Goal: Task Accomplishment & Management: Use online tool/utility

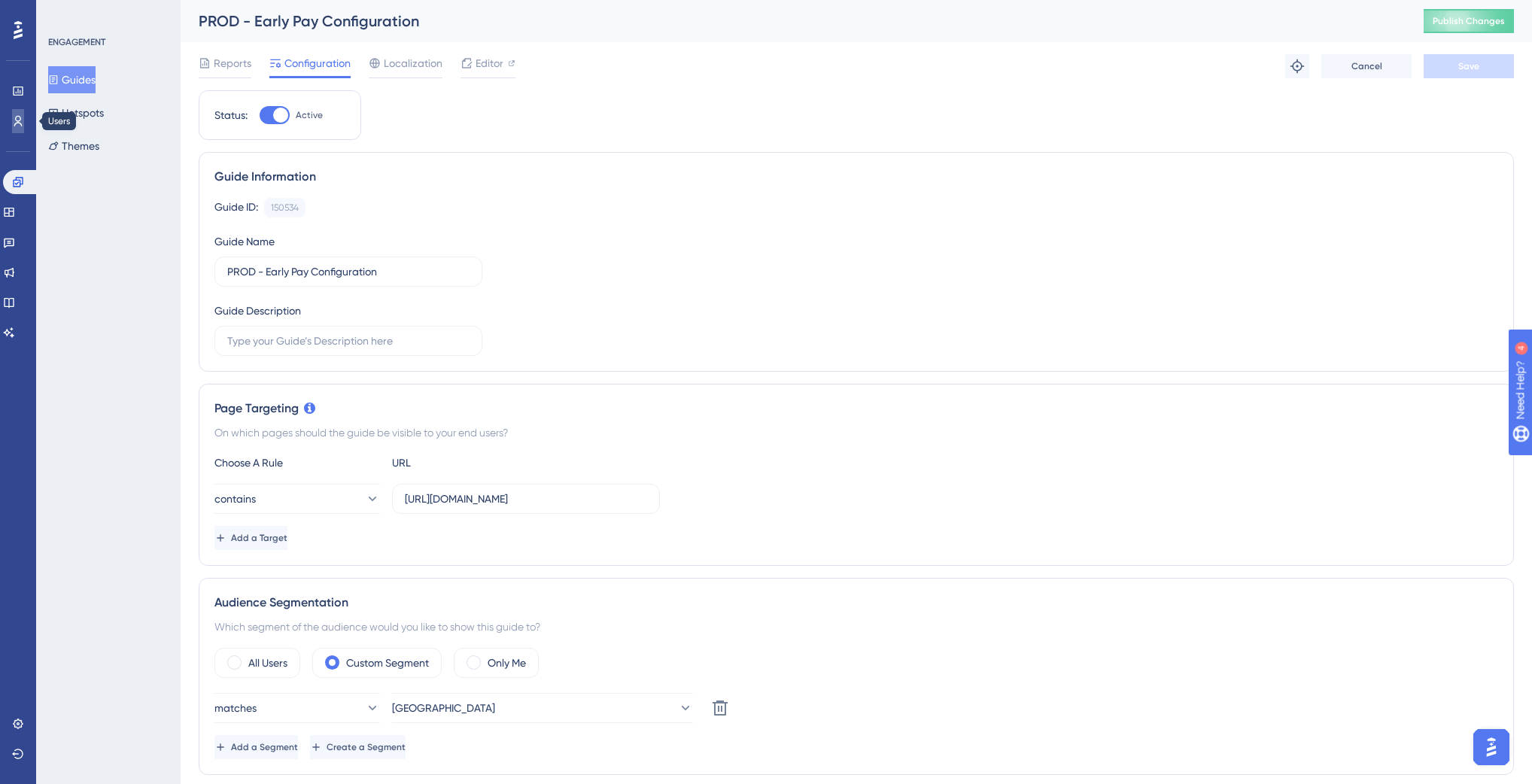
click at [16, 122] on icon at bounding box center [18, 120] width 12 height 12
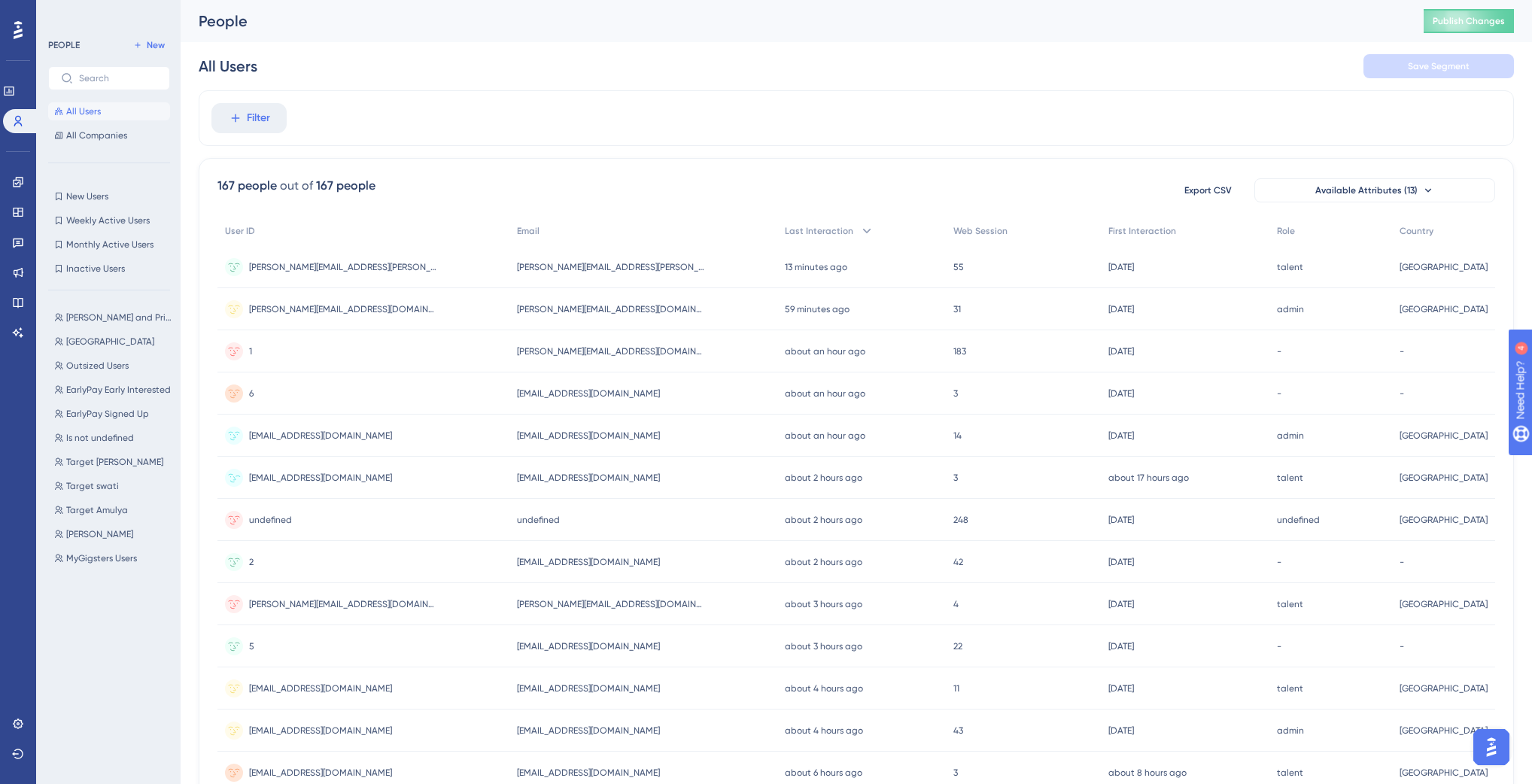
scroll to position [0, 9]
click at [22, 183] on icon at bounding box center [18, 182] width 10 height 10
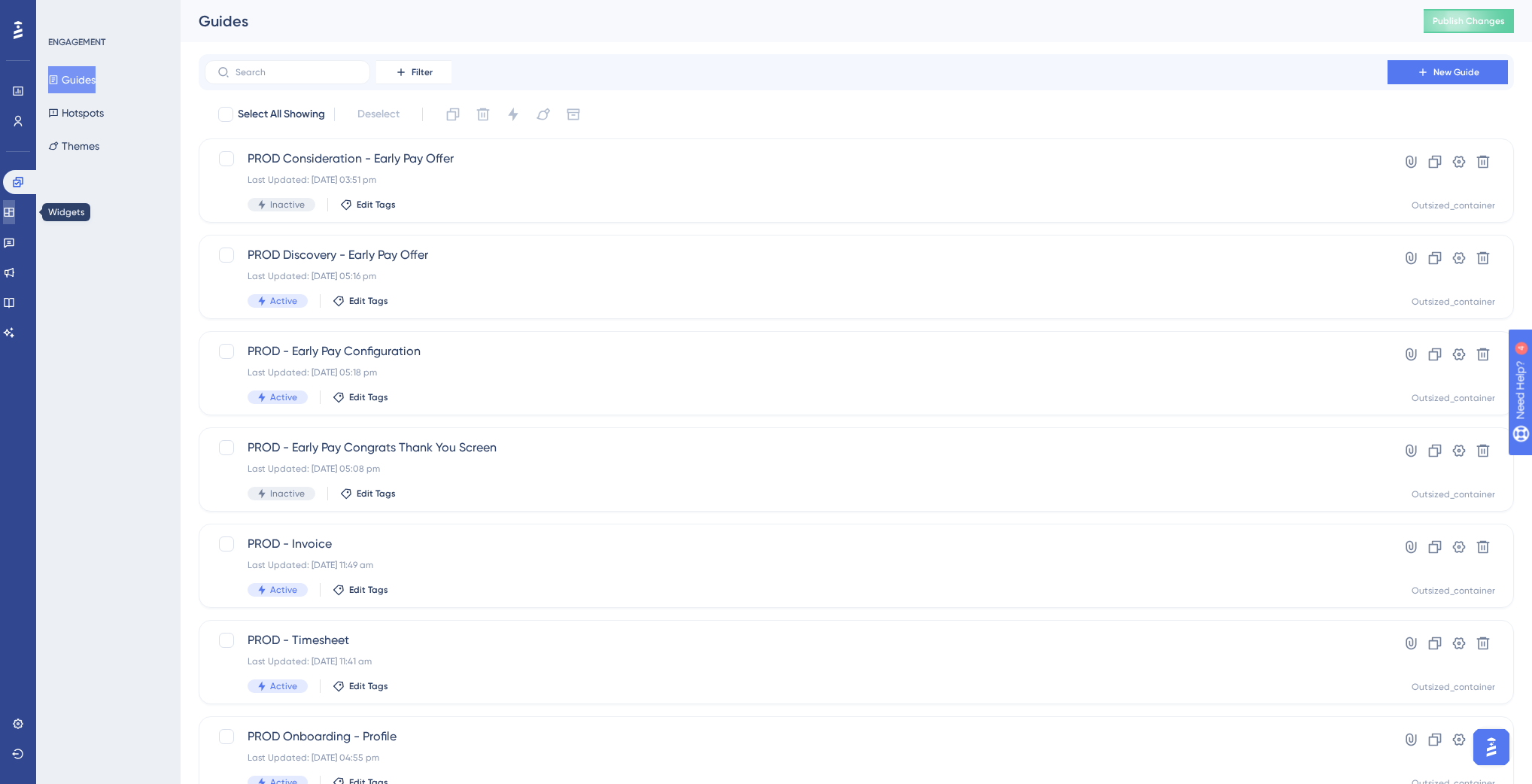
click at [14, 212] on icon at bounding box center [9, 212] width 10 height 9
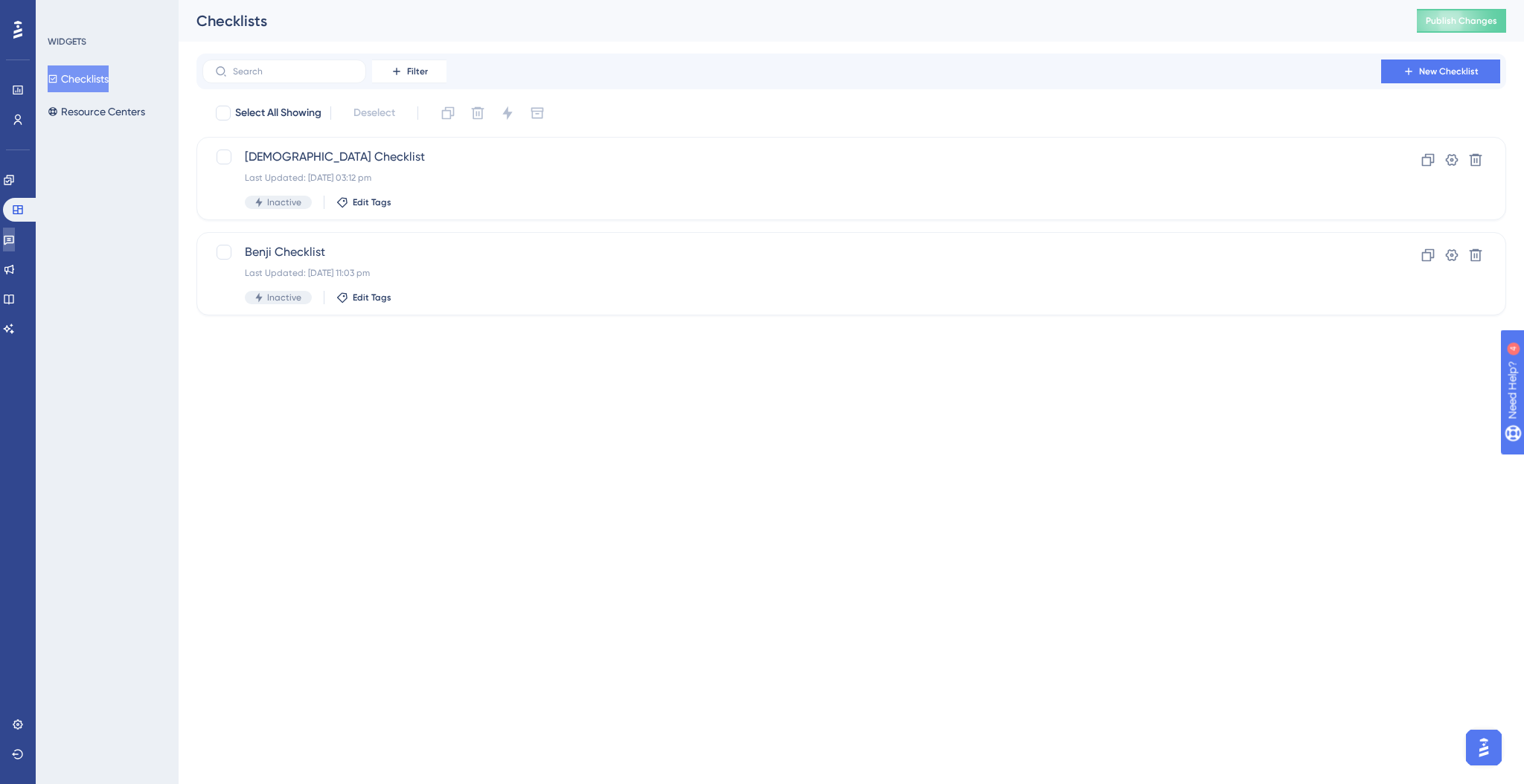
click at [15, 229] on link at bounding box center [9, 240] width 12 height 24
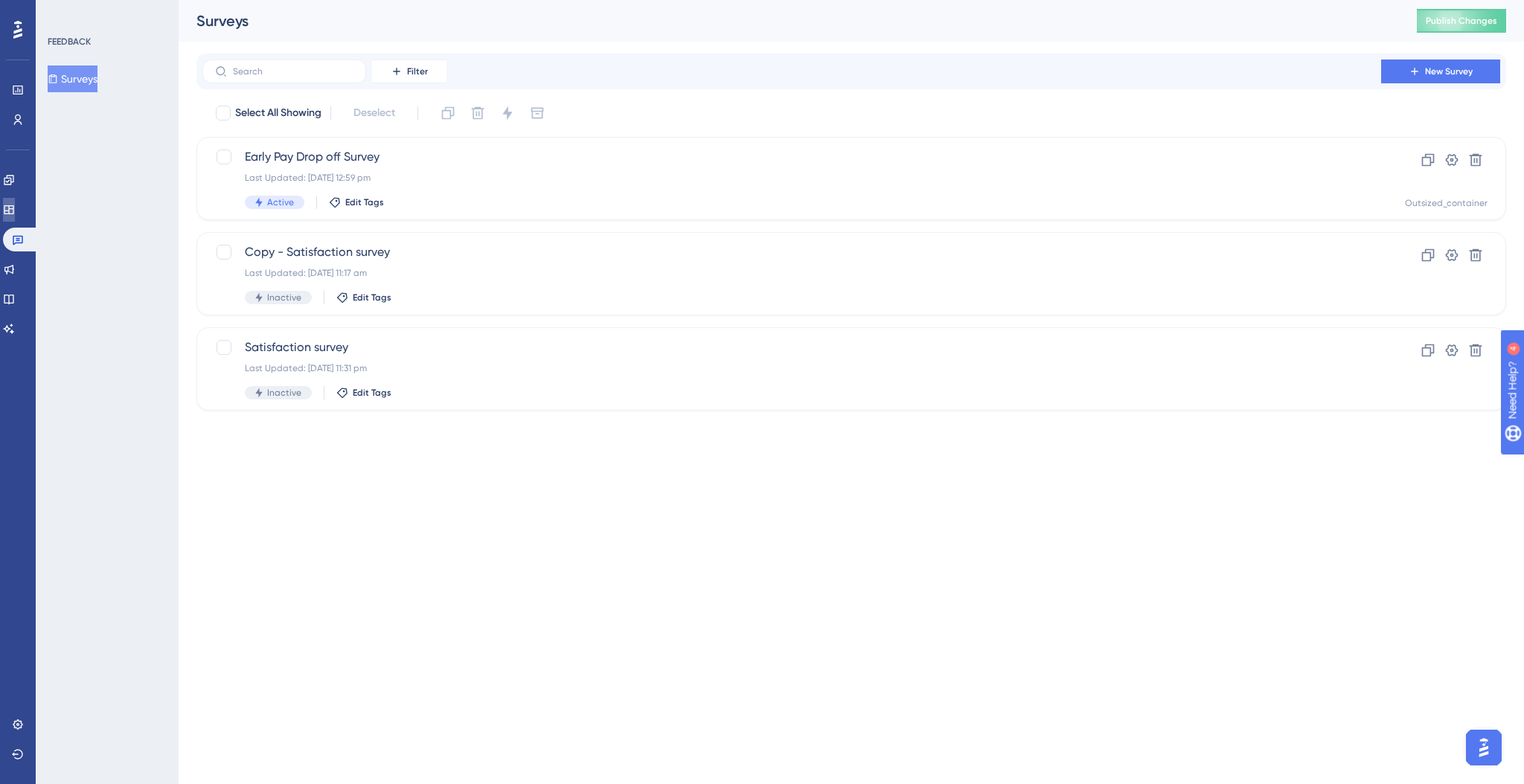
click at [14, 210] on icon at bounding box center [9, 209] width 10 height 9
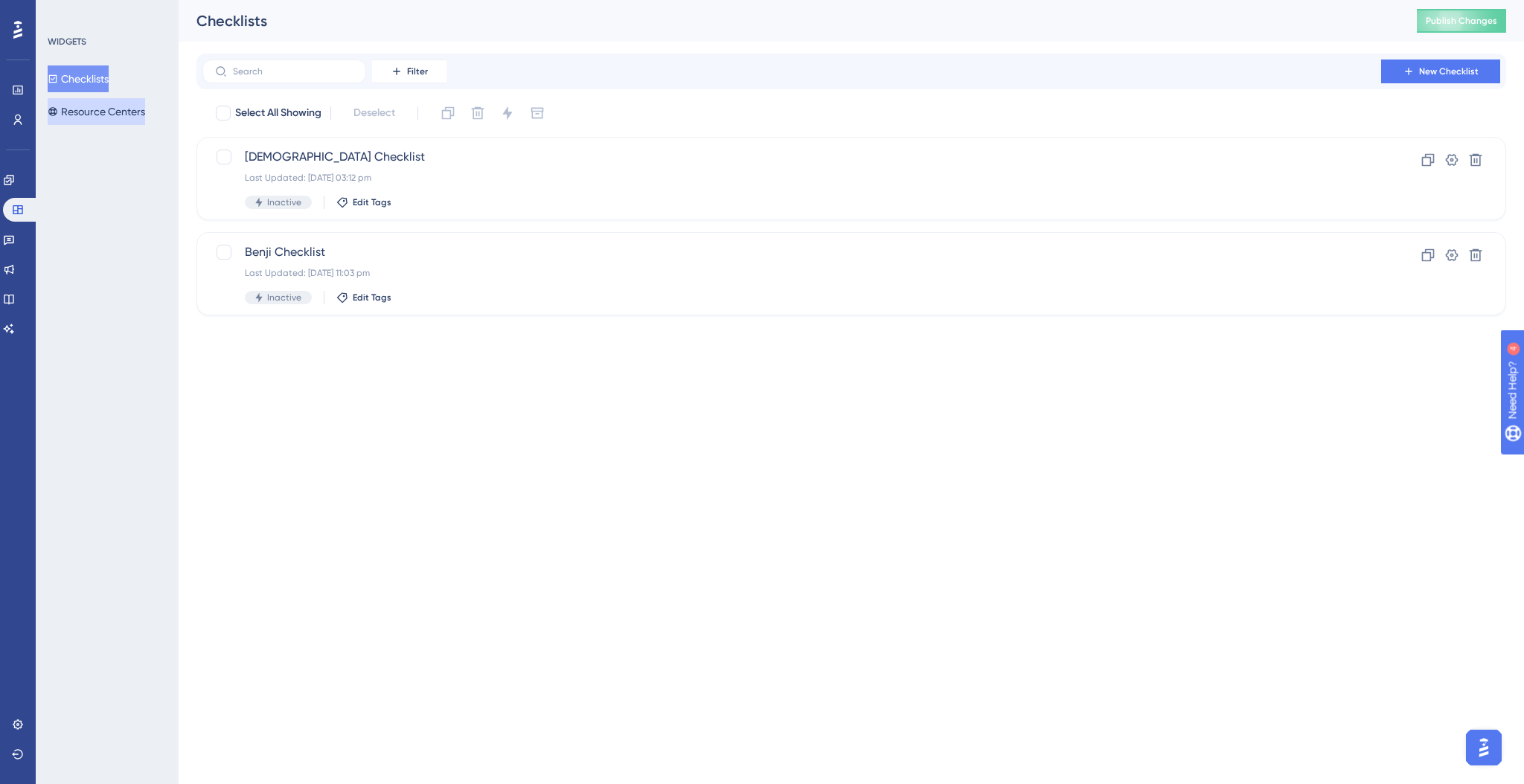
click at [116, 115] on button "Resource Centers" at bounding box center [97, 112] width 98 height 27
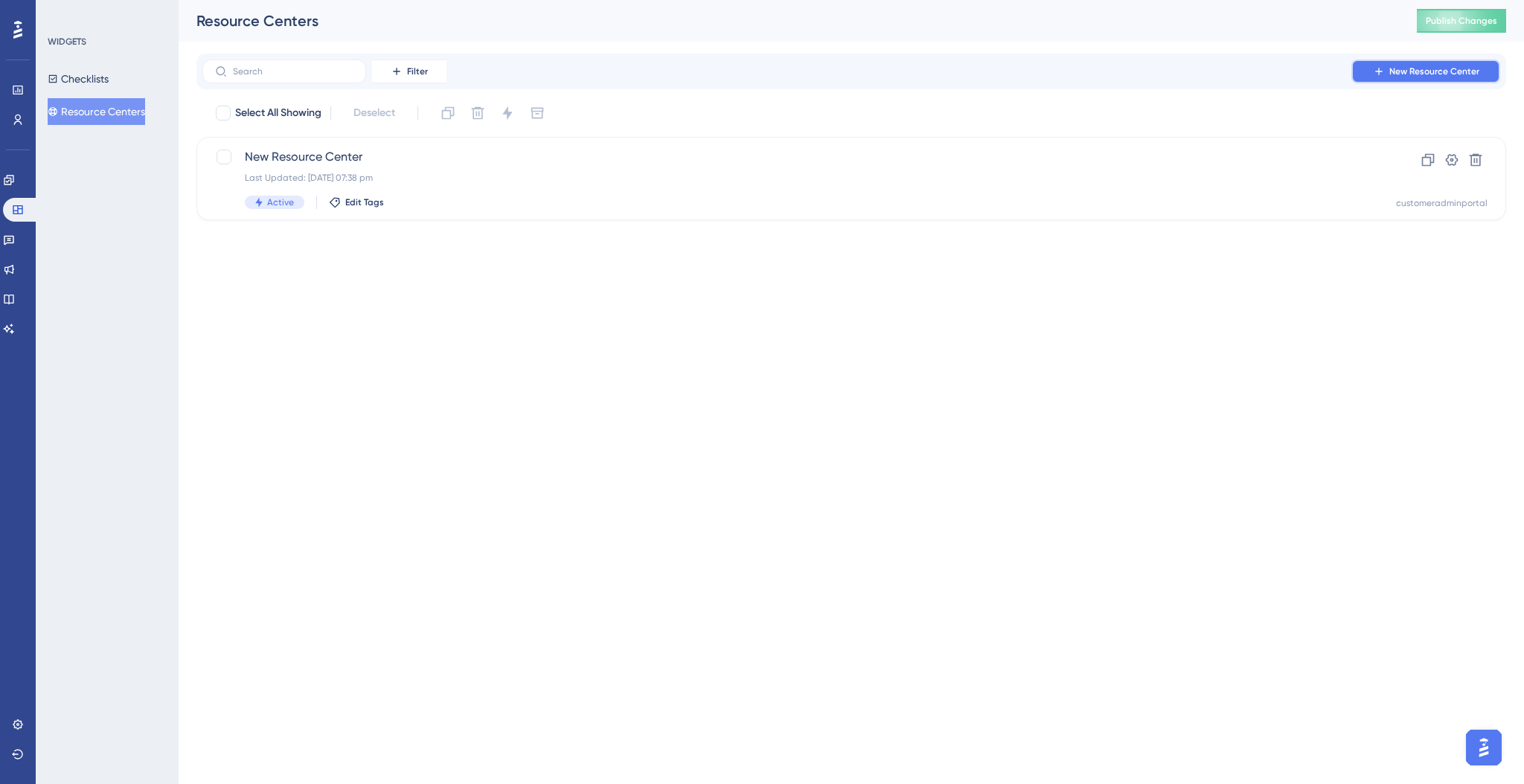
click at [1423, 69] on span "New Resource Center" at bounding box center [1434, 71] width 90 height 12
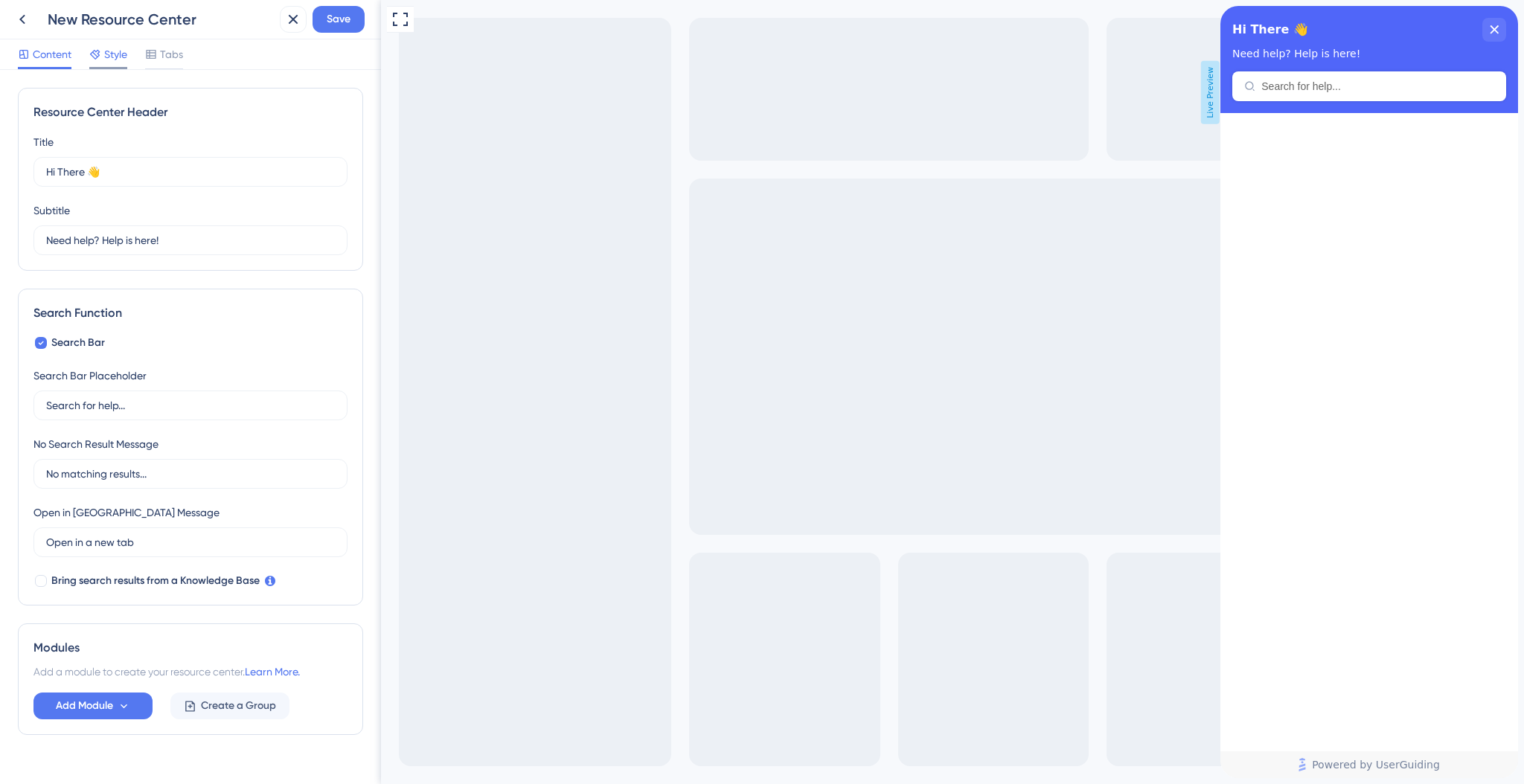
click at [115, 55] on span "Style" at bounding box center [115, 54] width 23 height 18
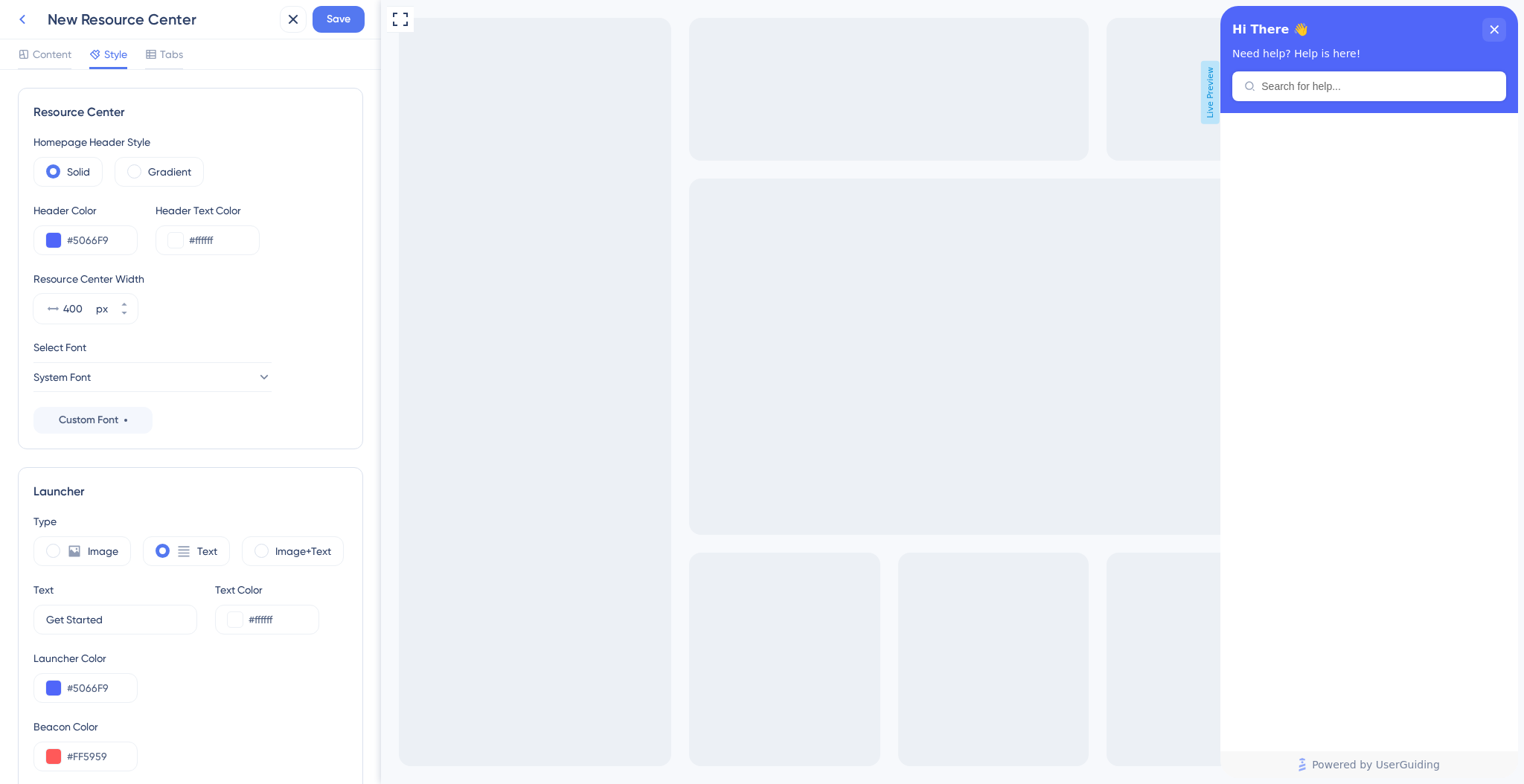
click at [25, 22] on icon at bounding box center [22, 20] width 6 height 10
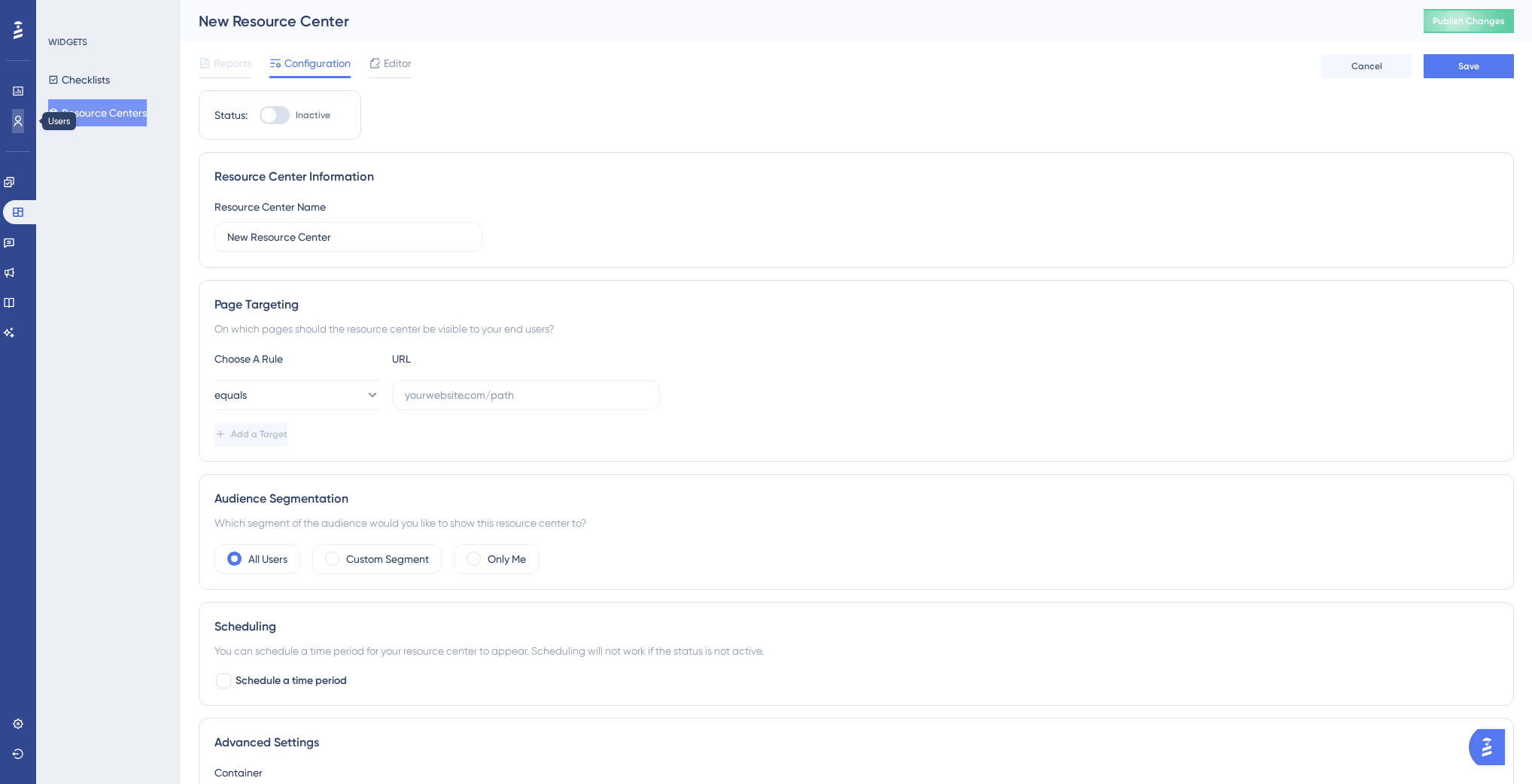
click at [16, 123] on icon at bounding box center [19, 120] width 8 height 11
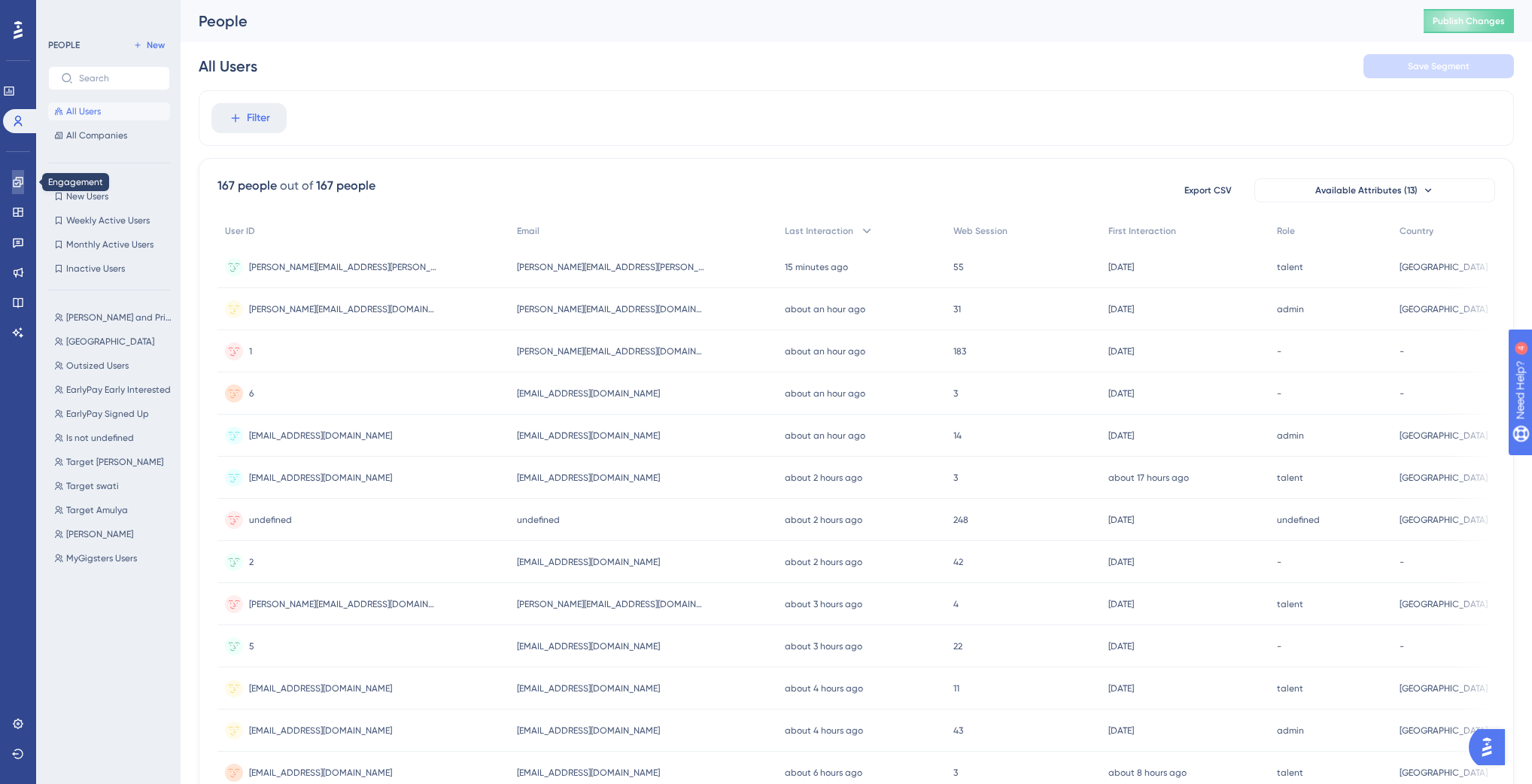
click at [12, 184] on link at bounding box center [18, 182] width 12 height 24
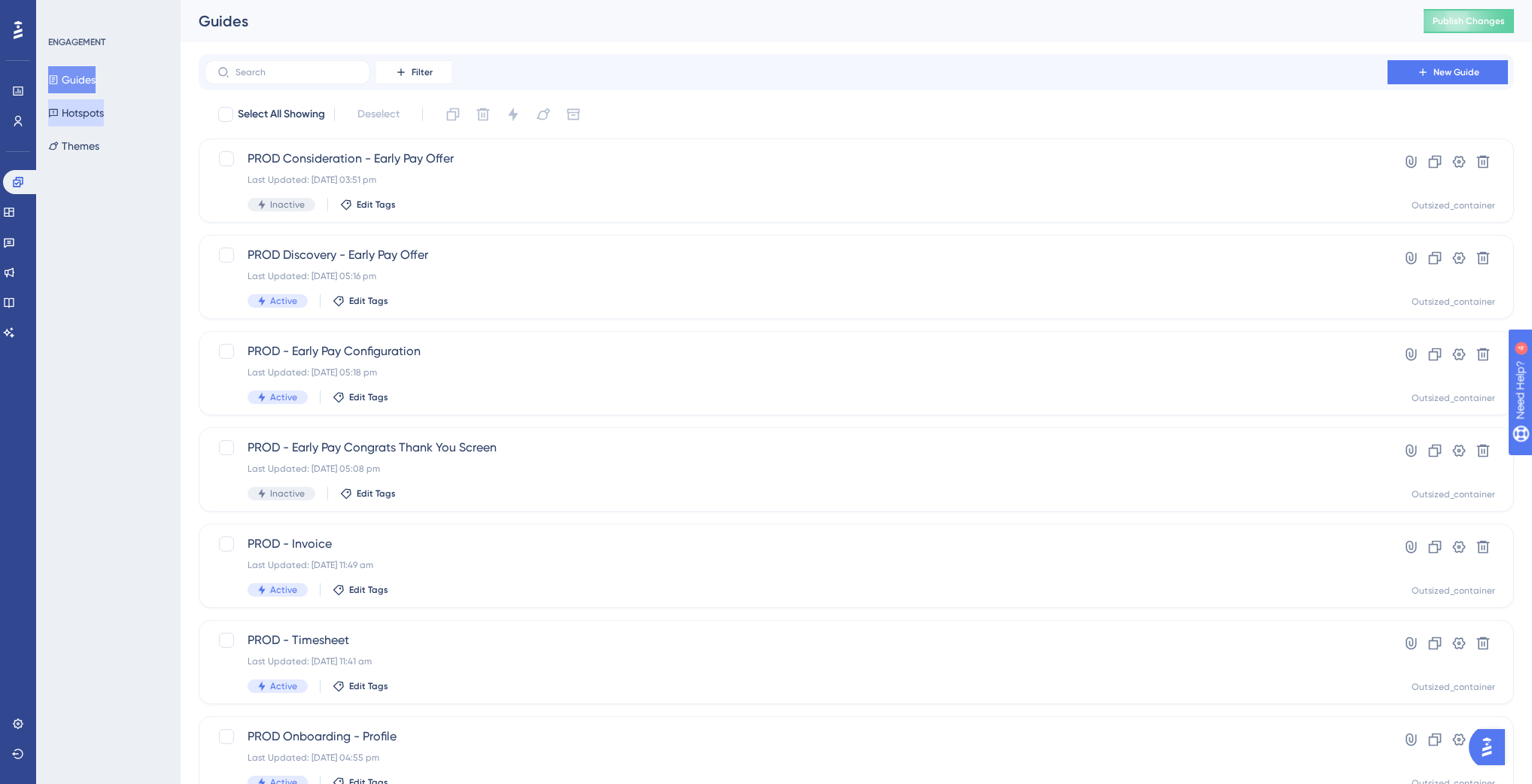
click at [78, 117] on button "Hotspots" at bounding box center [76, 113] width 56 height 27
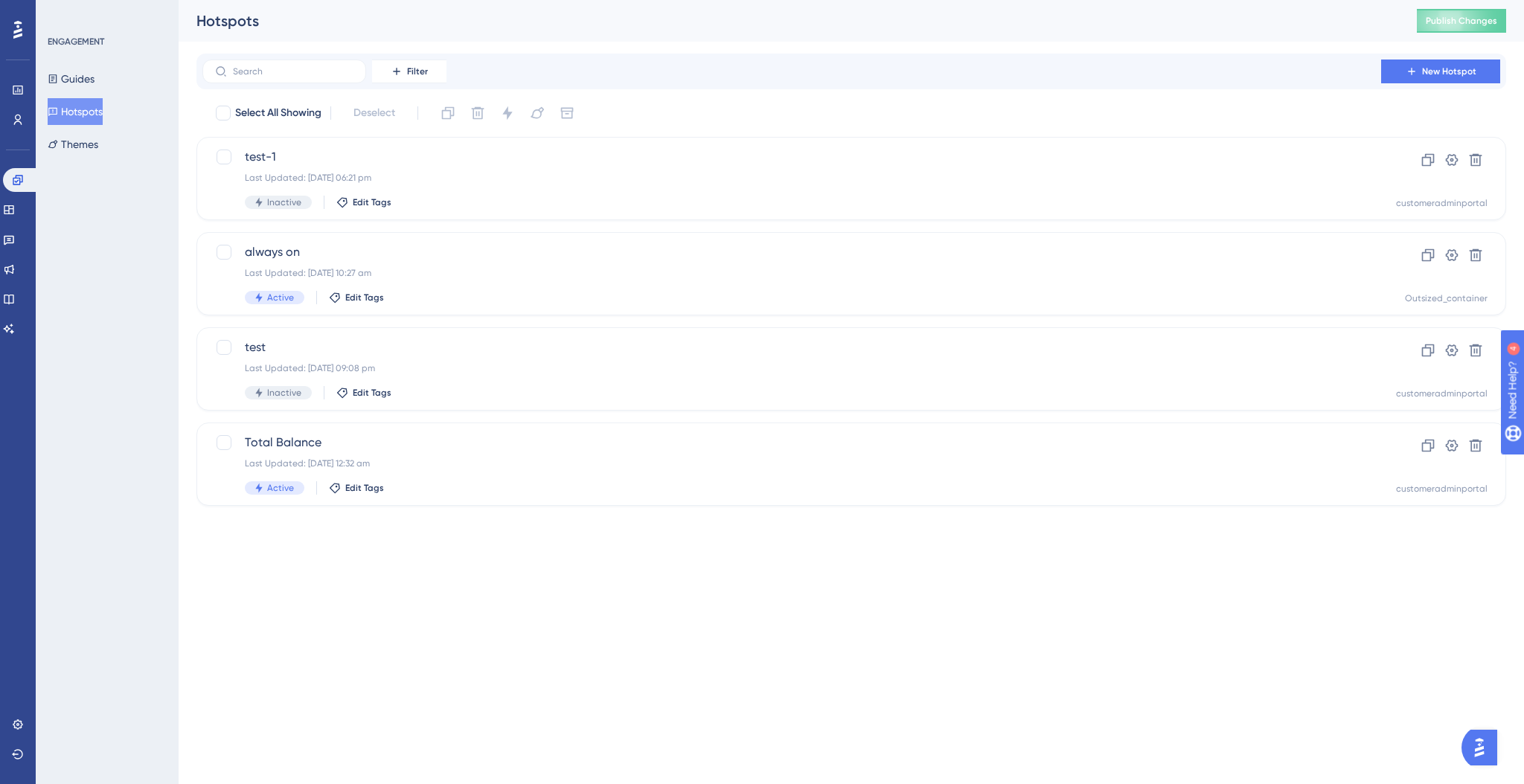
click at [81, 129] on div "Guides Hotspots Themes" at bounding box center [108, 111] width 121 height 92
click at [81, 135] on button "Themes" at bounding box center [73, 145] width 50 height 27
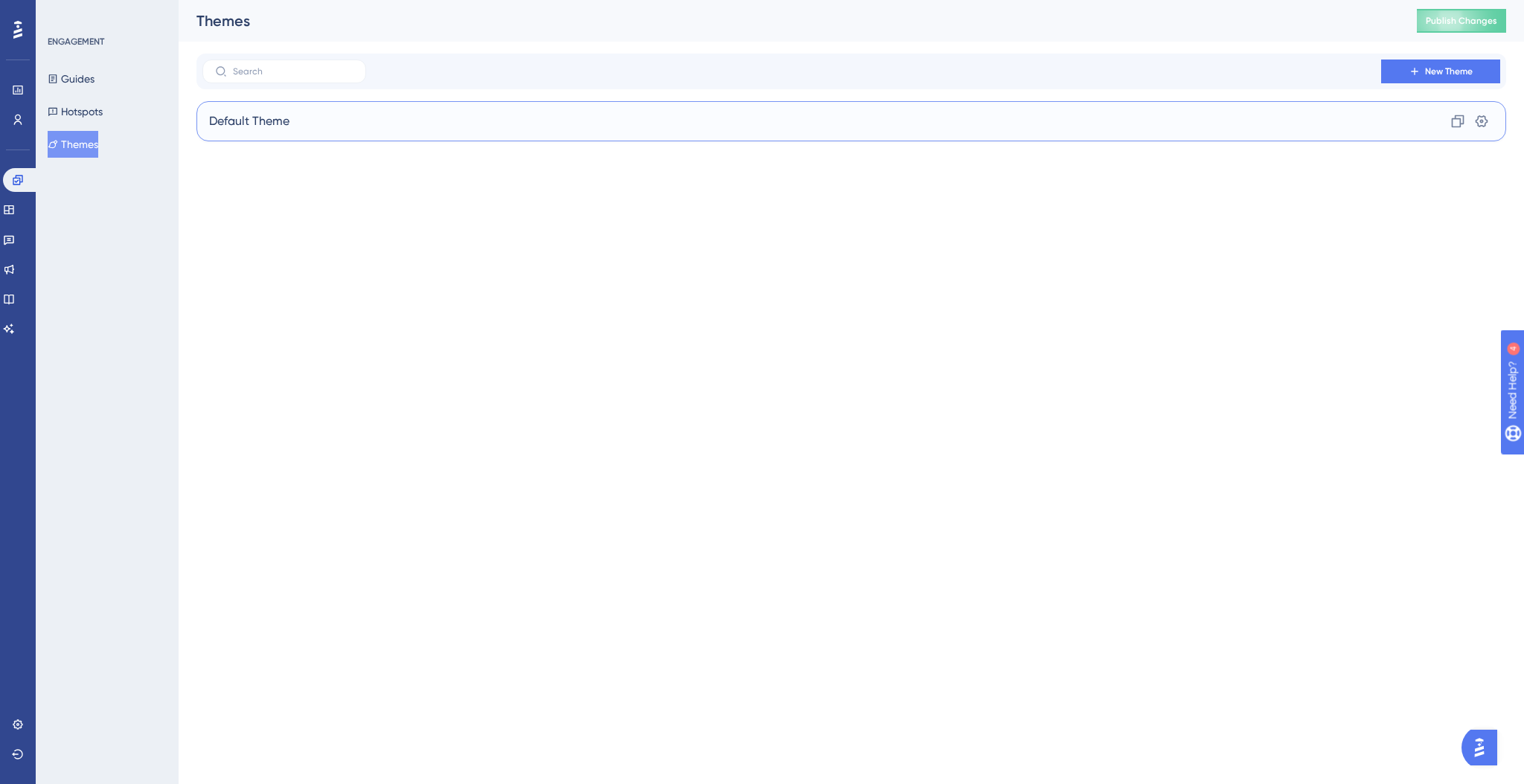
click at [390, 135] on div "Default Theme Clone Settings" at bounding box center [852, 121] width 1310 height 40
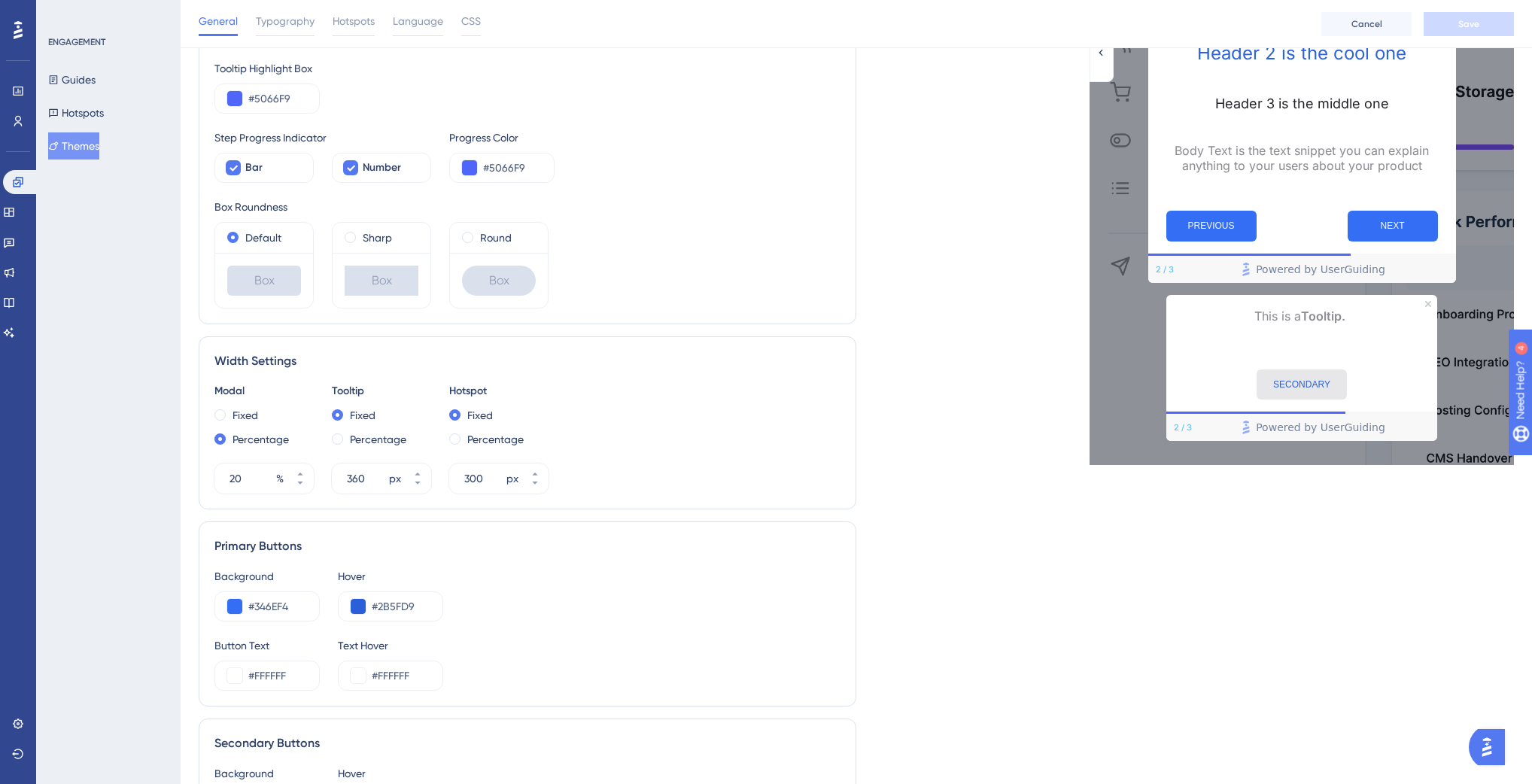
scroll to position [430, 0]
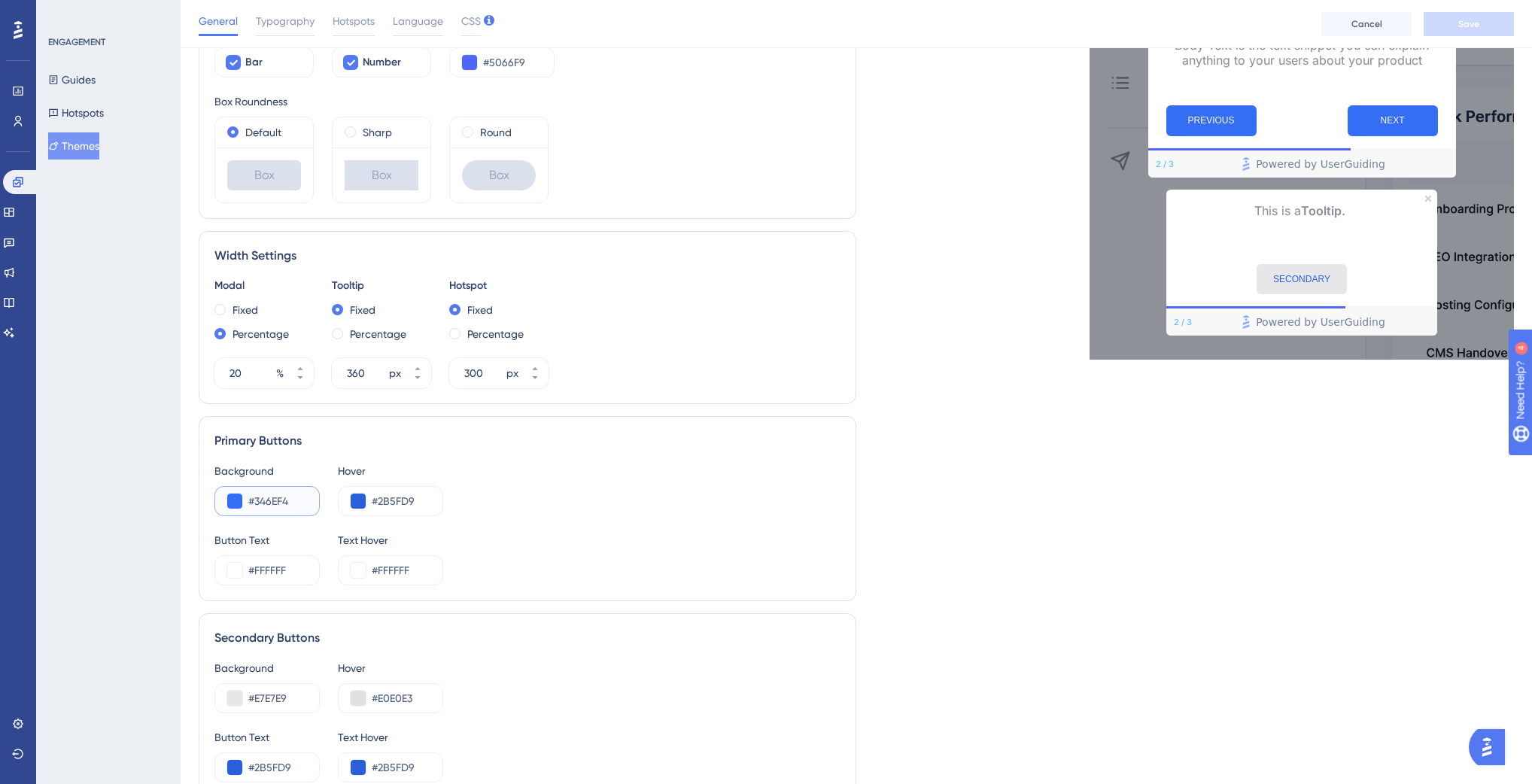
drag, startPoint x: 255, startPoint y: 501, endPoint x: 331, endPoint y: 508, distance: 76.3
click at [331, 508] on div "Background #346EF4 Hover #2B5FD9" at bounding box center [527, 488] width 626 height 54
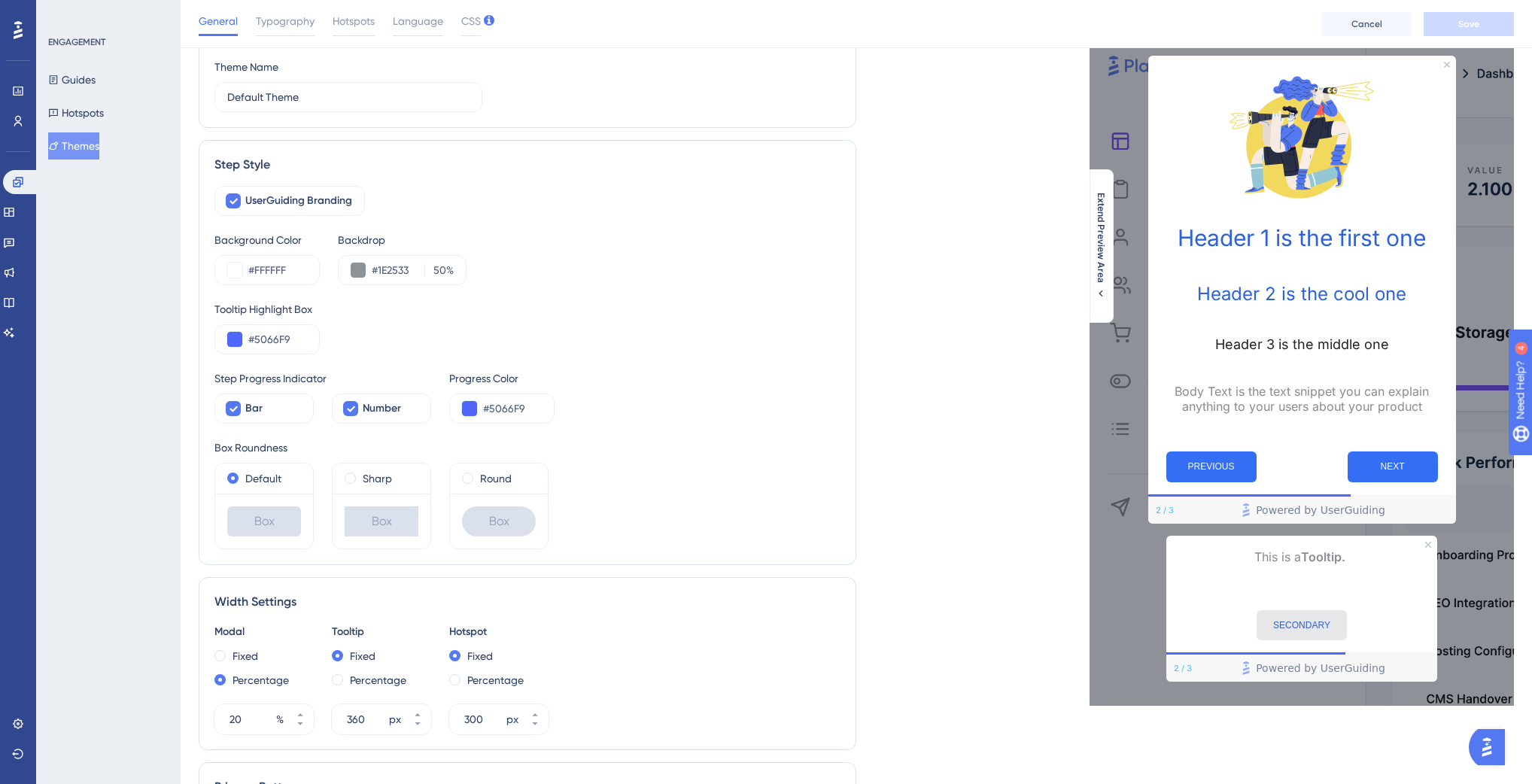
scroll to position [34, 0]
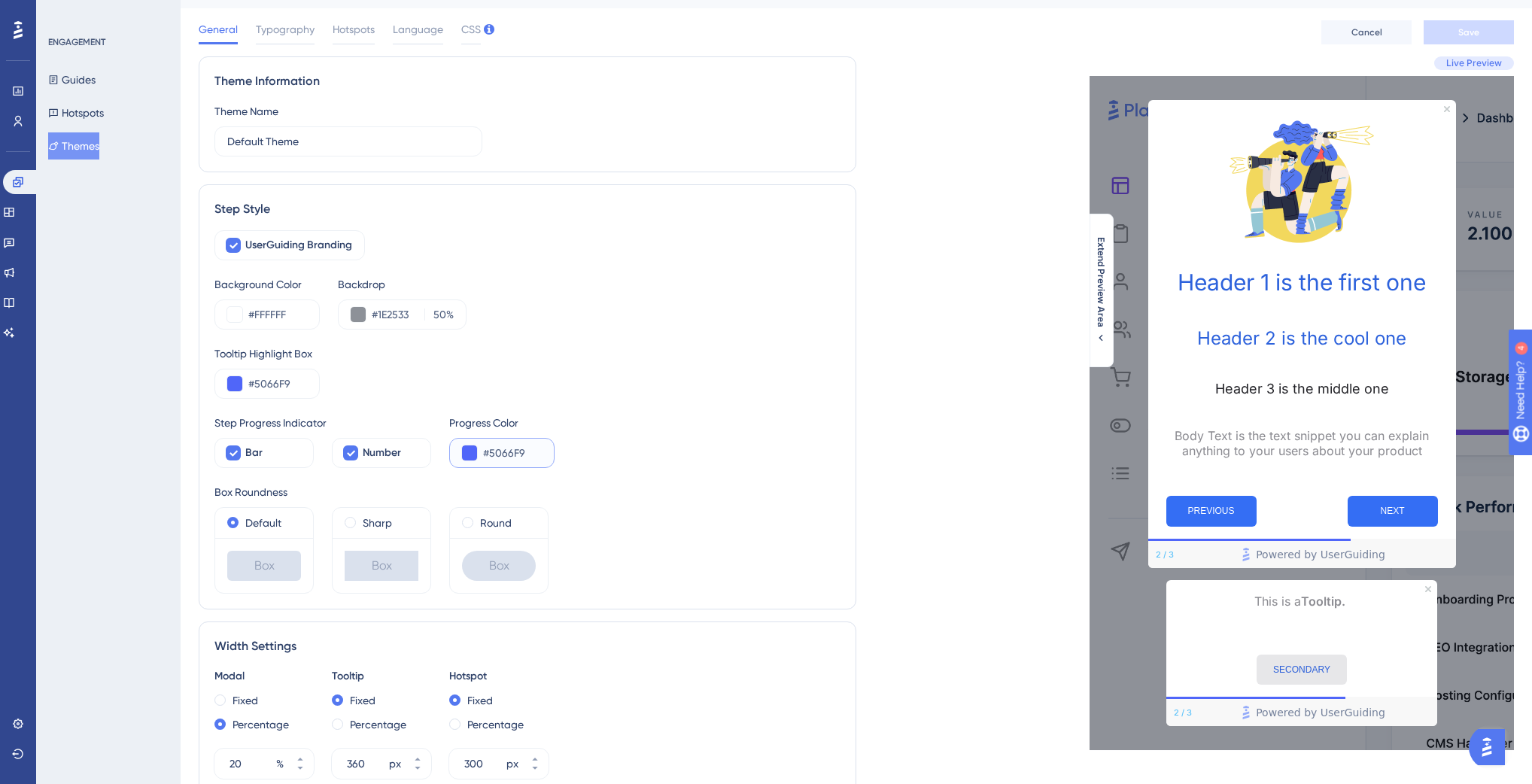
drag, startPoint x: 488, startPoint y: 454, endPoint x: 549, endPoint y: 456, distance: 61.0
click at [549, 456] on div "#5066F9" at bounding box center [502, 453] width 105 height 30
paste input "346EF4"
type input "#346EF4"
drag, startPoint x: 258, startPoint y: 385, endPoint x: 303, endPoint y: 390, distance: 45.3
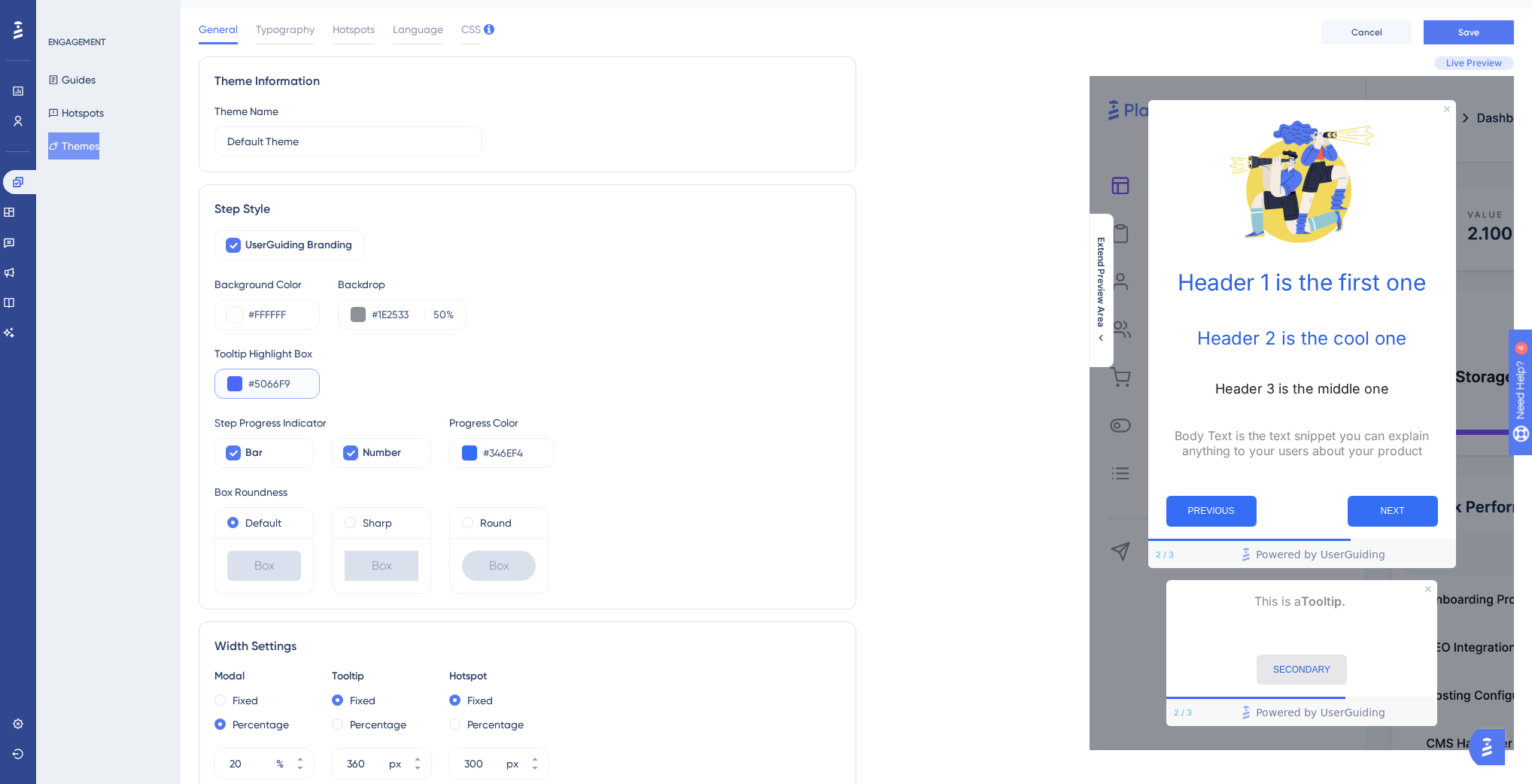
click at [303, 390] on input "#5066F9" at bounding box center [277, 383] width 59 height 18
paste input "346EF4"
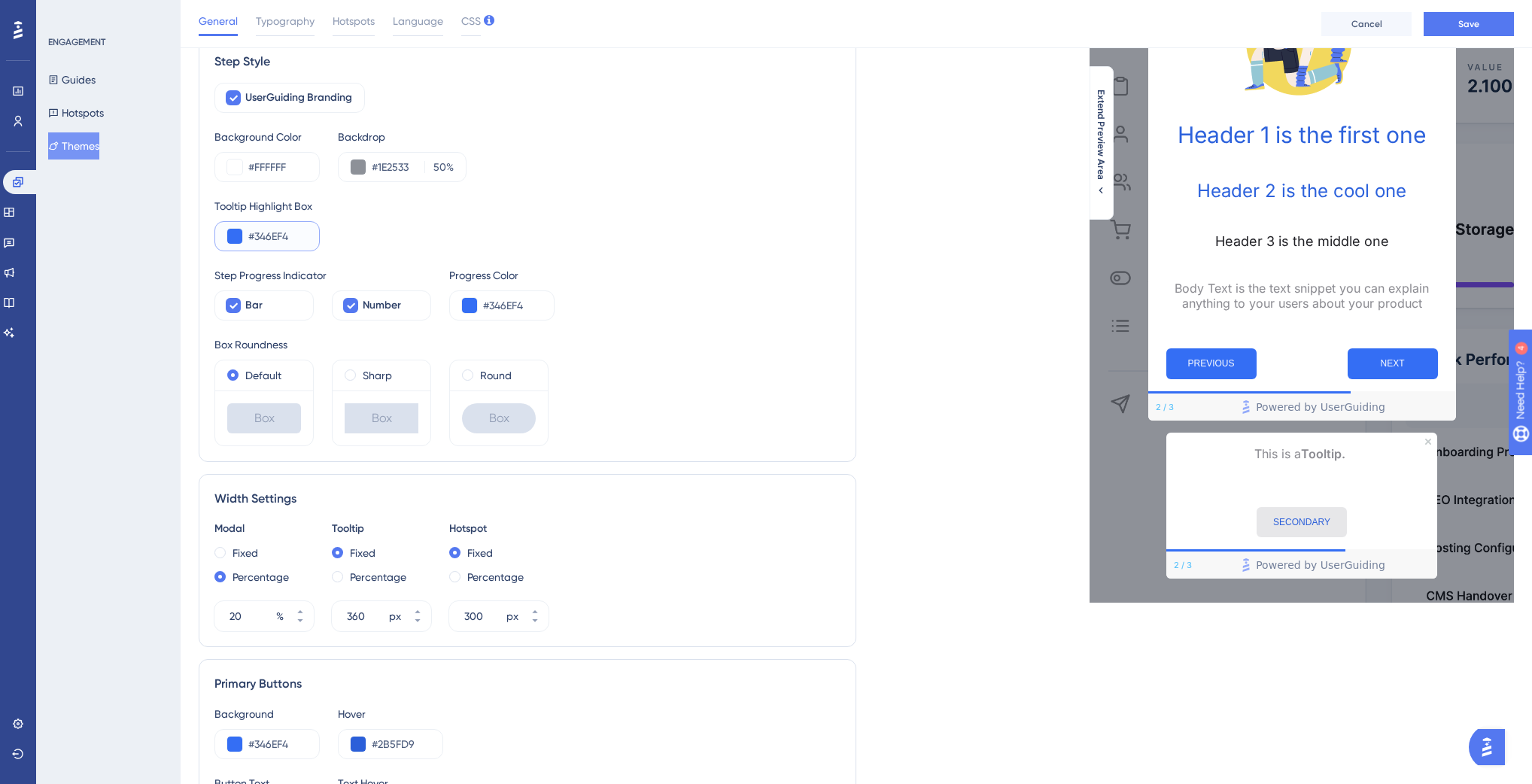
scroll to position [175, 0]
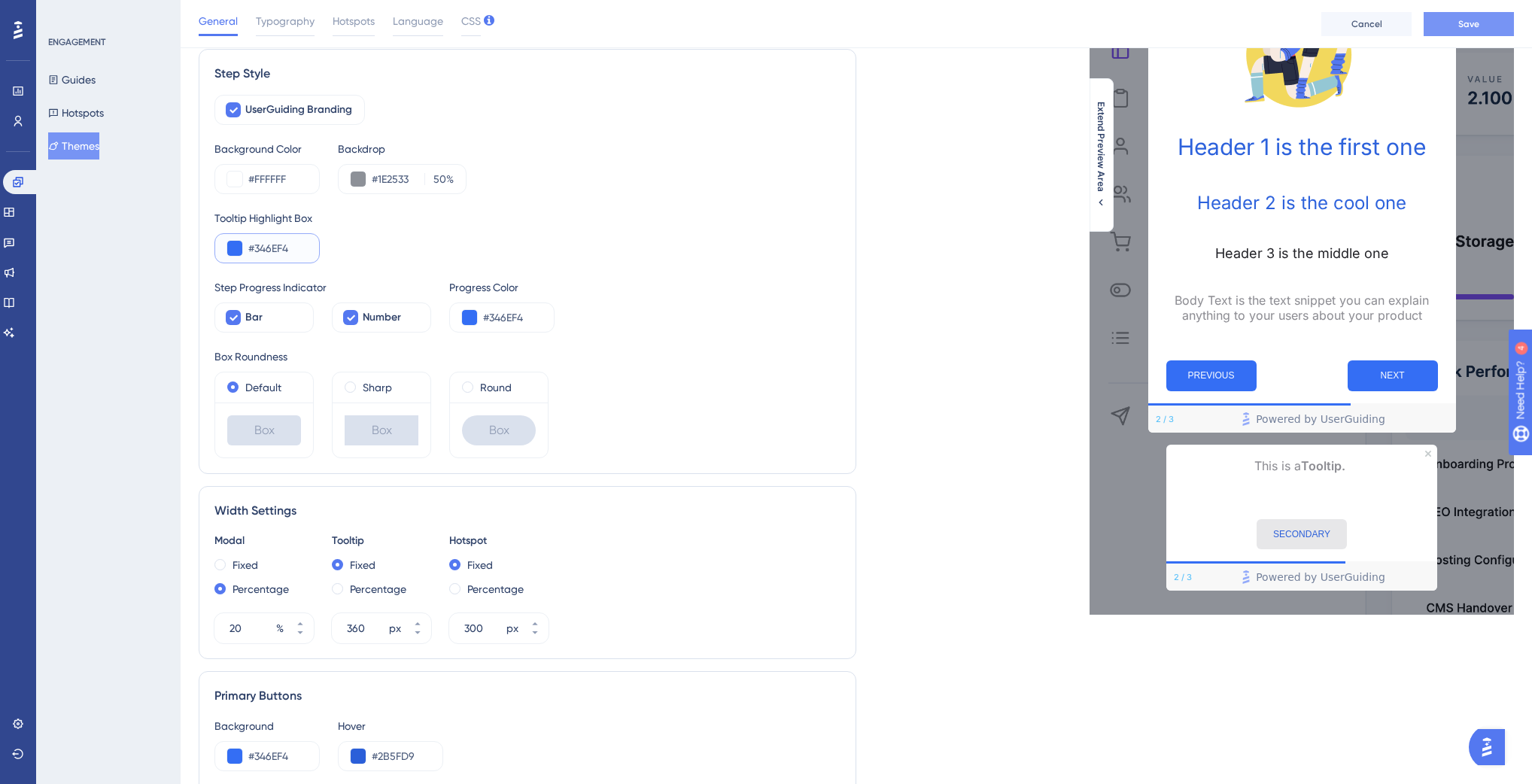
type input "#346EF4"
click at [1452, 27] on button "Save" at bounding box center [1469, 24] width 91 height 24
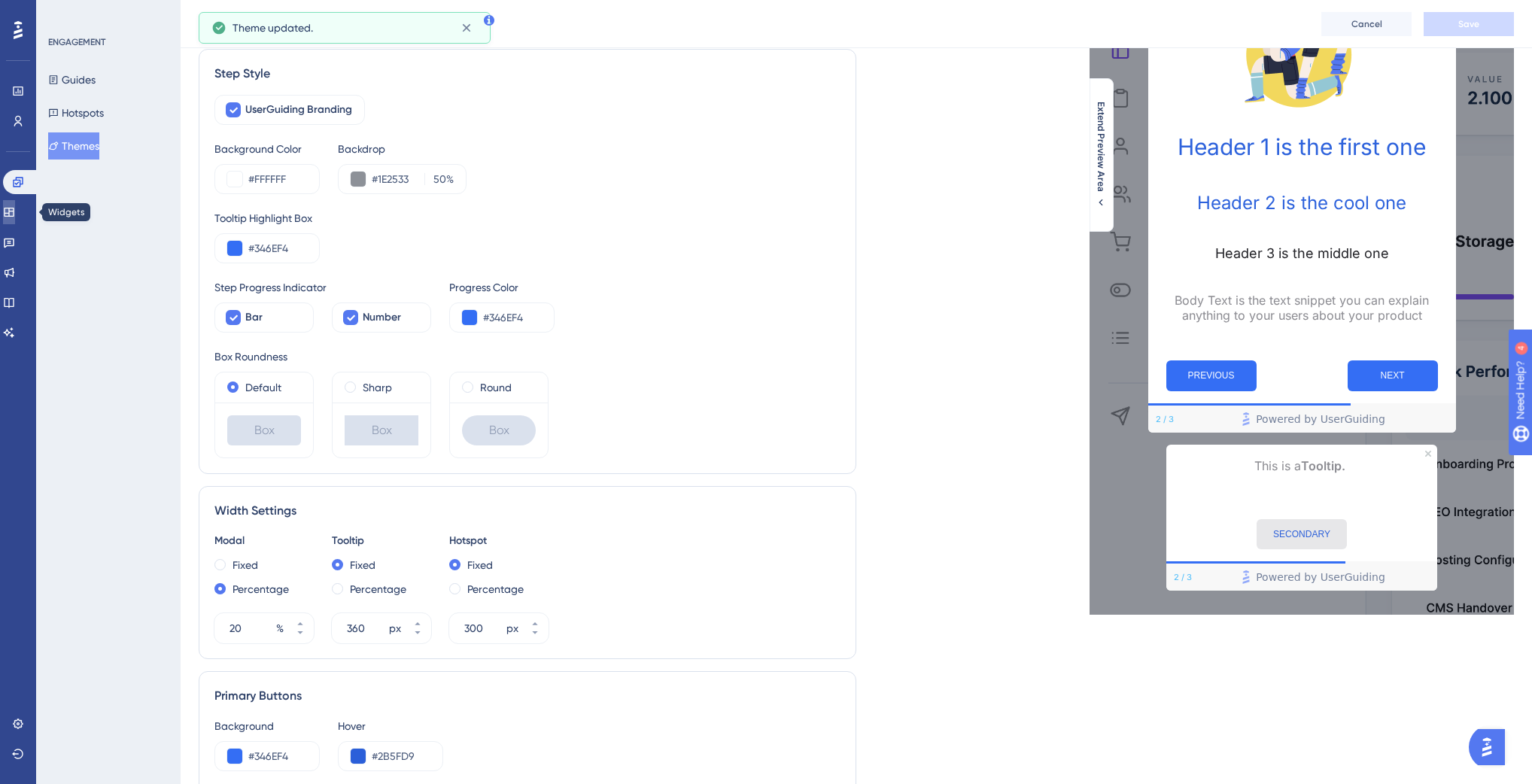
click at [15, 221] on link at bounding box center [9, 213] width 12 height 24
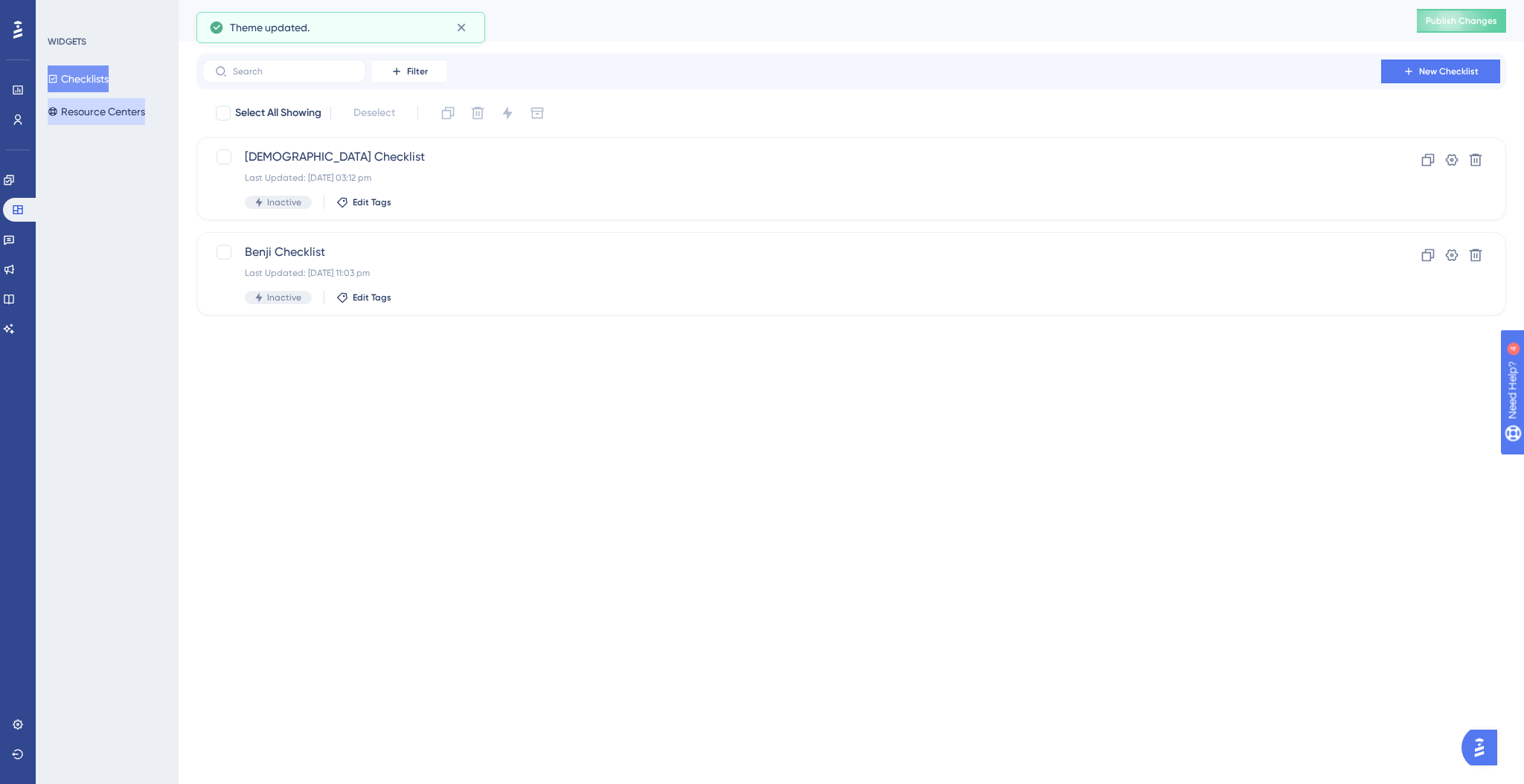
click at [103, 116] on button "Resource Centers" at bounding box center [97, 112] width 98 height 27
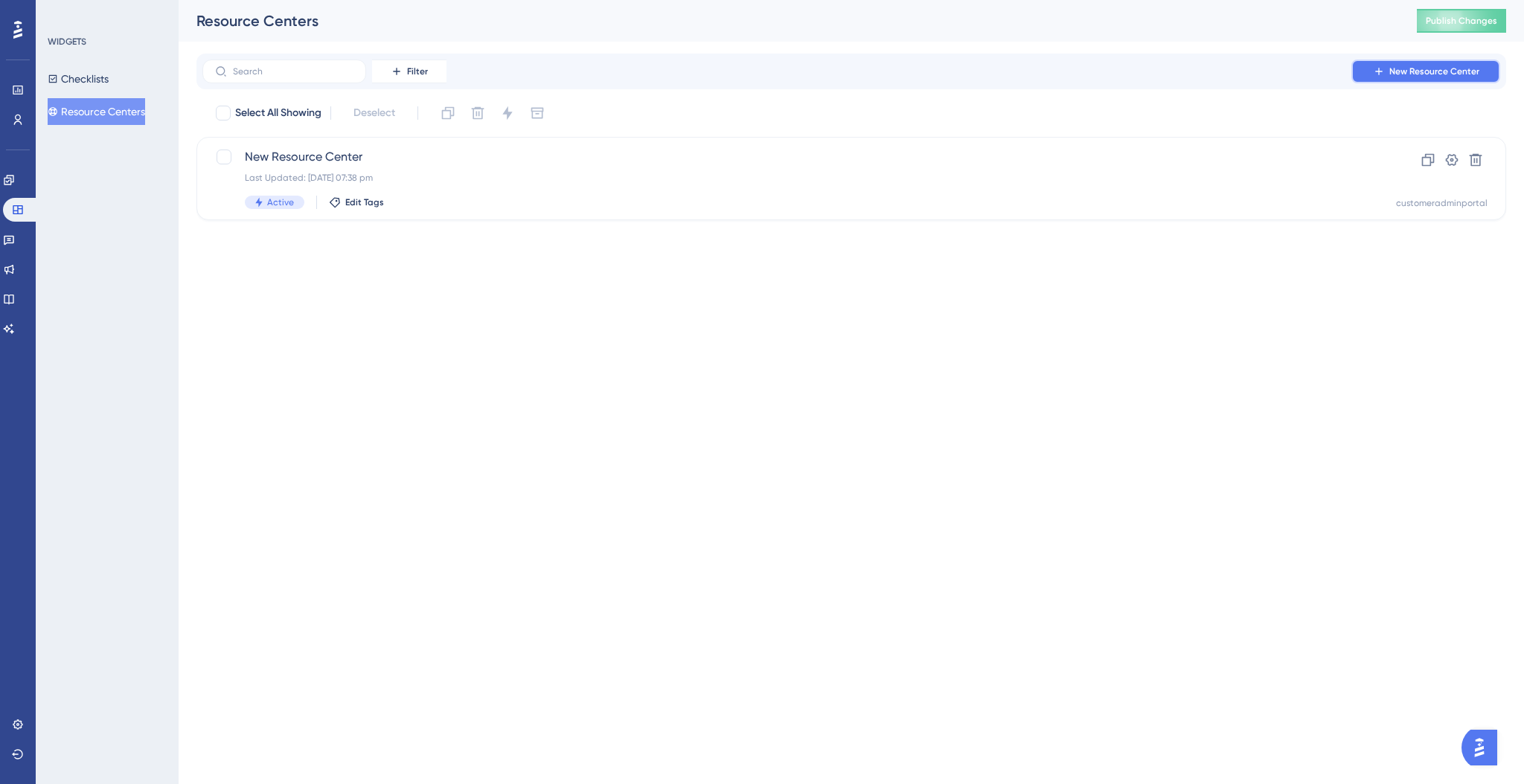
click at [1411, 74] on span "New Resource Center" at bounding box center [1434, 71] width 90 height 12
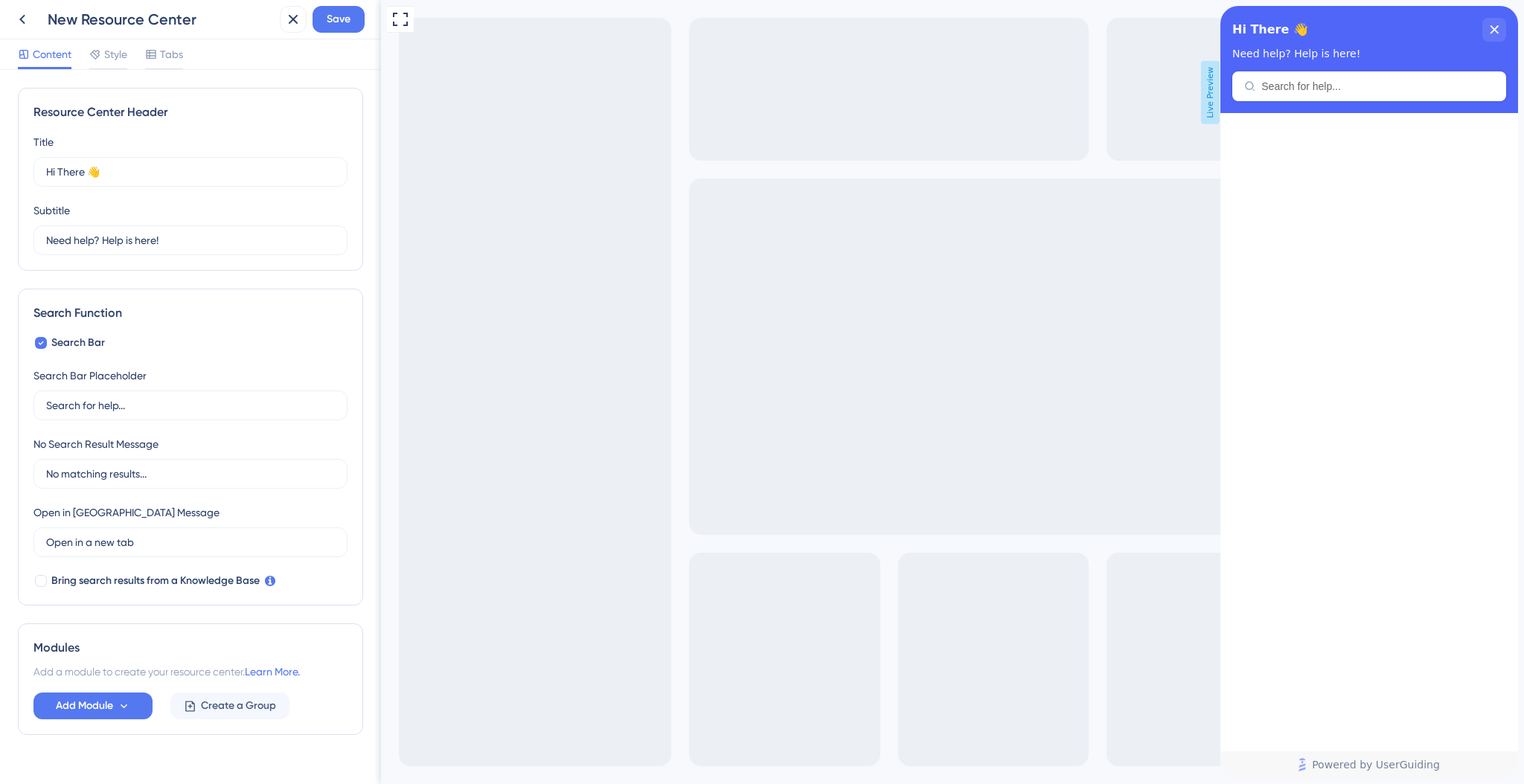
click at [125, 35] on div "New Resource Center Save" at bounding box center [190, 19] width 381 height 39
click at [121, 44] on div "Content Style Tabs" at bounding box center [190, 54] width 381 height 30
click at [120, 52] on span "Style" at bounding box center [115, 54] width 23 height 18
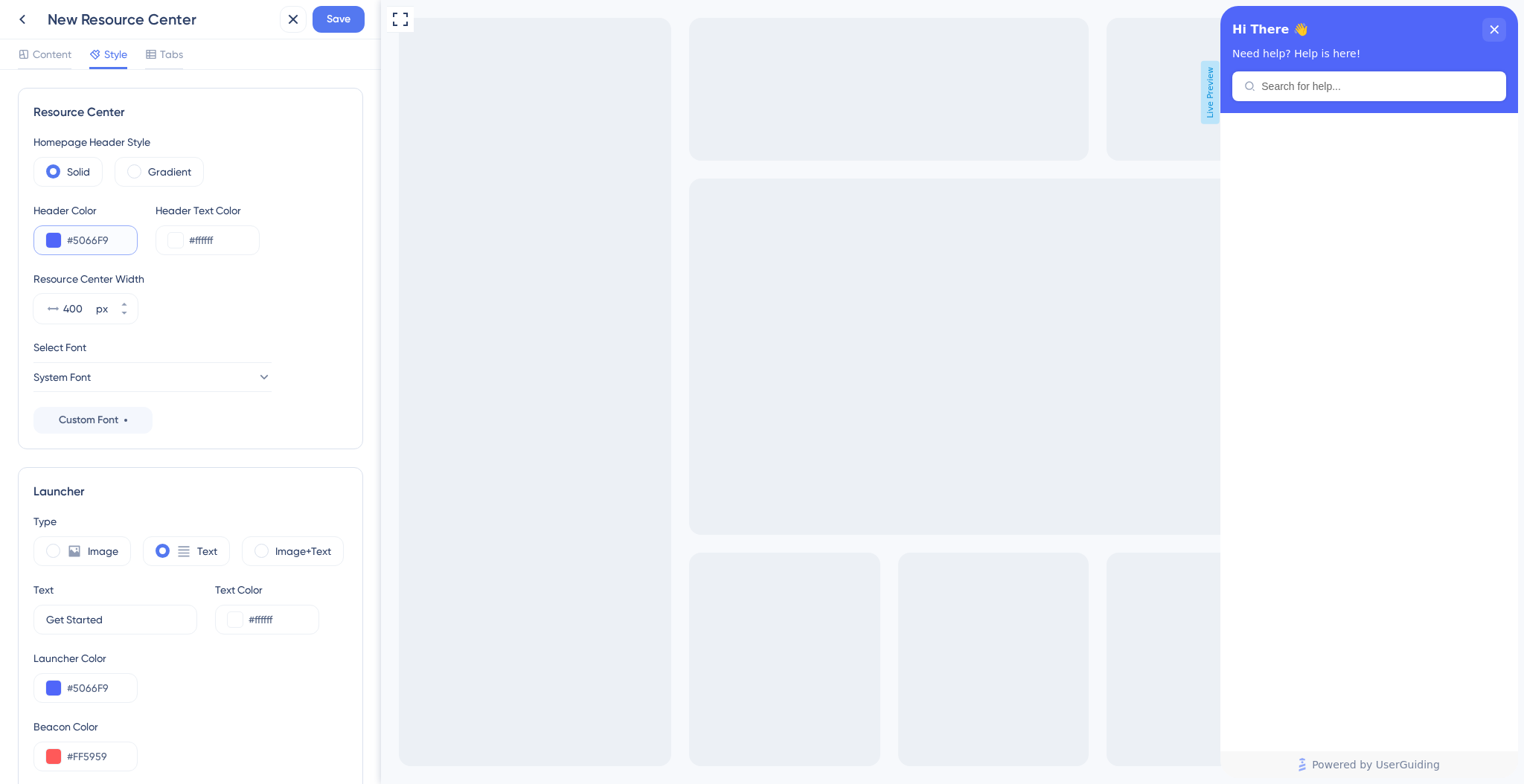
drag, startPoint x: 75, startPoint y: 241, endPoint x: 164, endPoint y: 254, distance: 89.9
click at [164, 254] on div "Homepage Header Style Solid Gradient Header Color #5066F9 Header Text Color #ff…" at bounding box center [190, 284] width 314 height 300
paste input "346EF4"
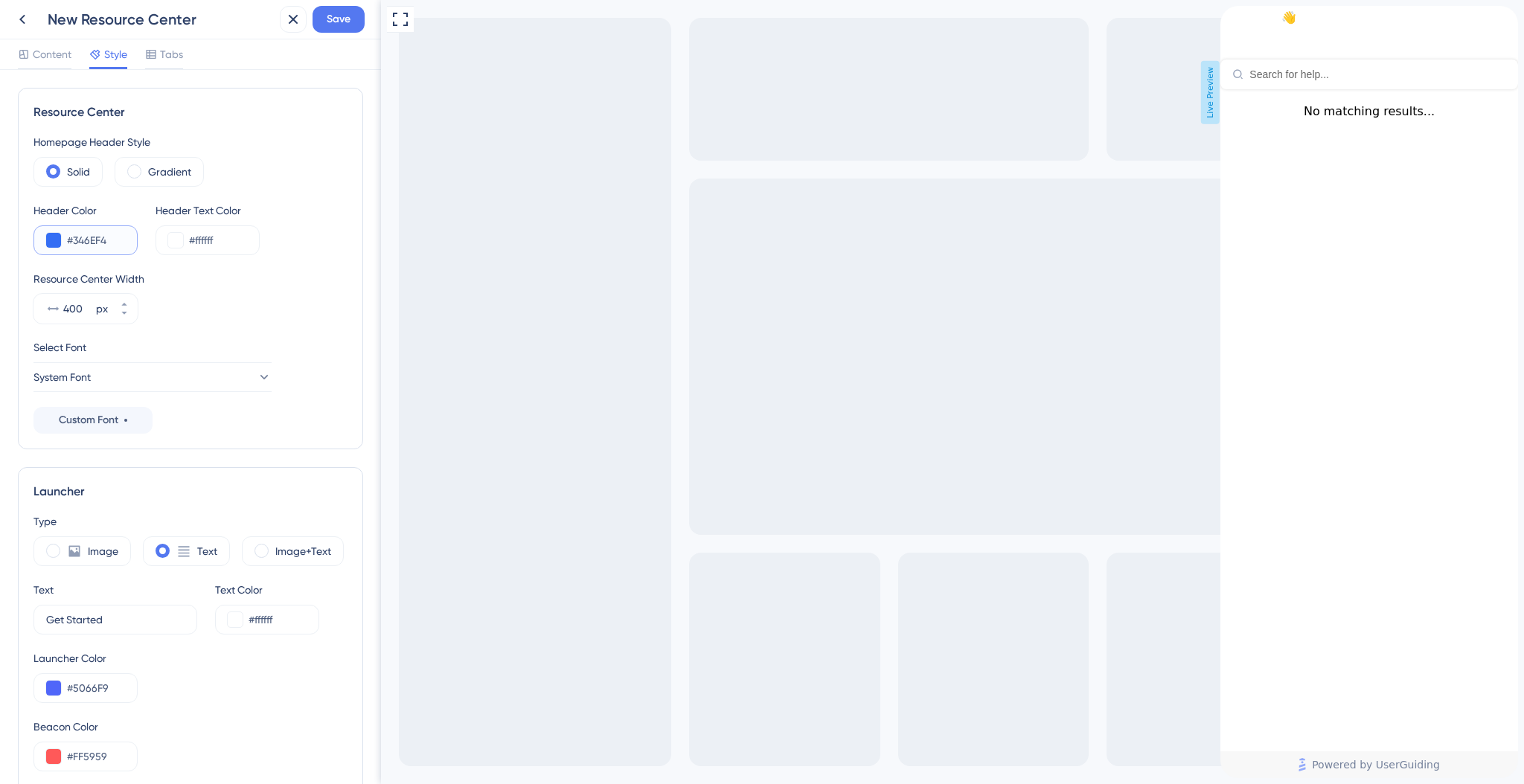
type input "#346EF4"
click at [301, 238] on div "Header Color #346EF4 Header Text Color #ffffff" at bounding box center [190, 228] width 314 height 54
click at [137, 172] on span at bounding box center [134, 172] width 14 height 14
click at [146, 166] on input "radio" at bounding box center [146, 166] width 0 height 0
click at [49, 178] on div "Solid" at bounding box center [68, 171] width 70 height 30
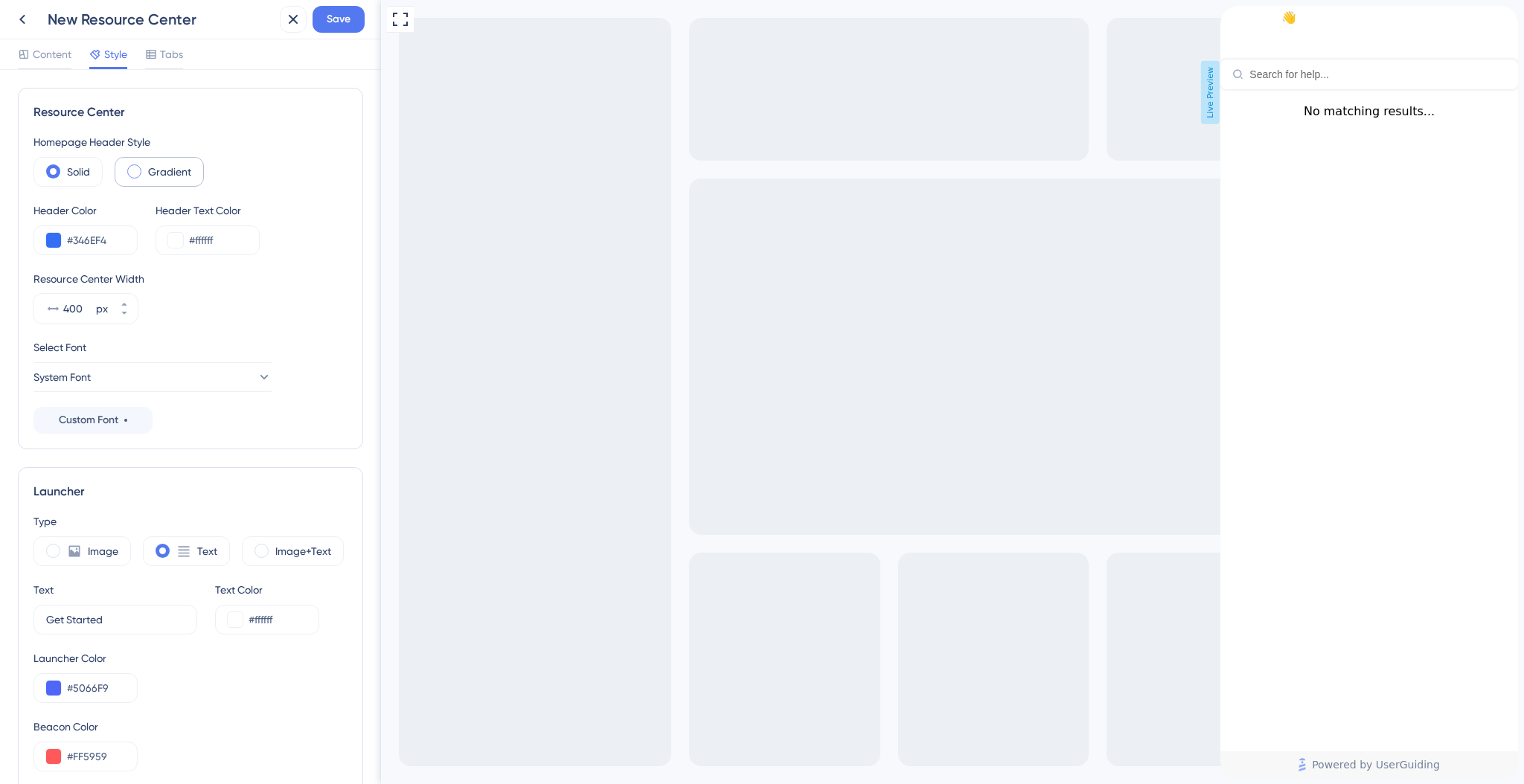
click at [137, 176] on span at bounding box center [134, 172] width 14 height 14
click at [146, 166] on input "radio" at bounding box center [146, 166] width 0 height 0
click at [59, 168] on span at bounding box center [54, 172] width 14 height 14
click at [65, 166] on input "radio" at bounding box center [65, 166] width 0 height 0
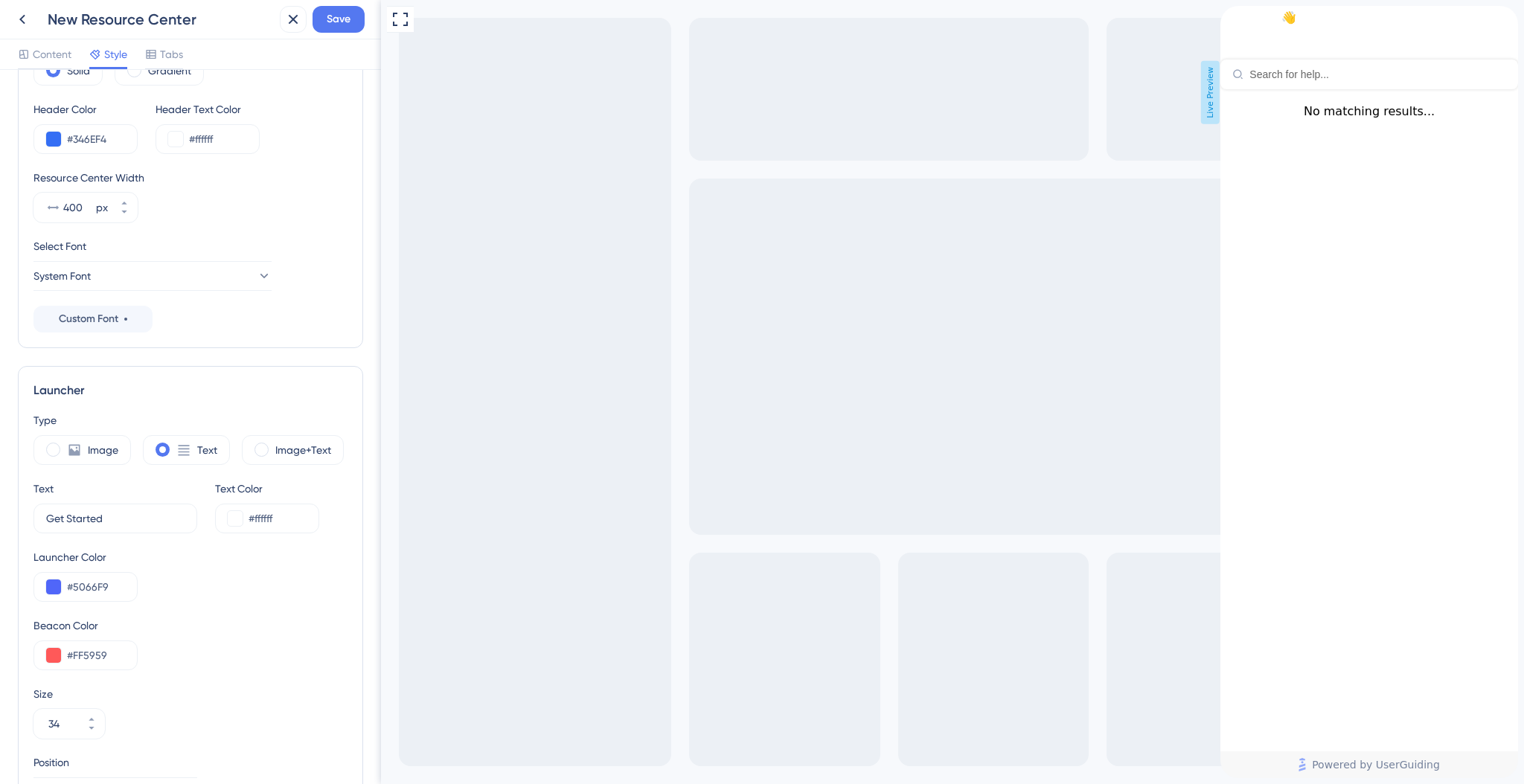
scroll to position [284, 0]
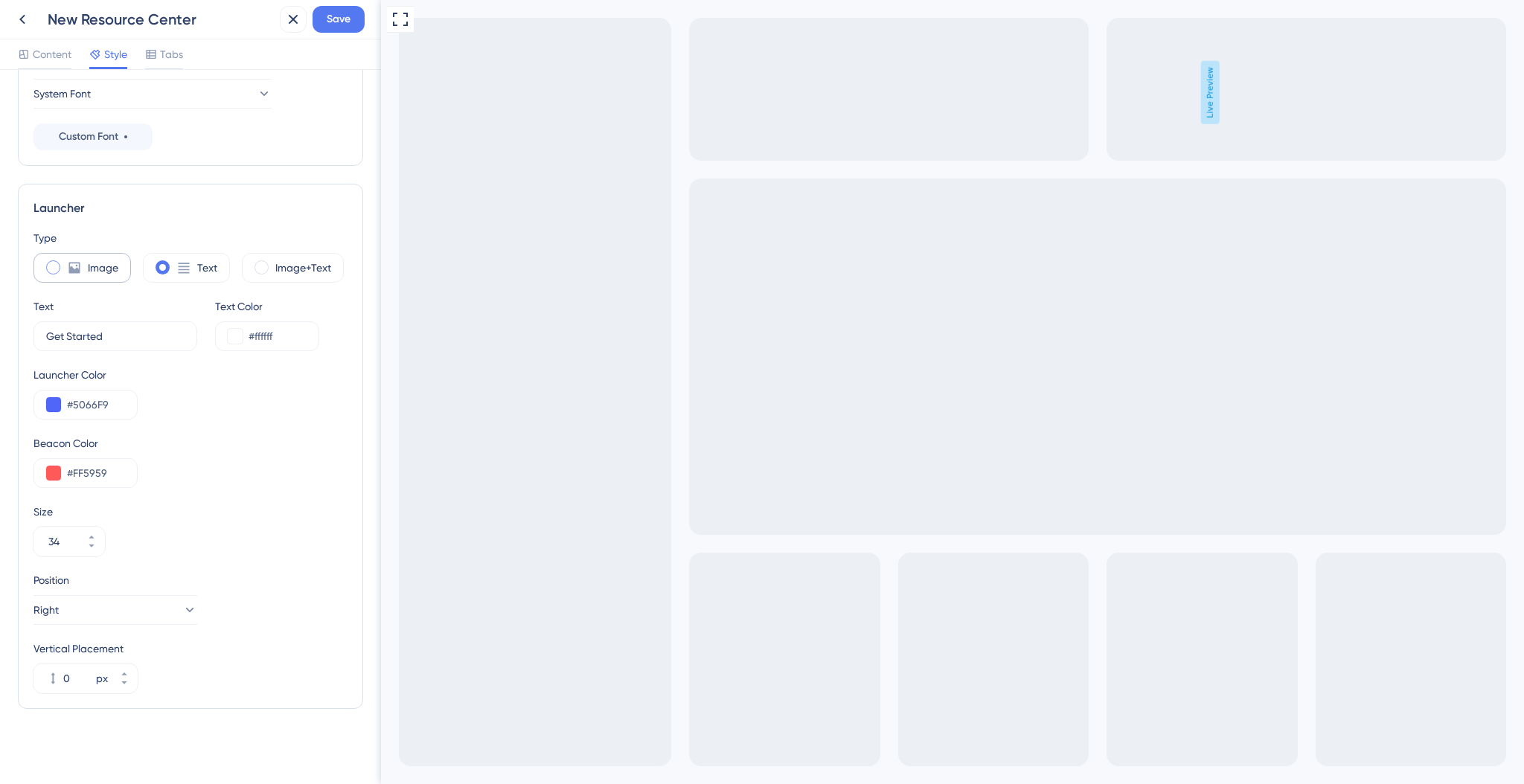
click at [78, 264] on icon at bounding box center [74, 268] width 15 height 15
click at [199, 271] on label "Text" at bounding box center [207, 268] width 20 height 18
type input "34"
click at [284, 262] on label "Image+Text" at bounding box center [303, 268] width 56 height 18
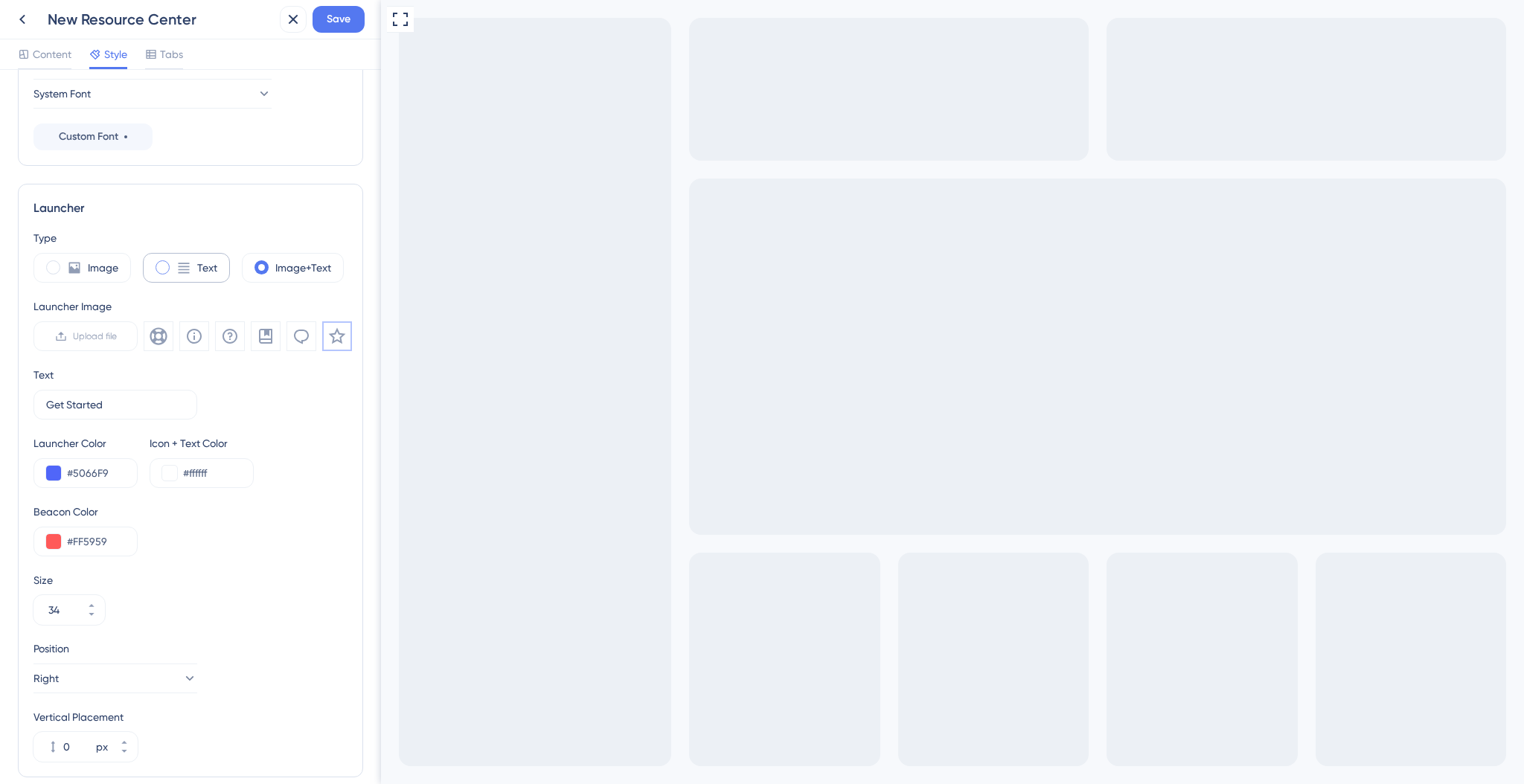
click at [202, 277] on div "Text" at bounding box center [186, 267] width 87 height 30
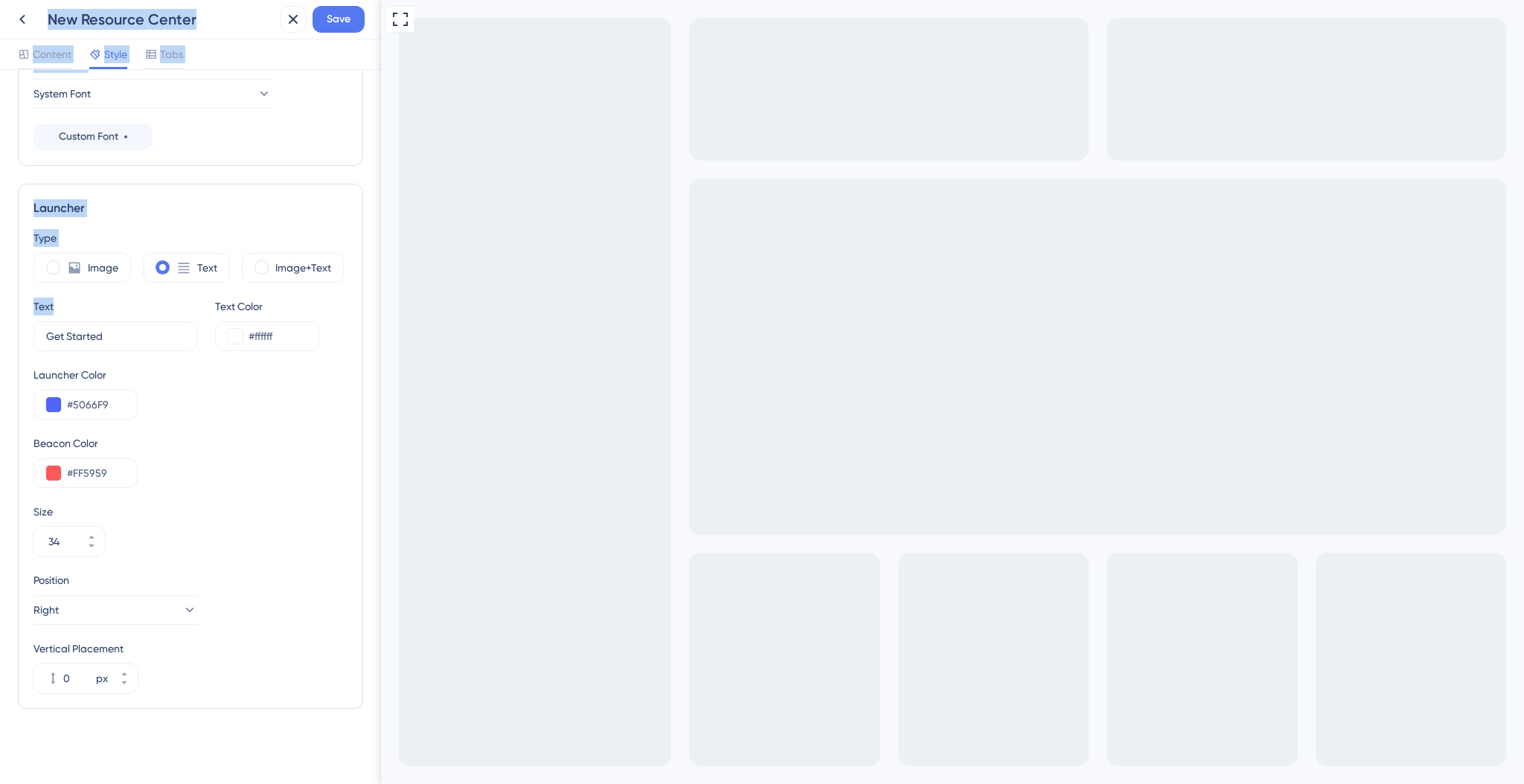
drag, startPoint x: 134, startPoint y: 344, endPoint x: -48, endPoint y: 340, distance: 182.0
click at [0, 0] on html "New Resource Center Save Content Style Tabs Resource Center Homepage Header Sty…" at bounding box center [762, 0] width 1524 height 0
click at [137, 330] on input "Get Started" at bounding box center [110, 336] width 127 height 16
drag, startPoint x: 106, startPoint y: 334, endPoint x: 27, endPoint y: 333, distance: 79.0
click at [27, 333] on div "Launcher Type Image Text Image+Text Text Get Started 9 Text Color #ffffff Launc…" at bounding box center [190, 446] width 345 height 525
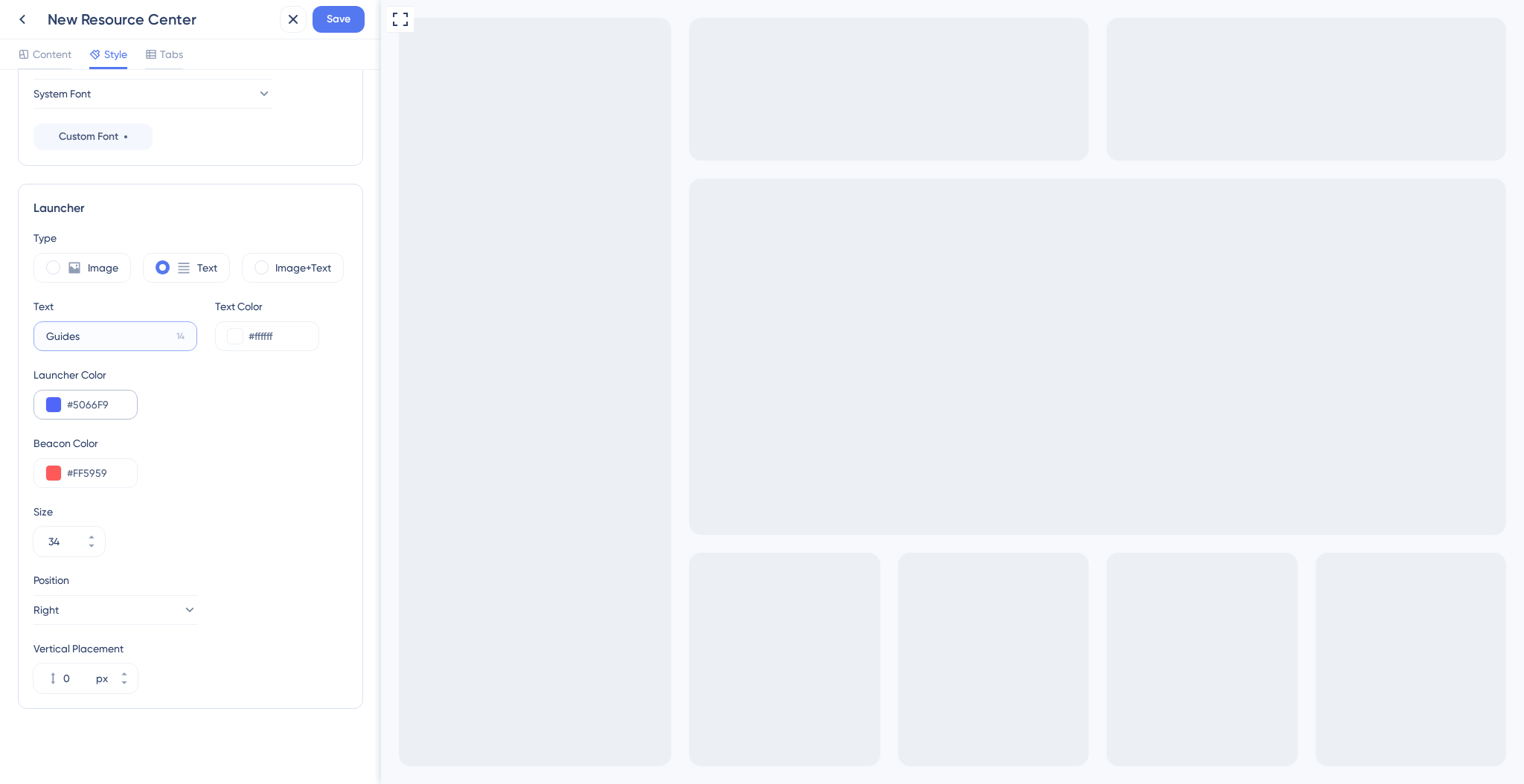
type input "Guides"
drag, startPoint x: 74, startPoint y: 402, endPoint x: 134, endPoint y: 411, distance: 60.7
click at [137, 408] on div "#5066F9" at bounding box center [86, 404] width 104 height 30
paste input "346EF4"
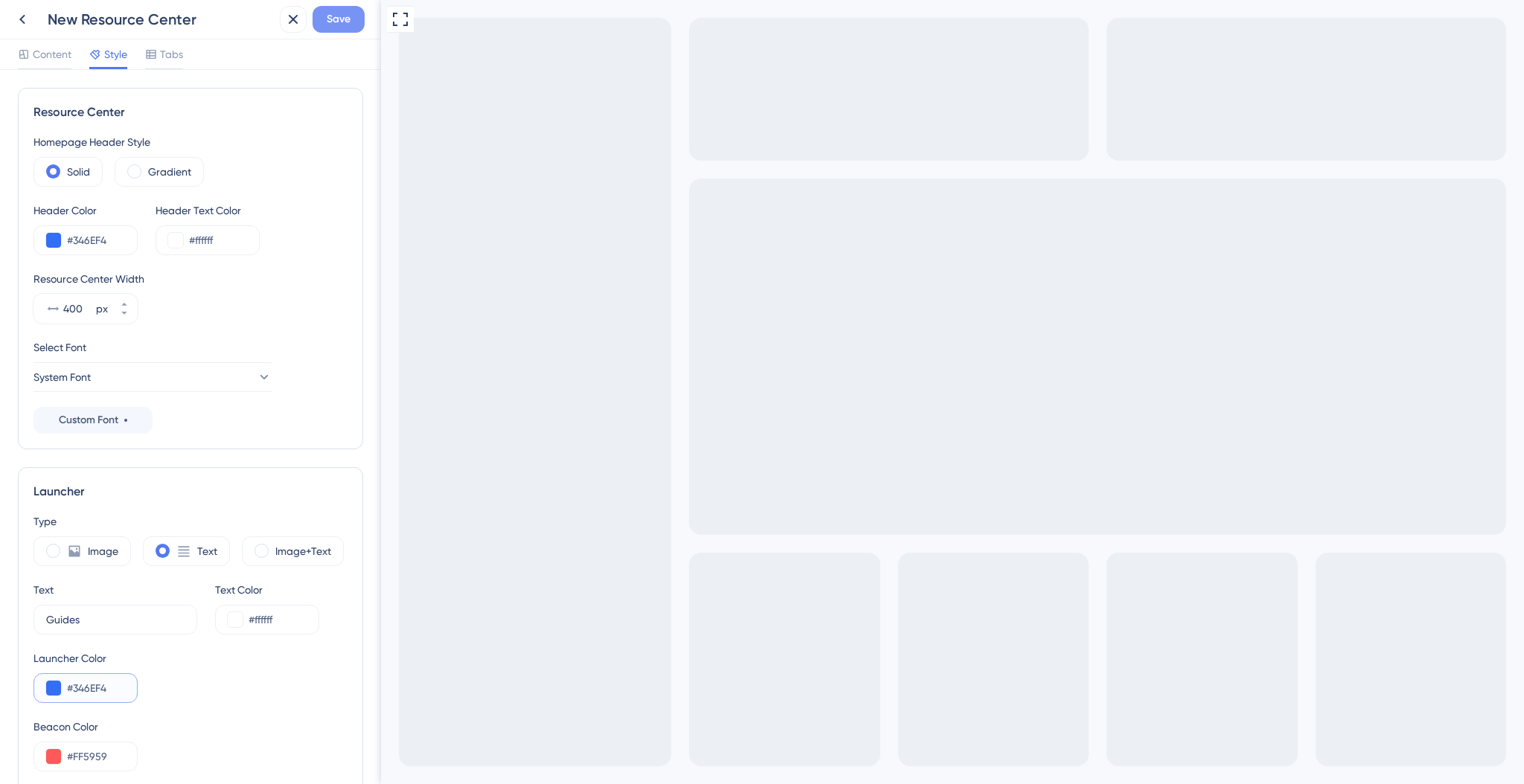
type input "#346EF4"
click at [341, 15] on span "Save" at bounding box center [339, 19] width 24 height 18
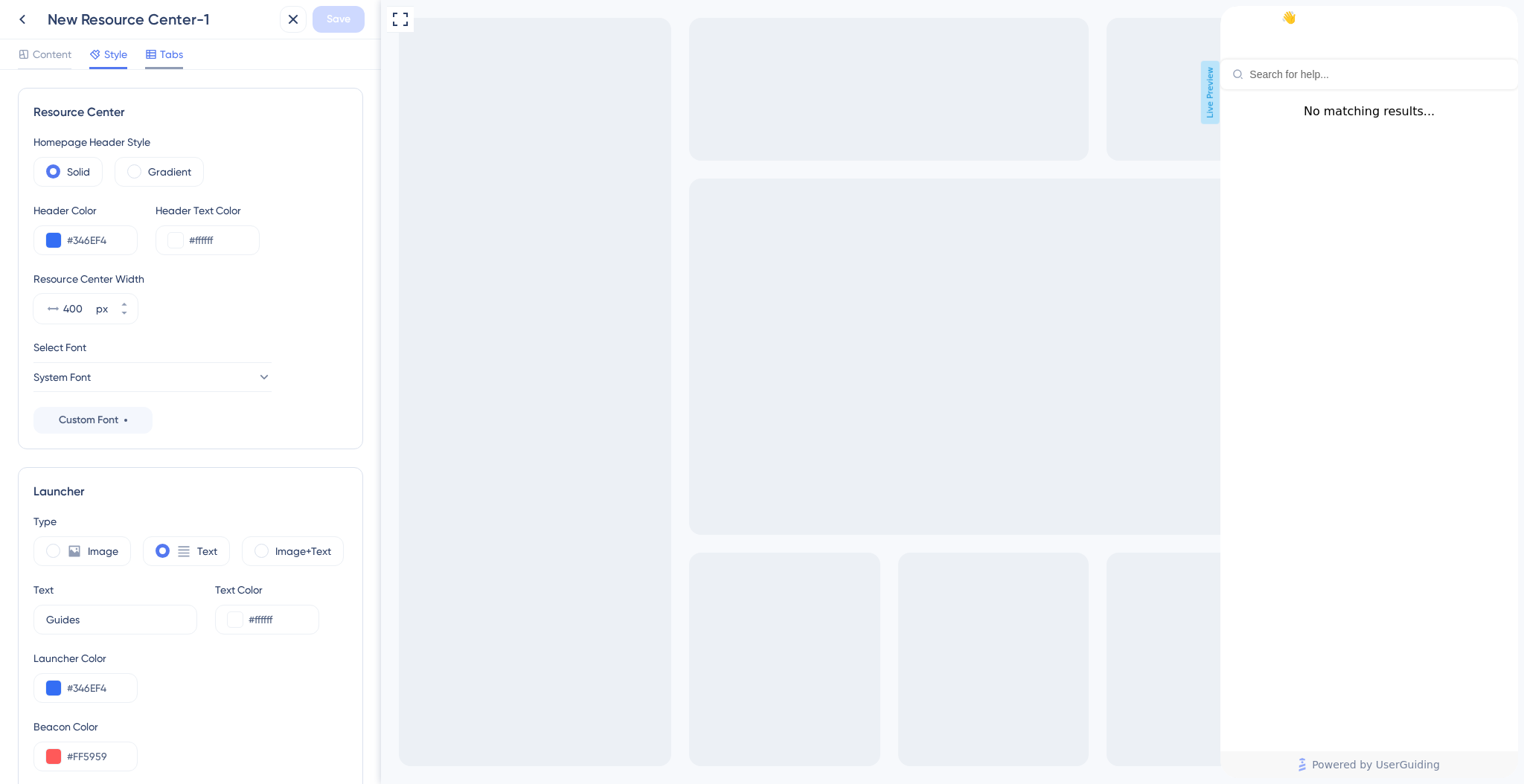
click at [156, 58] on icon at bounding box center [150, 54] width 12 height 12
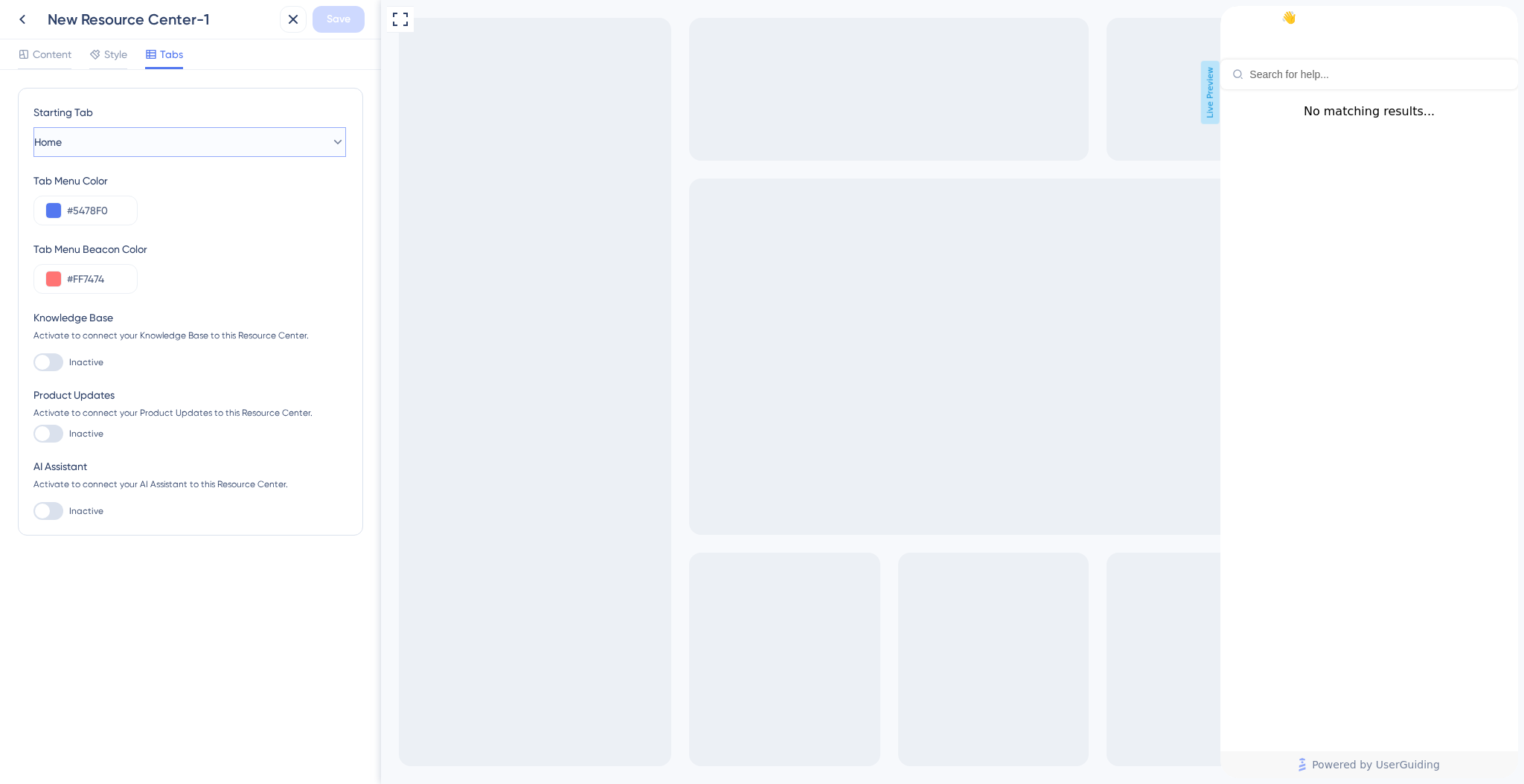
click at [252, 152] on button "Home" at bounding box center [190, 141] width 313 height 30
click at [305, 107] on div "Starting Tab" at bounding box center [190, 115] width 313 height 24
click at [49, 59] on span "Content" at bounding box center [52, 54] width 38 height 18
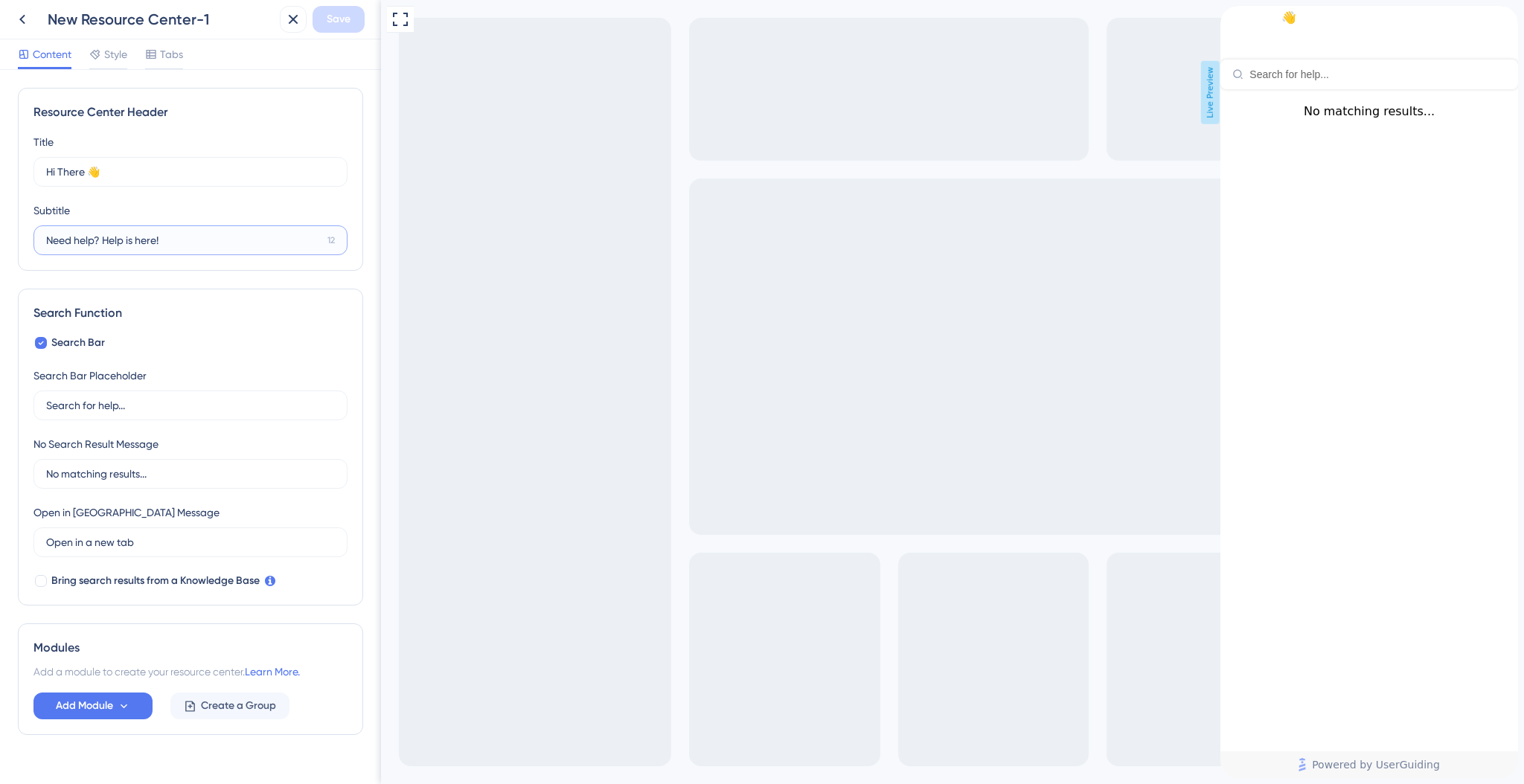
drag, startPoint x: 177, startPoint y: 240, endPoint x: -7, endPoint y: 245, distance: 184.1
click at [0, 0] on html "New Resource Center-1 Save Content Style Tabs Resource Center Header Title Hi T…" at bounding box center [762, 0] width 1524 height 0
click at [169, 241] on input "Need help? Help is here!" at bounding box center [184, 240] width 275 height 16
drag, startPoint x: 173, startPoint y: 241, endPoint x: 26, endPoint y: 237, distance: 147.1
click at [26, 237] on div "Resource Center Header Title Hi There 👋 17 Hi There 👋 Subtitle Need help? Help …" at bounding box center [190, 179] width 345 height 183
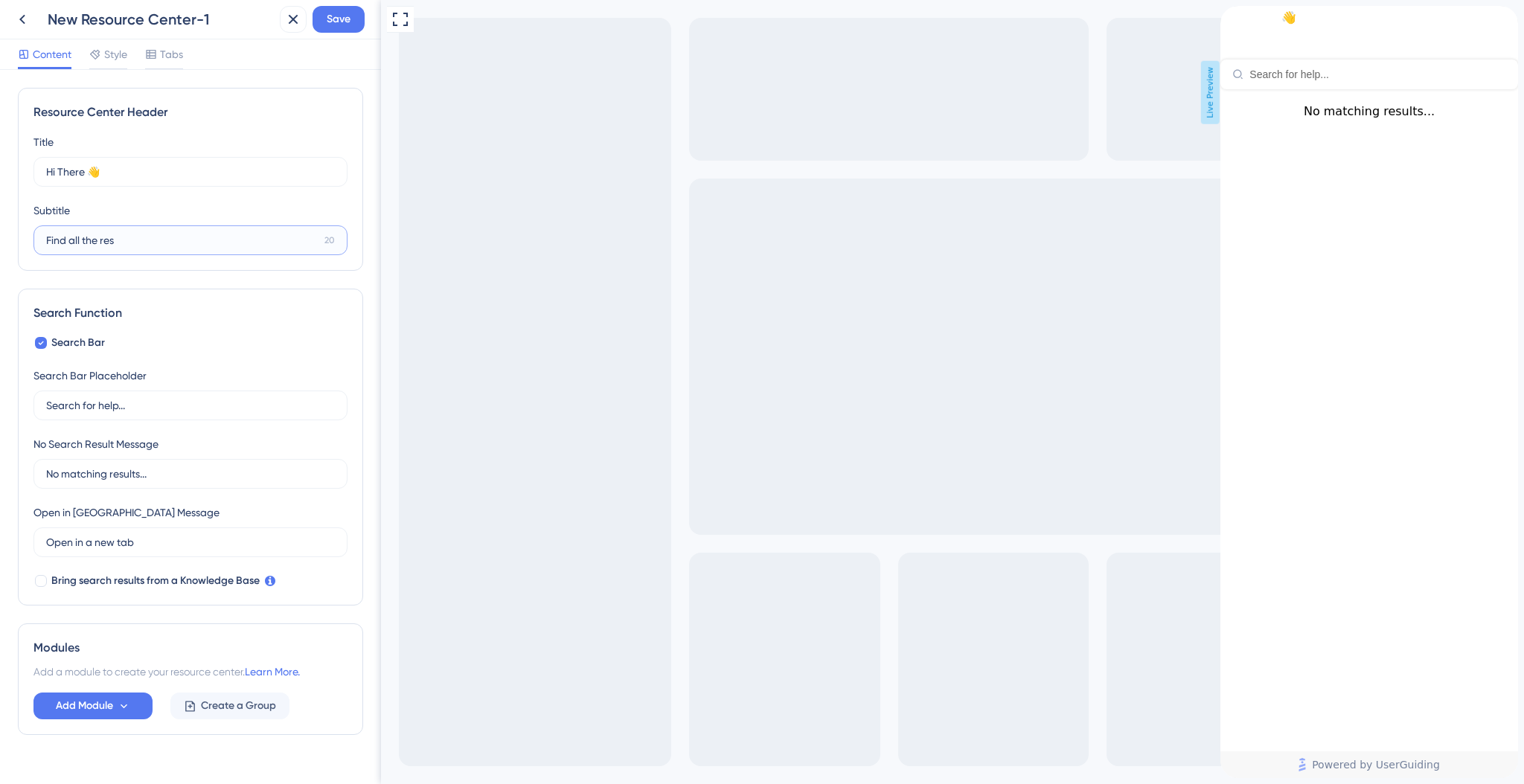
type input "Find all the res"
click at [130, 189] on div "Title Hi There 👋 17 Hi There 👋 Subtitle Find all the res 20" at bounding box center [190, 194] width 314 height 122
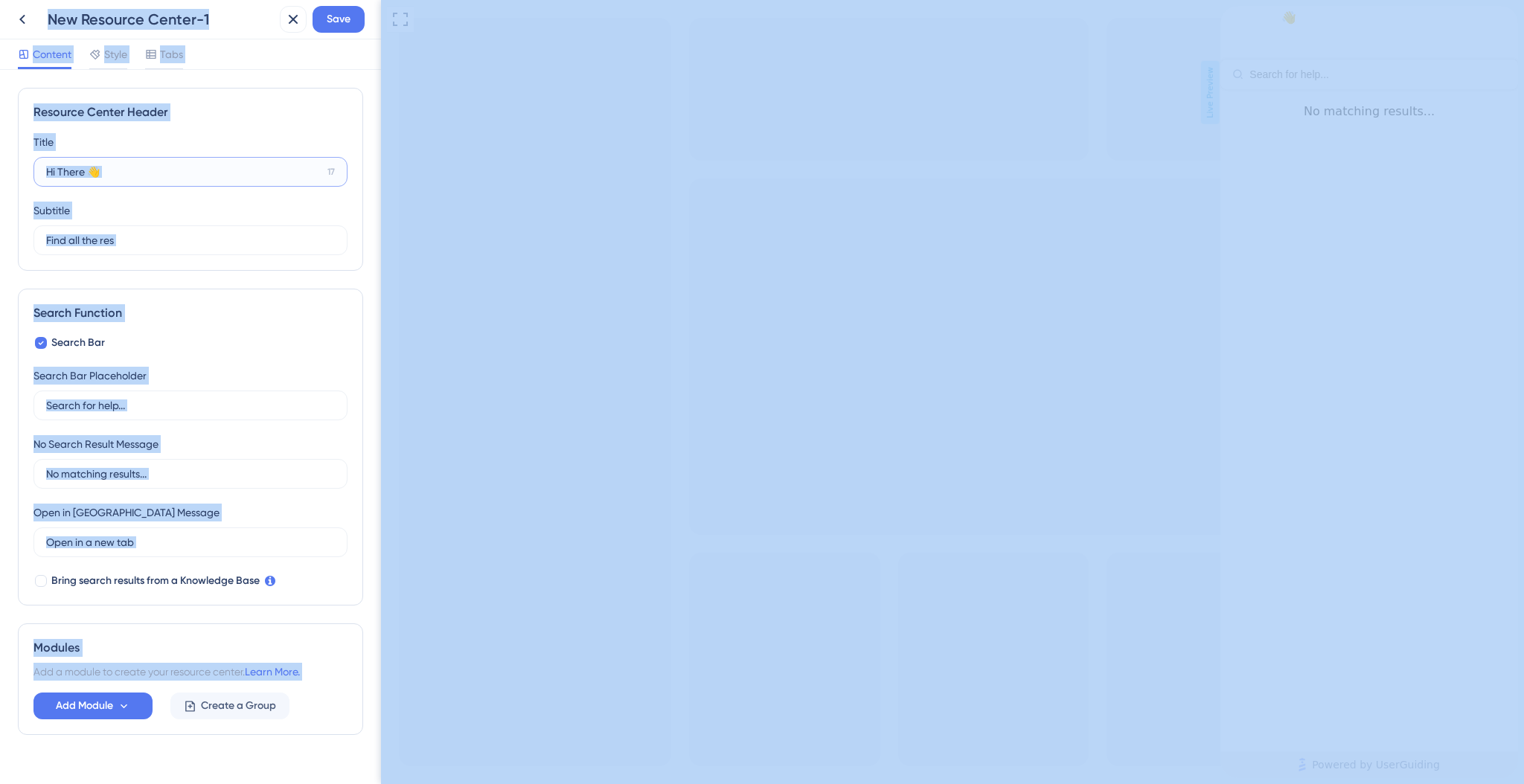
click at [161, 165] on input "Hi There 👋" at bounding box center [184, 172] width 275 height 16
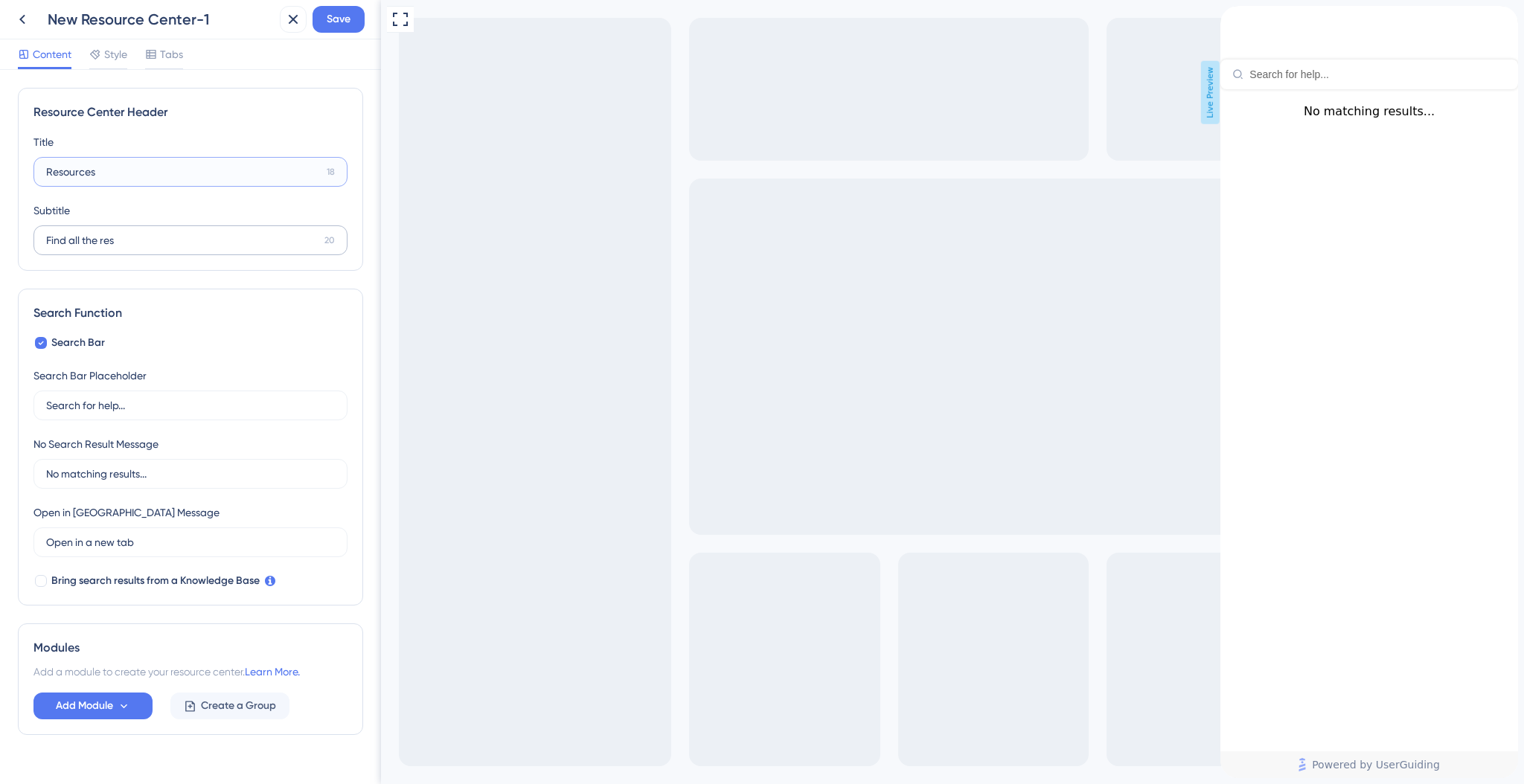
type input "Resources"
click at [166, 240] on input "Find all the res" at bounding box center [182, 240] width 273 height 16
click at [82, 340] on span "Search Bar" at bounding box center [78, 343] width 54 height 18
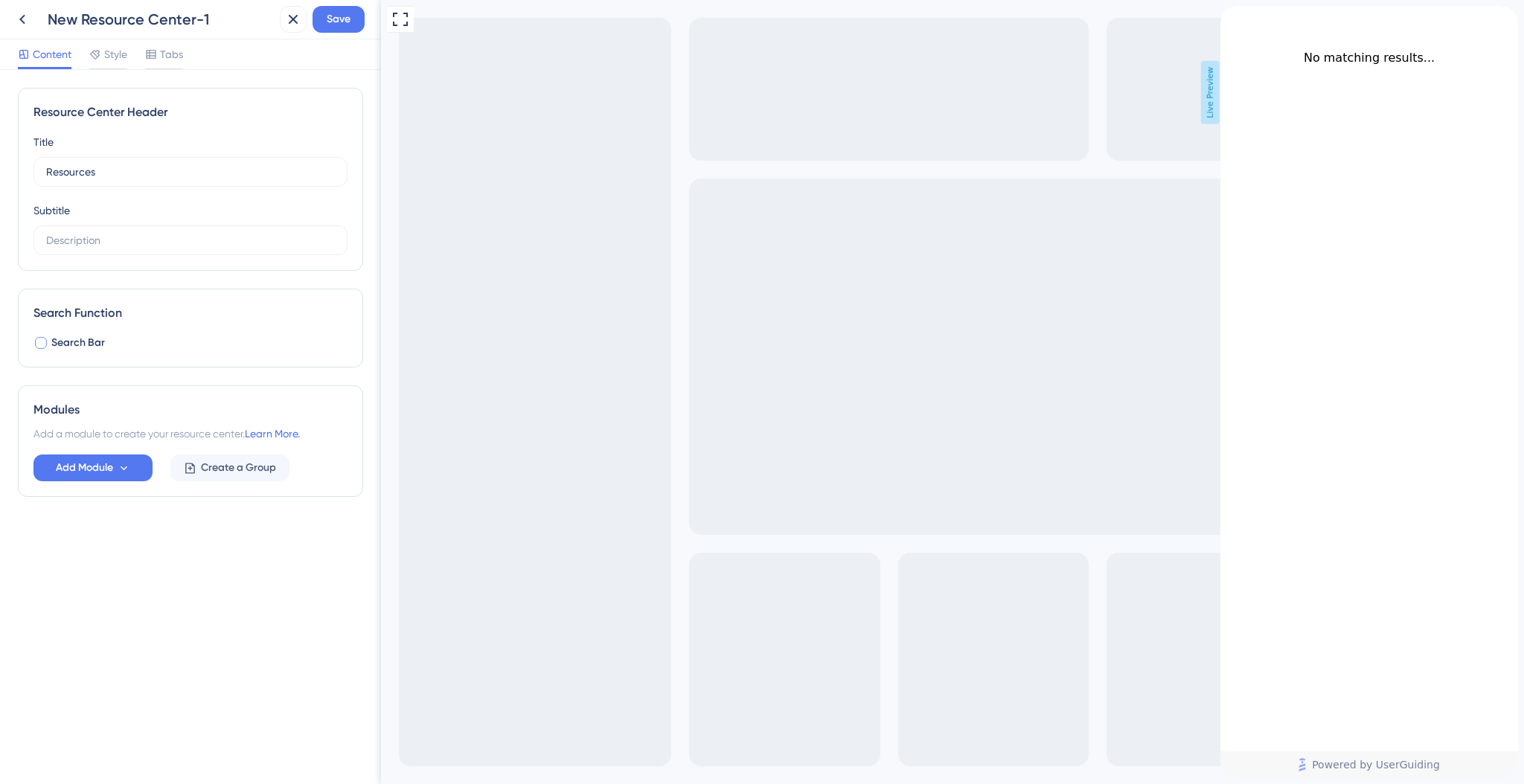
click at [81, 338] on span "Search Bar" at bounding box center [78, 343] width 54 height 18
checkbox input "true"
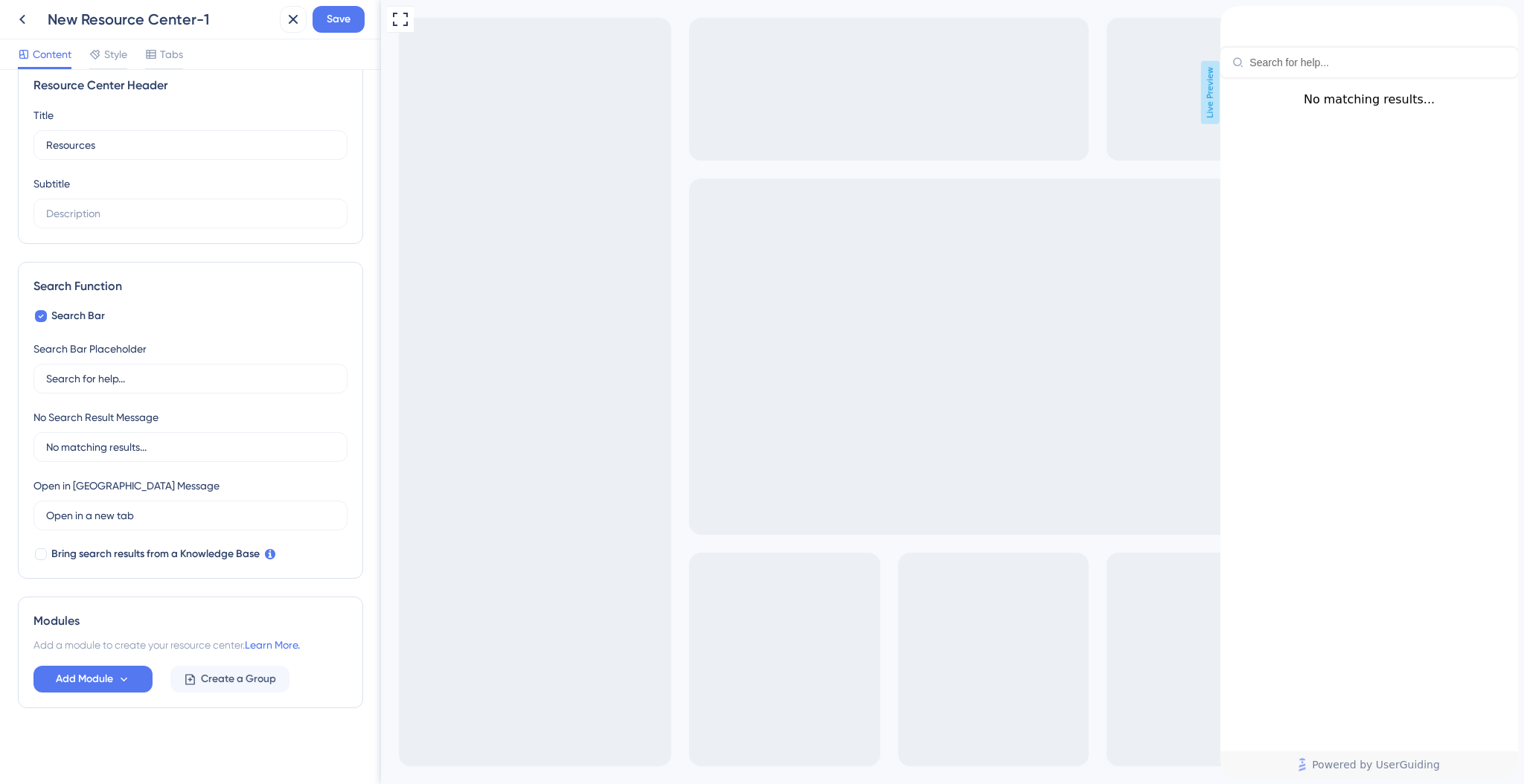
scroll to position [24, 0]
click at [114, 383] on input "Search for help..." at bounding box center [190, 381] width 289 height 16
type input "Search for resources..."
click at [140, 690] on button "Add Module" at bounding box center [93, 683] width 119 height 27
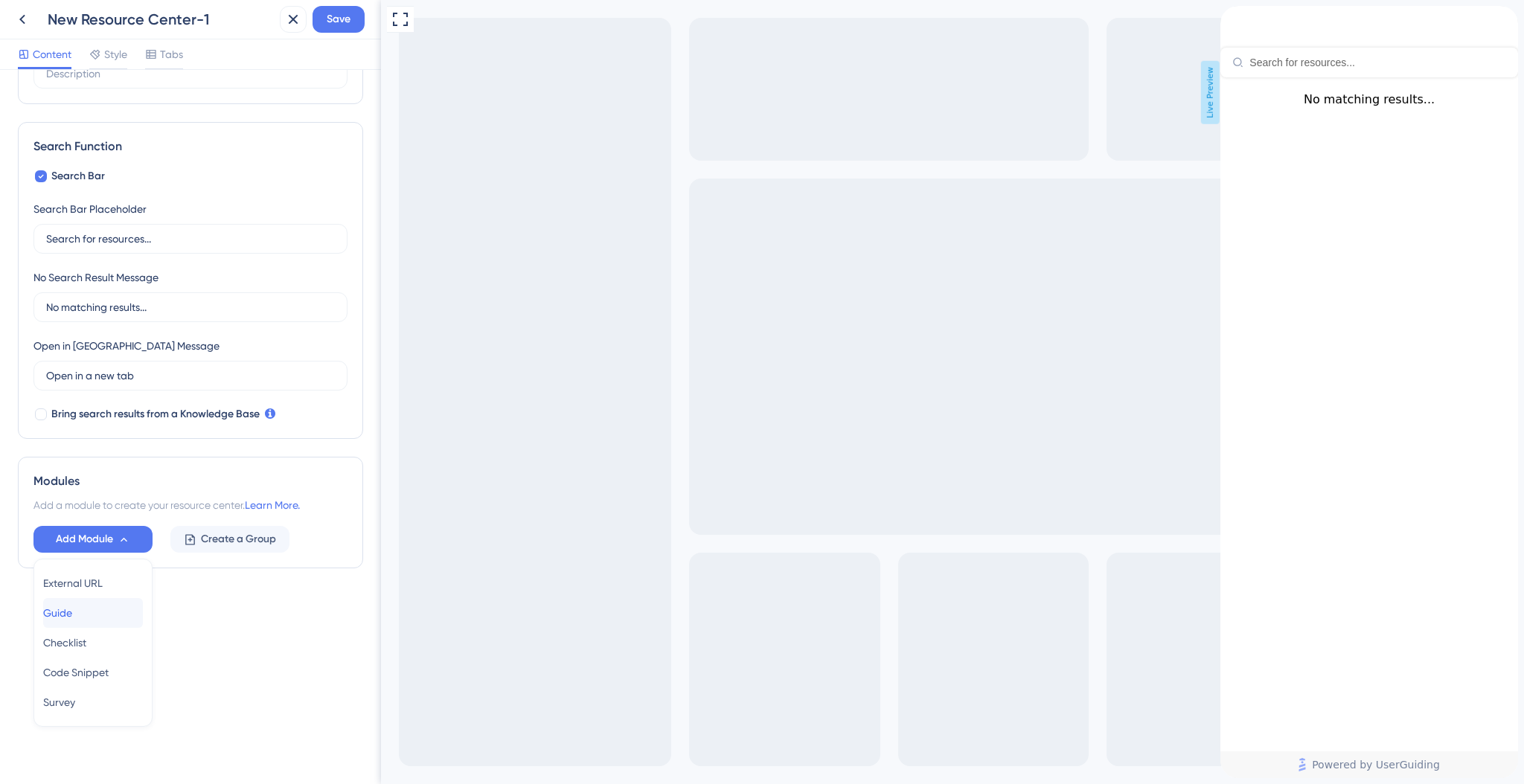
click at [71, 612] on span "Guide" at bounding box center [58, 613] width 29 height 18
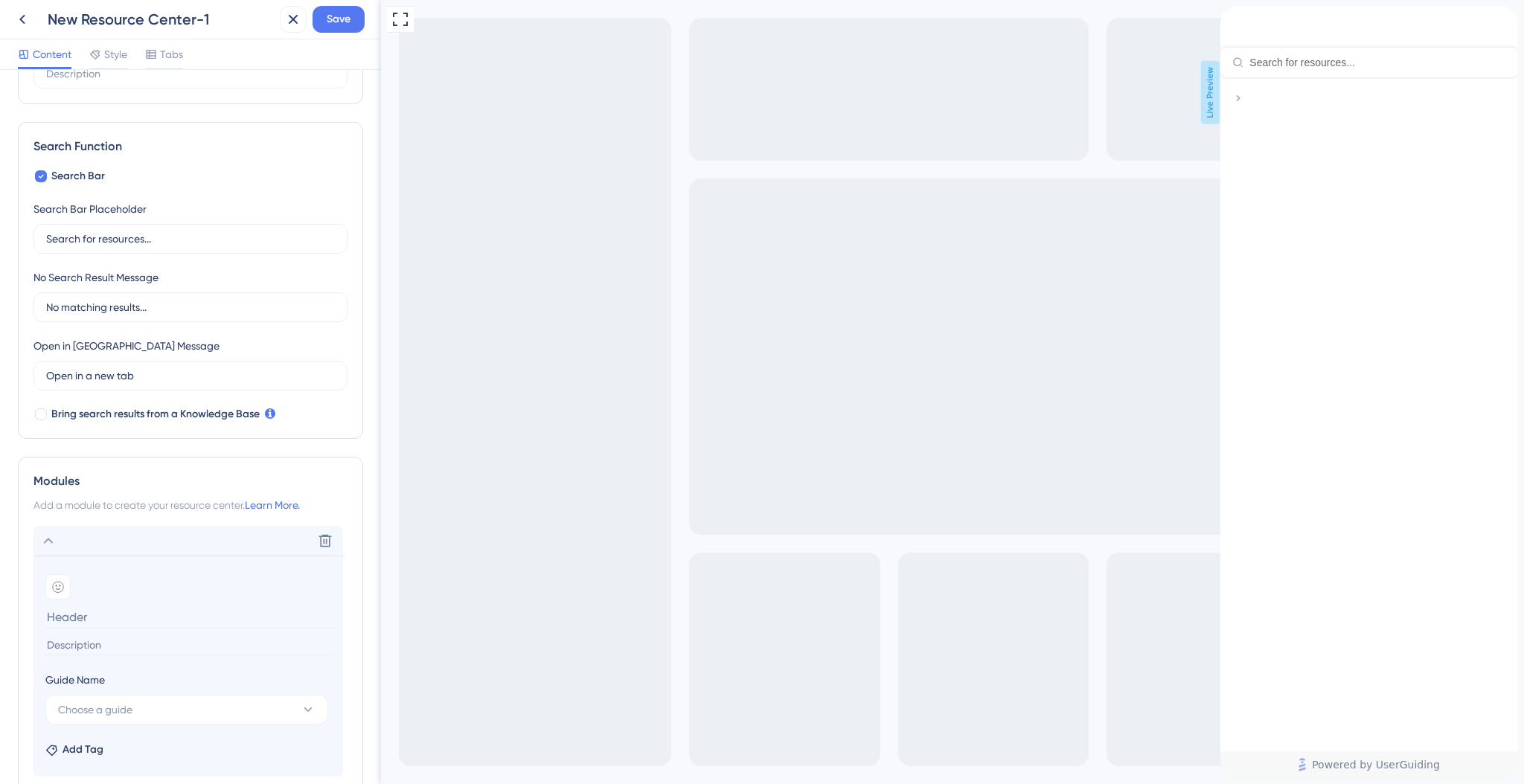
scroll to position [292, 0]
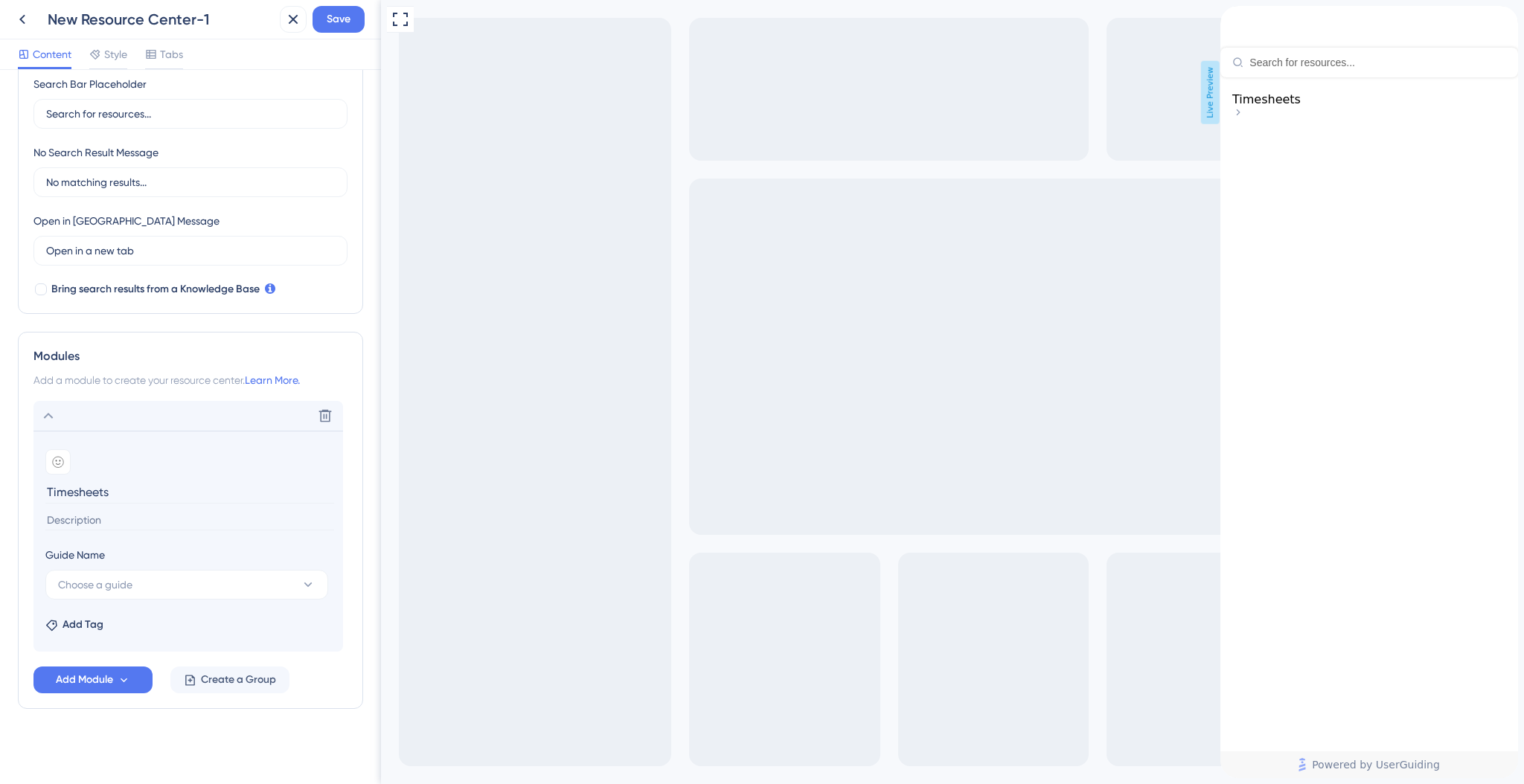
type input "Timesheets"
type input "Learn more about how timesheets work"
click at [58, 467] on div at bounding box center [58, 462] width 26 height 26
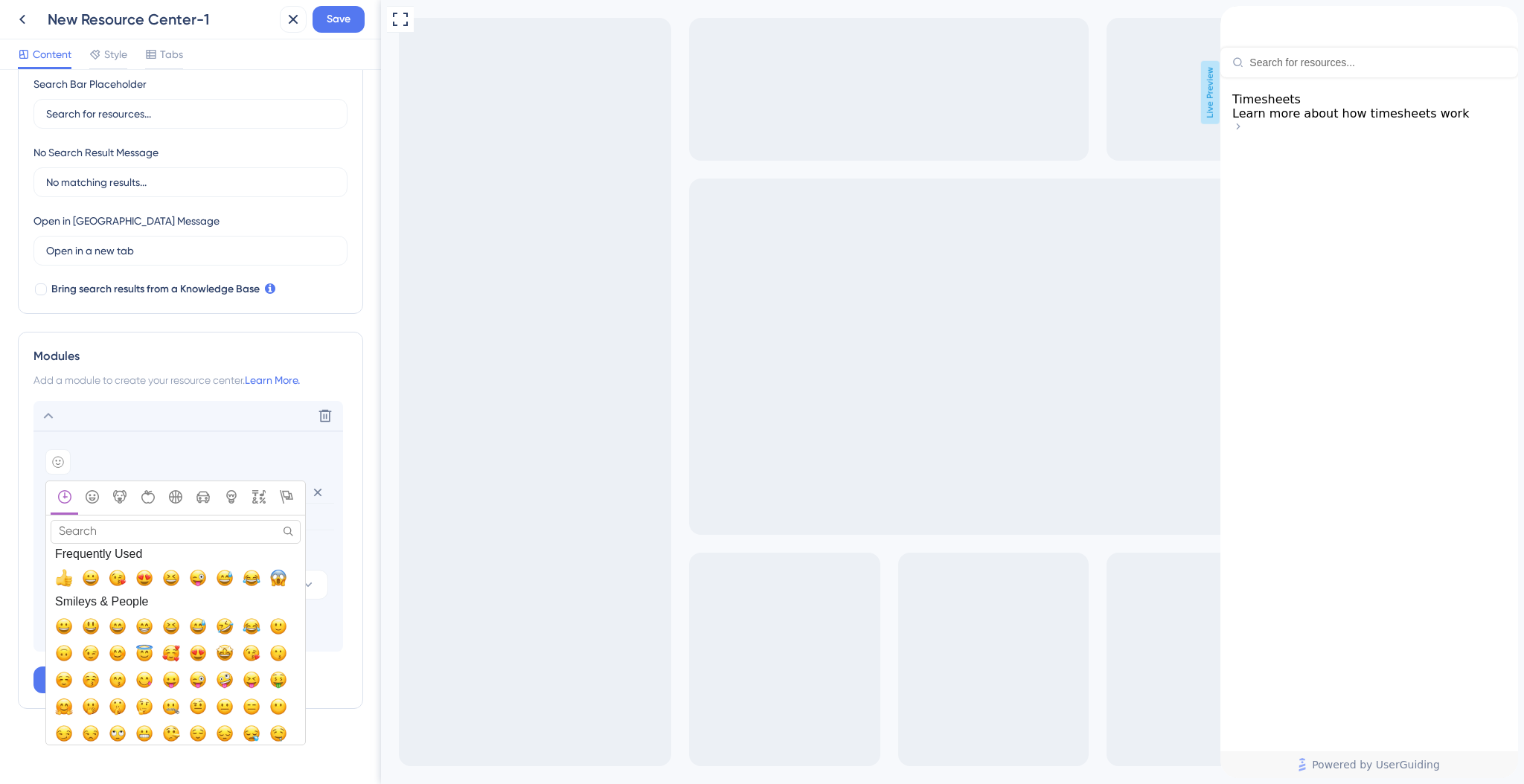
click at [115, 531] on input "Search" at bounding box center [175, 531] width 250 height 23
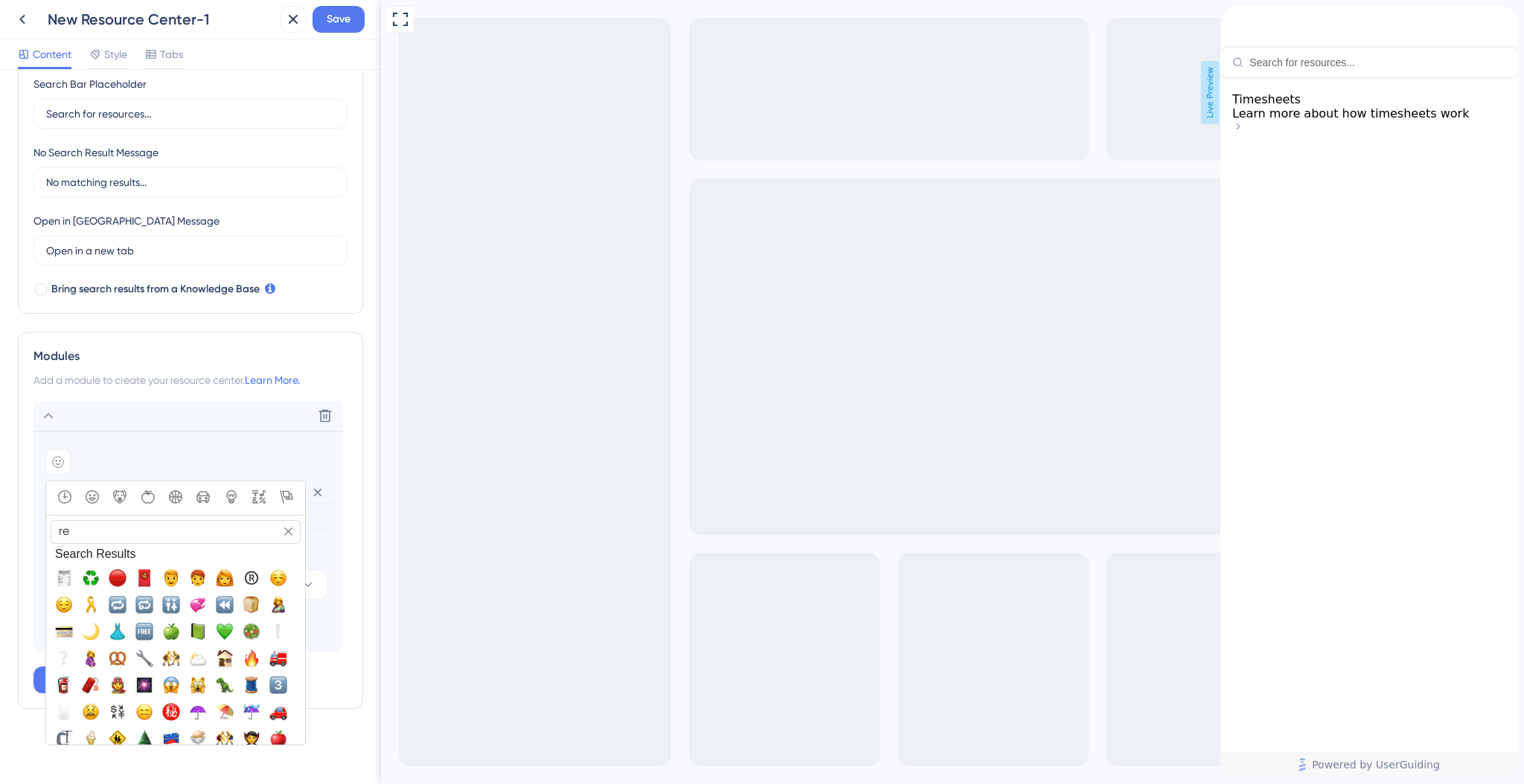
type input "r"
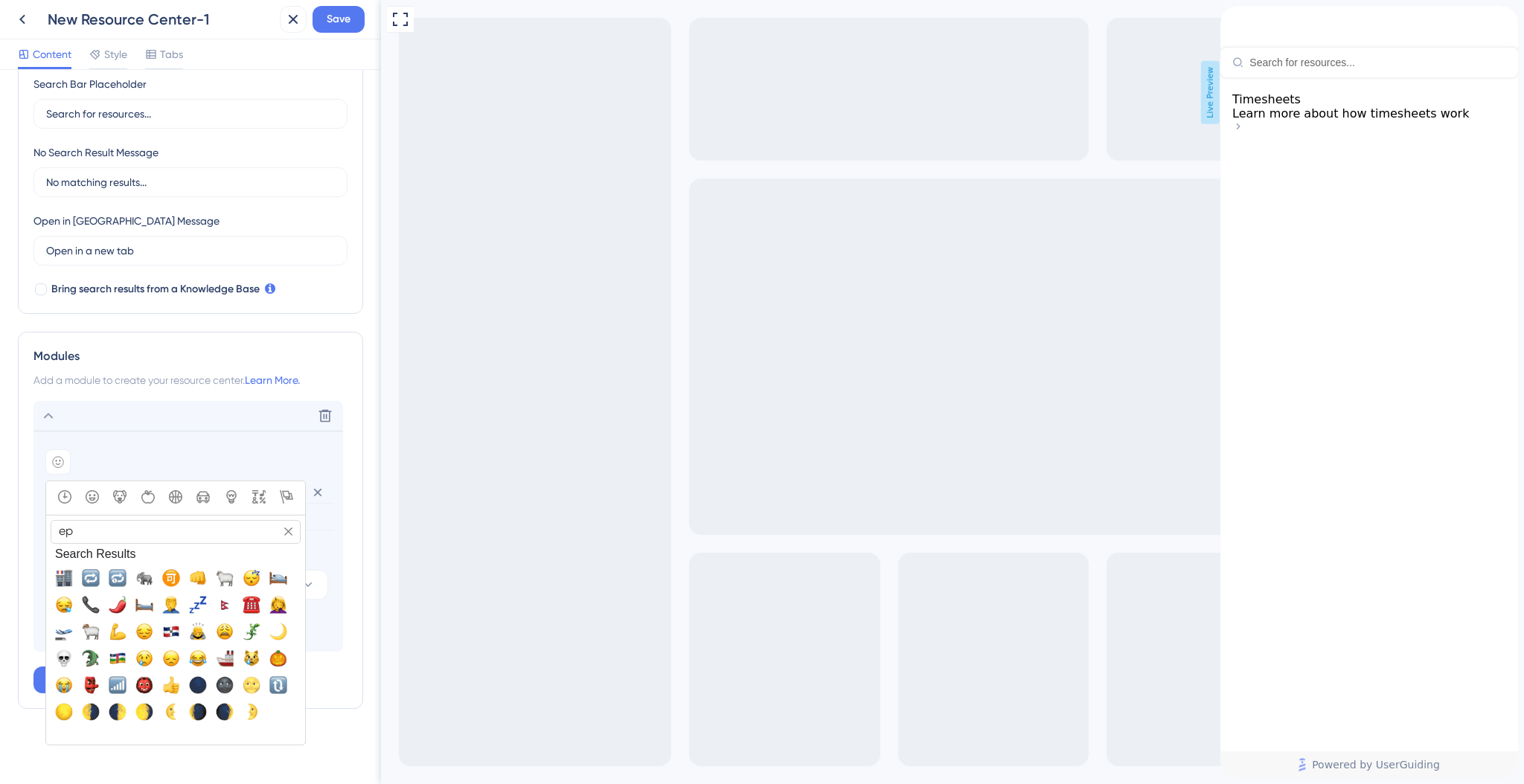
type input "e"
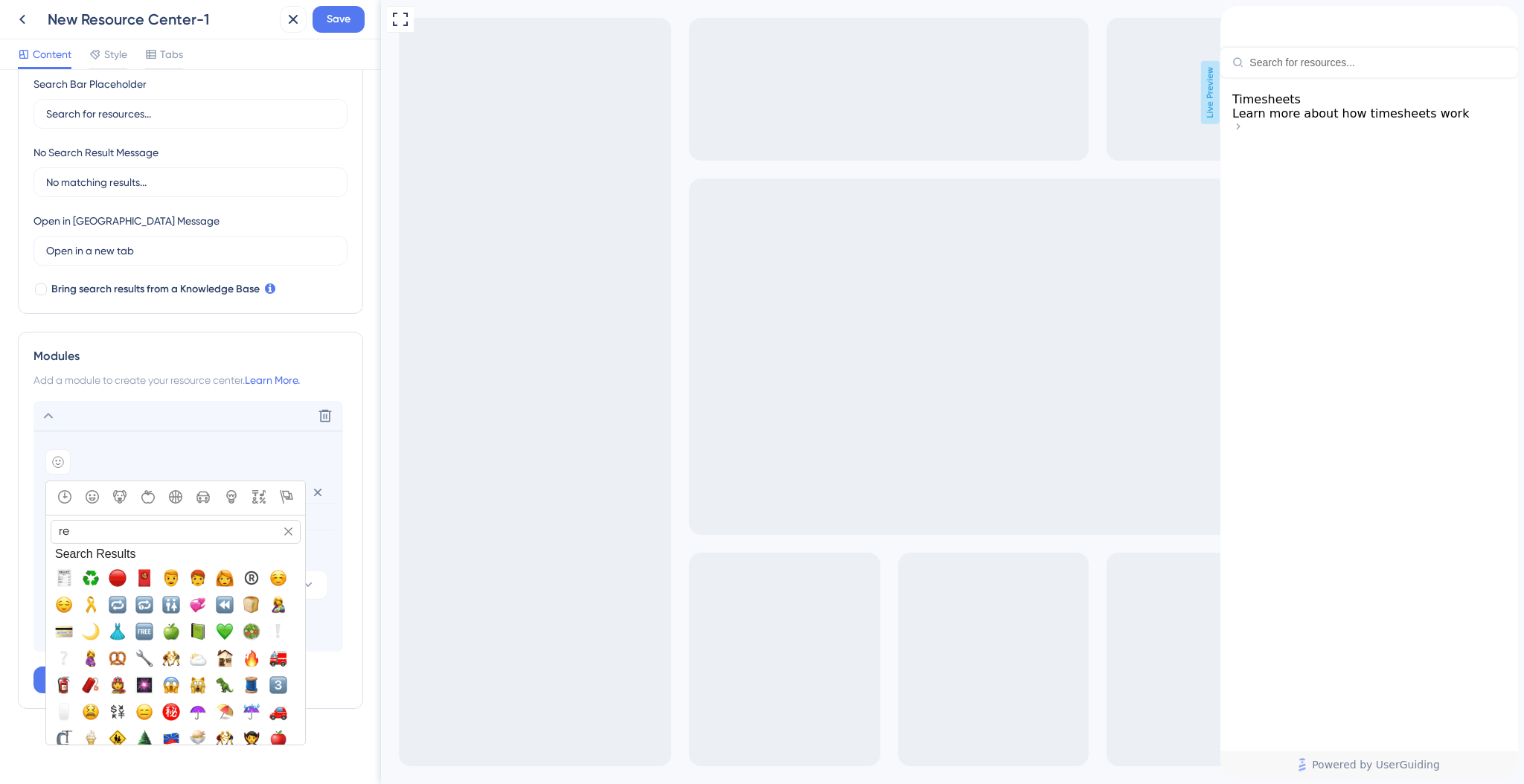
type input "r"
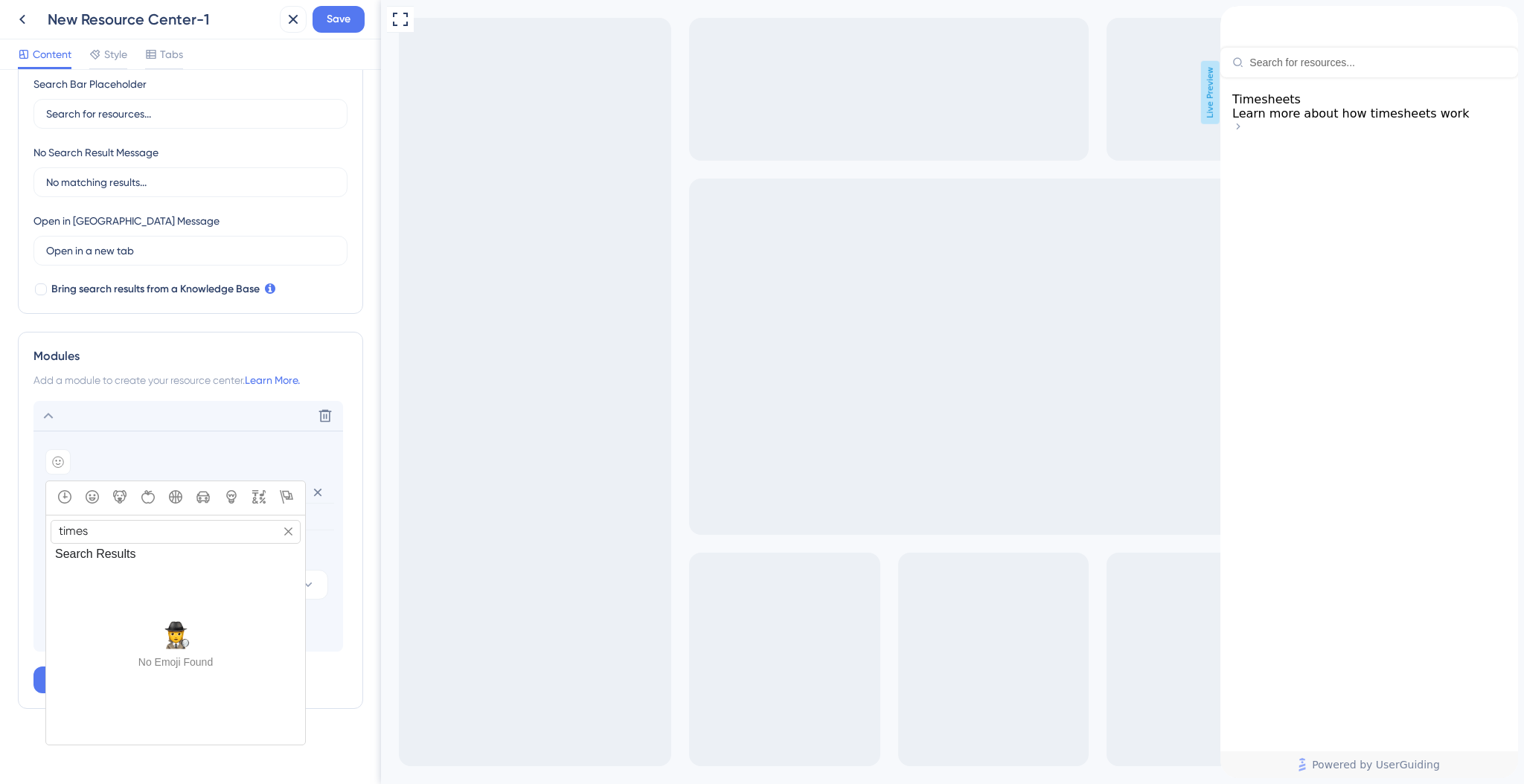
type input "times"
click at [94, 496] on icon "Smileys & People" at bounding box center [92, 497] width 6 height 6
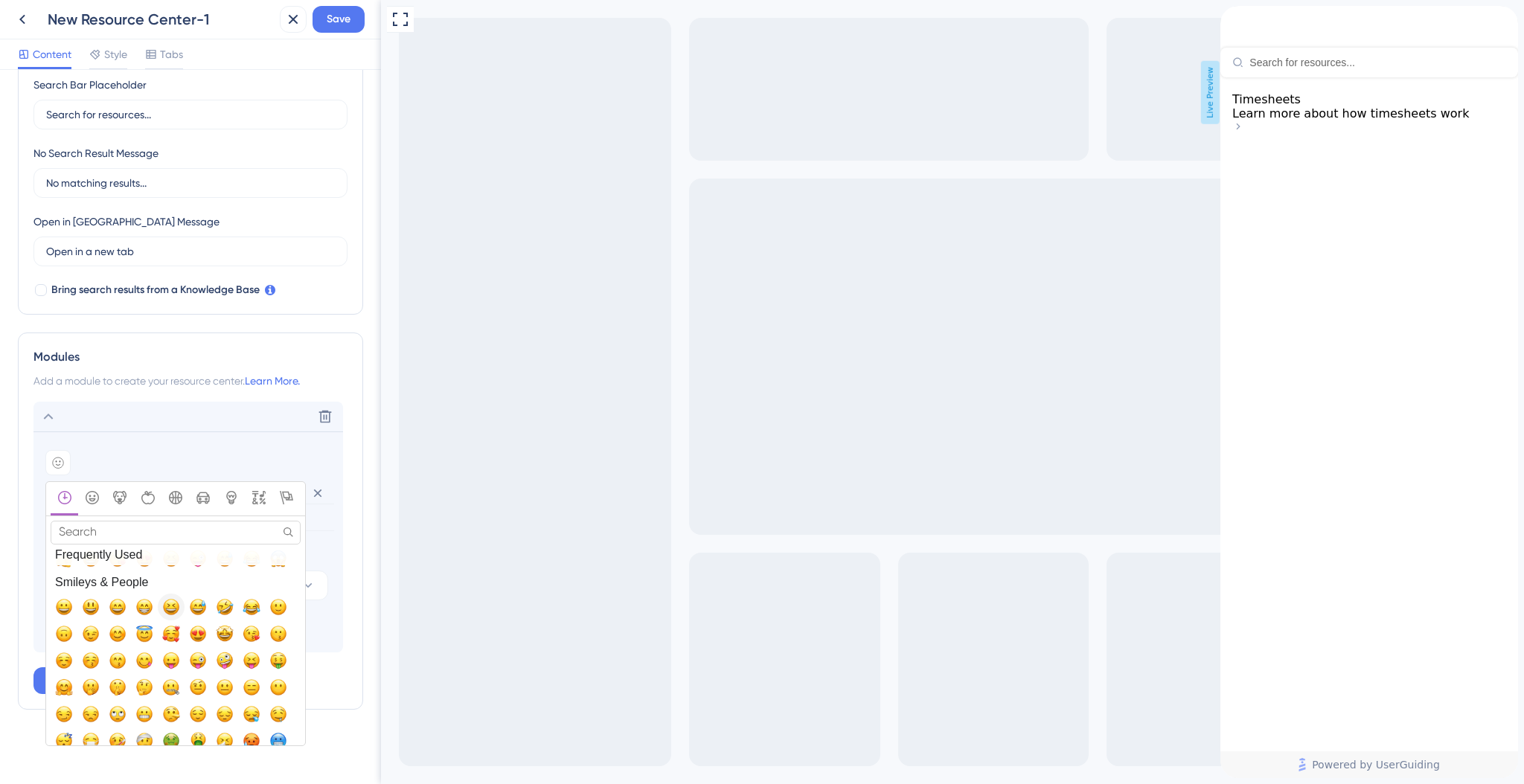
scroll to position [18, 0]
click at [177, 494] on icon "Activity" at bounding box center [175, 497] width 14 height 14
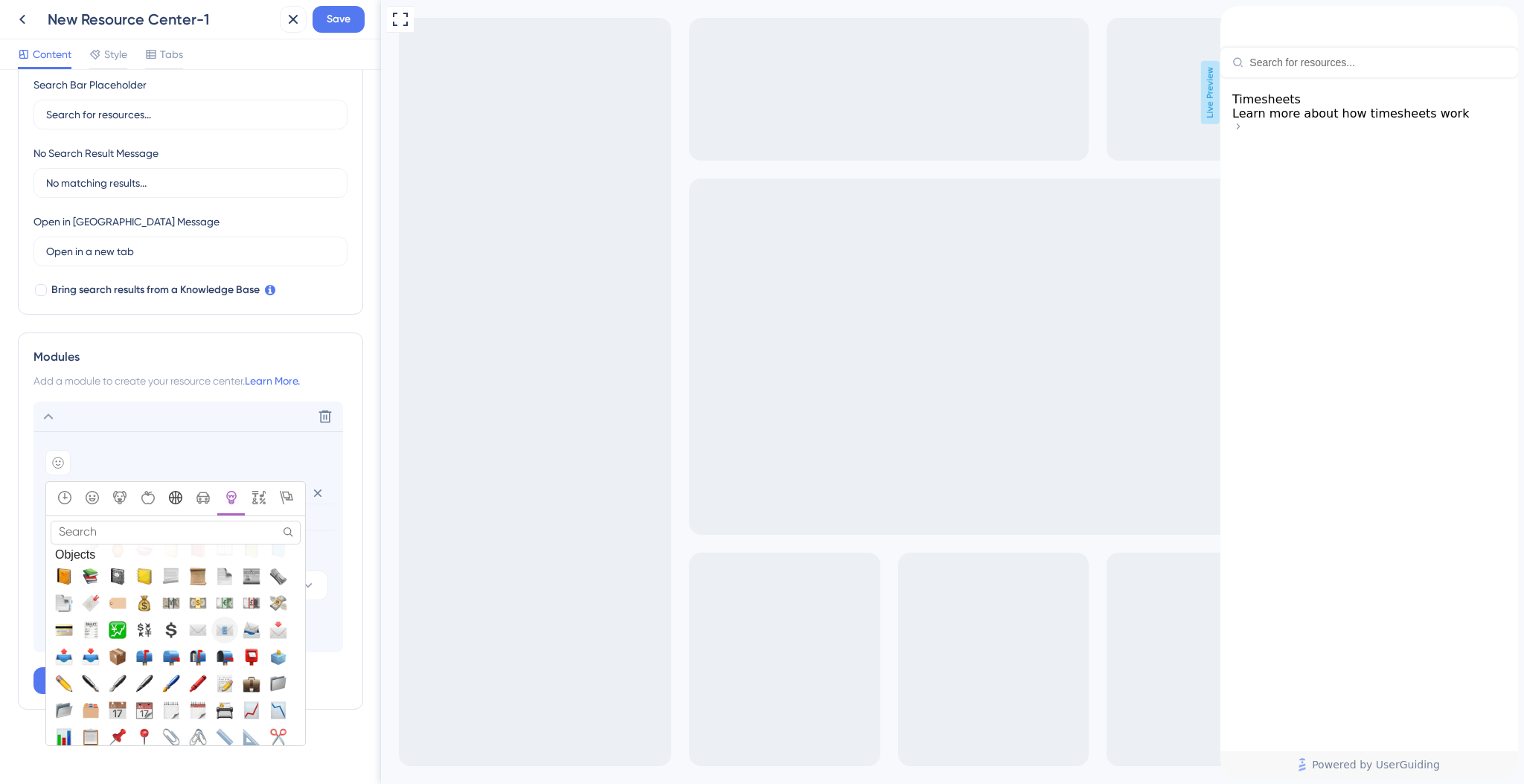
scroll to position [3559, 0]
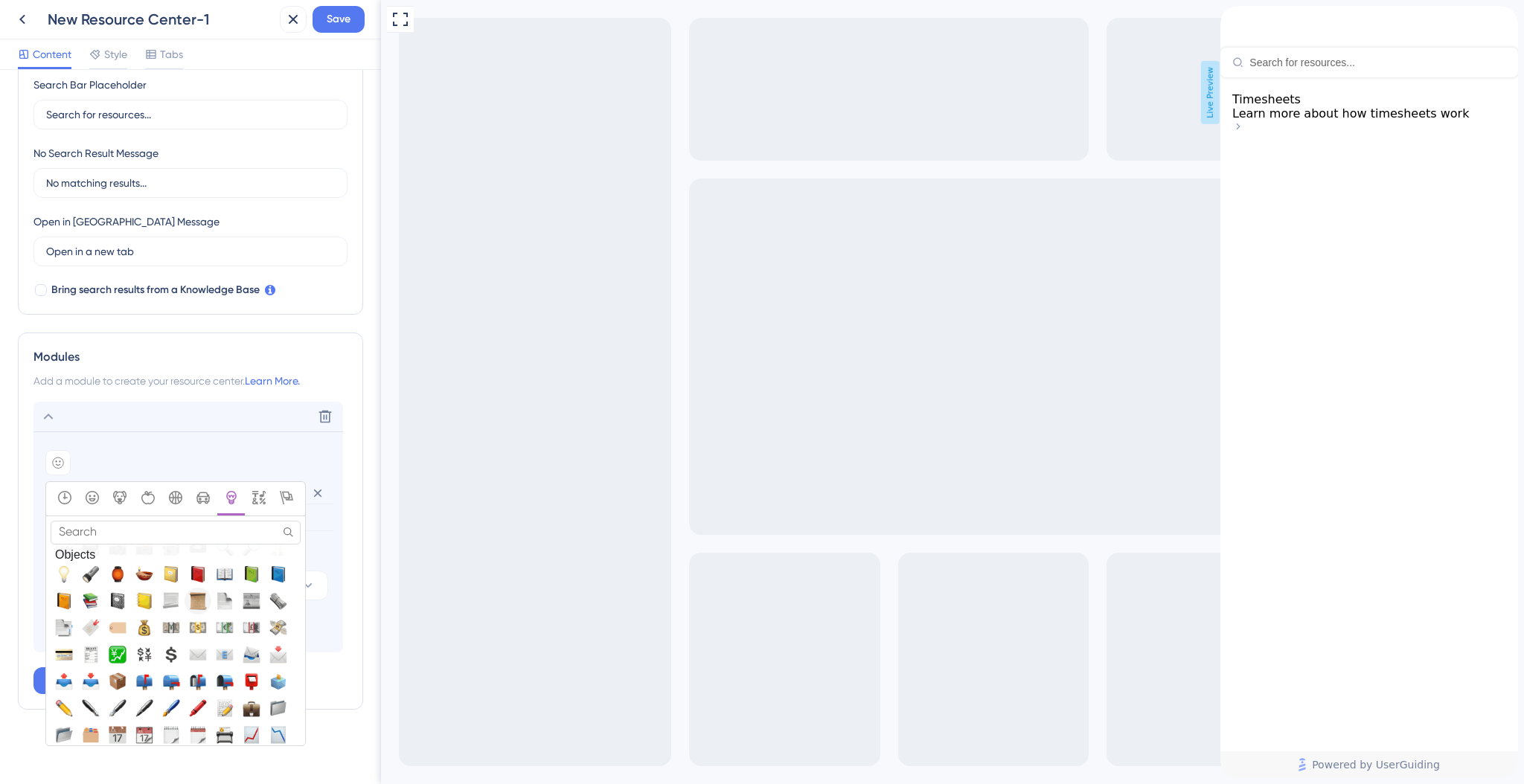
click at [198, 603] on span "📜, scroll" at bounding box center [197, 600] width 18 height 18
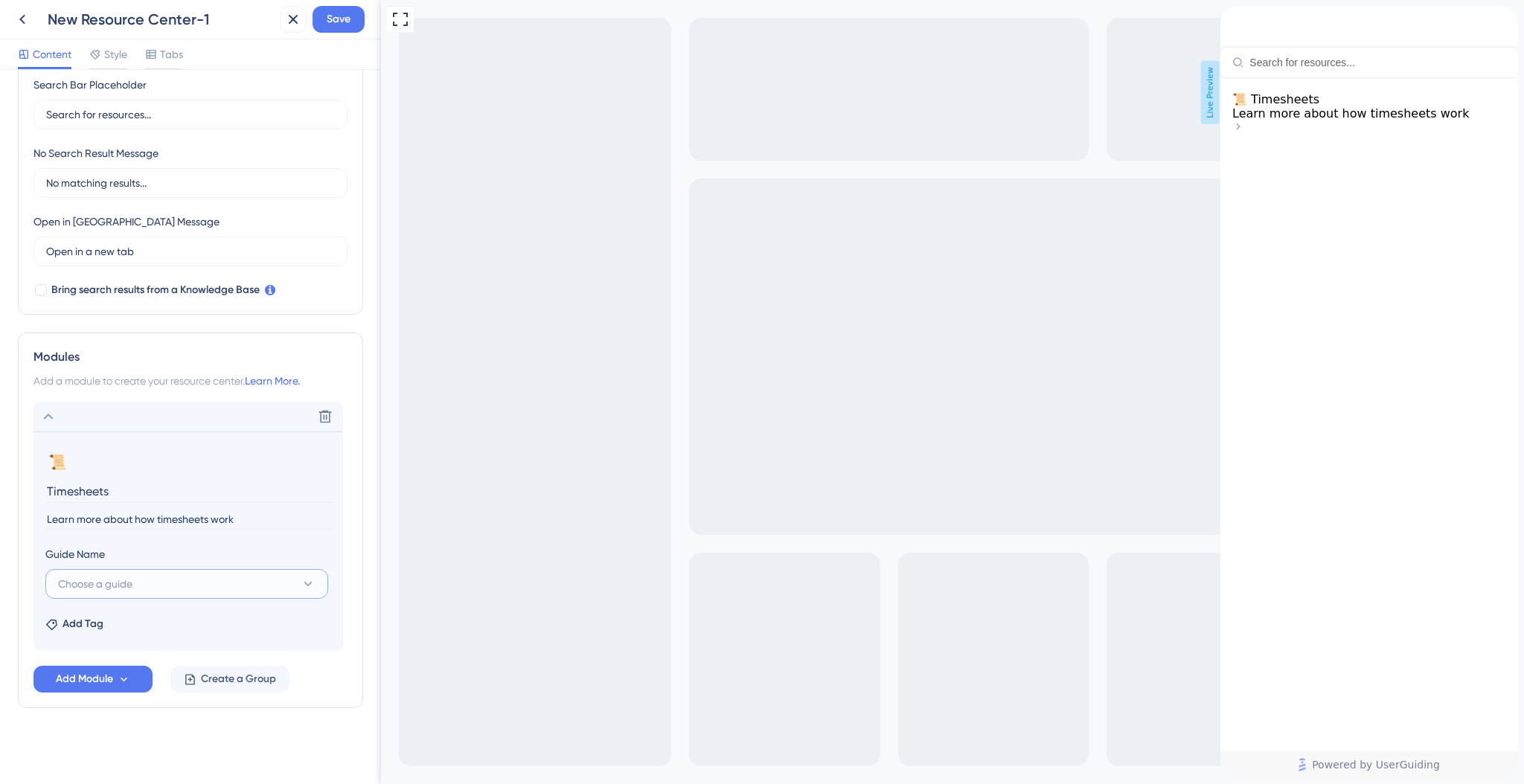
click at [167, 574] on button "Choose a guide" at bounding box center [187, 583] width 283 height 30
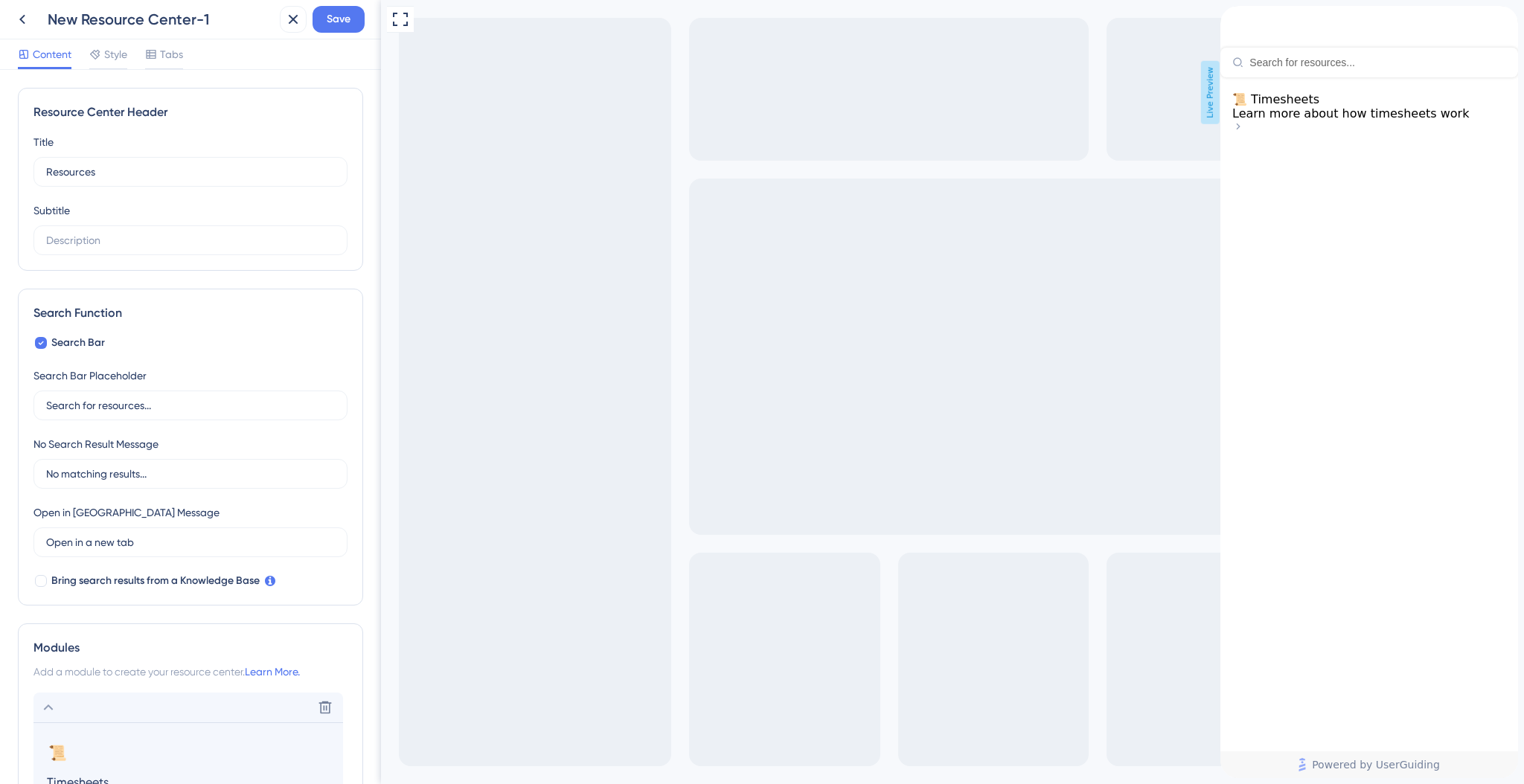
scroll to position [291, 0]
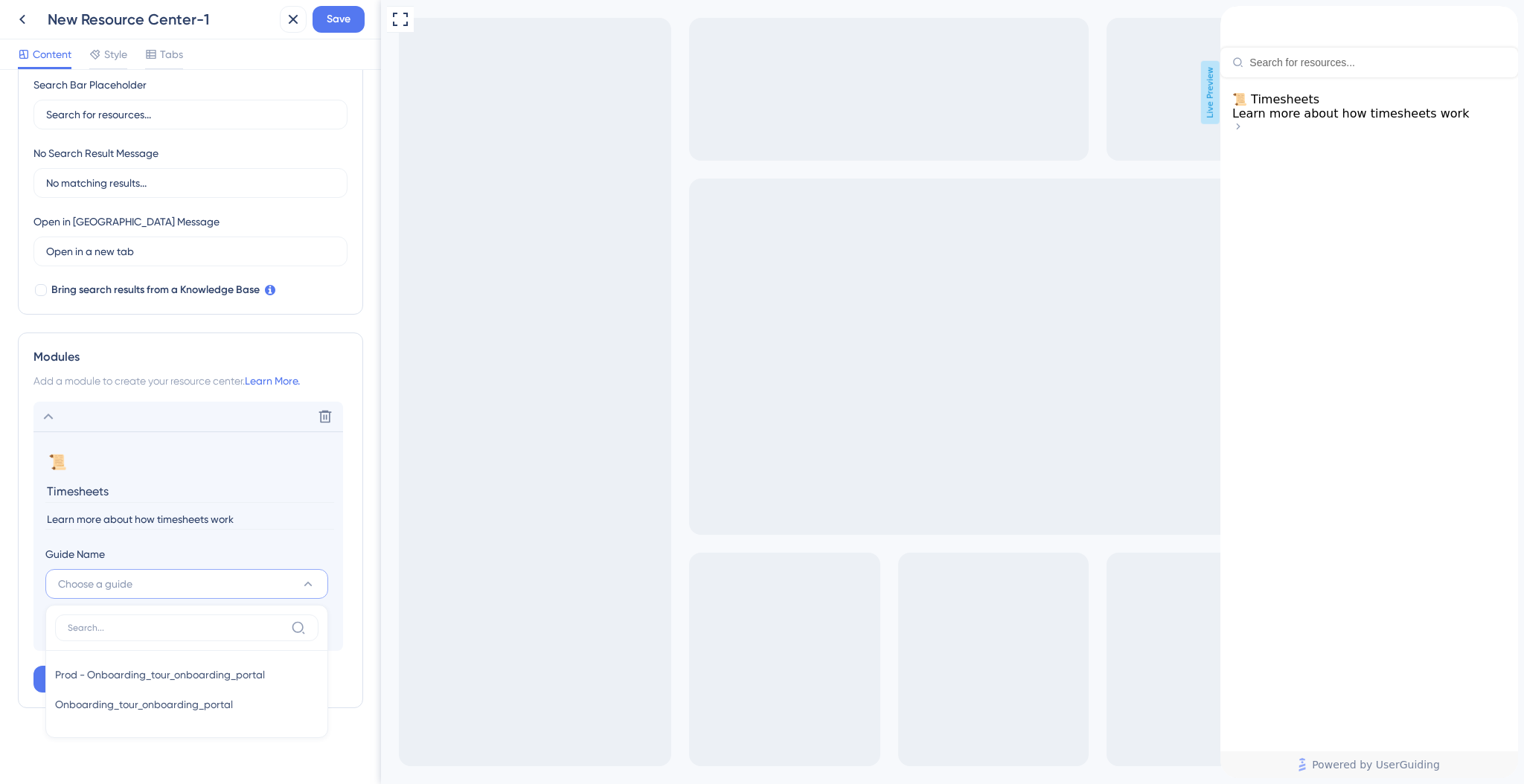
click at [139, 551] on div "Guide Name" at bounding box center [187, 557] width 283 height 24
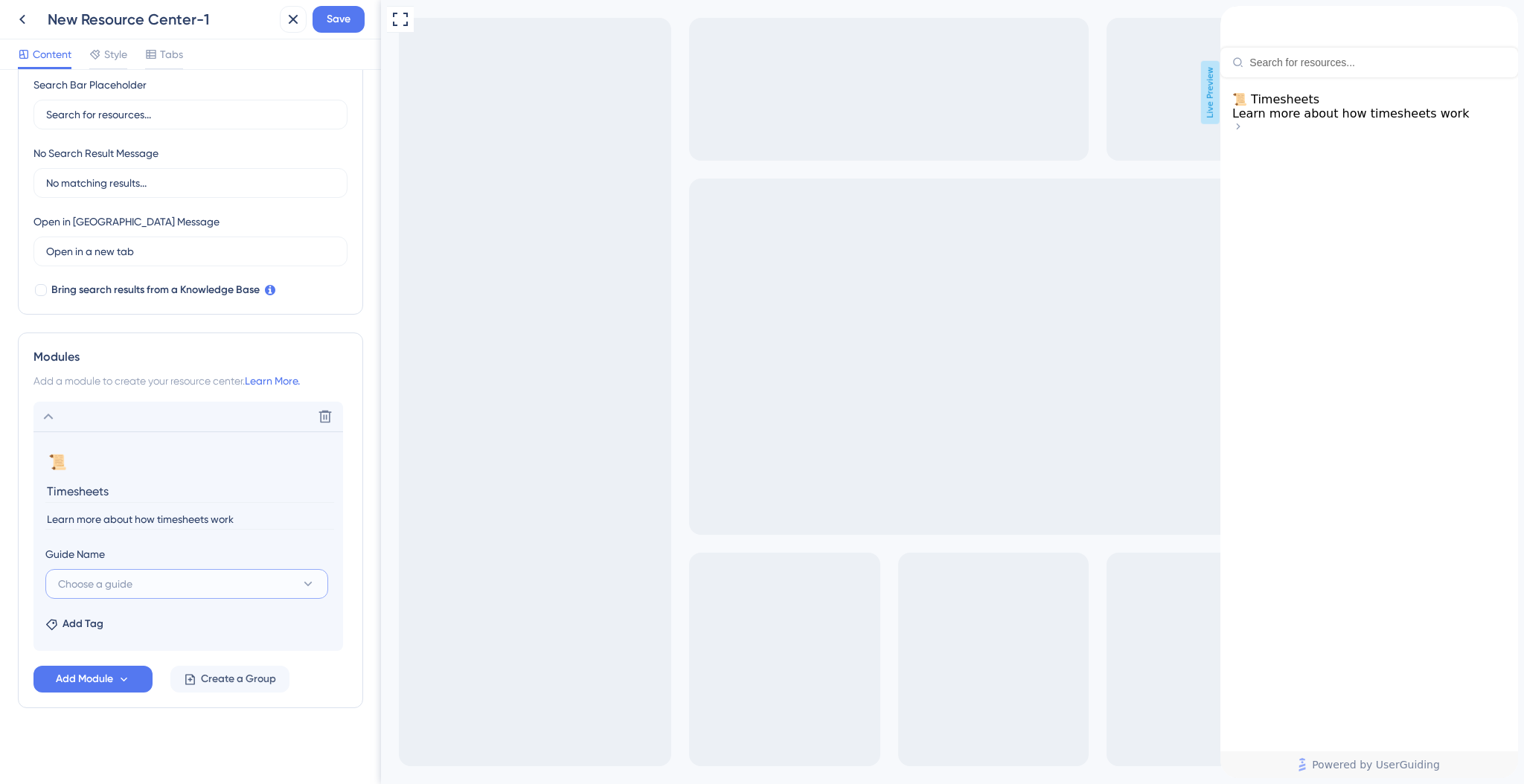
click at [135, 576] on button "Choose a guide" at bounding box center [187, 583] width 283 height 30
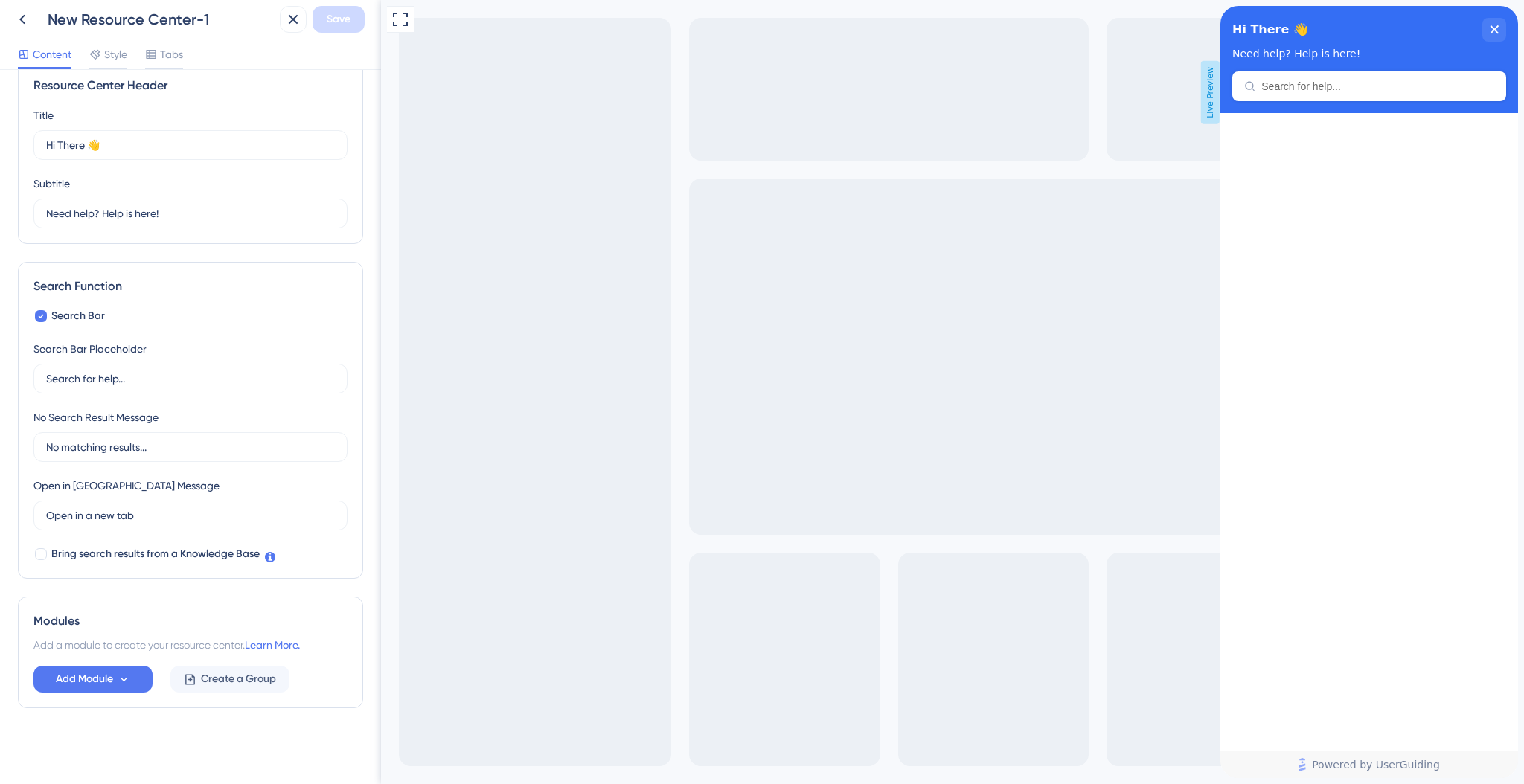
scroll to position [24, 0]
click at [82, 675] on span "Add Module" at bounding box center [85, 682] width 58 height 18
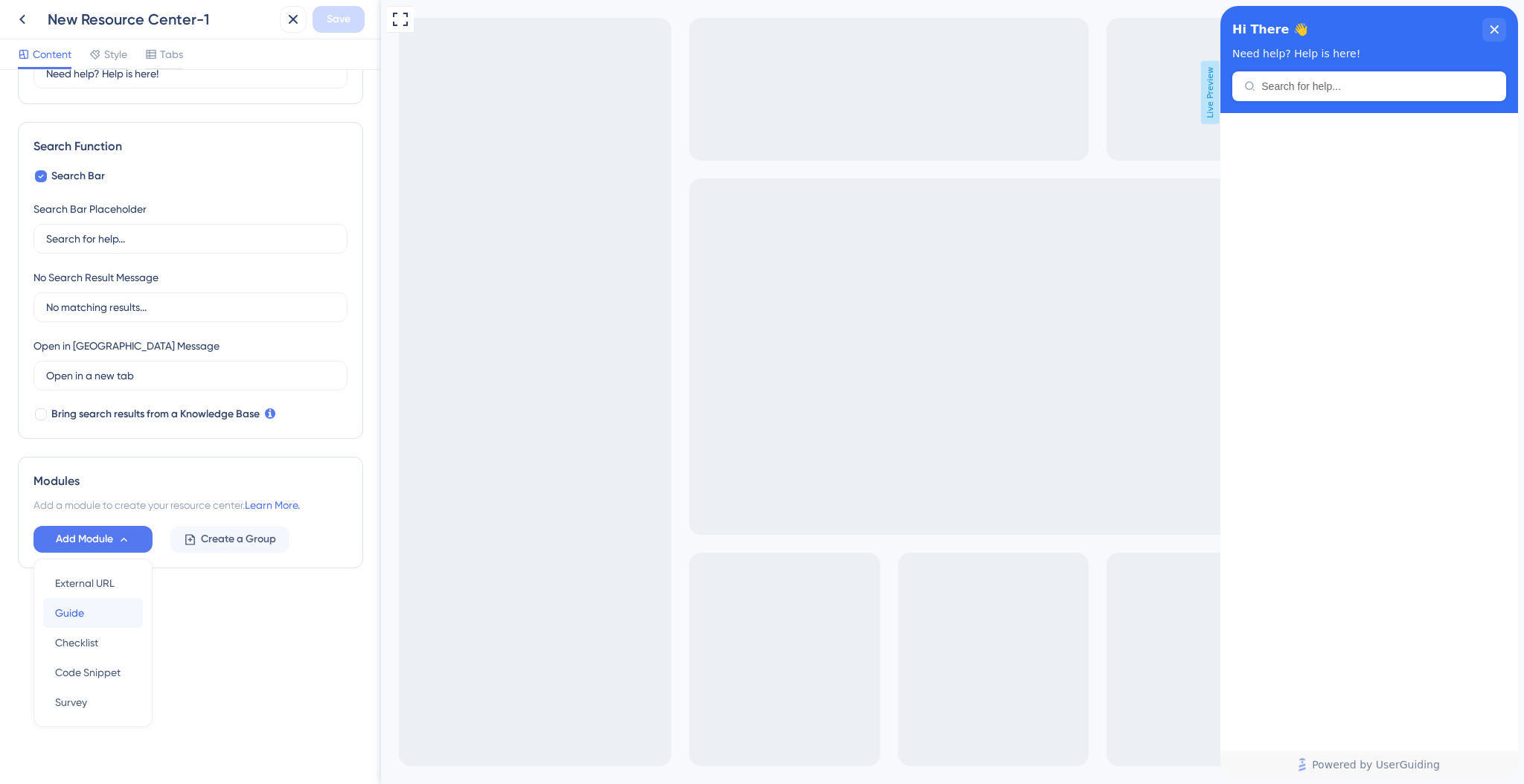
click at [109, 619] on div "Guide Guide" at bounding box center [93, 612] width 76 height 30
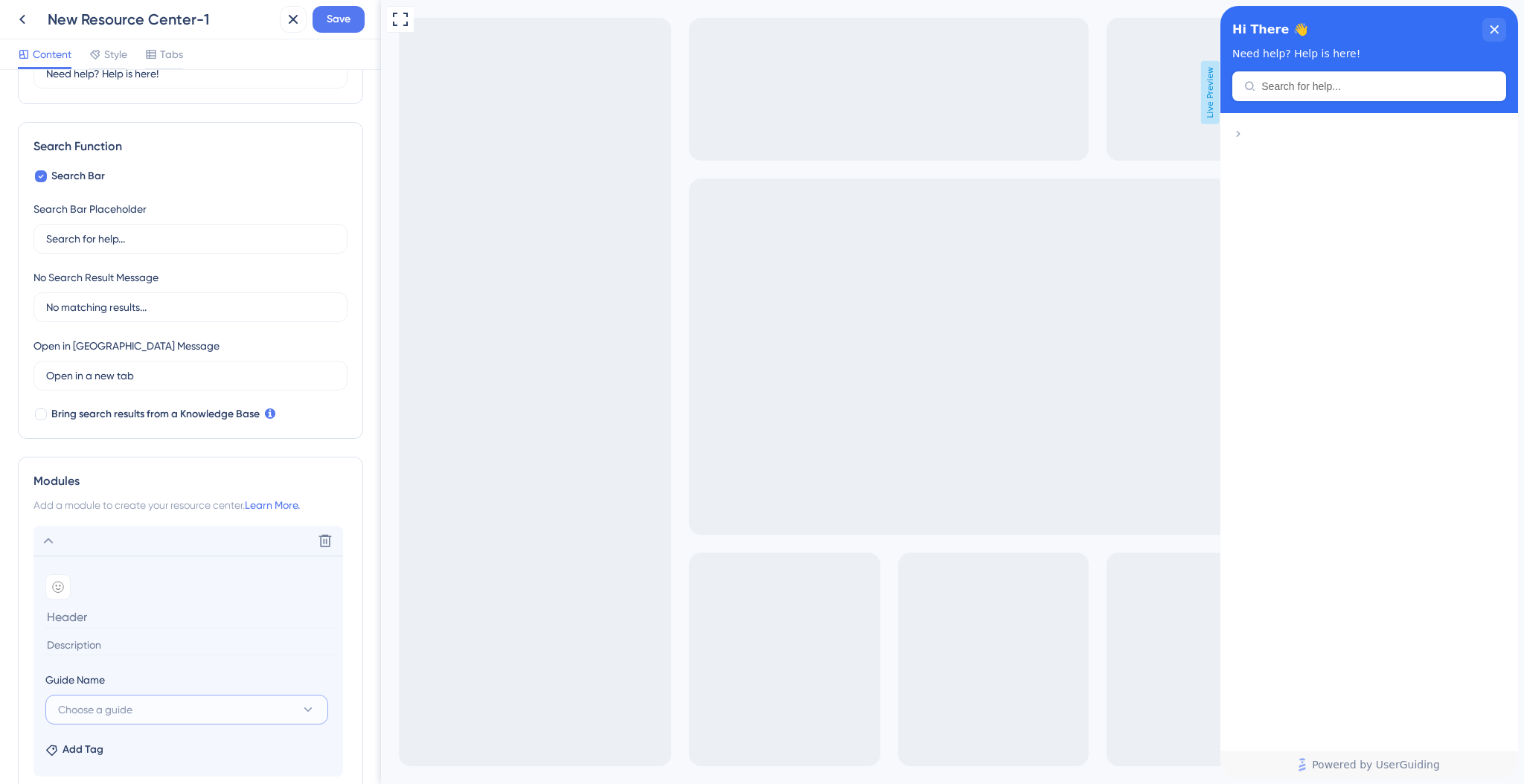
click at [187, 711] on button "Choose a guide" at bounding box center [187, 709] width 283 height 30
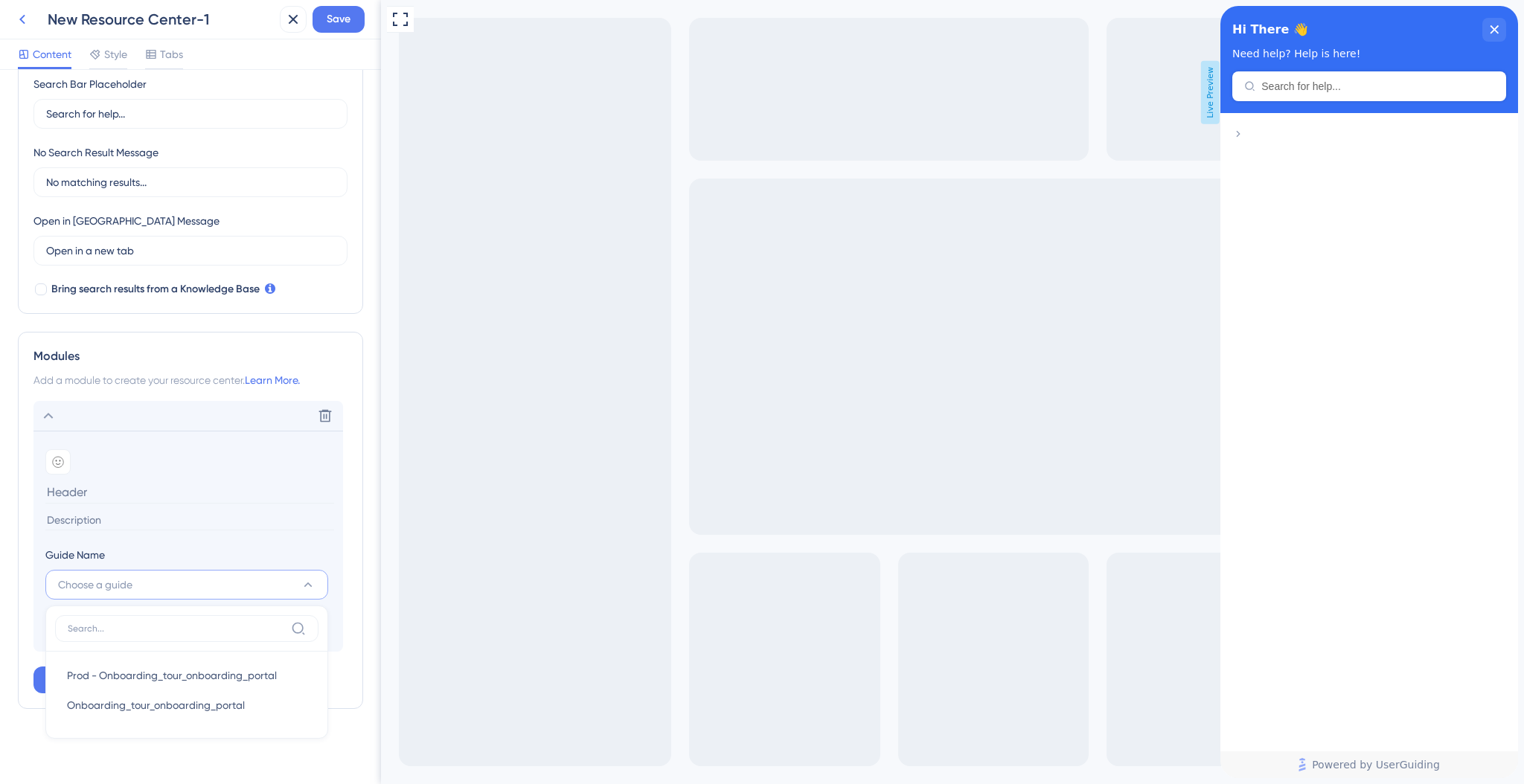
click at [16, 15] on icon at bounding box center [22, 19] width 18 height 18
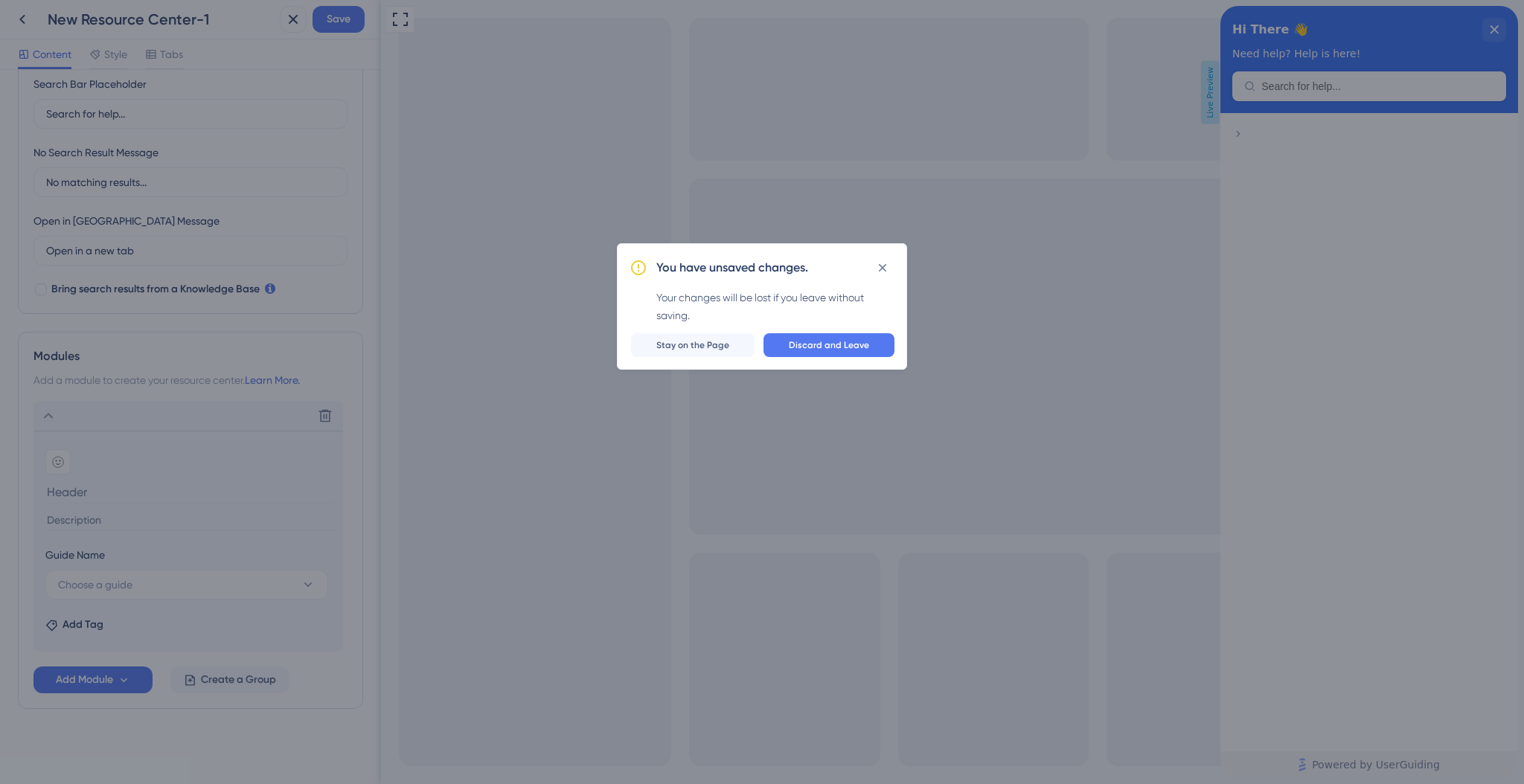
click at [805, 357] on div "You have unsaved changes. Your changes will be lost if you leave without saving…" at bounding box center [762, 306] width 290 height 126
click at [808, 352] on button "Discard and Leave" at bounding box center [829, 345] width 131 height 24
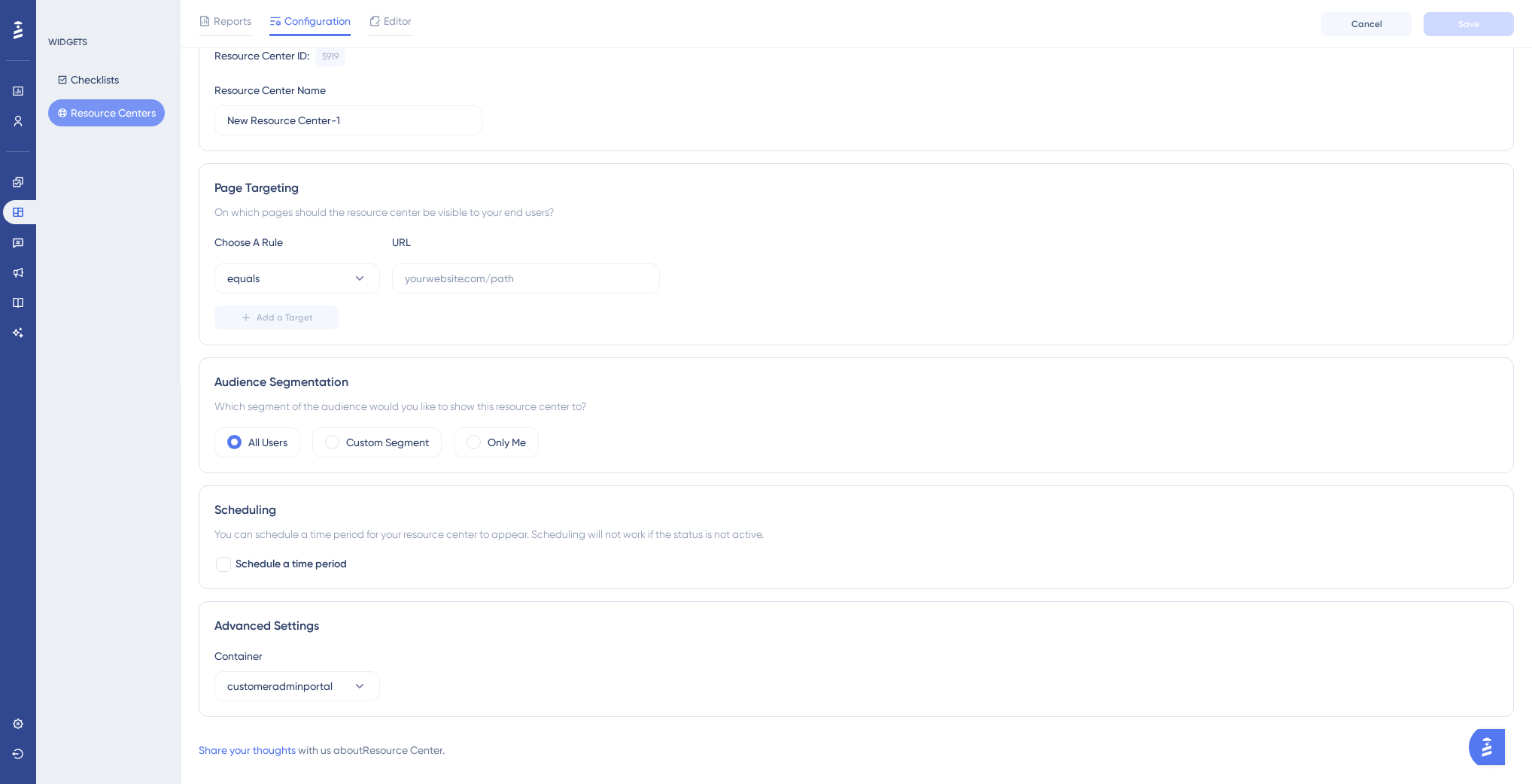
scroll to position [178, 0]
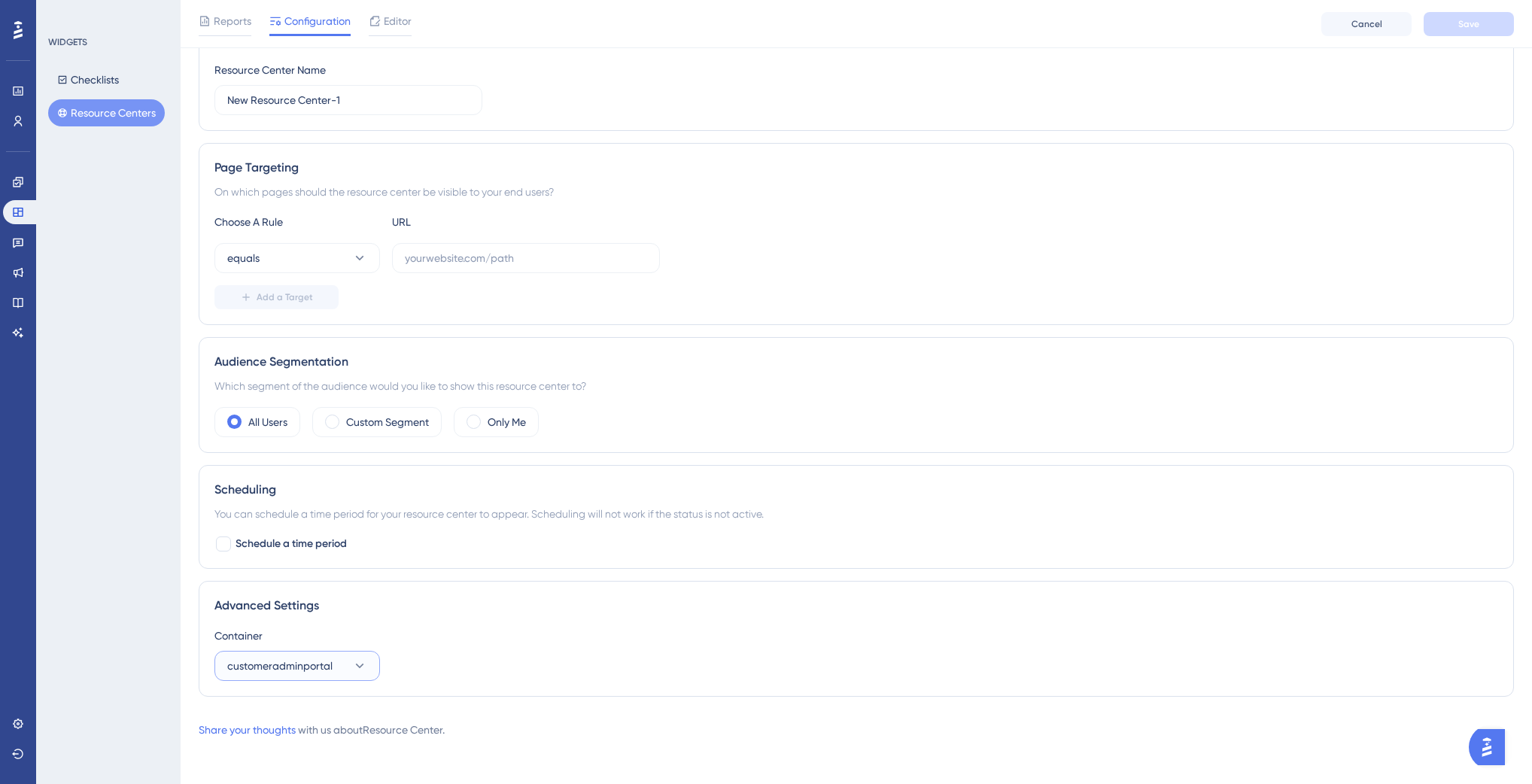
click at [331, 667] on button "customeradminportal" at bounding box center [297, 665] width 166 height 30
click at [291, 704] on span "Outsized_container" at bounding box center [283, 711] width 94 height 18
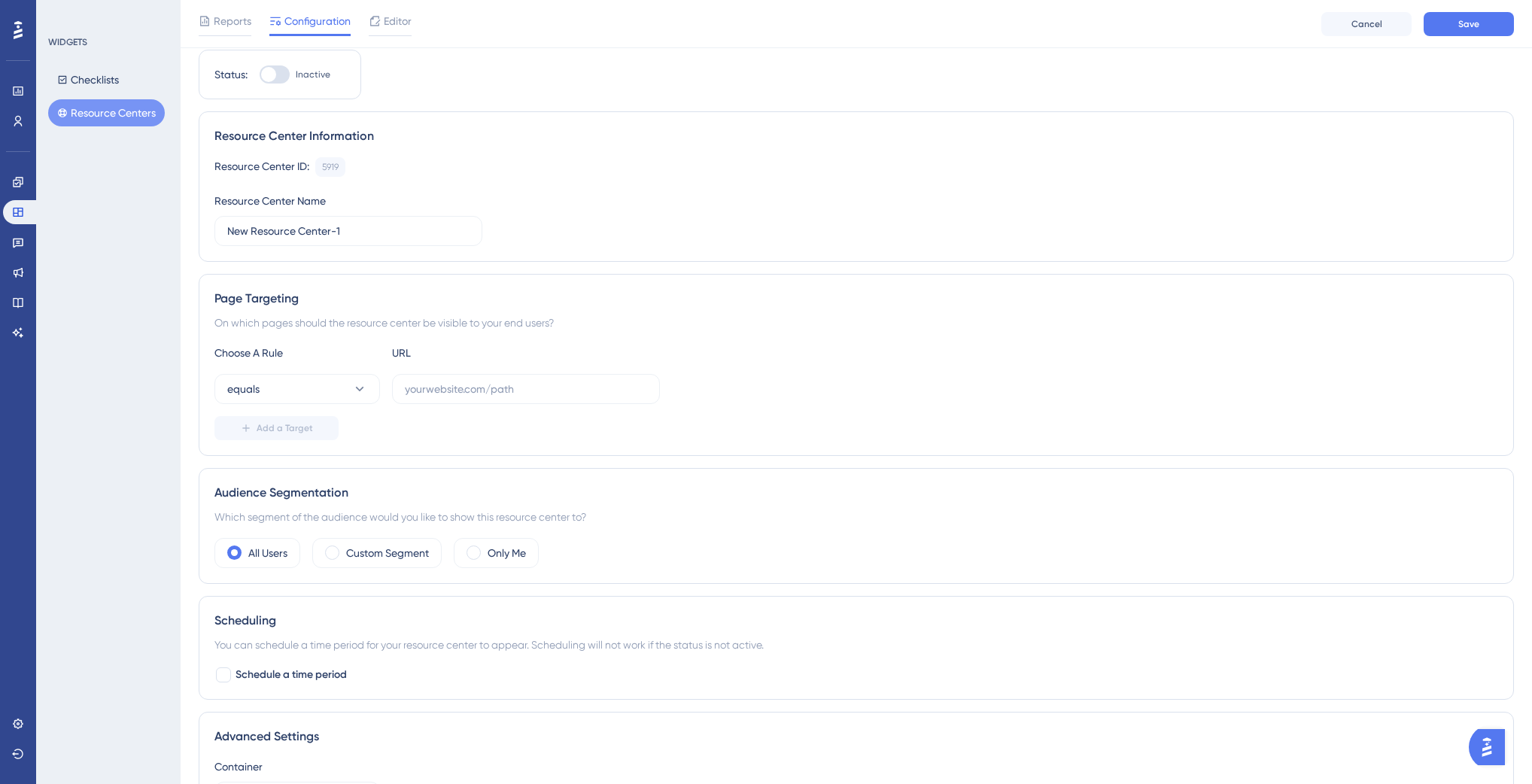
scroll to position [88, 0]
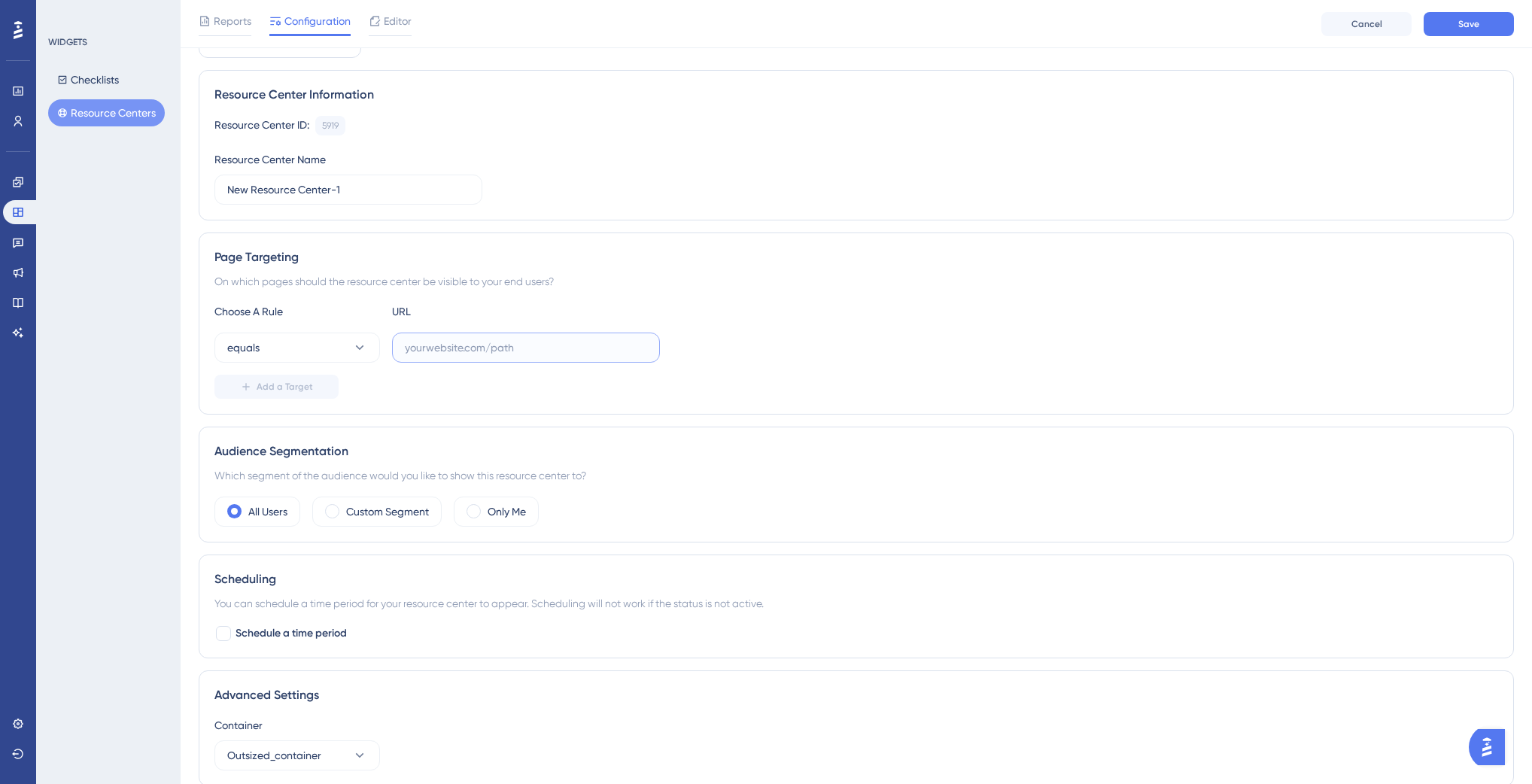
click at [463, 351] on input "text" at bounding box center [526, 348] width 243 height 16
paste input "[URL][DOMAIN_NAME]"
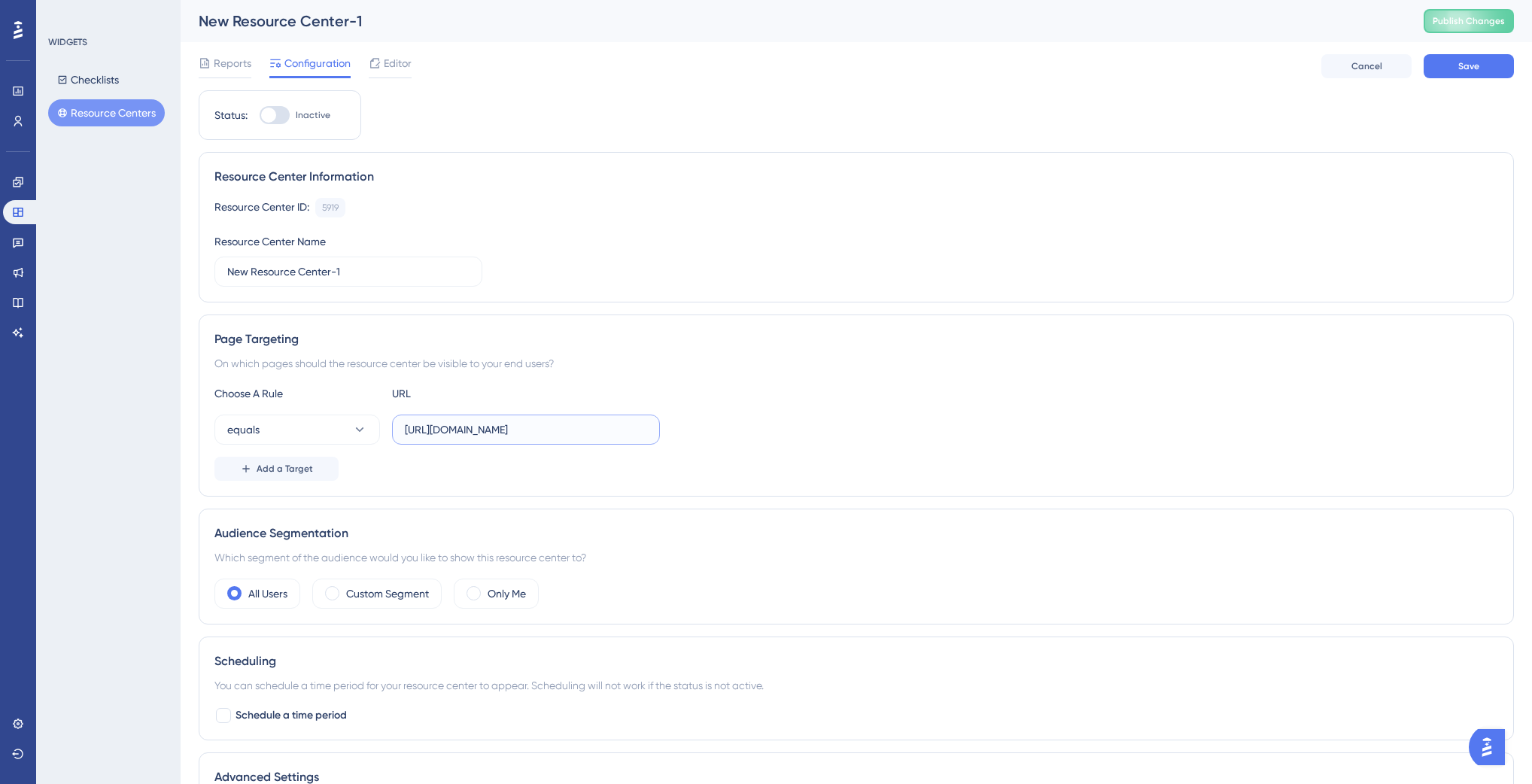
scroll to position [0, 0]
type input "[URL][DOMAIN_NAME]"
click at [1444, 63] on button "Save" at bounding box center [1469, 66] width 91 height 24
click at [217, 70] on span "Reports" at bounding box center [232, 63] width 38 height 18
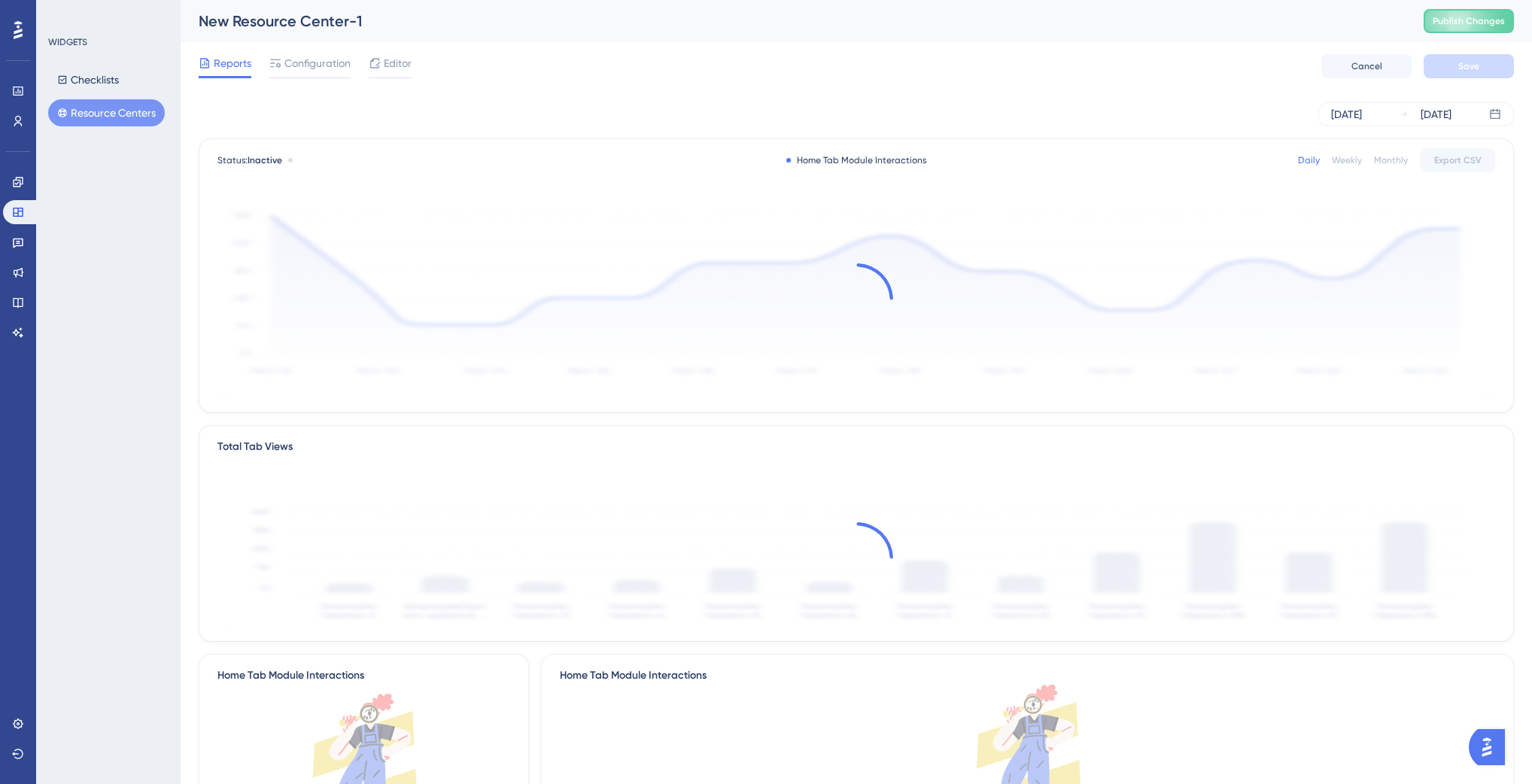
click at [317, 45] on div "Reports Configuration Editor Cancel Save" at bounding box center [856, 66] width 1315 height 48
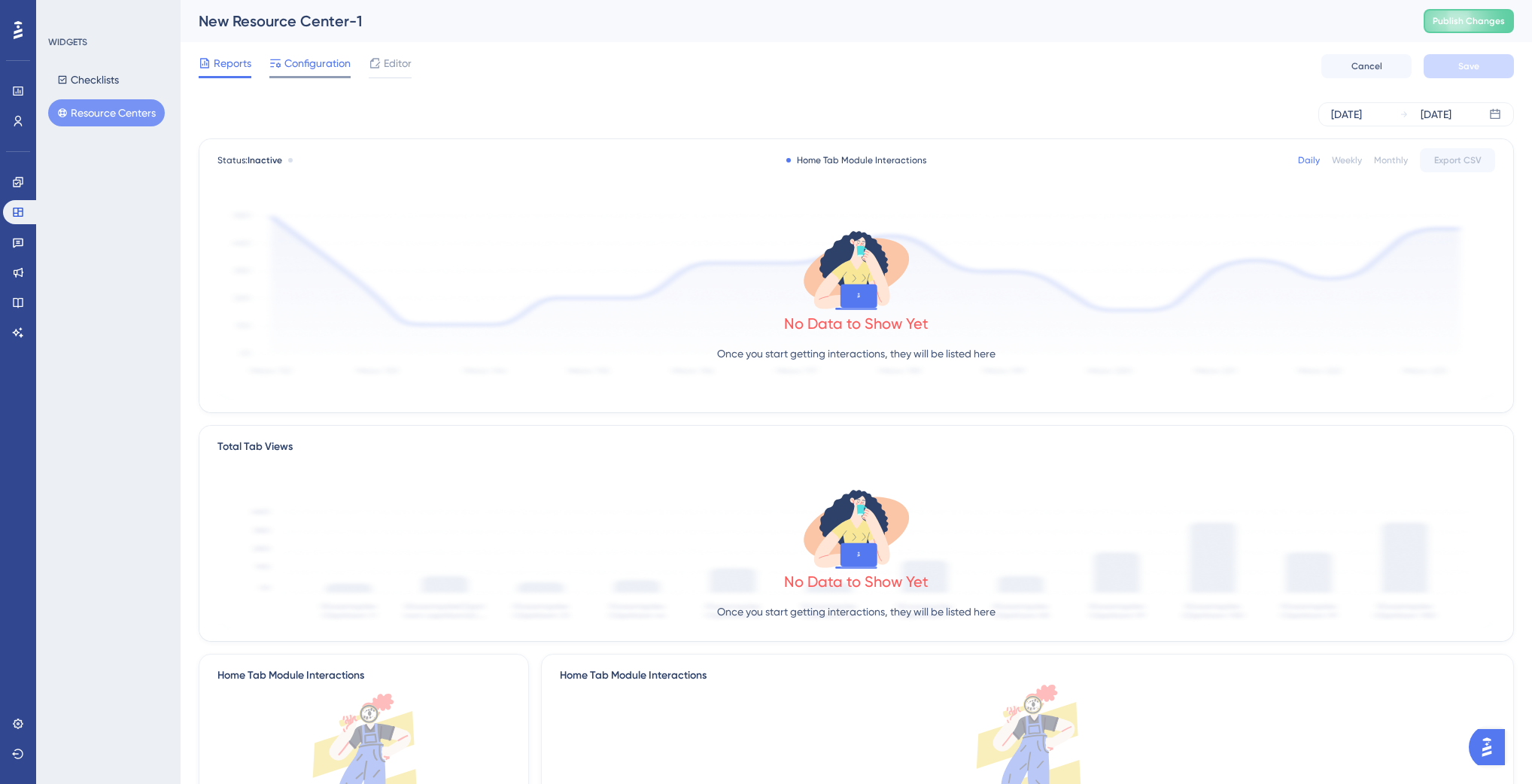
click at [316, 57] on span "Configuration" at bounding box center [318, 63] width 66 height 18
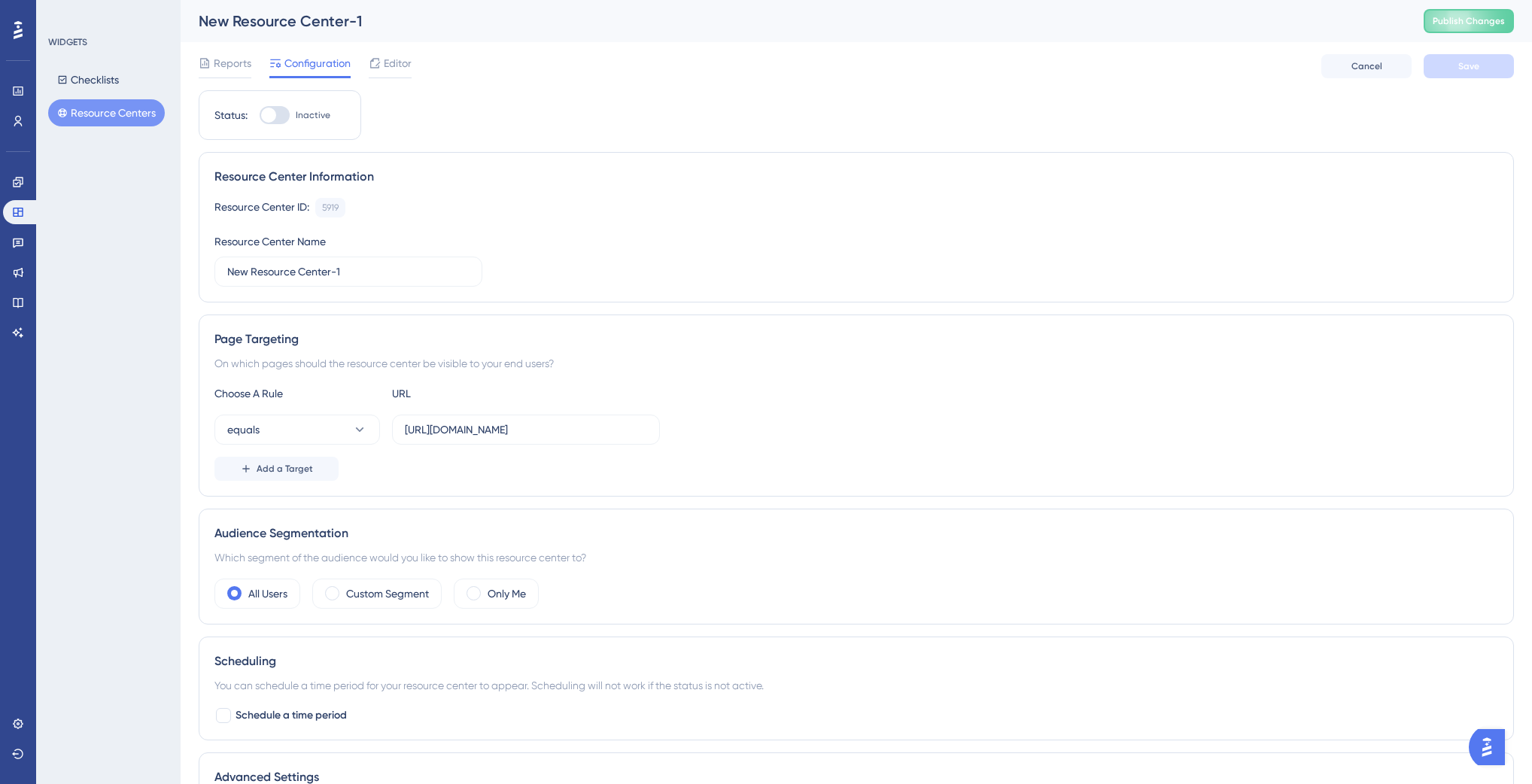
scroll to position [178, 0]
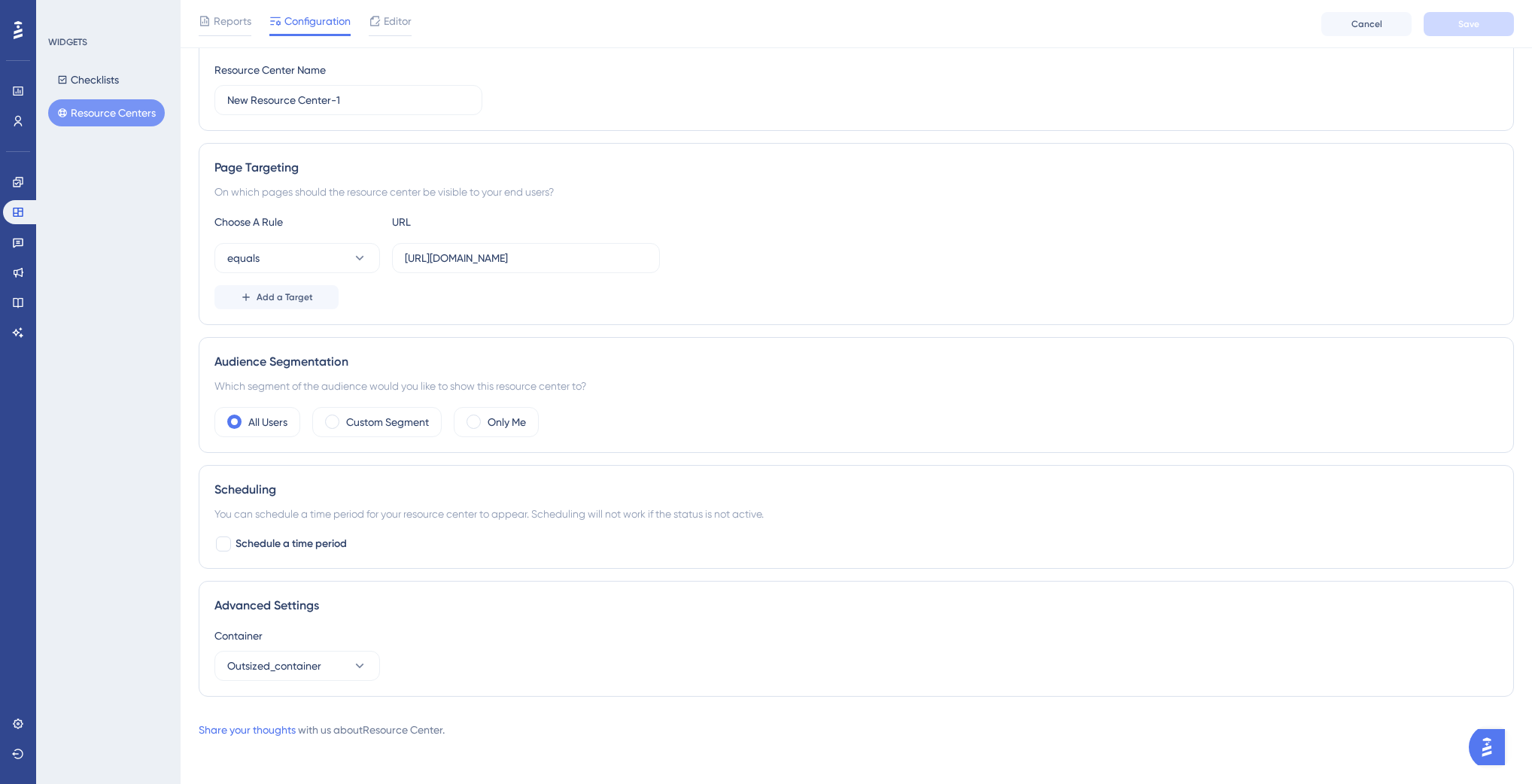
click at [136, 120] on button "Resource Centers" at bounding box center [107, 113] width 116 height 27
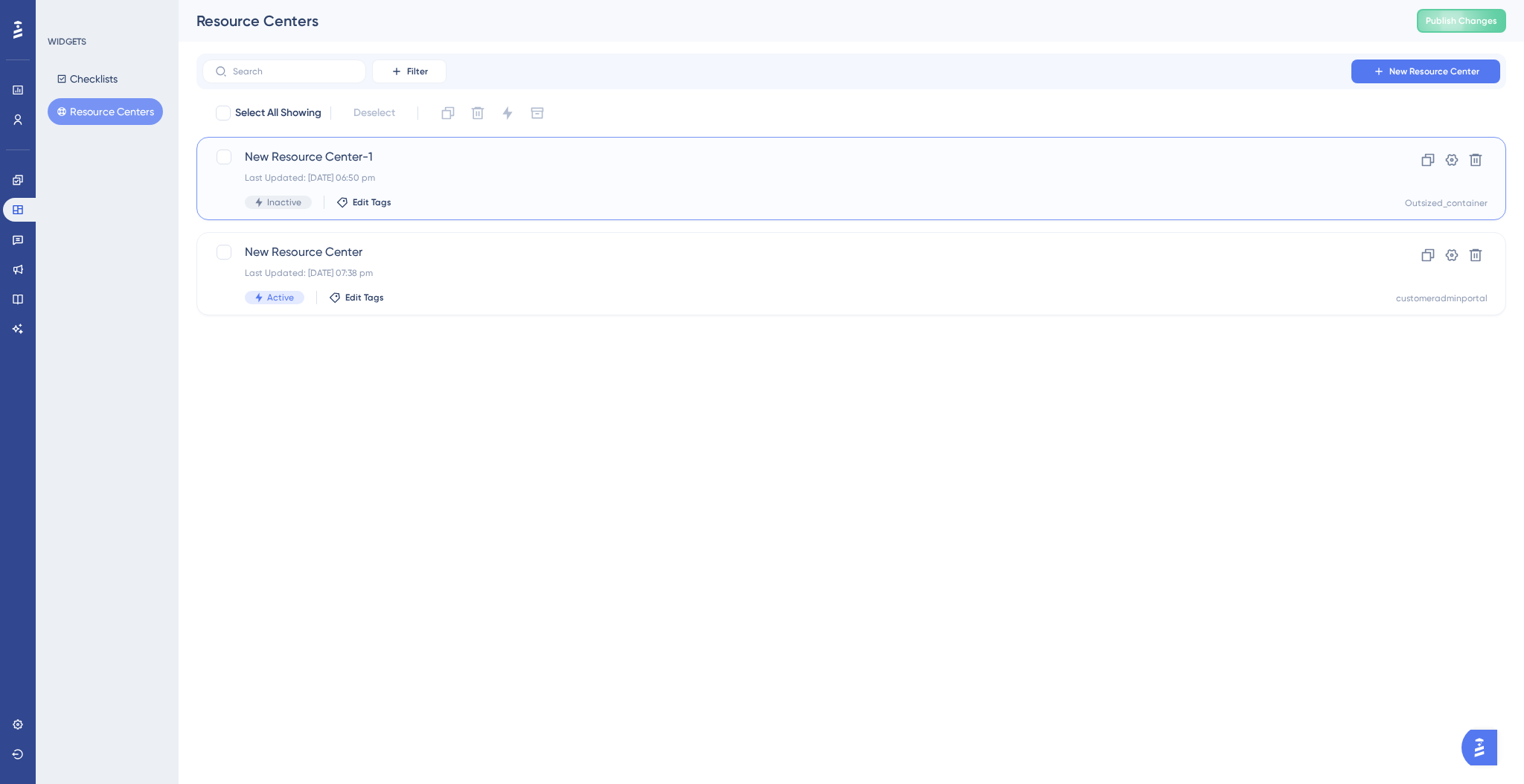
click at [458, 173] on div "Last Updated: 28 Aug 2025 06:50 pm" at bounding box center [792, 177] width 1094 height 12
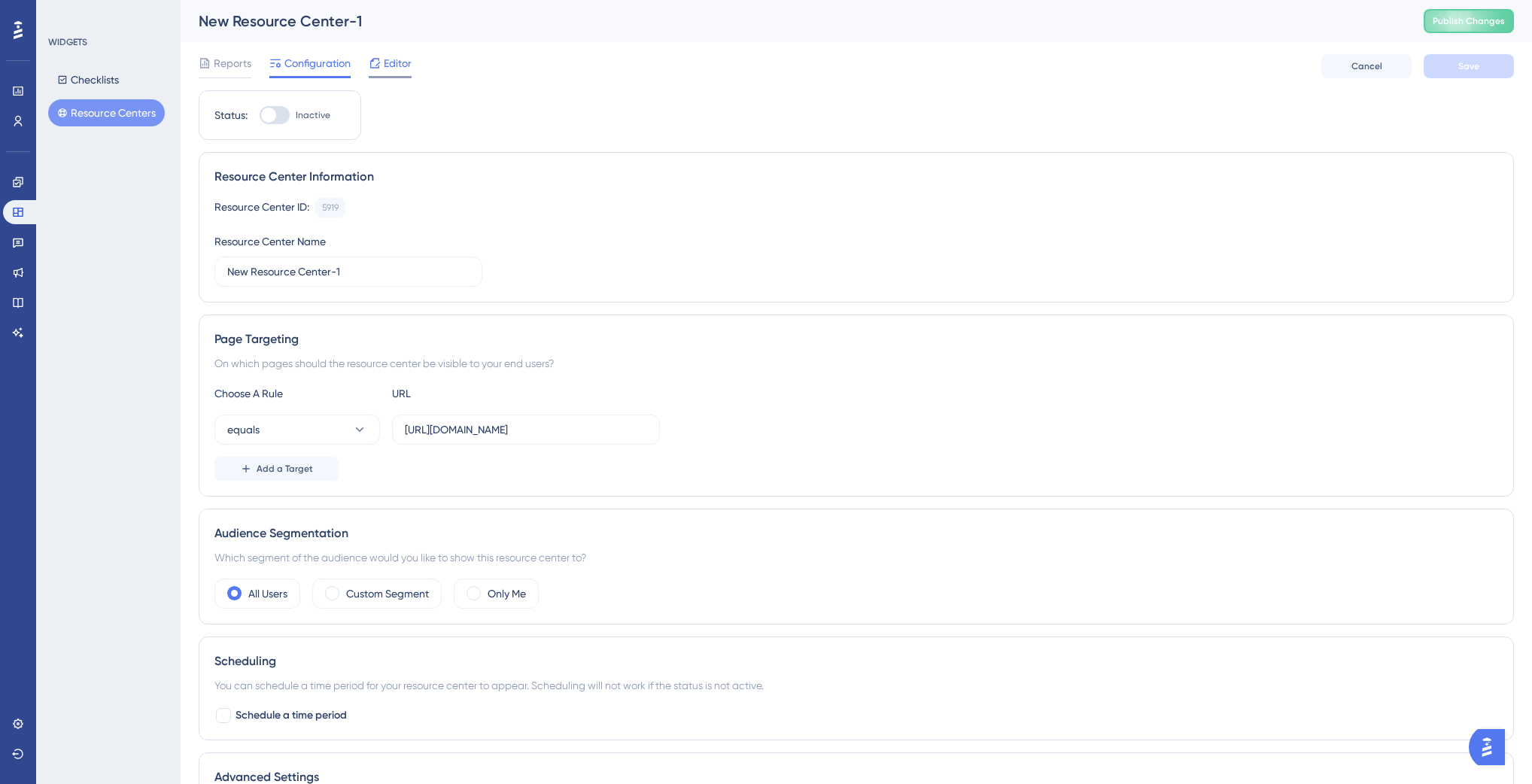
click at [407, 62] on span "Editor" at bounding box center [398, 63] width 27 height 18
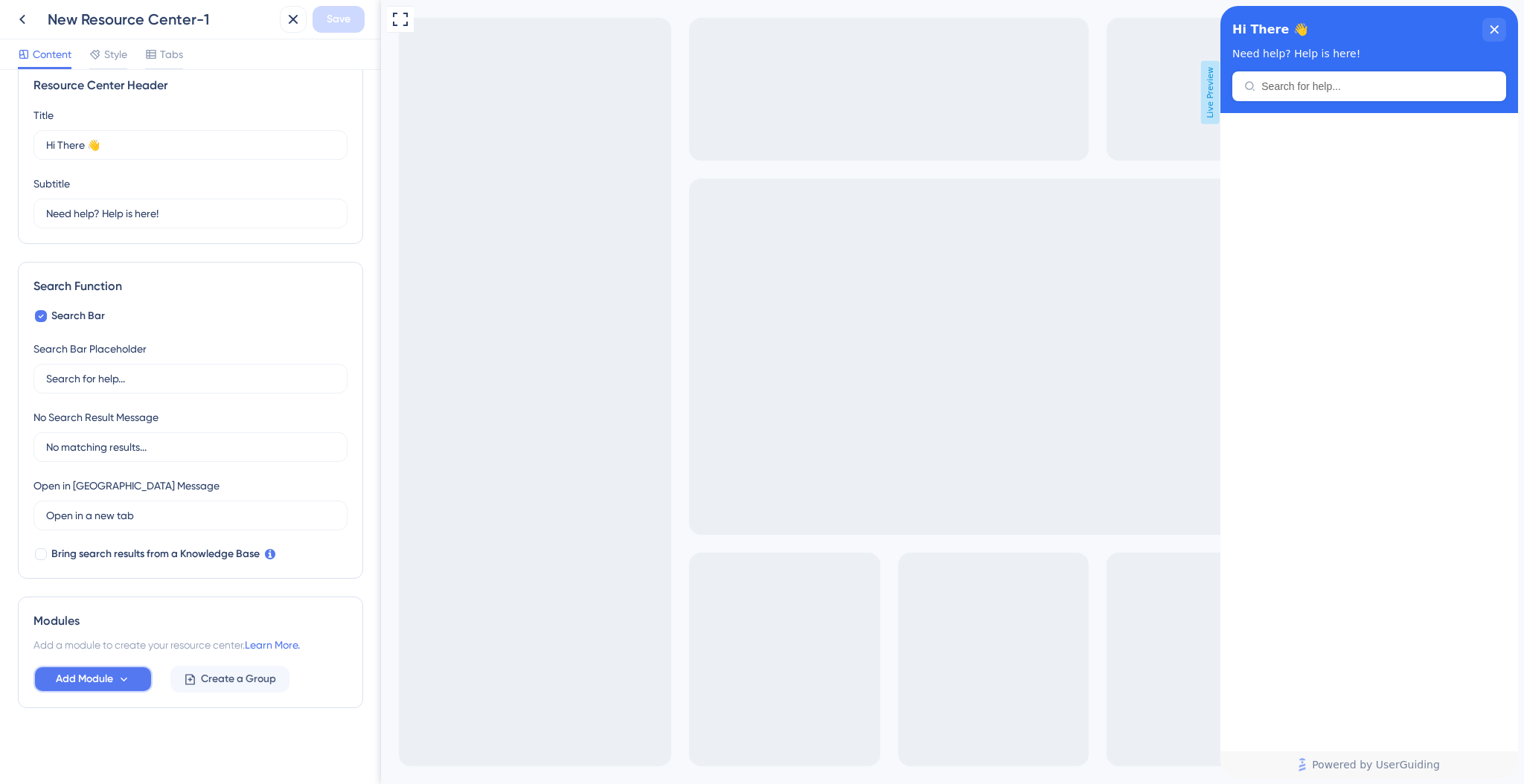
click at [109, 668] on button "Add Module" at bounding box center [93, 679] width 119 height 27
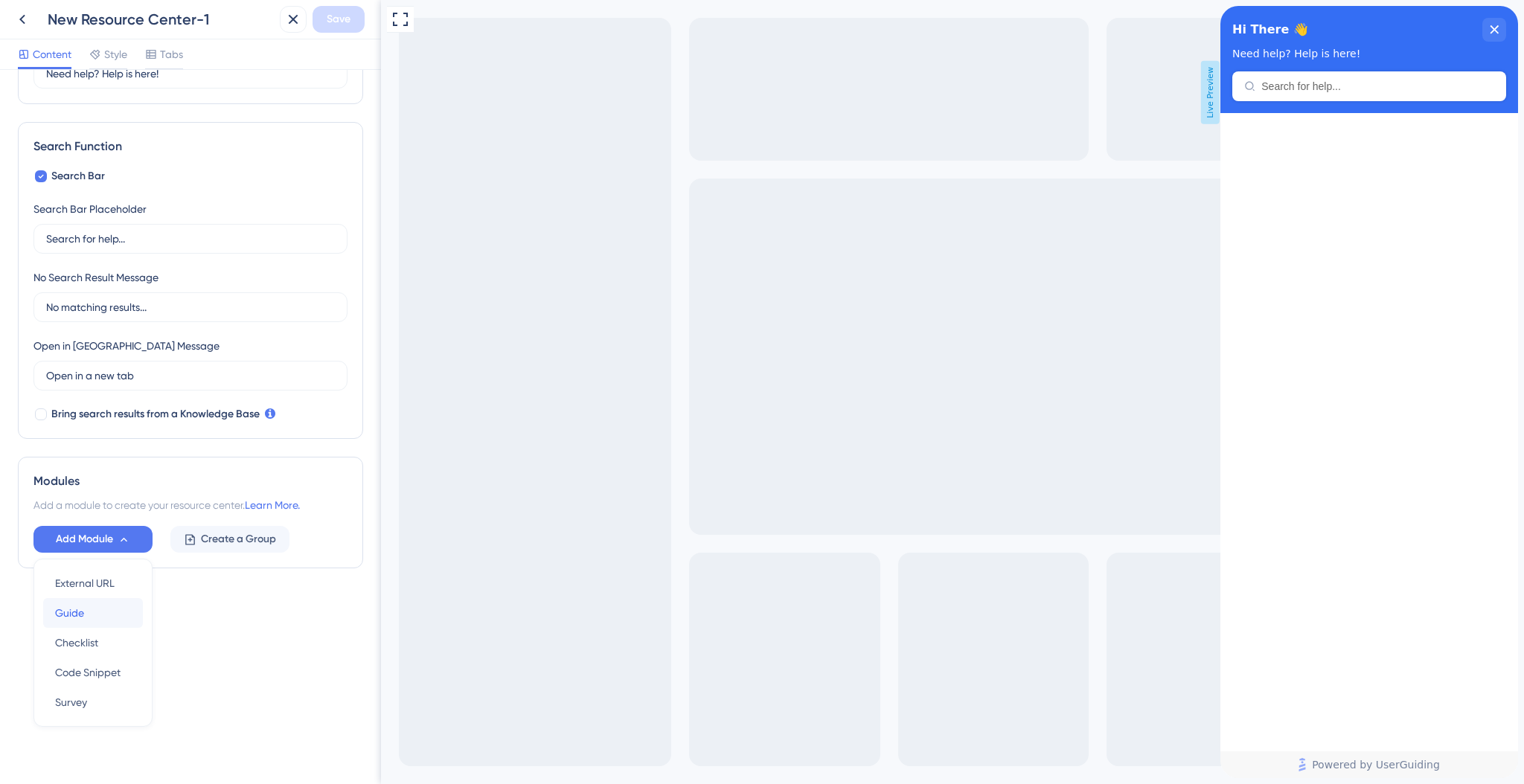
click at [102, 617] on div "Guide Guide" at bounding box center [93, 612] width 76 height 30
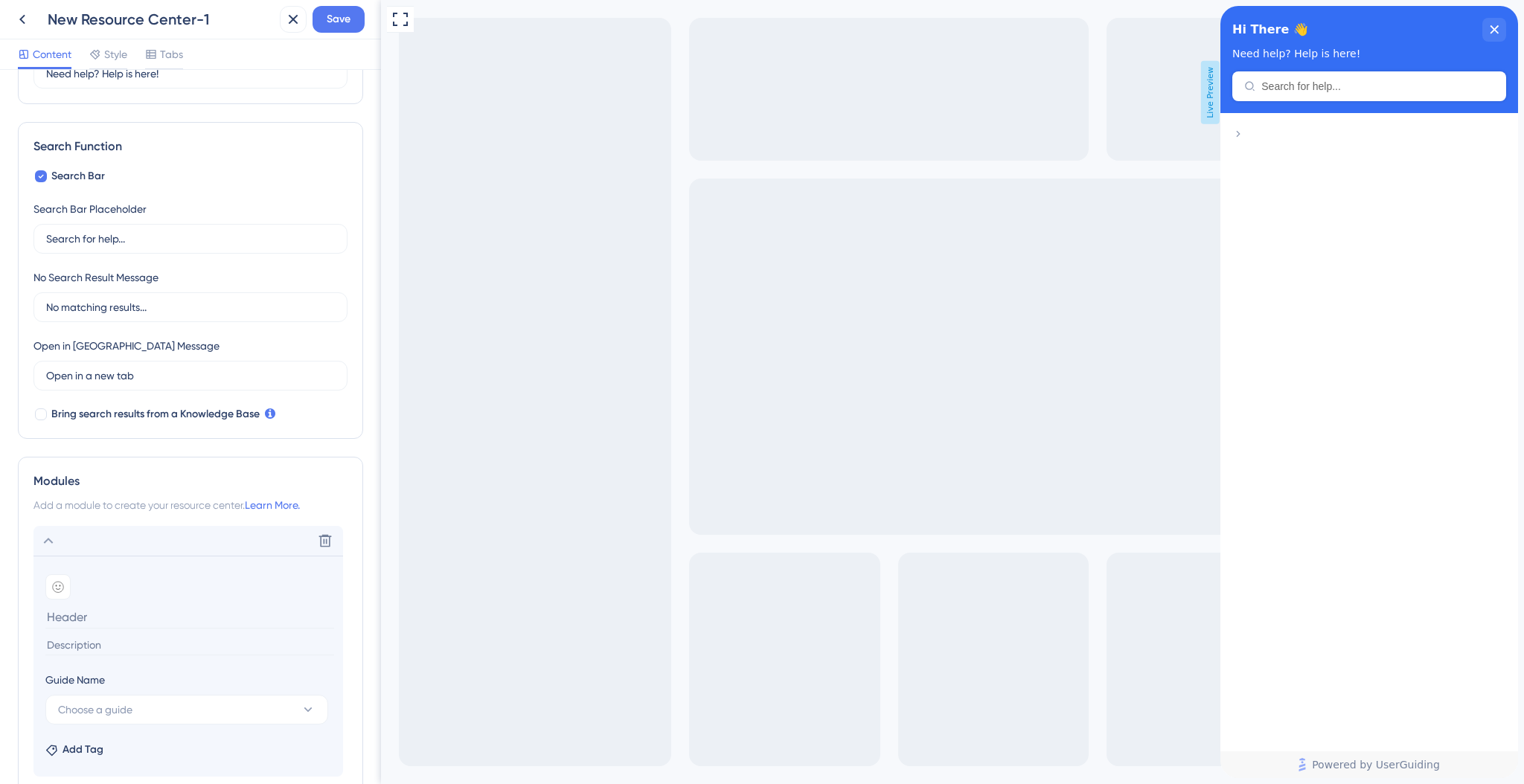
scroll to position [292, 0]
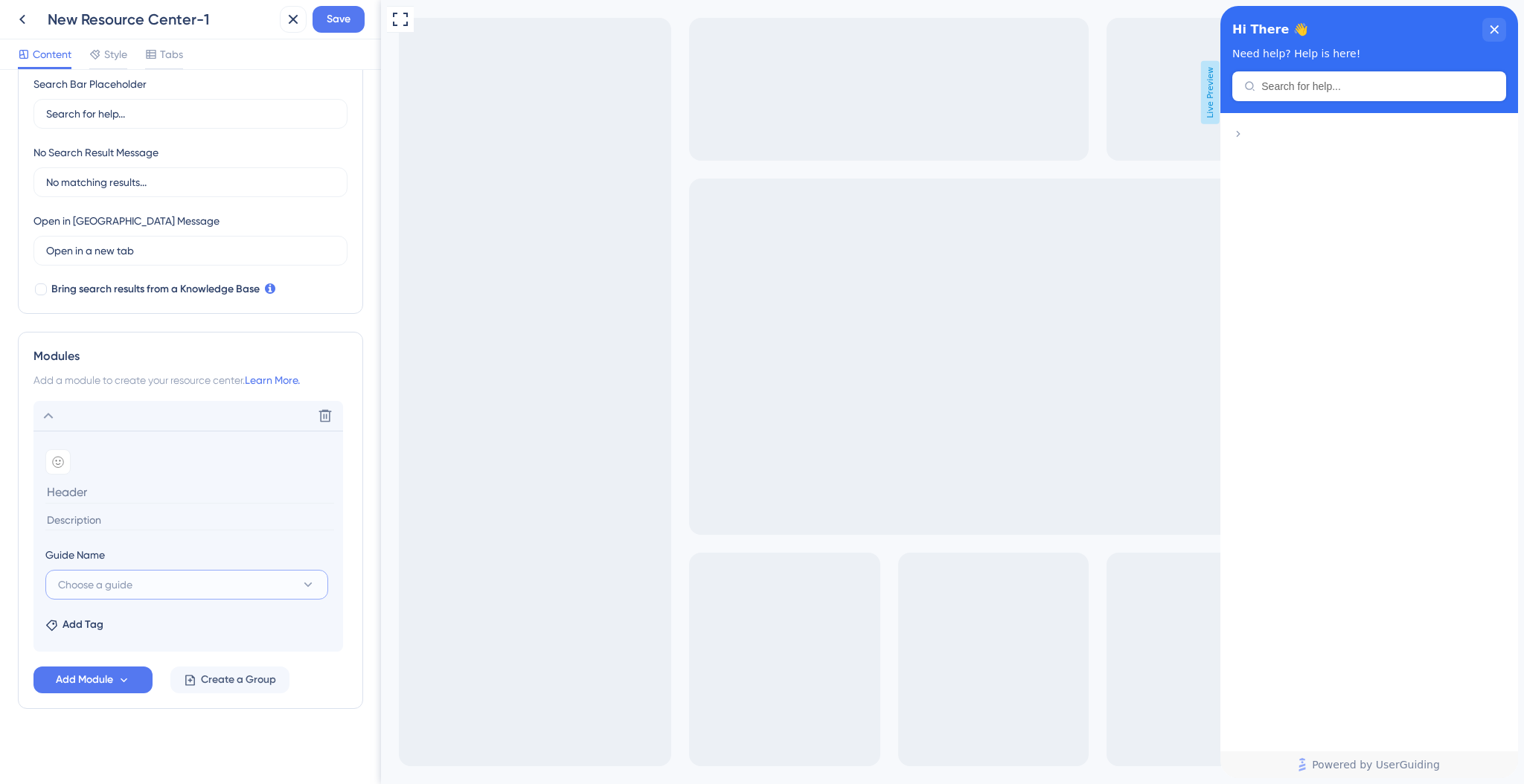
click at [266, 579] on button "Choose a guide" at bounding box center [187, 584] width 283 height 30
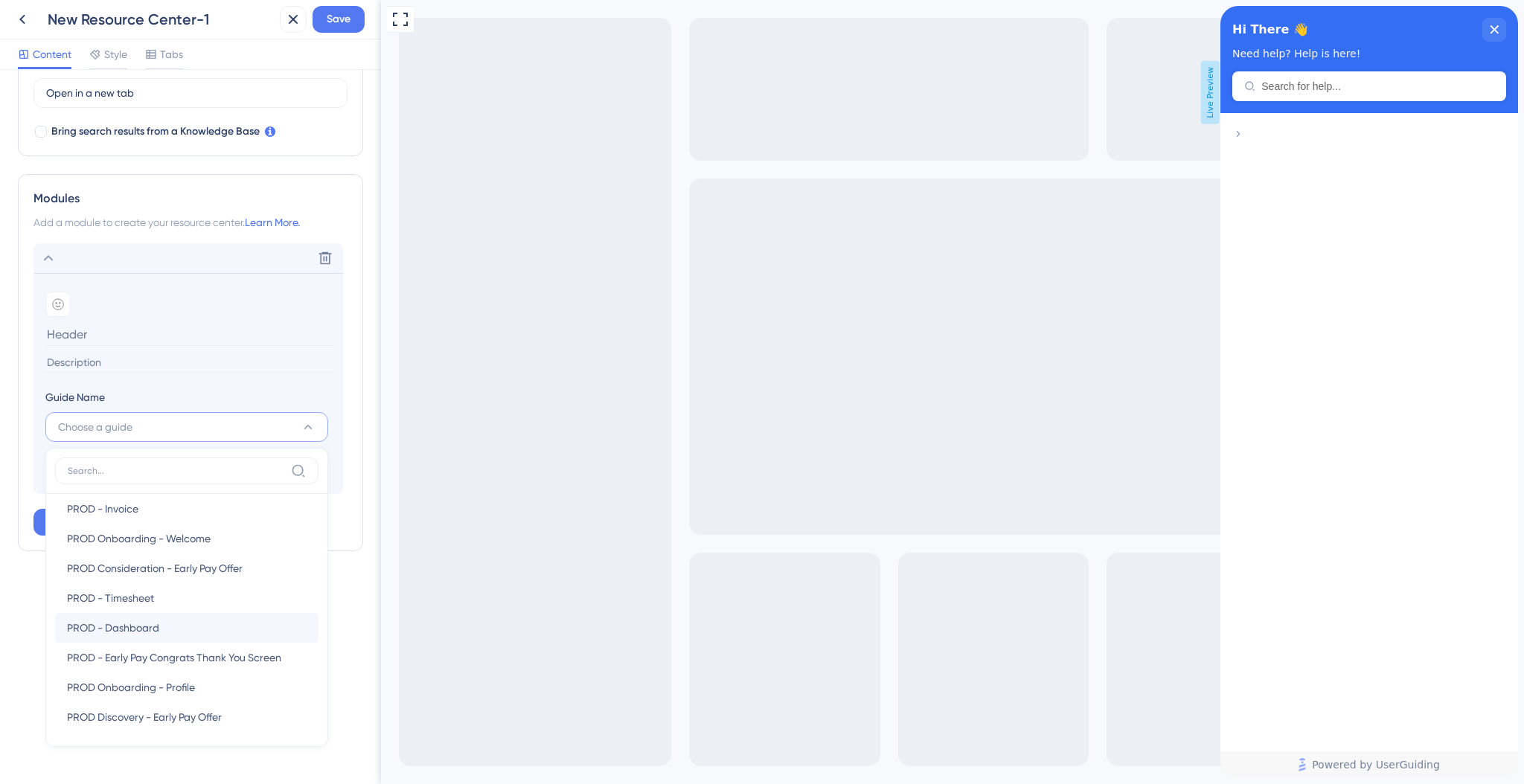
scroll to position [71, 0]
click at [177, 563] on div "PROD - Timesheet PROD - Timesheet" at bounding box center [187, 565] width 240 height 30
type input "PROD - Timesheet"
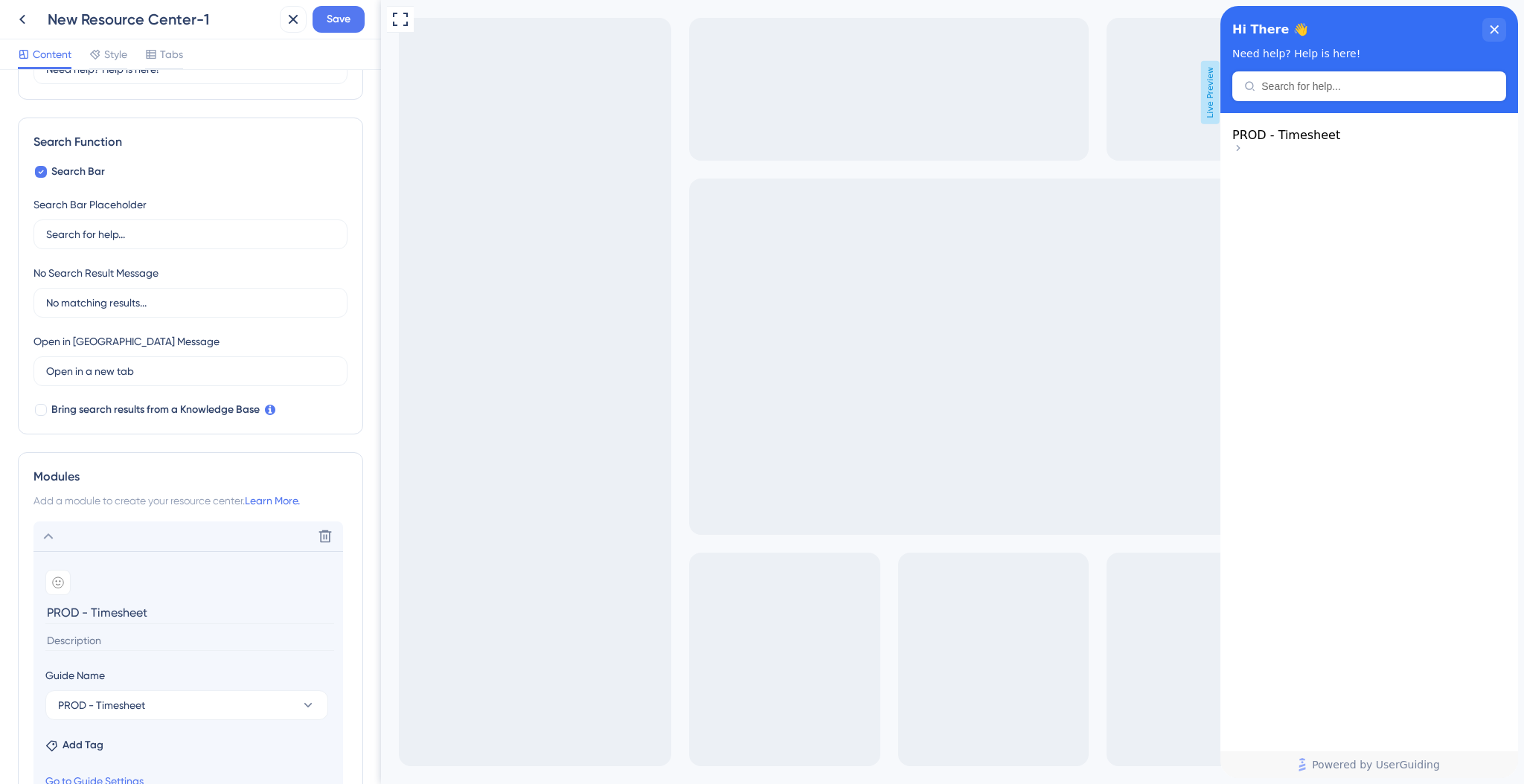
scroll to position [0, 0]
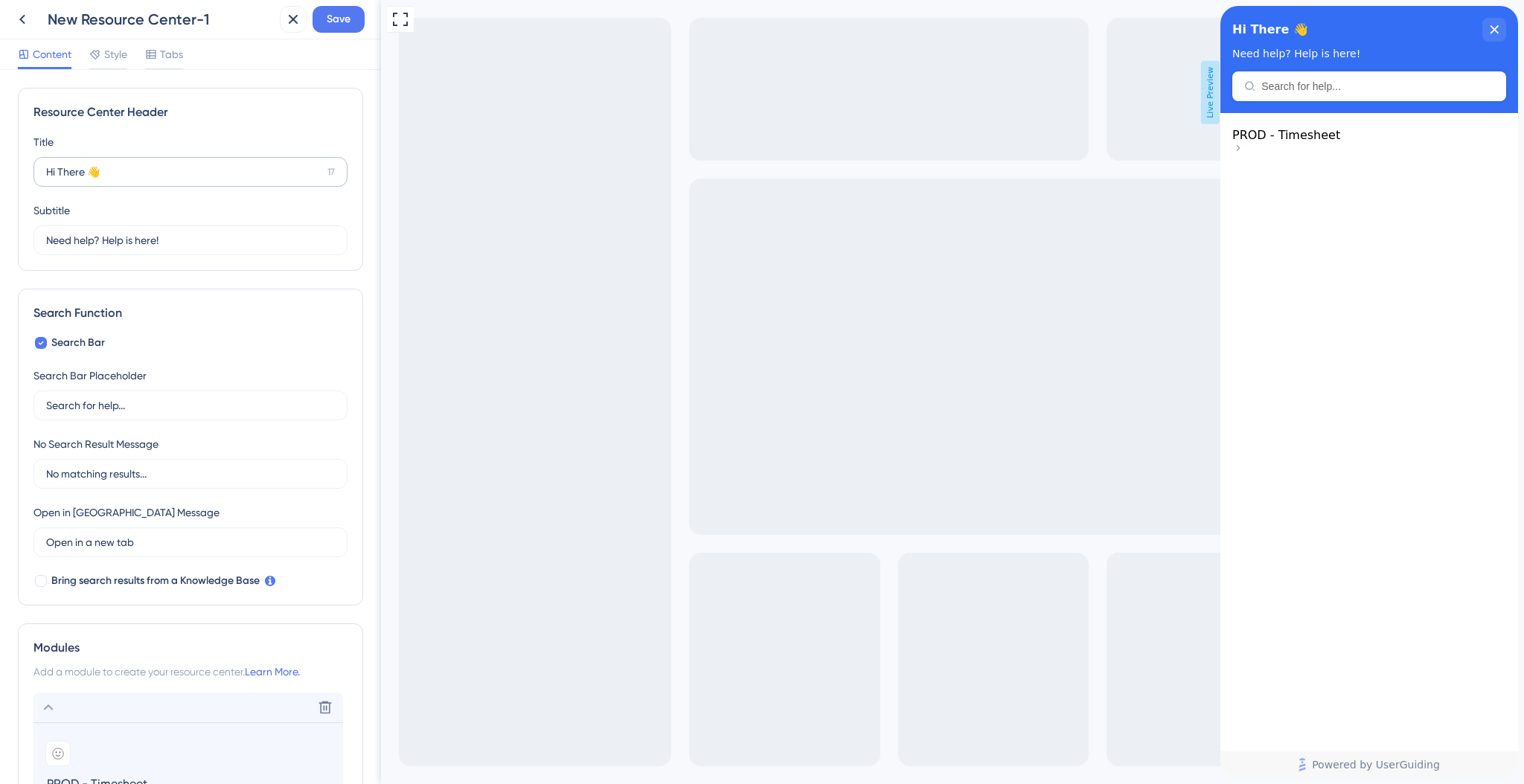
click at [117, 184] on label "Hi There 👋 17" at bounding box center [190, 171] width 314 height 30
click at [117, 180] on input "Hi There 👋" at bounding box center [184, 172] width 275 height 16
type input "Resources"
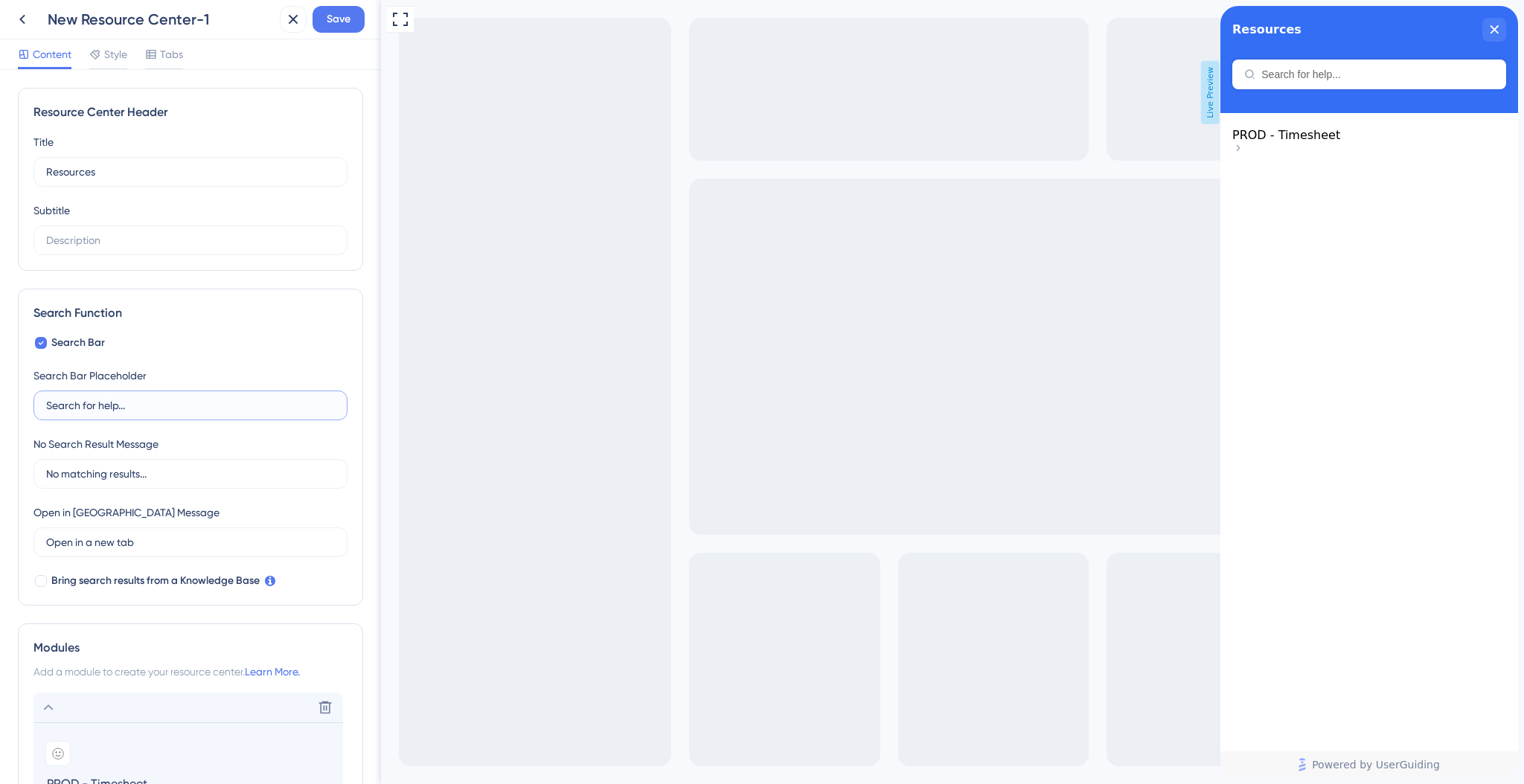
click at [117, 404] on input "Search for help..." at bounding box center [190, 405] width 289 height 16
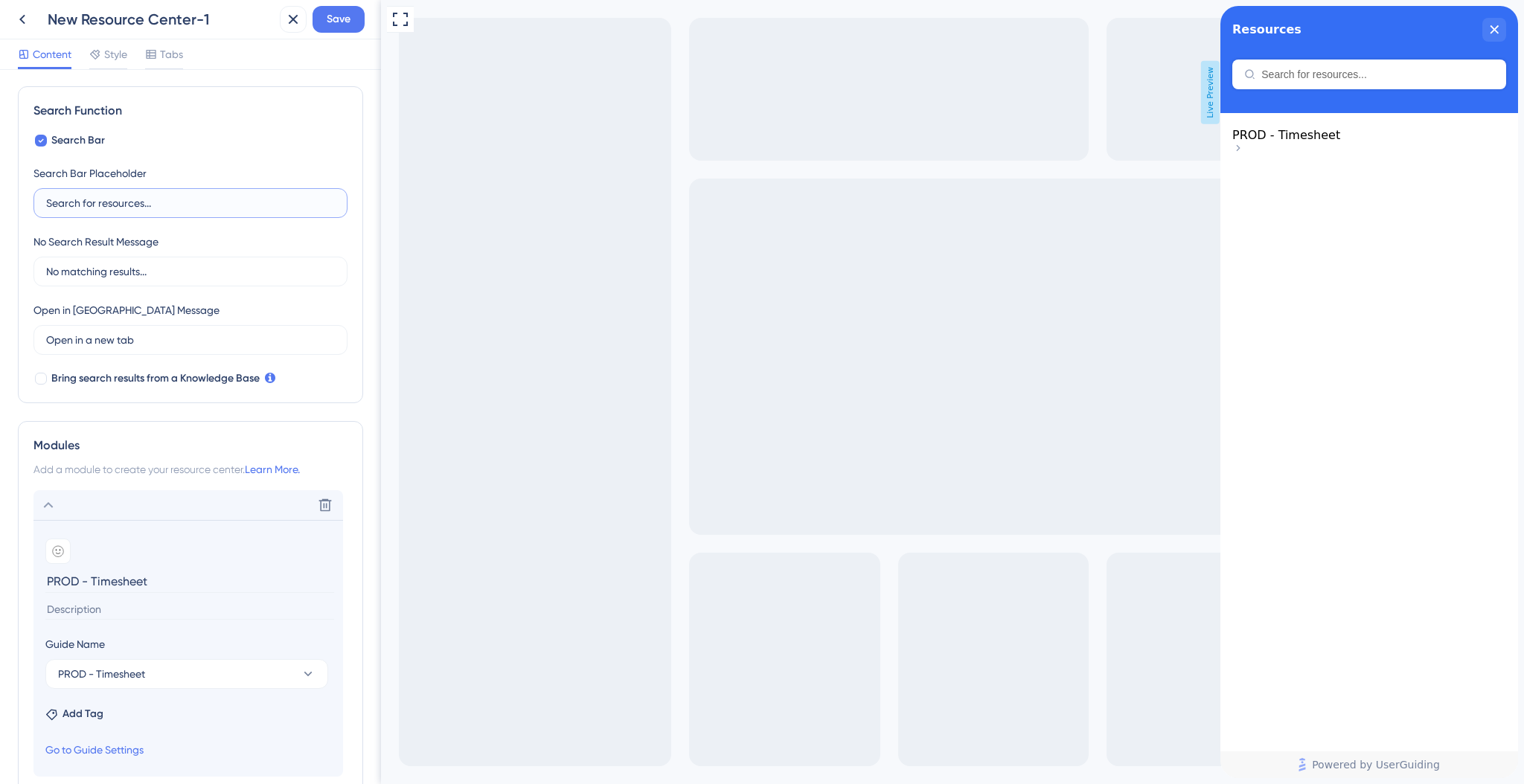
scroll to position [327, 0]
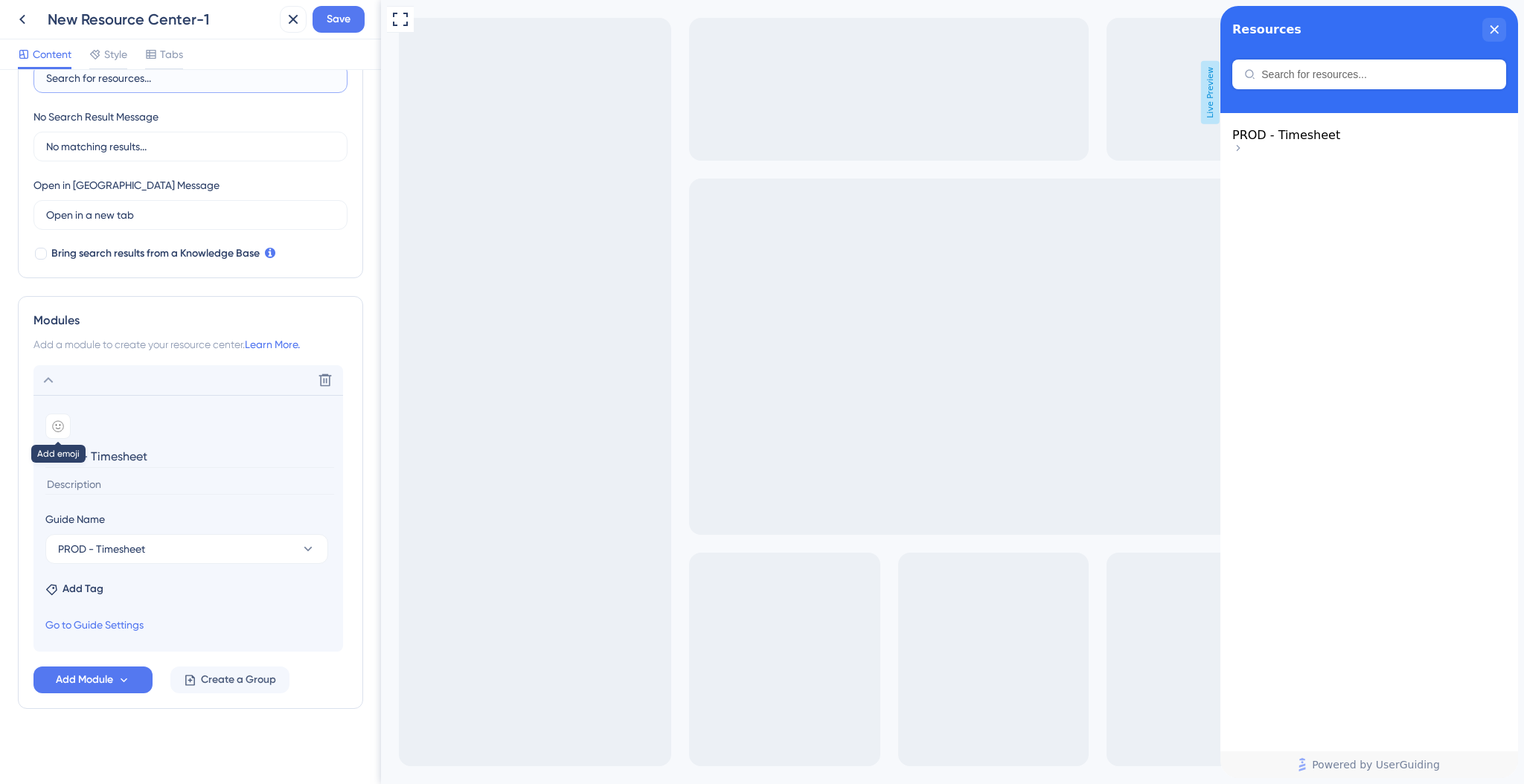
type input "Search for resources..."
click at [53, 417] on div at bounding box center [58, 426] width 26 height 26
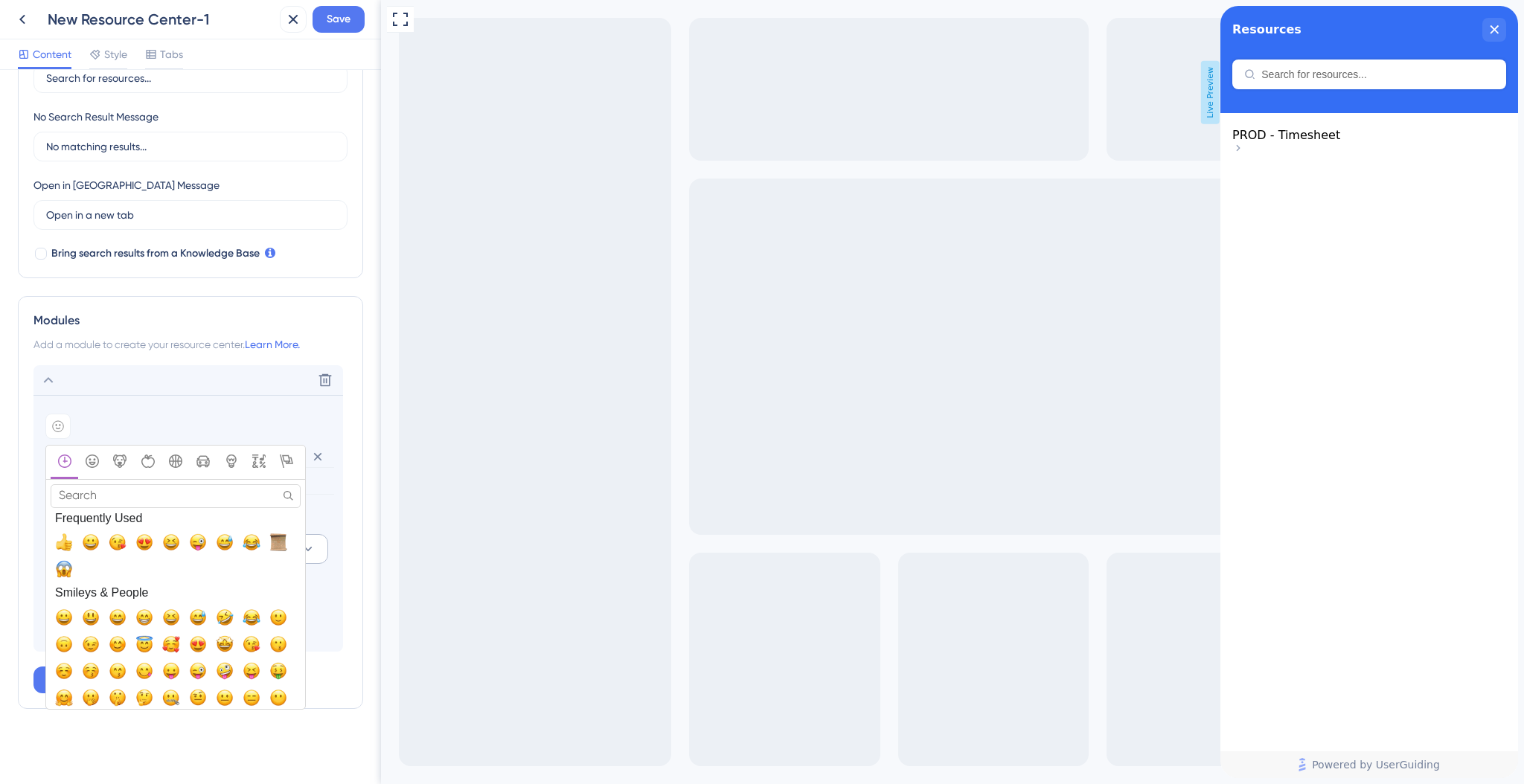
click at [275, 533] on span "📜, scroll" at bounding box center [278, 542] width 18 height 18
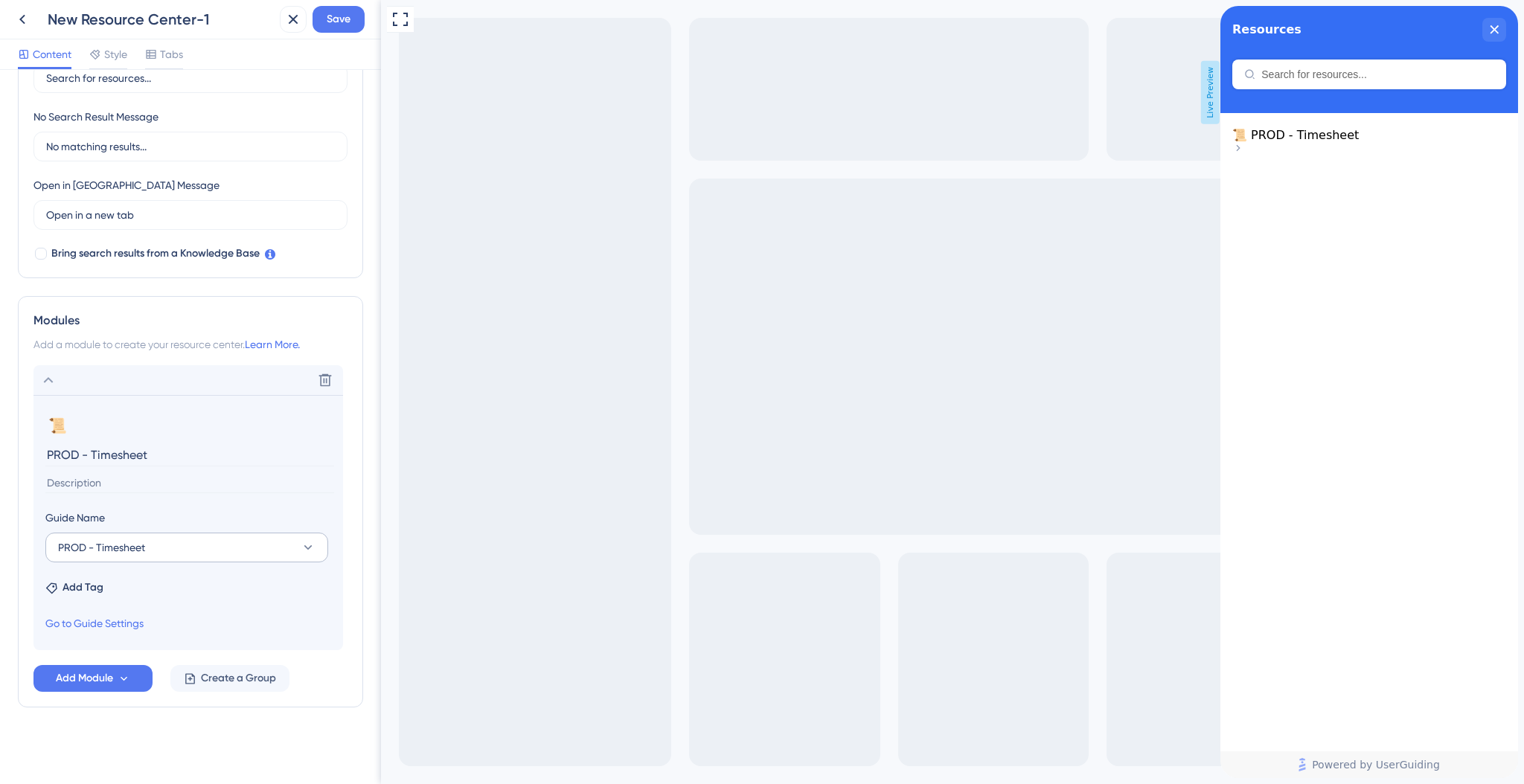
scroll to position [327, 0]
click at [184, 484] on input at bounding box center [190, 484] width 289 height 20
type input "Learn more about how timesheets are generated."
click at [113, 671] on button "Add Module" at bounding box center [93, 679] width 119 height 27
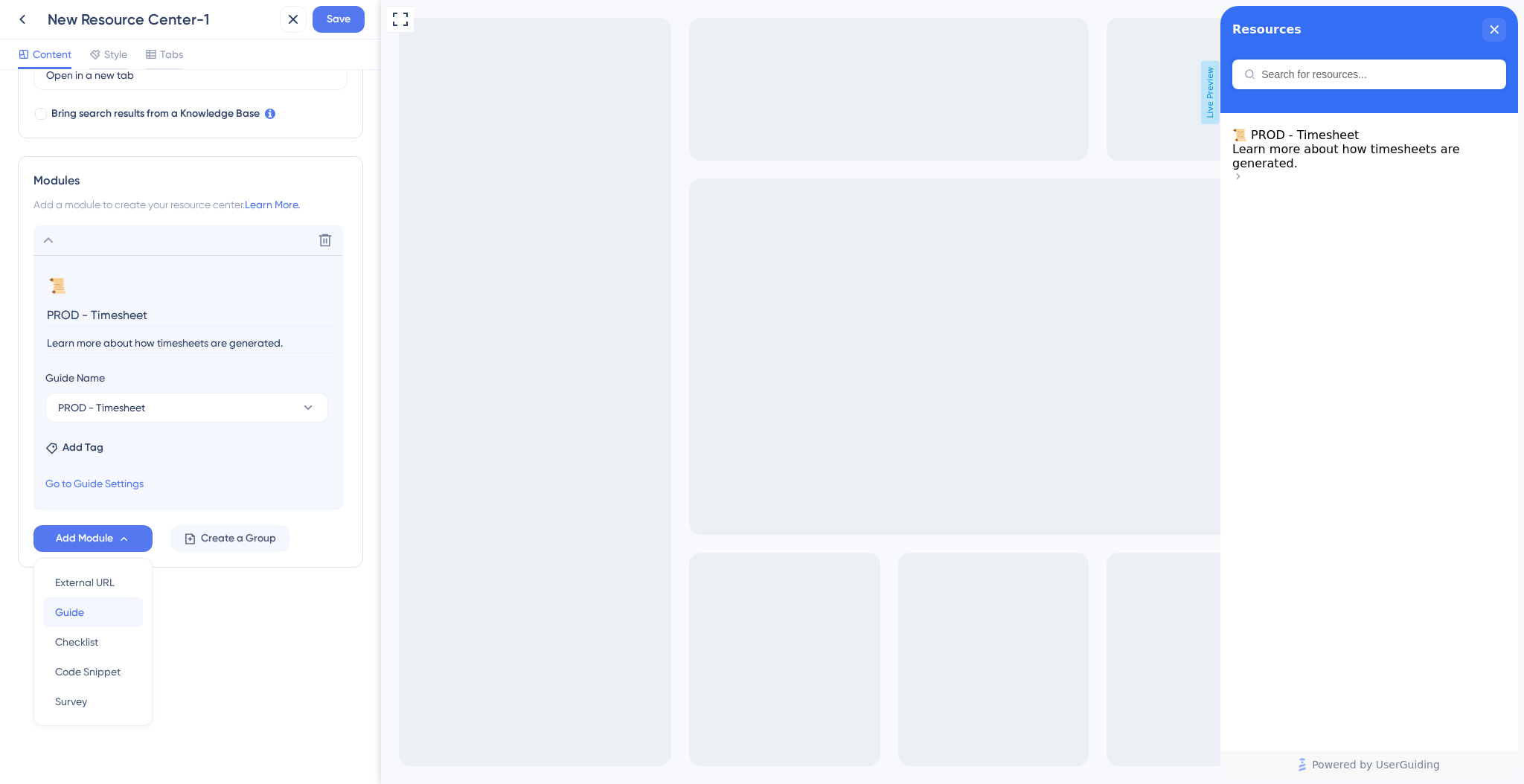
click at [103, 612] on div "Guide Guide" at bounding box center [93, 611] width 76 height 30
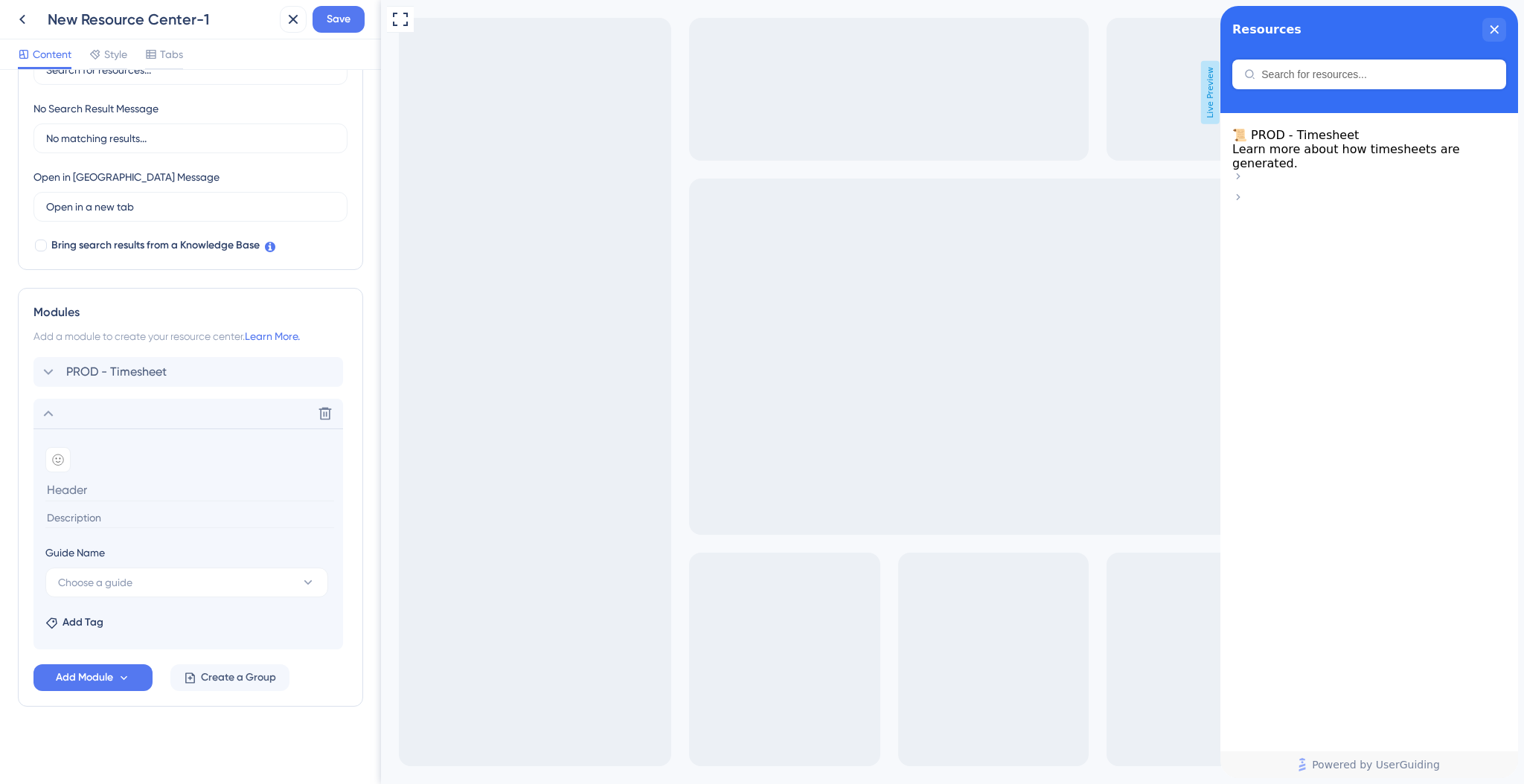
scroll to position [333, 0]
click at [73, 480] on input at bounding box center [190, 491] width 289 height 23
click at [56, 461] on icon at bounding box center [58, 461] width 12 height 12
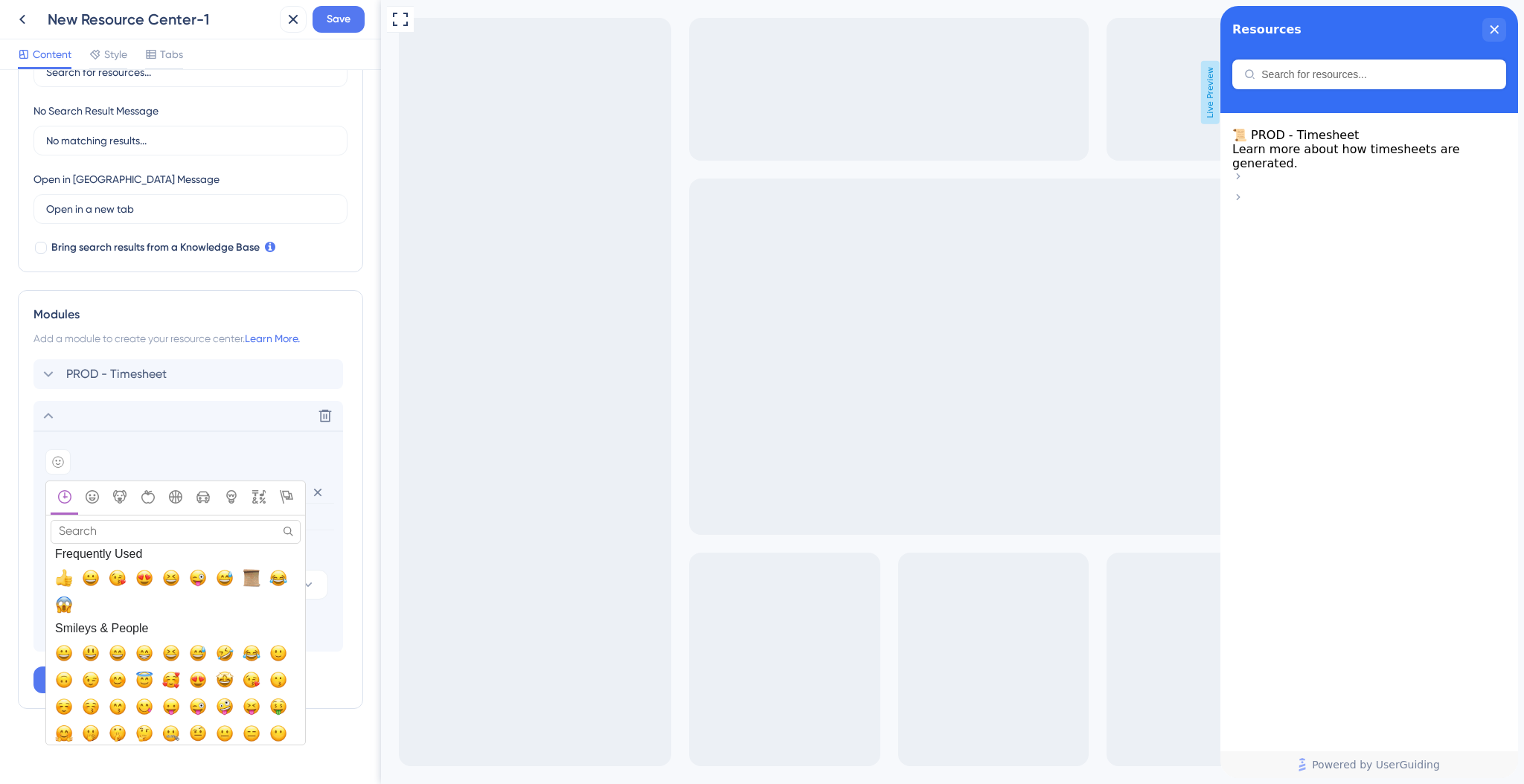
click at [147, 536] on input "Search" at bounding box center [175, 531] width 250 height 23
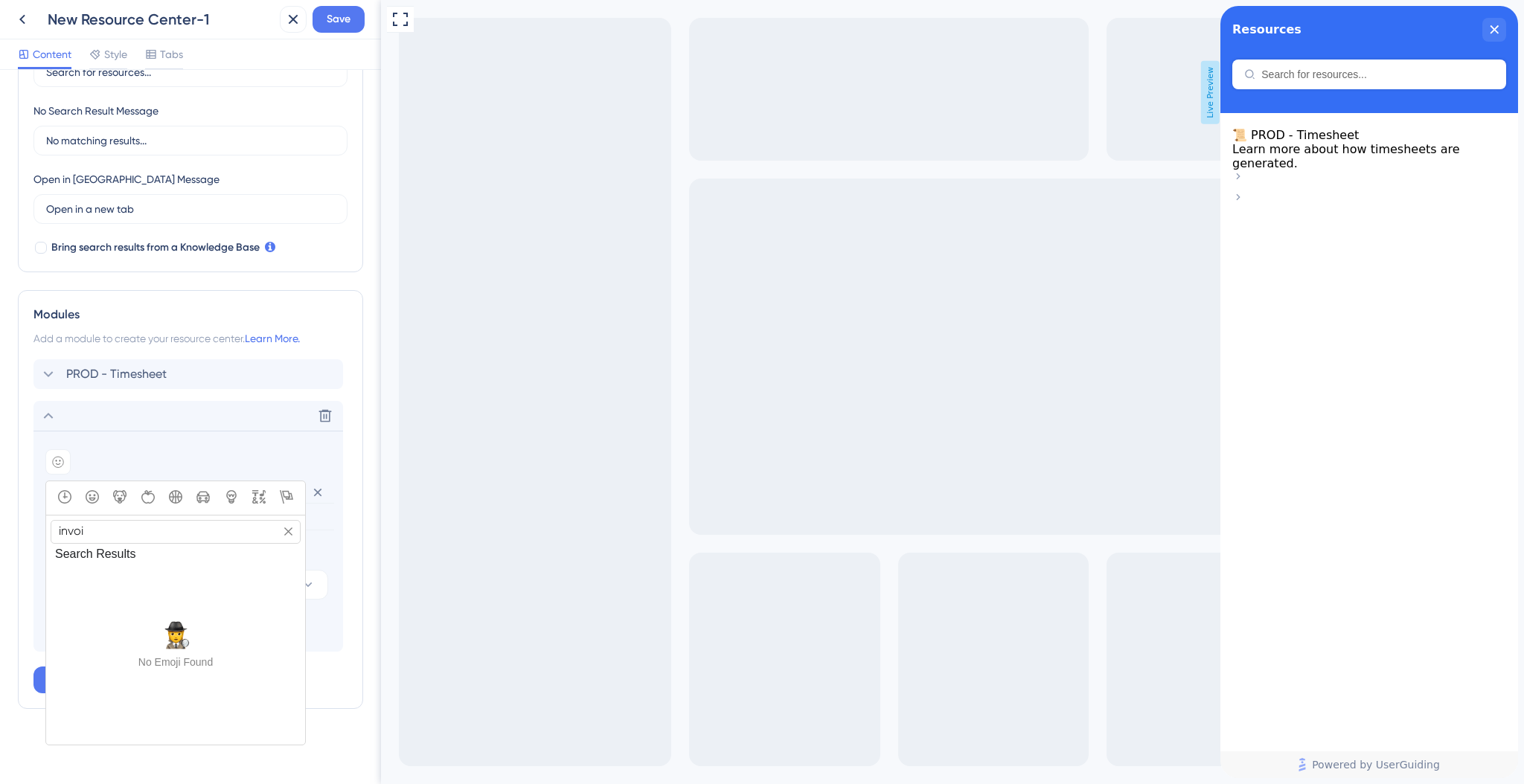
type input "invoic"
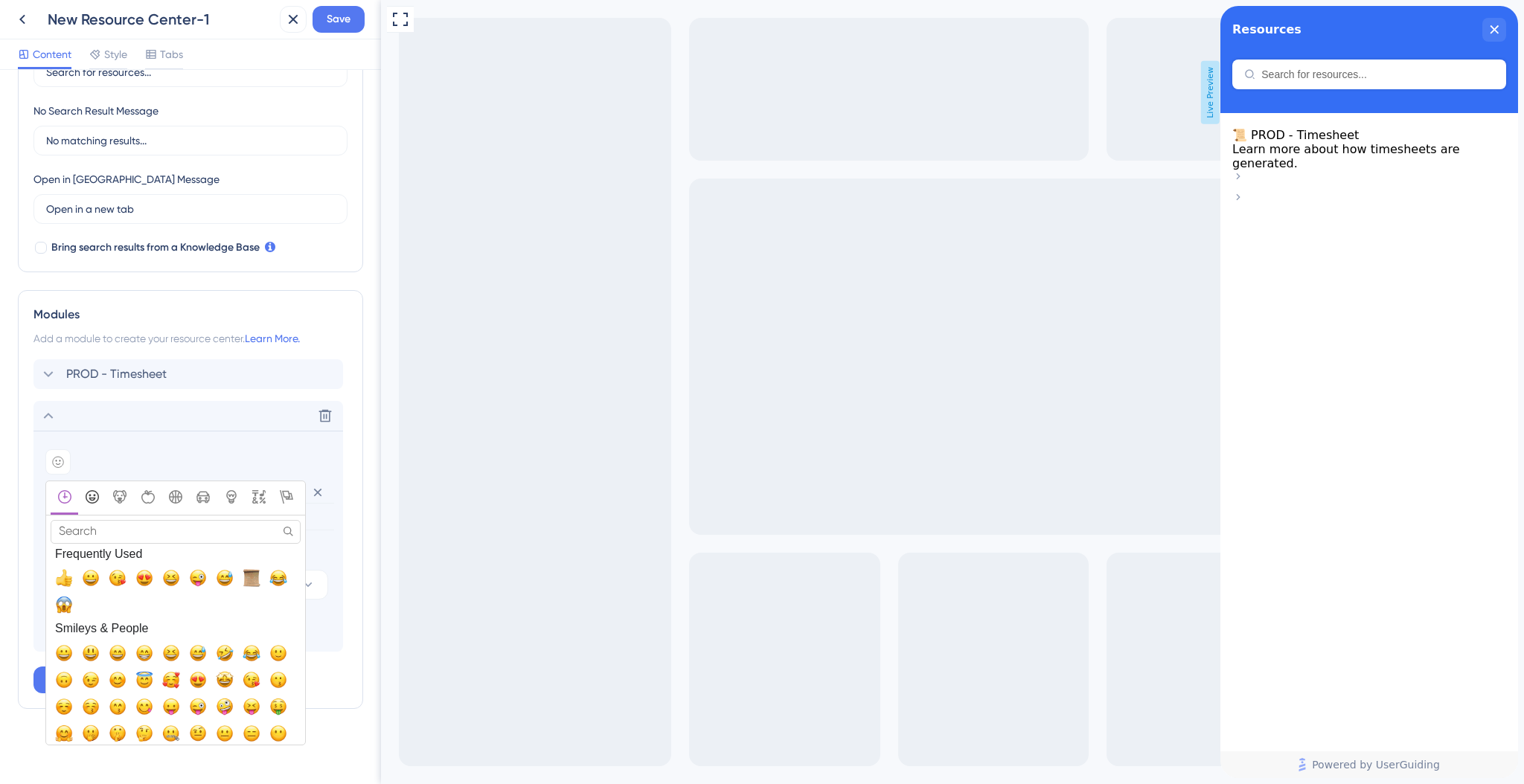
click at [96, 497] on icon "Smileys & People" at bounding box center [92, 496] width 14 height 14
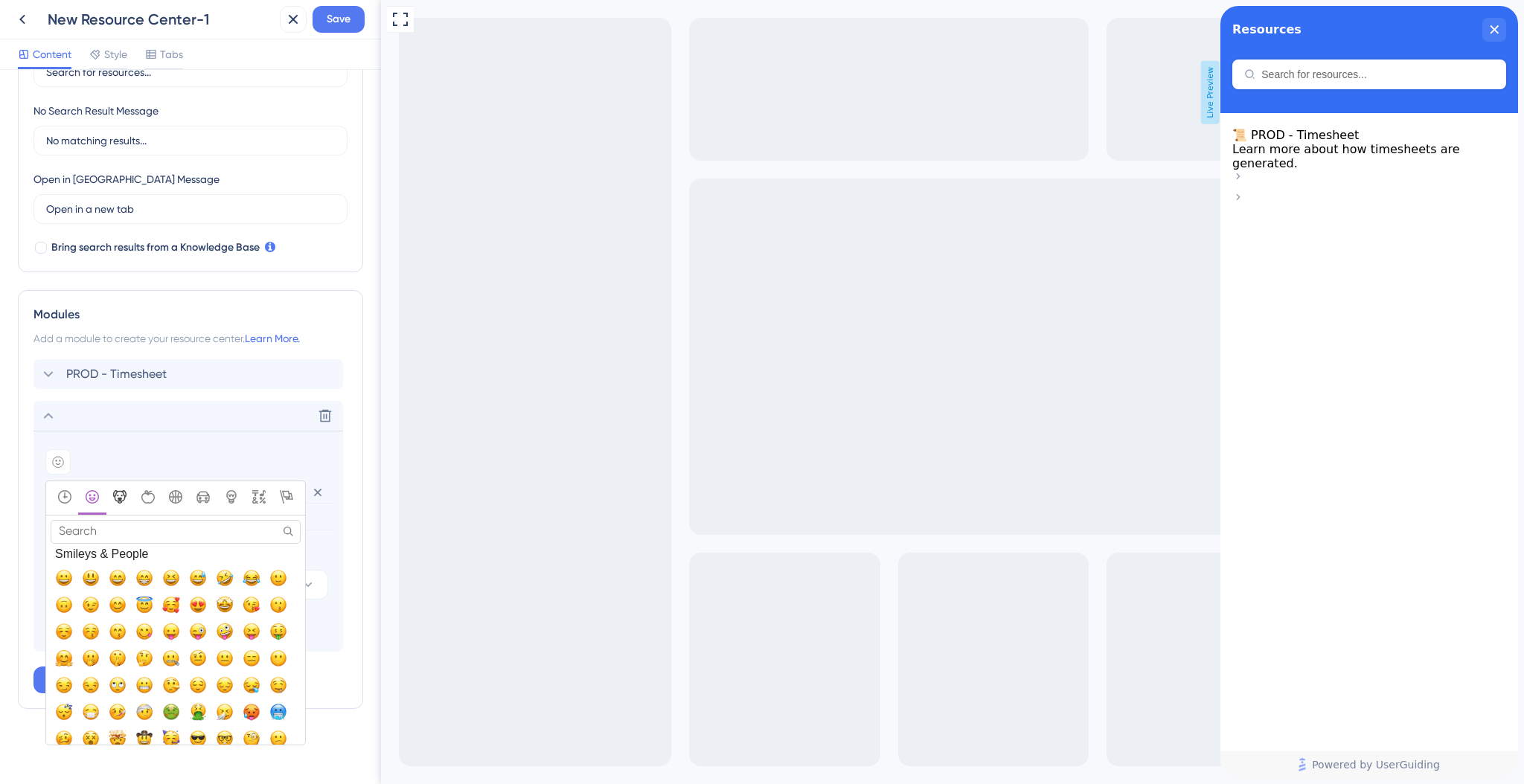
click at [120, 499] on icon "Animals & Nature" at bounding box center [119, 496] width 14 height 14
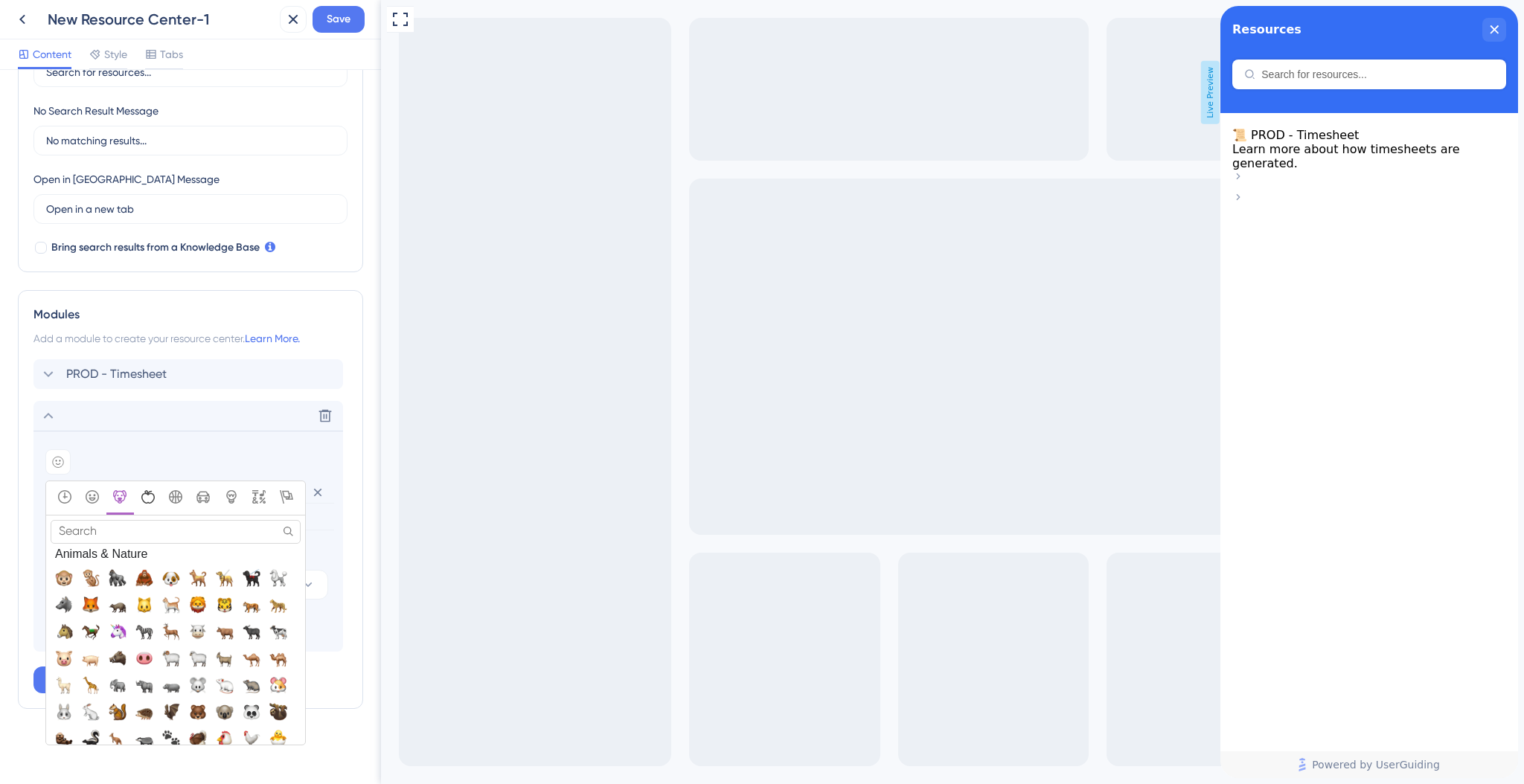
click at [152, 499] on icon "Food & Drink" at bounding box center [148, 496] width 14 height 14
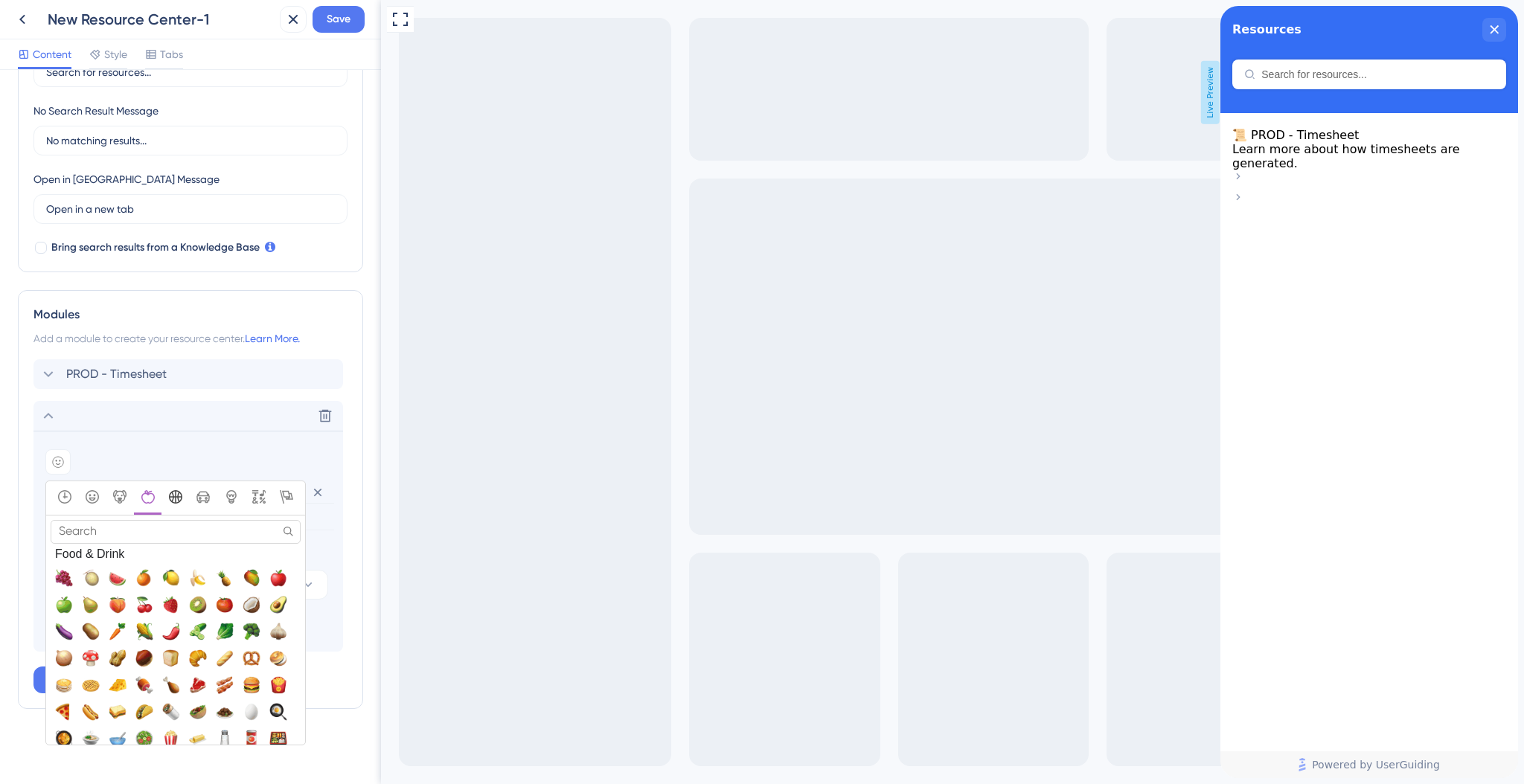
click at [169, 499] on icon "Activity" at bounding box center [175, 496] width 14 height 14
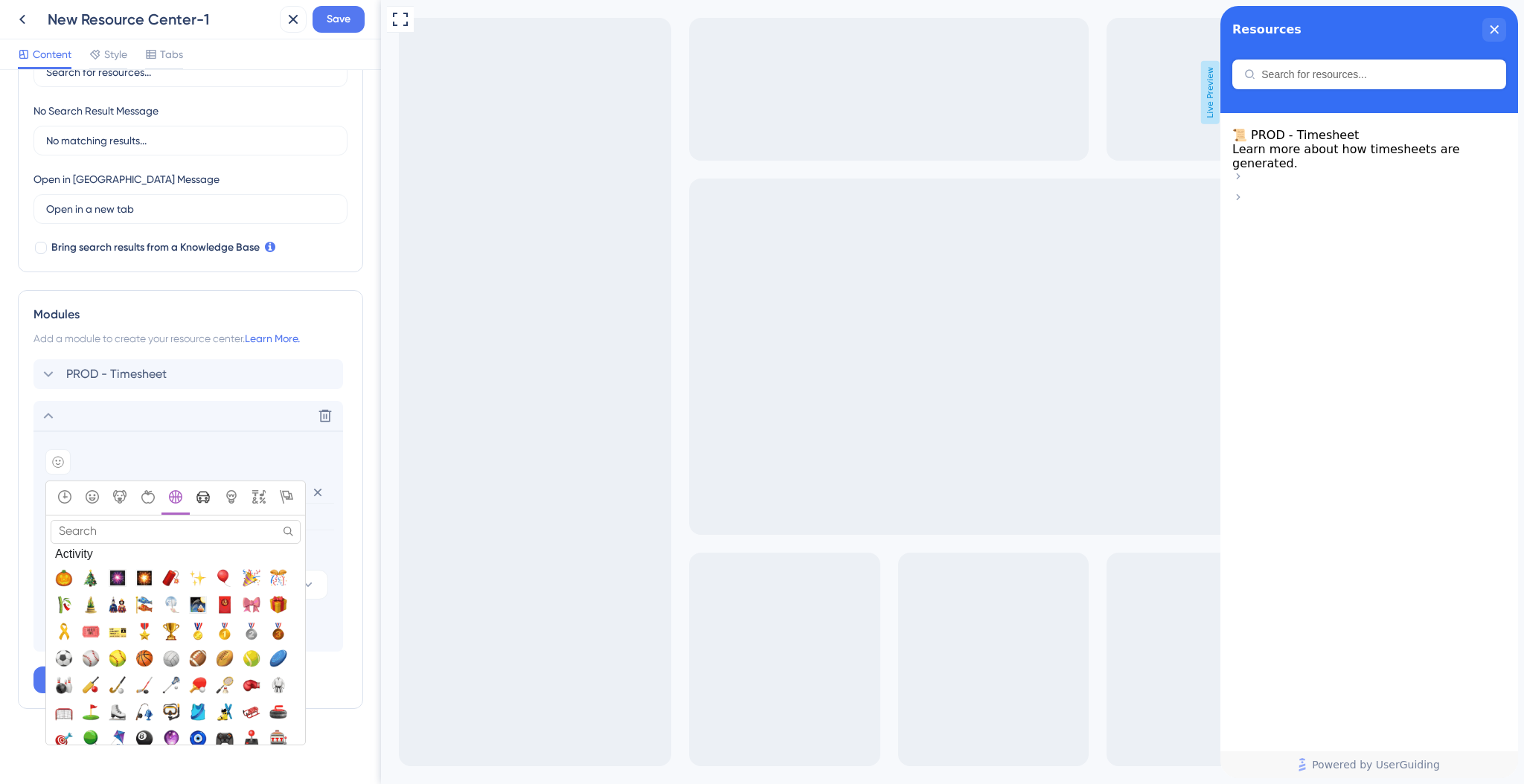
click at [193, 501] on div "Travel & Places" at bounding box center [203, 498] width 22 height 16
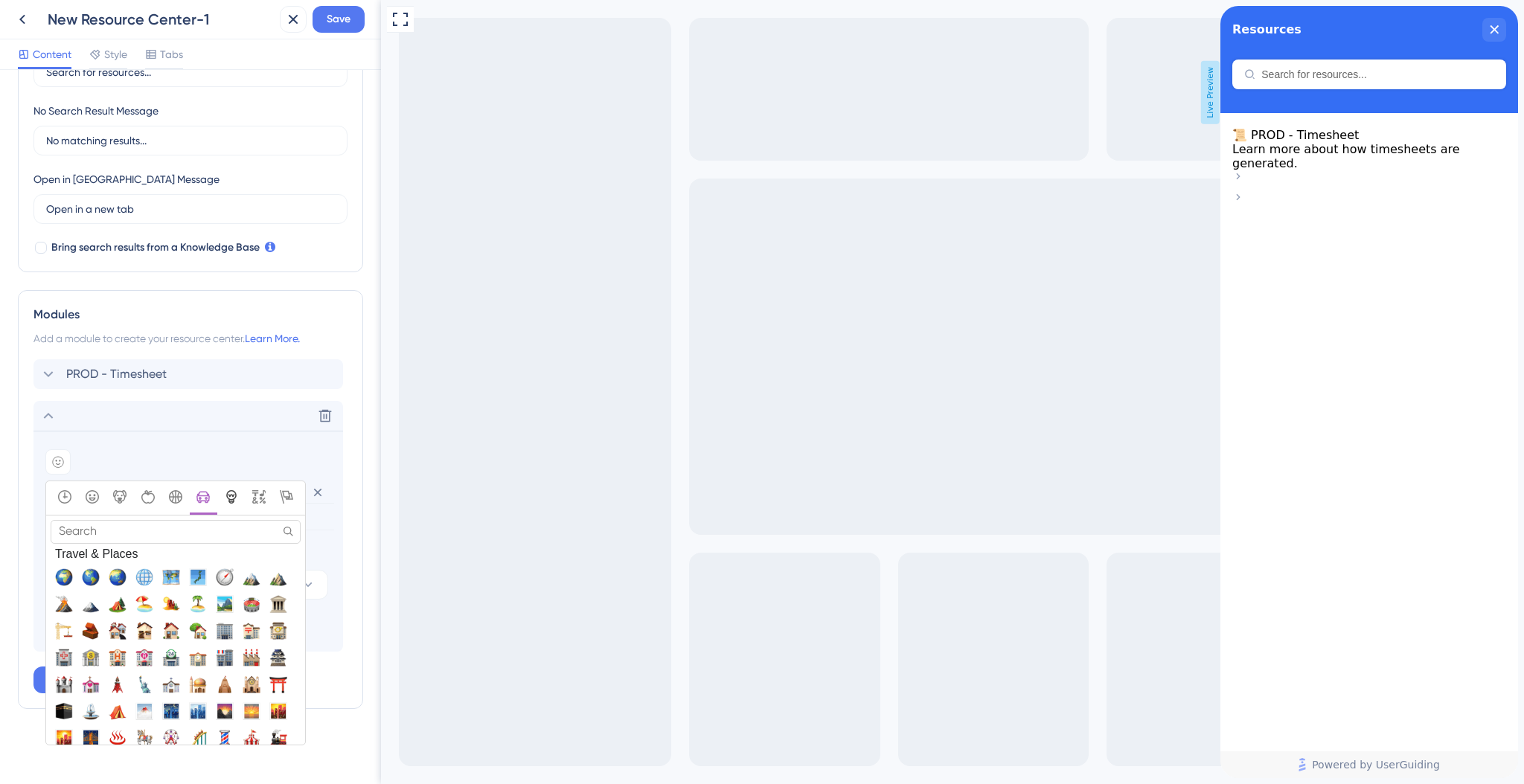
click at [233, 500] on icon "Objects" at bounding box center [231, 496] width 14 height 14
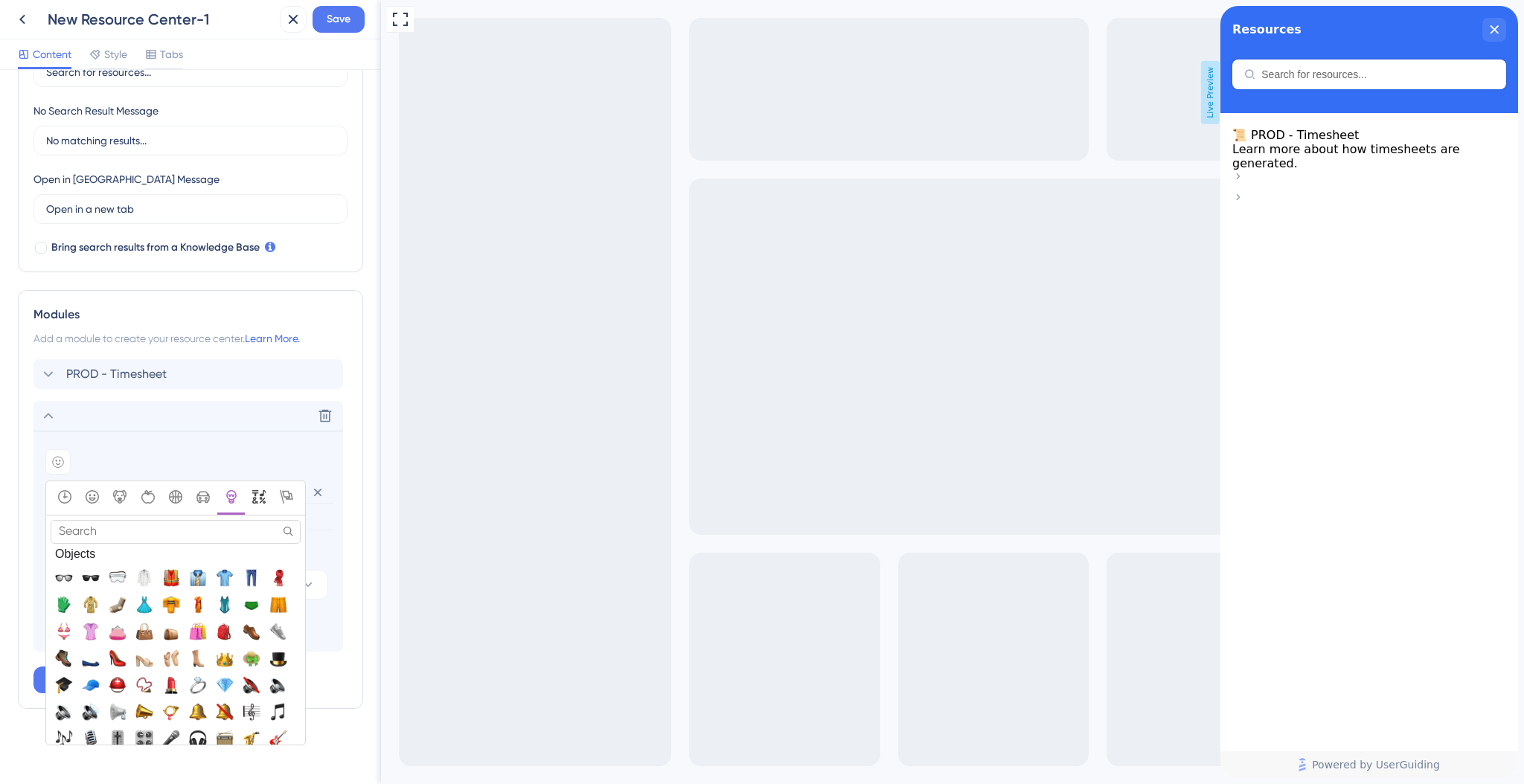
click at [257, 500] on icon "Symbols" at bounding box center [258, 496] width 14 height 14
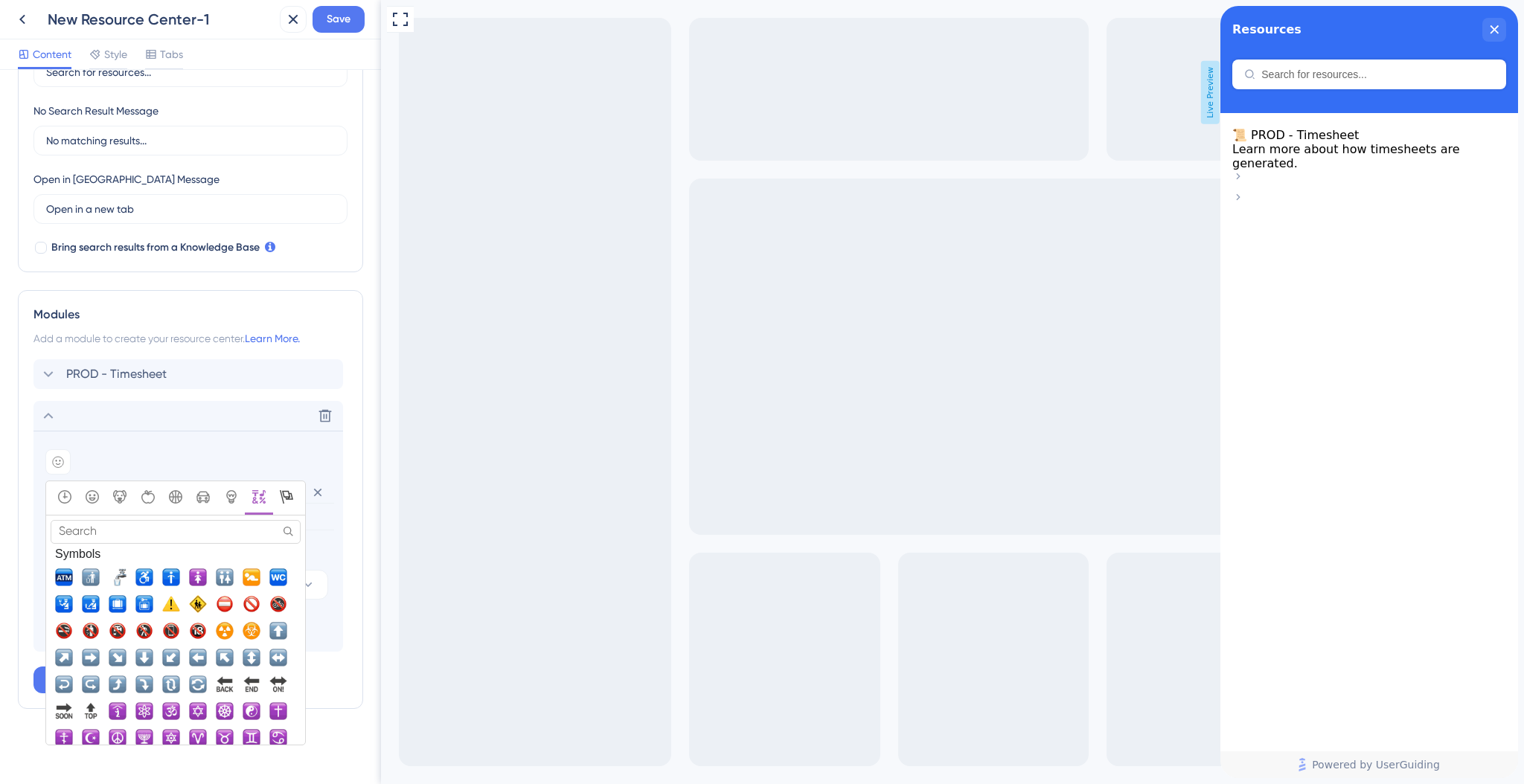
click at [291, 502] on div "Flags" at bounding box center [286, 498] width 22 height 16
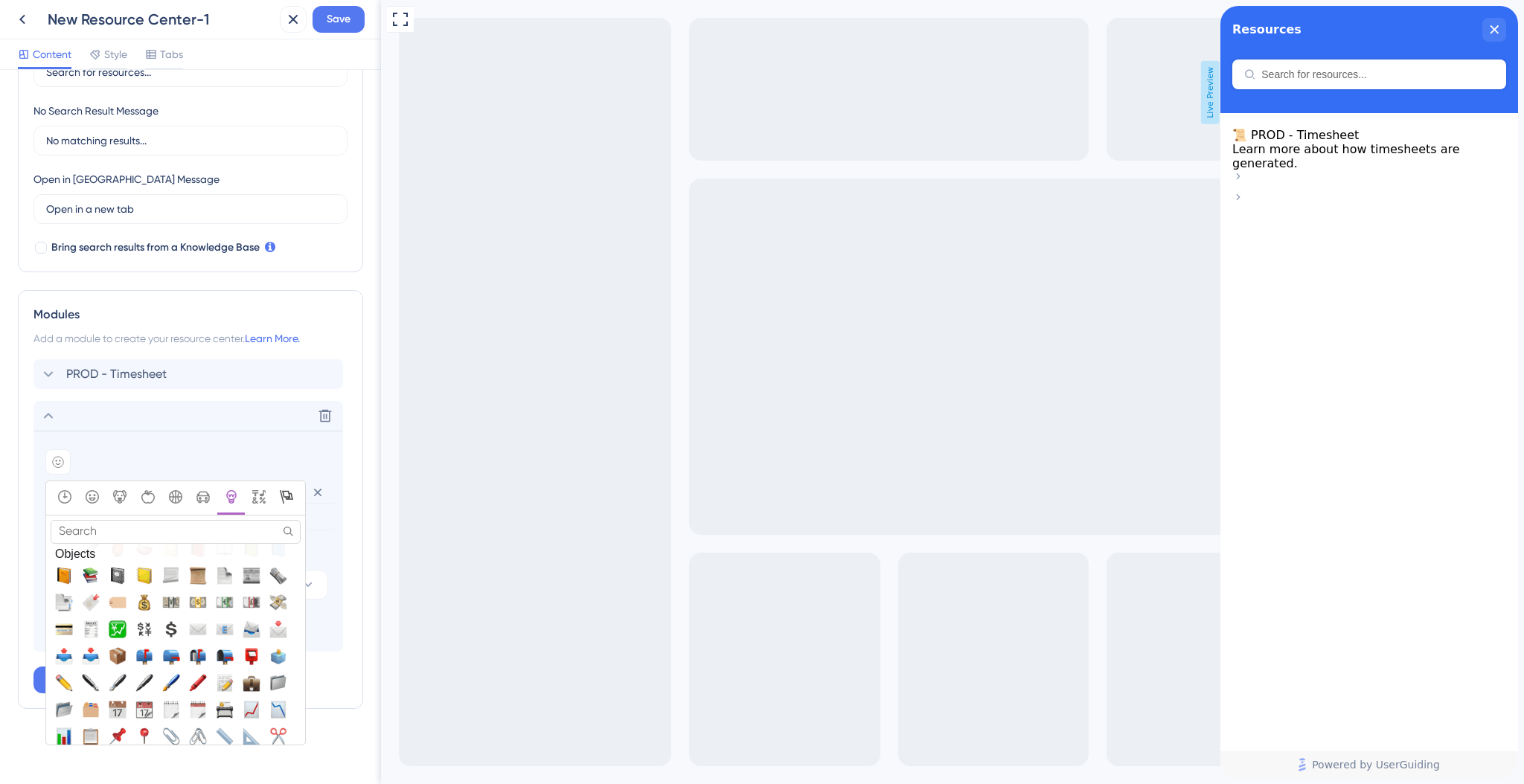
scroll to position [3596, 0]
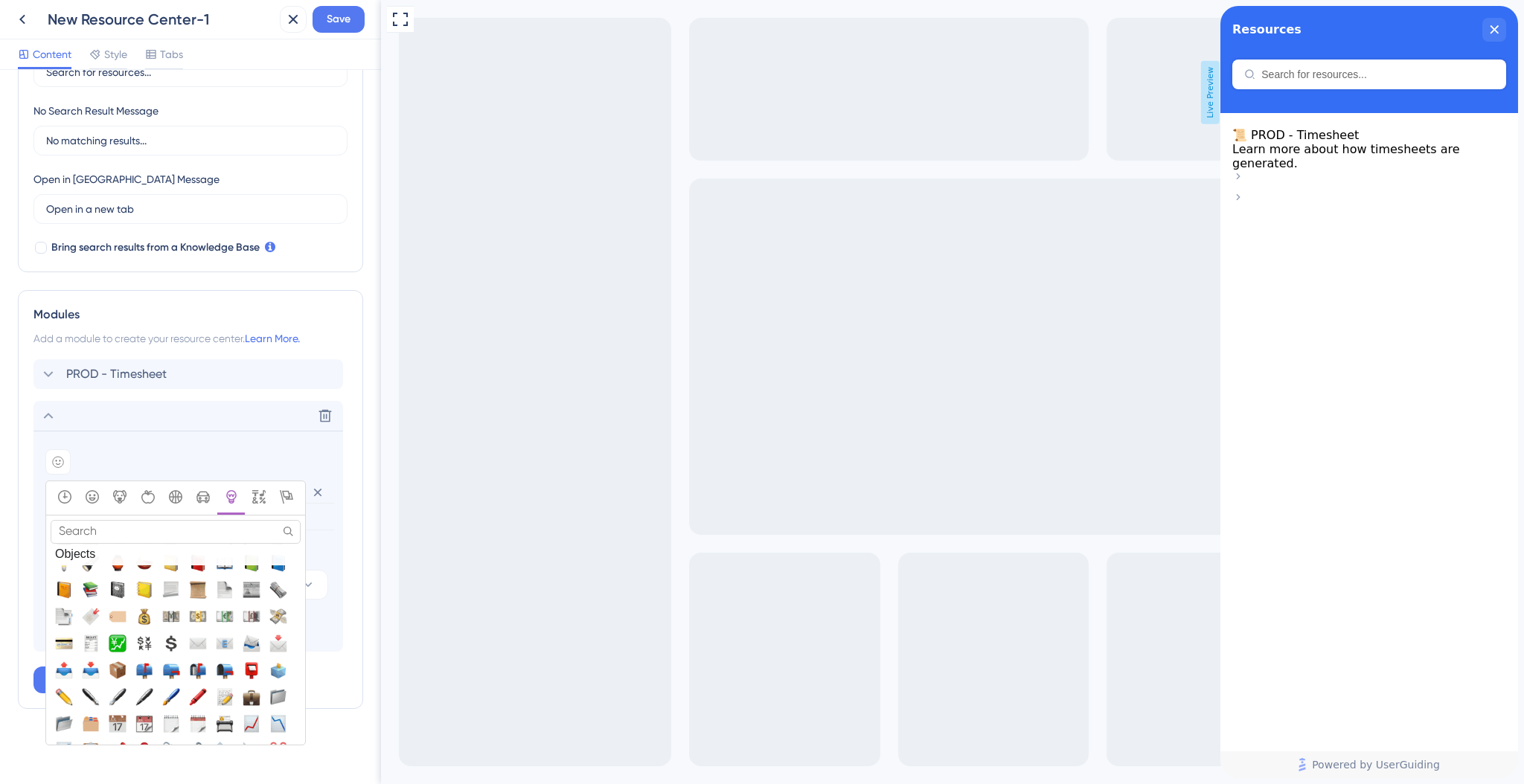
click at [142, 611] on span "💰, moneybag" at bounding box center [144, 615] width 18 height 18
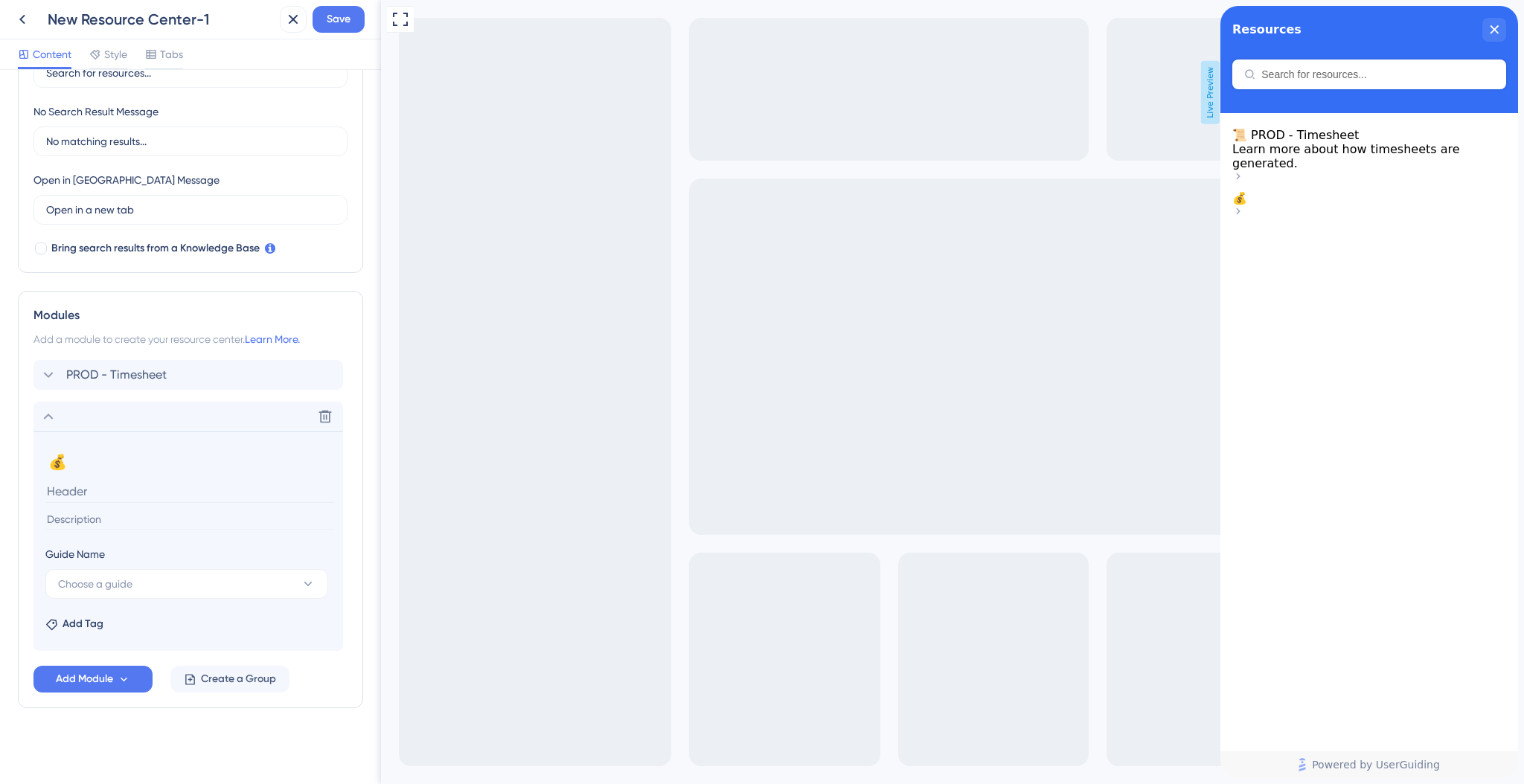
click at [88, 497] on input at bounding box center [190, 491] width 289 height 23
type input "Invoices"
type input "L"
type input "Learn more about"
click at [155, 378] on span "PROD - Timesheet" at bounding box center [117, 375] width 101 height 18
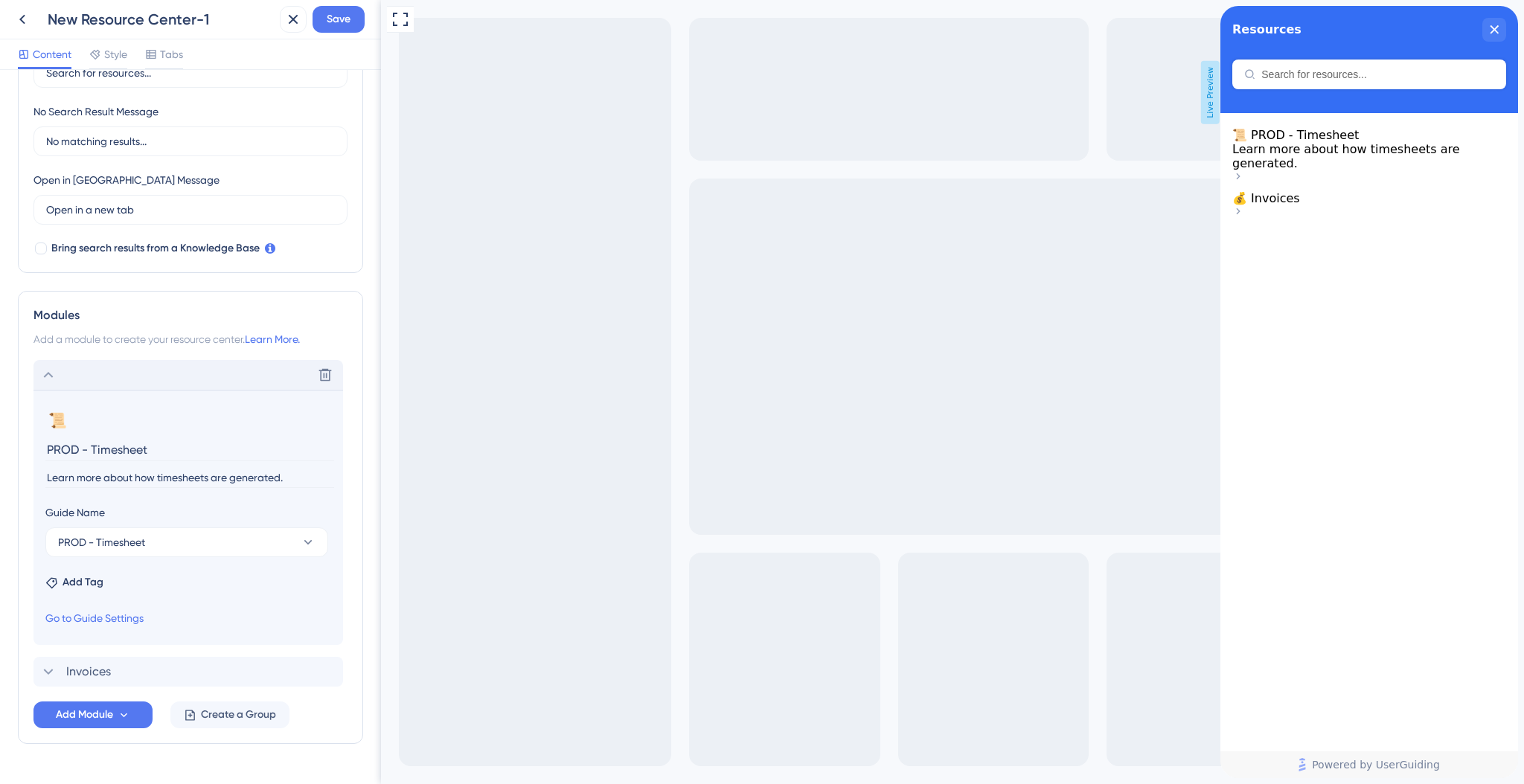
drag, startPoint x: 157, startPoint y: 446, endPoint x: -30, endPoint y: 436, distance: 187.3
click at [0, 0] on html "New Resource Center-1 Save Content Style Tabs Resource Center Header Title Reso…" at bounding box center [762, 0] width 1524 height 0
type input "Timesheets"
click at [108, 663] on span "Invoices" at bounding box center [89, 671] width 45 height 18
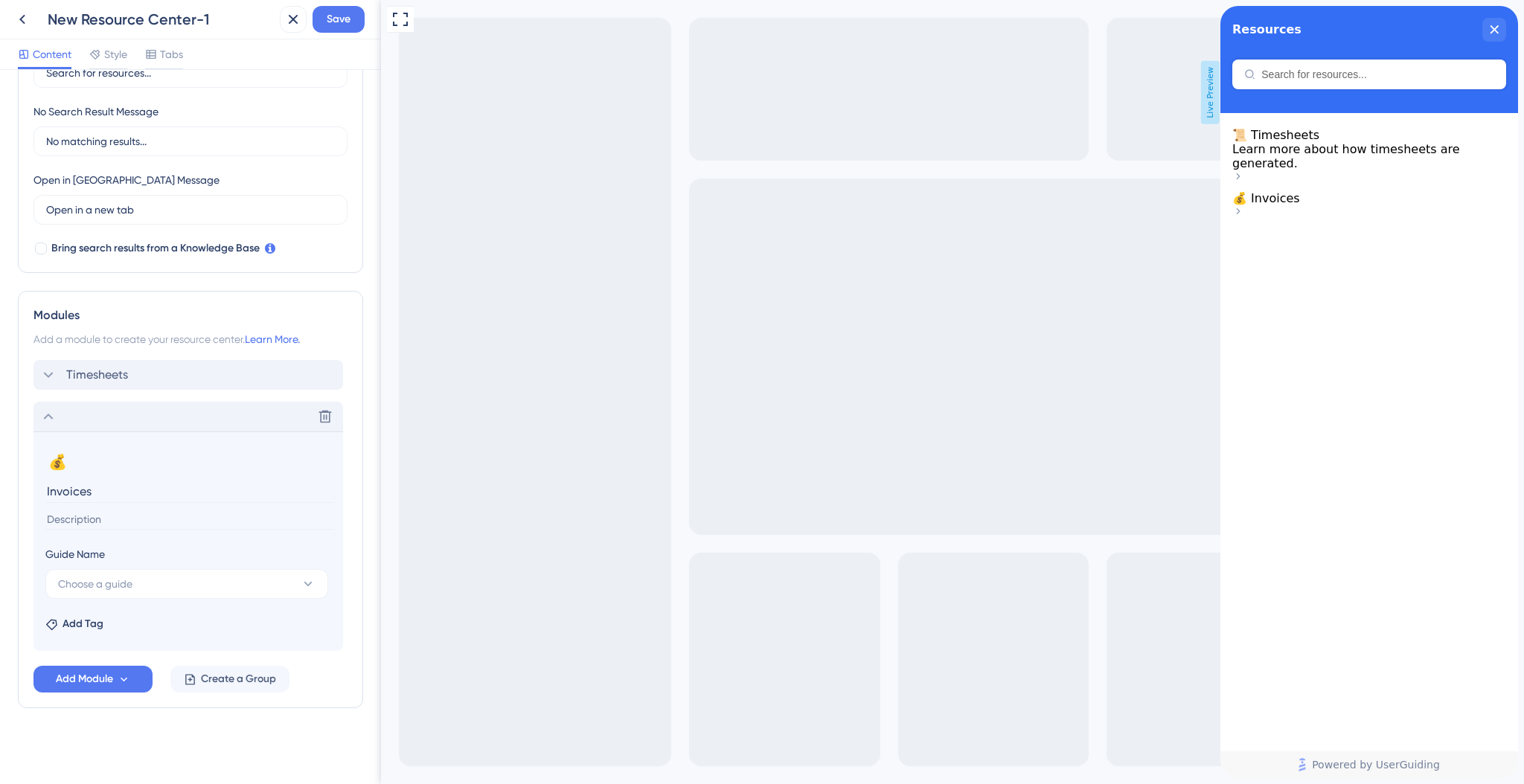
click at [115, 527] on input at bounding box center [190, 519] width 289 height 20
click at [146, 387] on div "Timesheets Delete" at bounding box center [188, 374] width 309 height 30
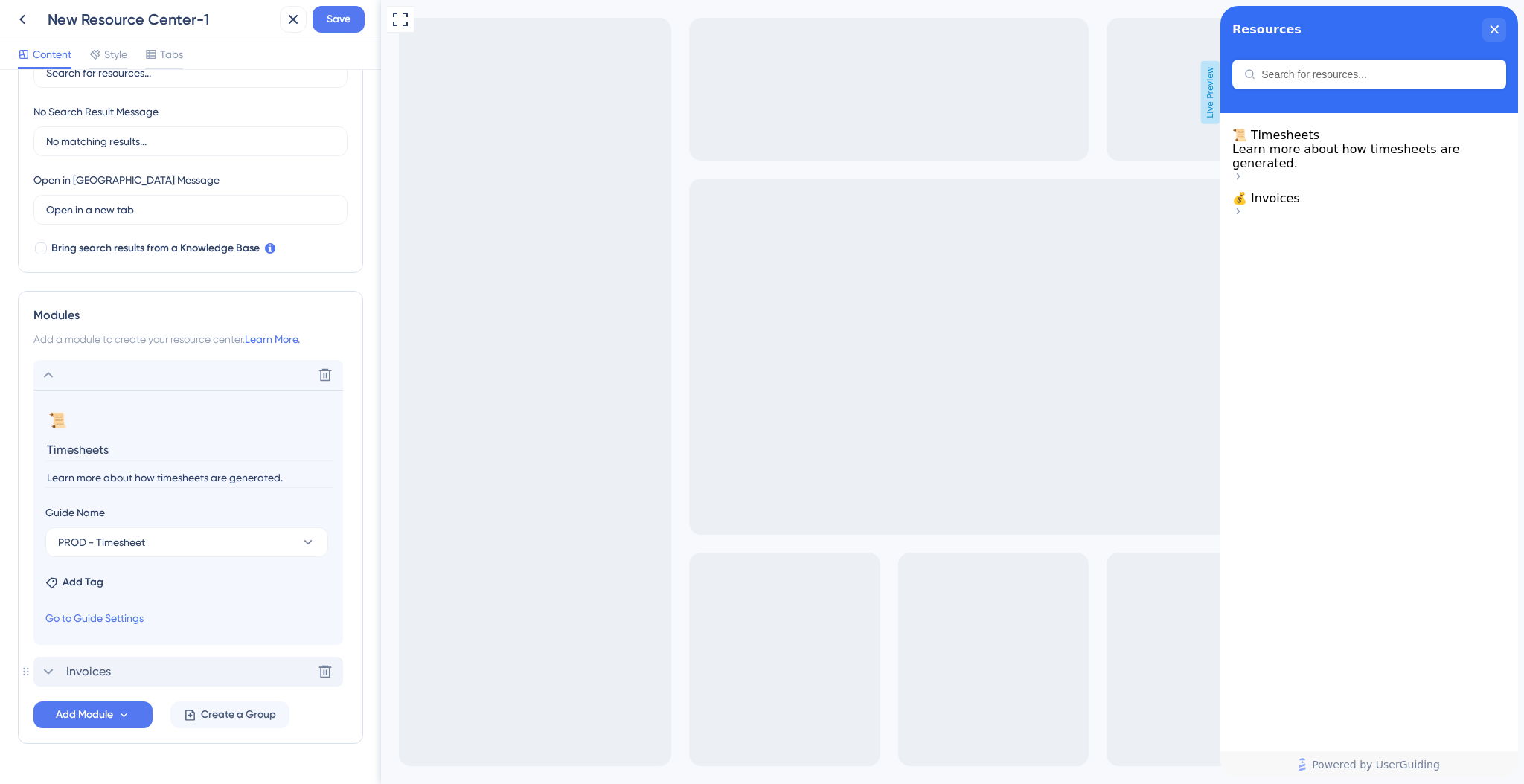
click at [98, 666] on span "Invoices" at bounding box center [89, 671] width 45 height 18
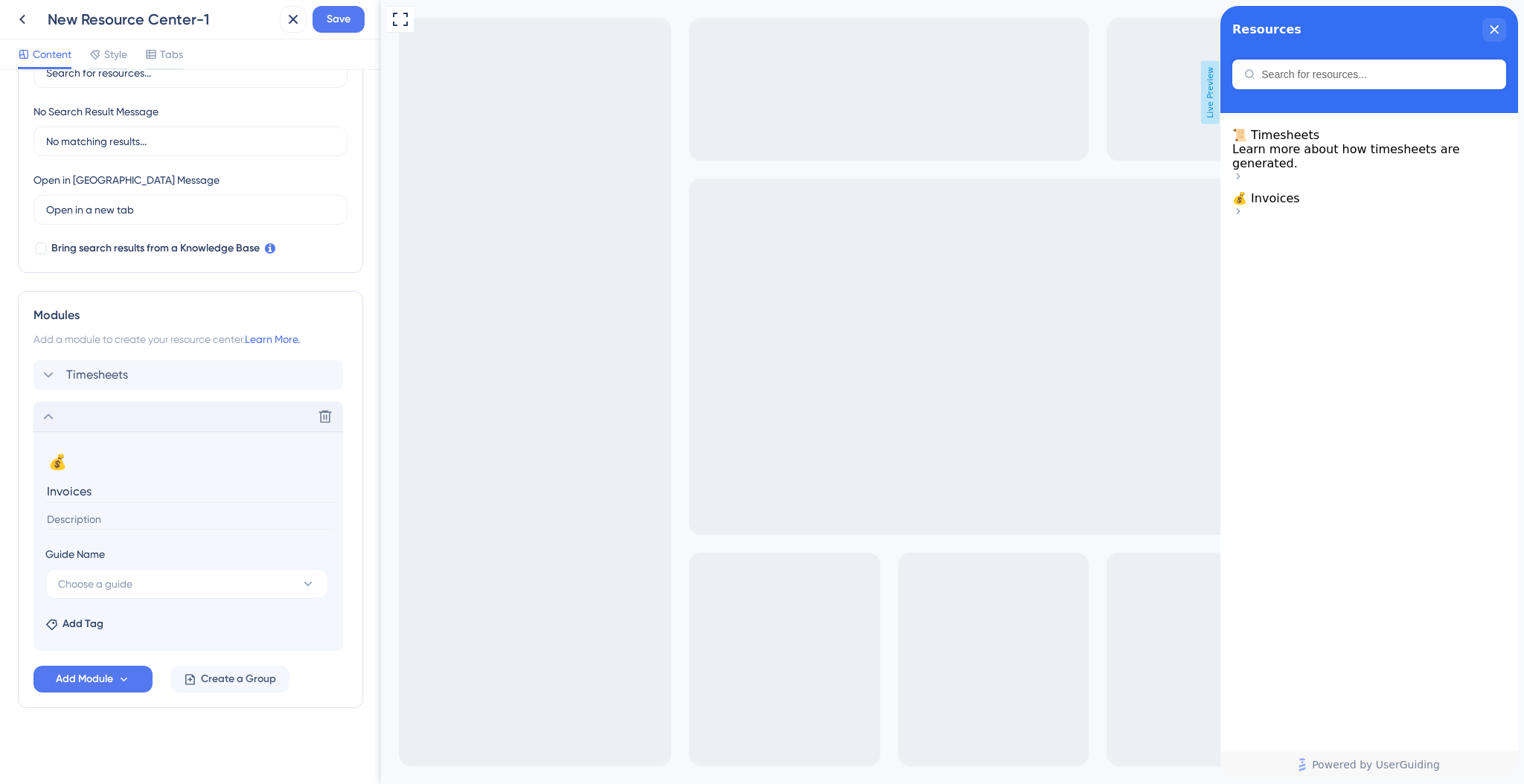
click at [120, 509] on input at bounding box center [190, 519] width 289 height 20
type input "Learn more about how invoices work"
click at [145, 592] on button "Choose a guide" at bounding box center [187, 583] width 283 height 30
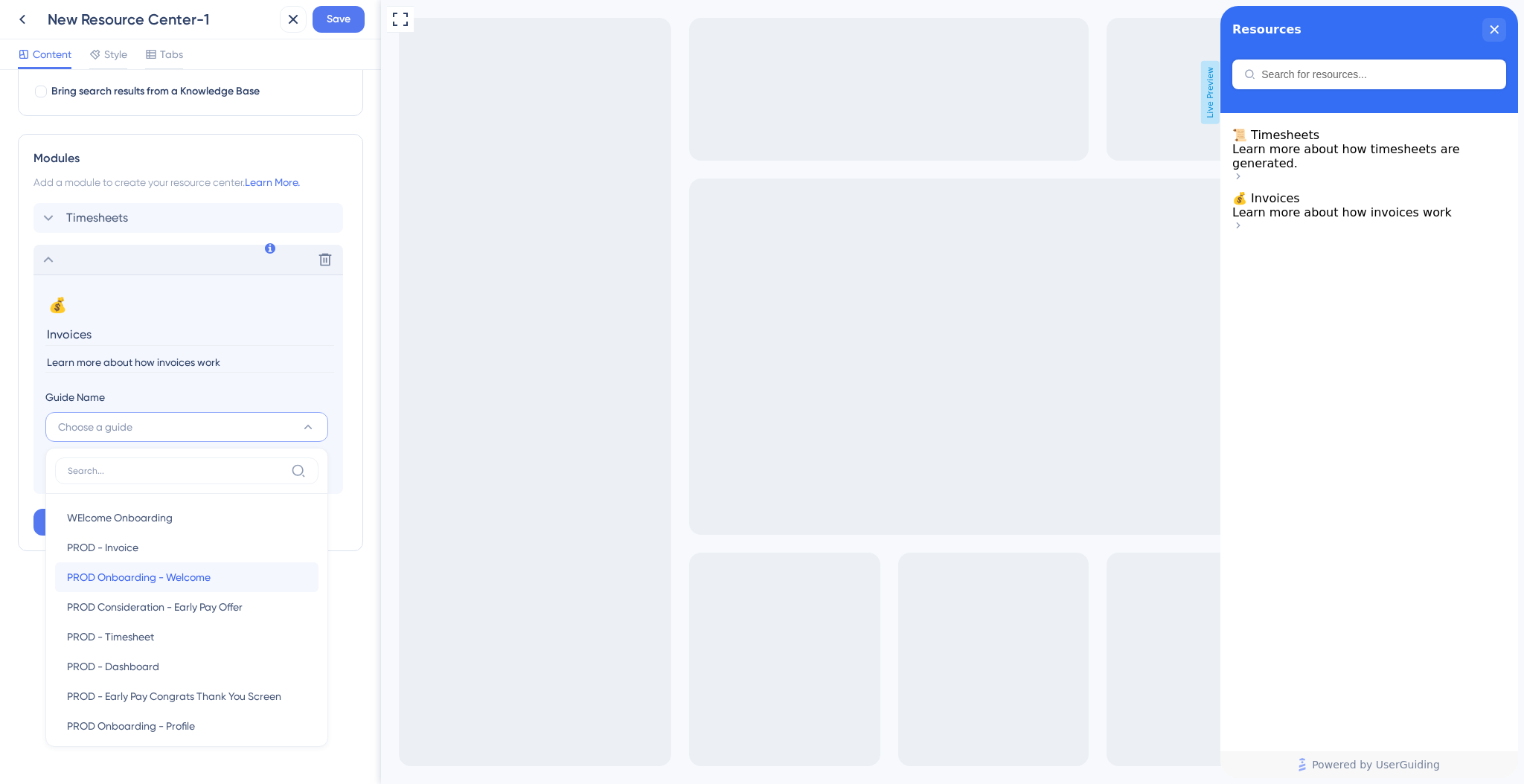
click at [154, 576] on span "PROD Onboarding - Welcome" at bounding box center [139, 577] width 144 height 18
type input "PROD Onboarding - Welcome"
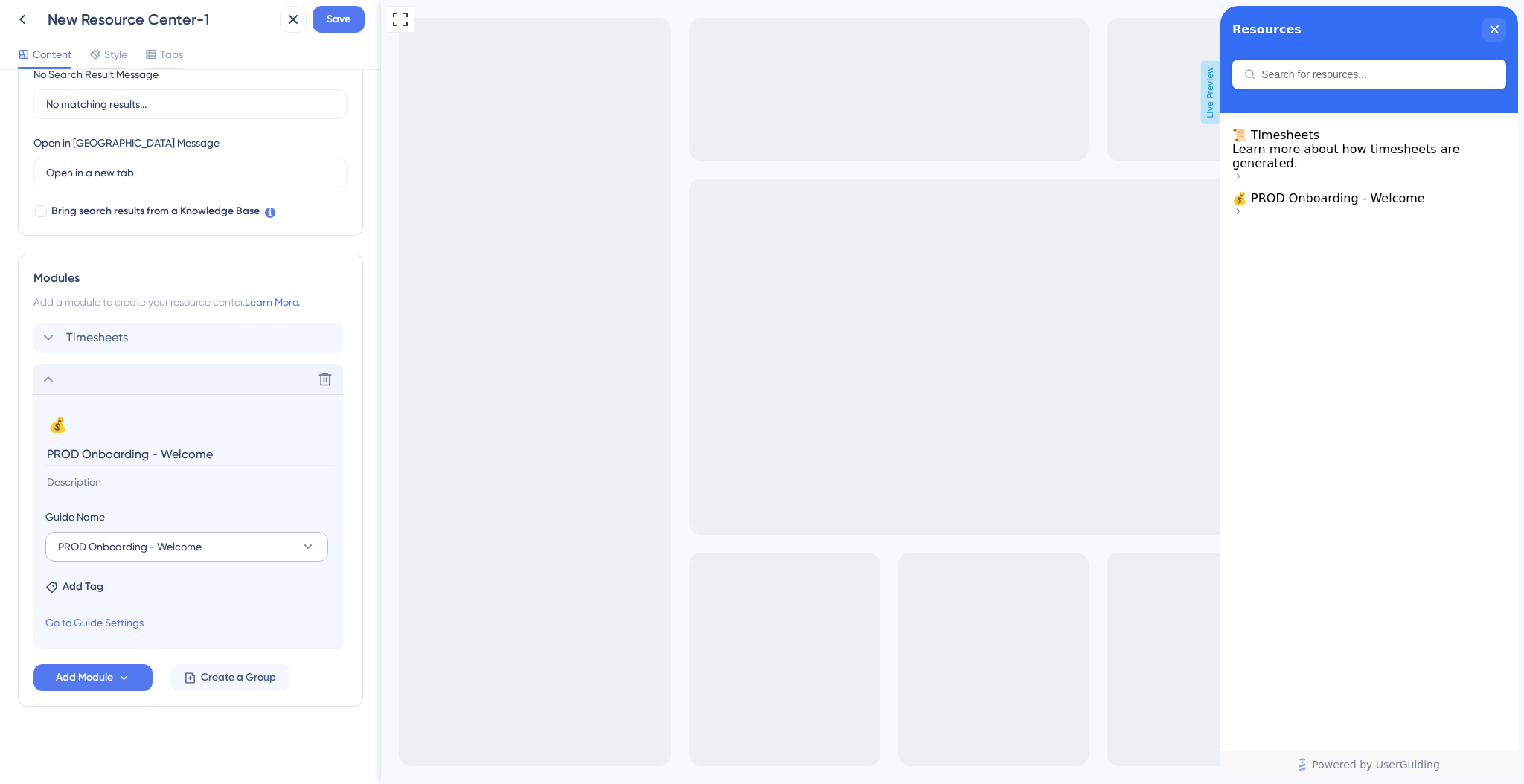
scroll to position [368, 0]
click at [184, 555] on span "PROD Onboarding - Welcome" at bounding box center [130, 548] width 144 height 18
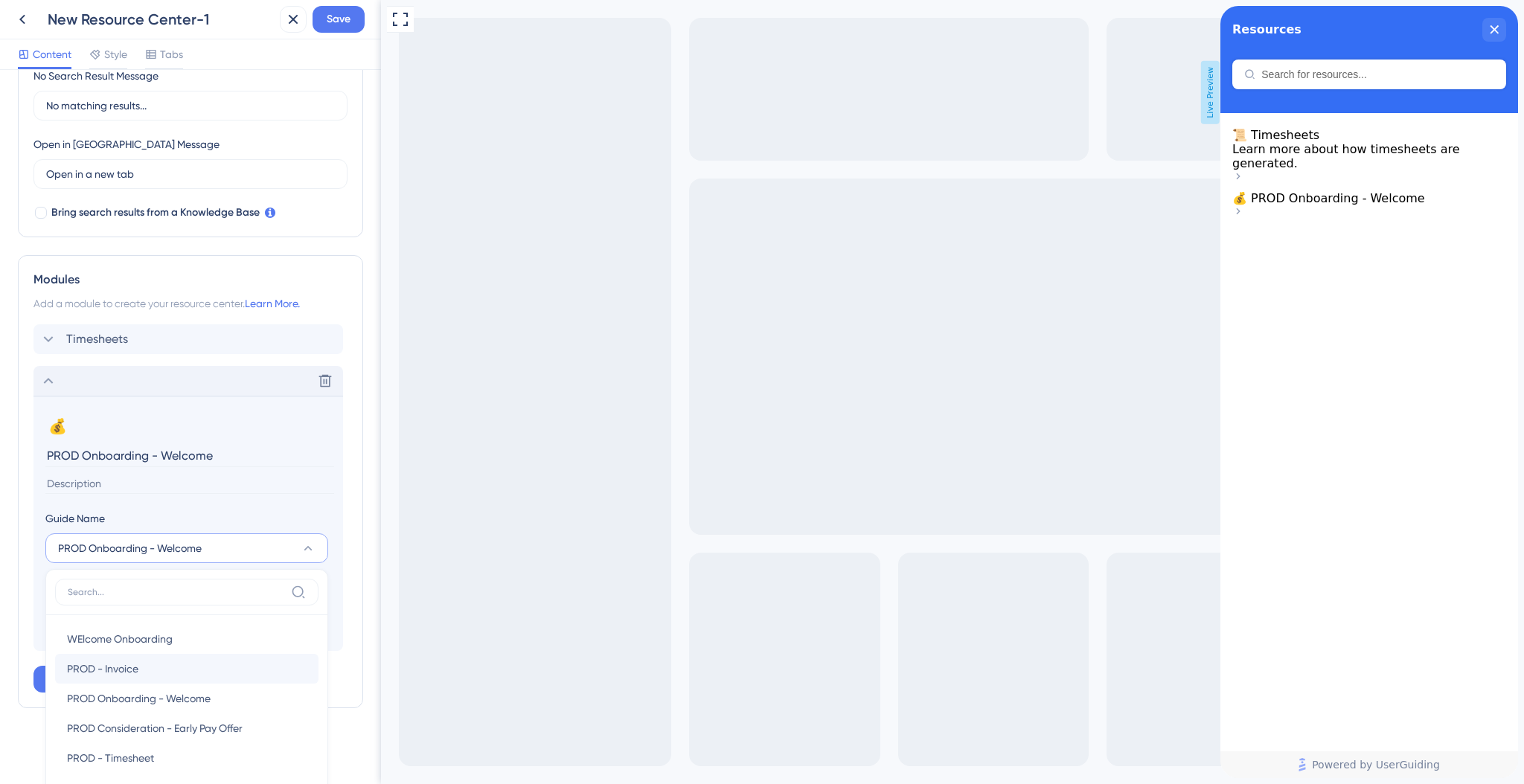
scroll to position [489, 0]
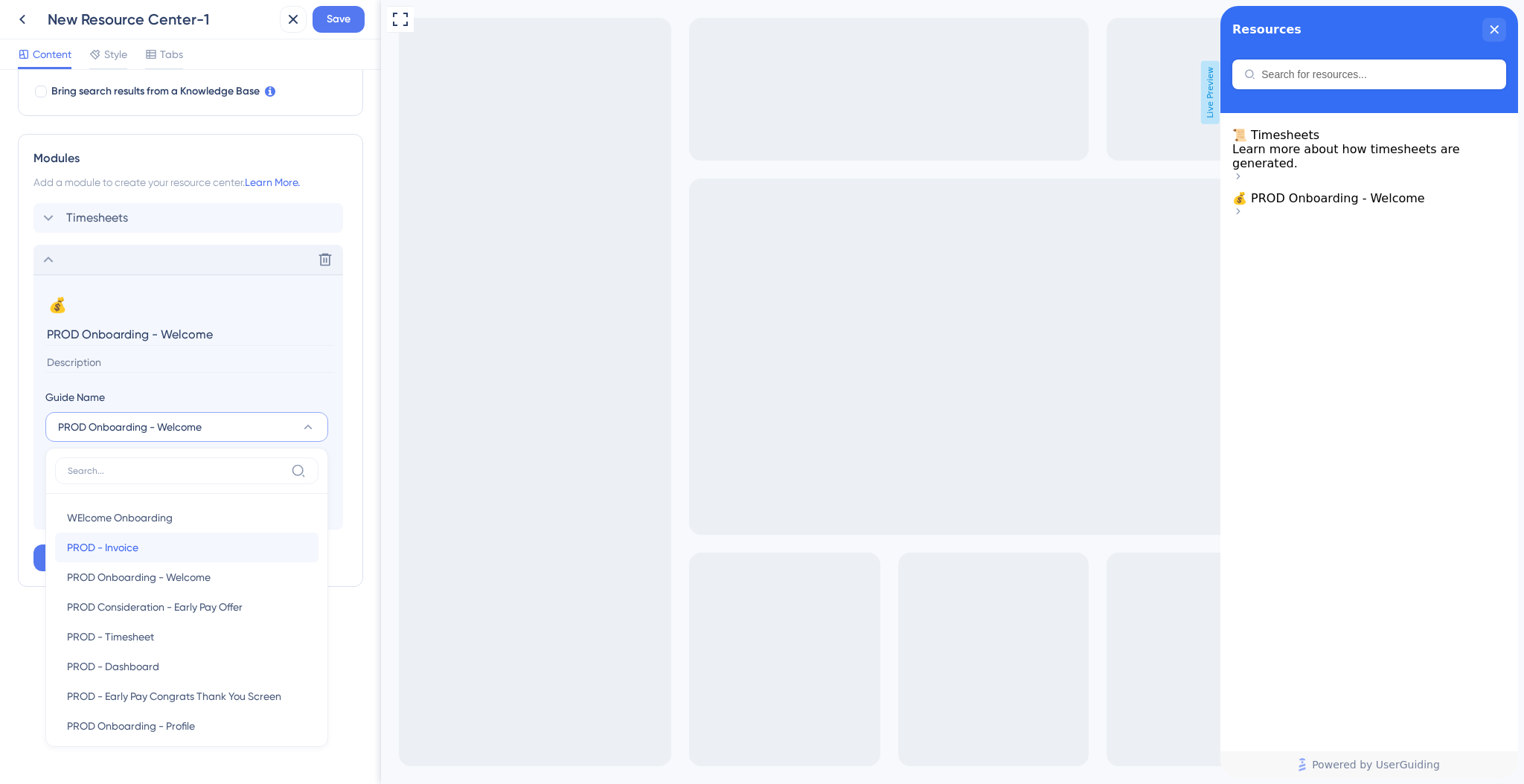
click at [164, 551] on div "PROD - Invoice PROD - Invoice" at bounding box center [187, 547] width 240 height 30
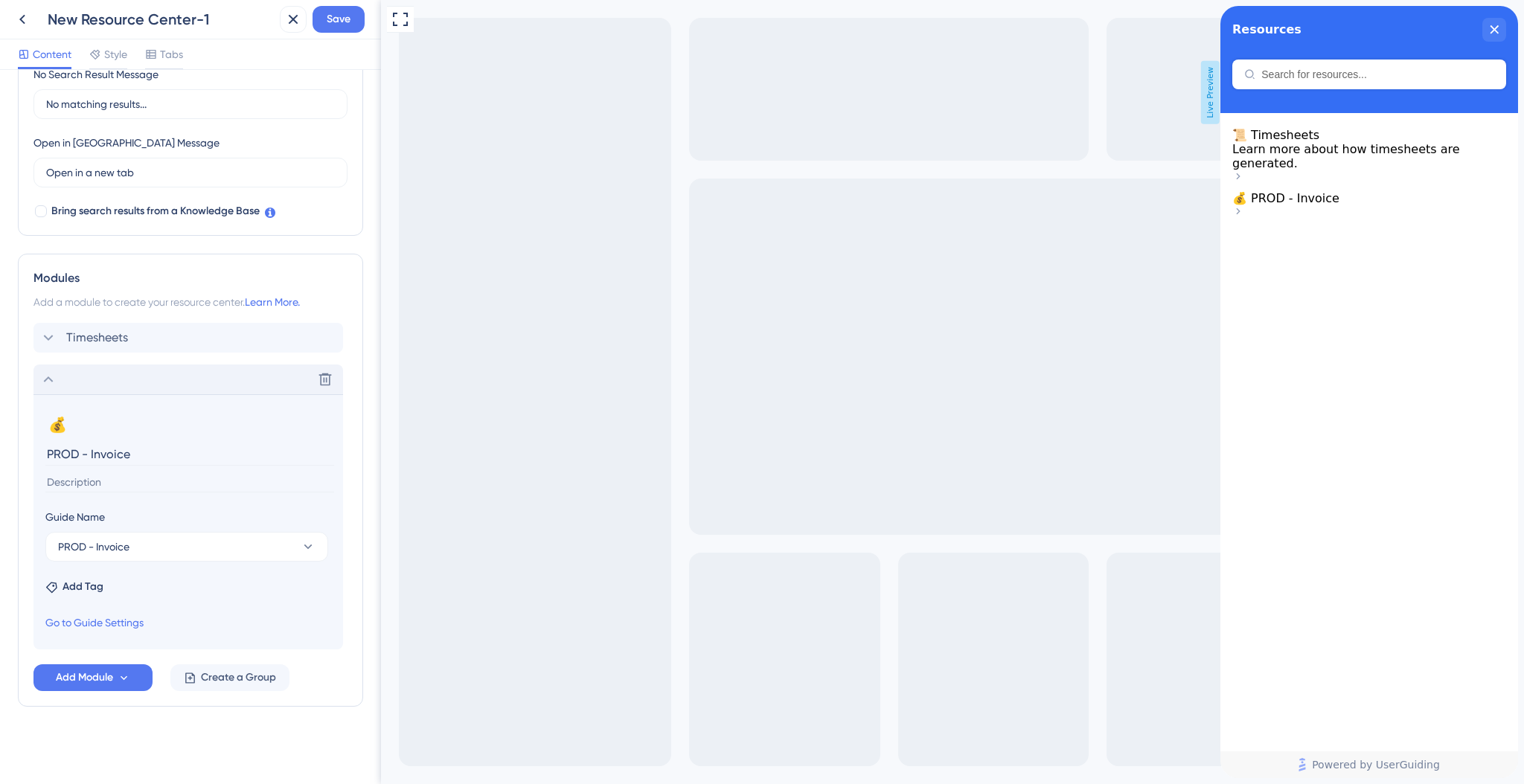
scroll to position [368, 0]
click at [138, 454] on input "PROD - Invoice" at bounding box center [190, 456] width 289 height 23
type input "Invoices"
click at [43, 334] on icon at bounding box center [48, 339] width 18 height 18
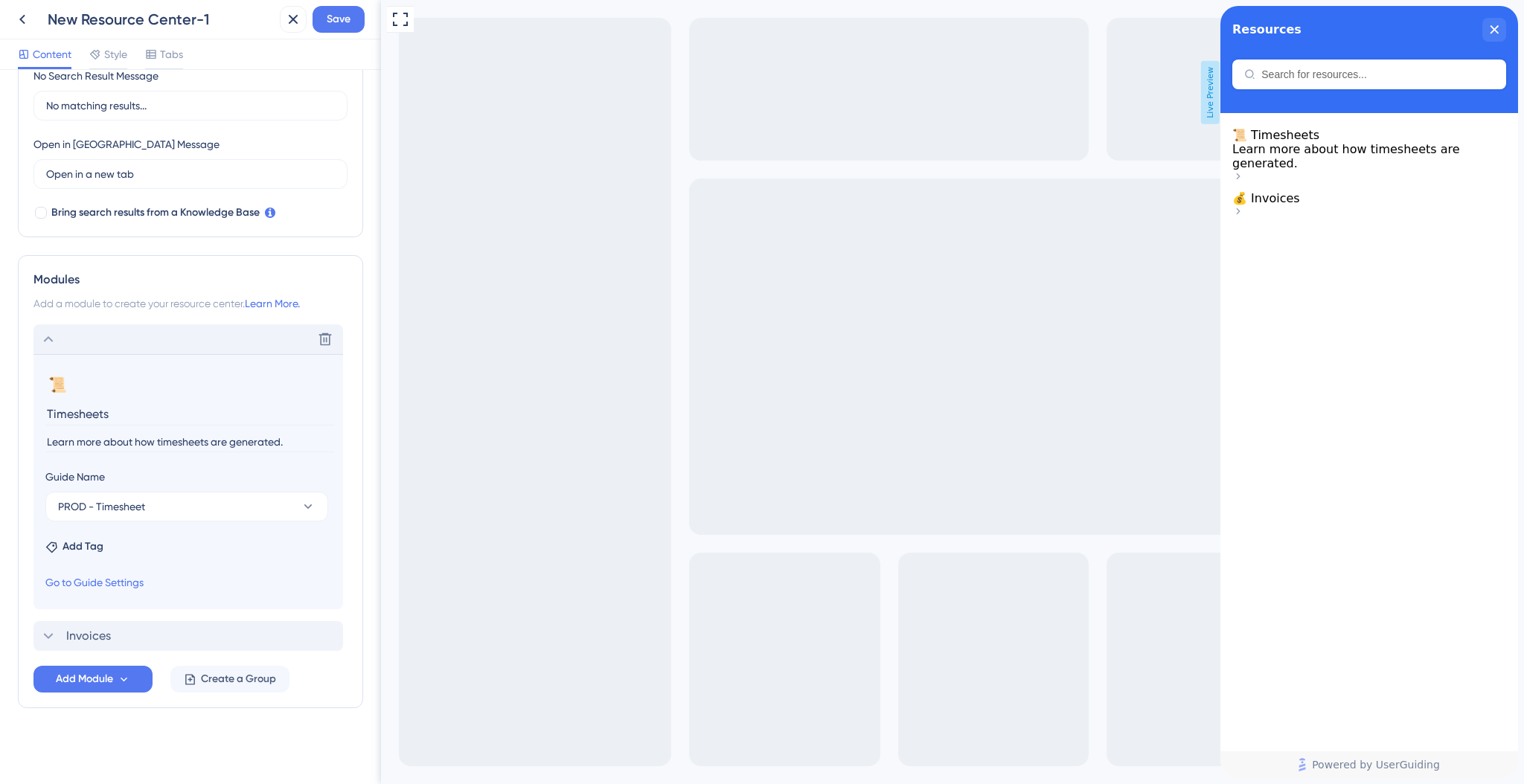
click at [50, 348] on div "Delete" at bounding box center [188, 339] width 309 height 30
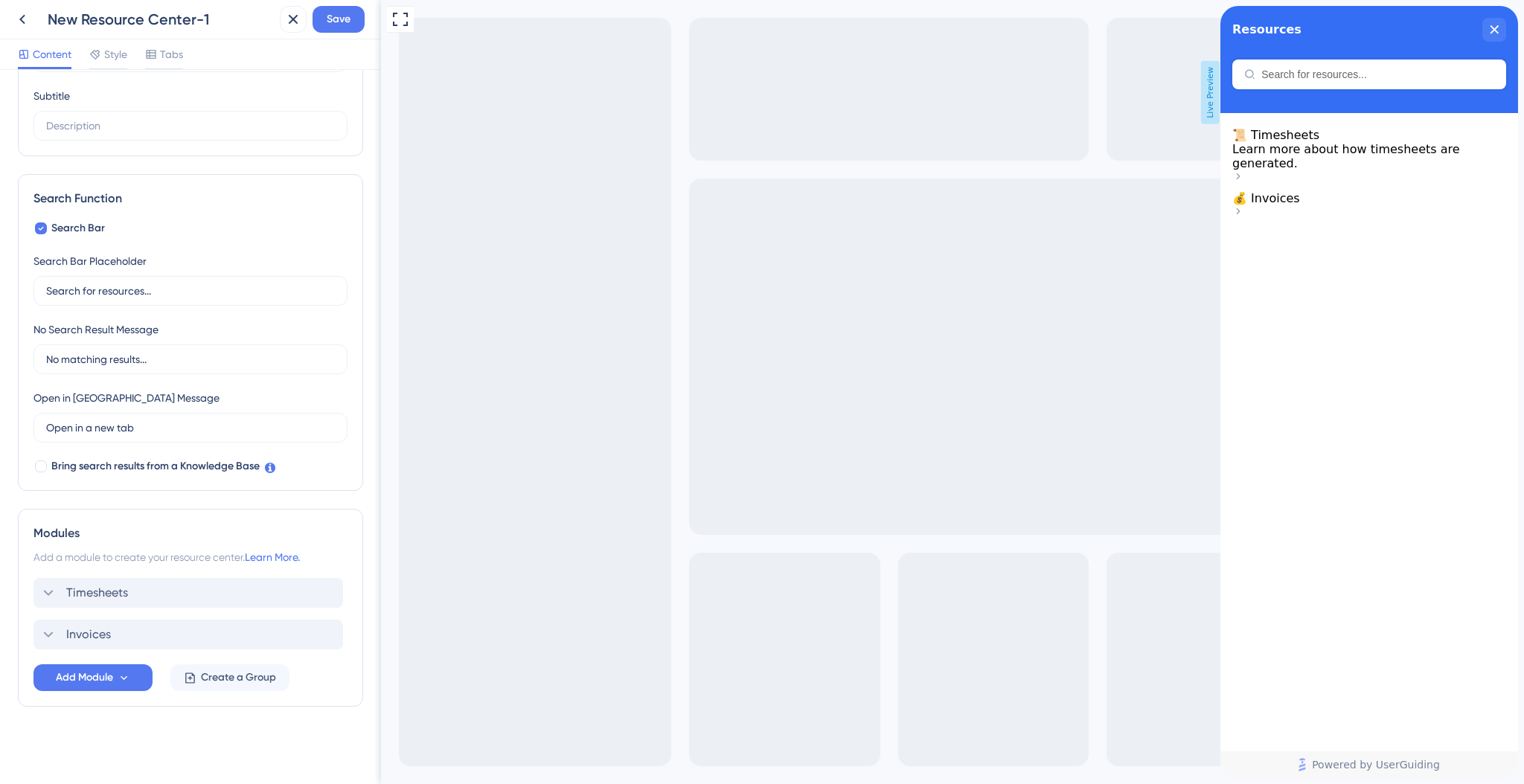
scroll to position [113, 0]
click at [106, 675] on span "Add Module" at bounding box center [85, 679] width 58 height 18
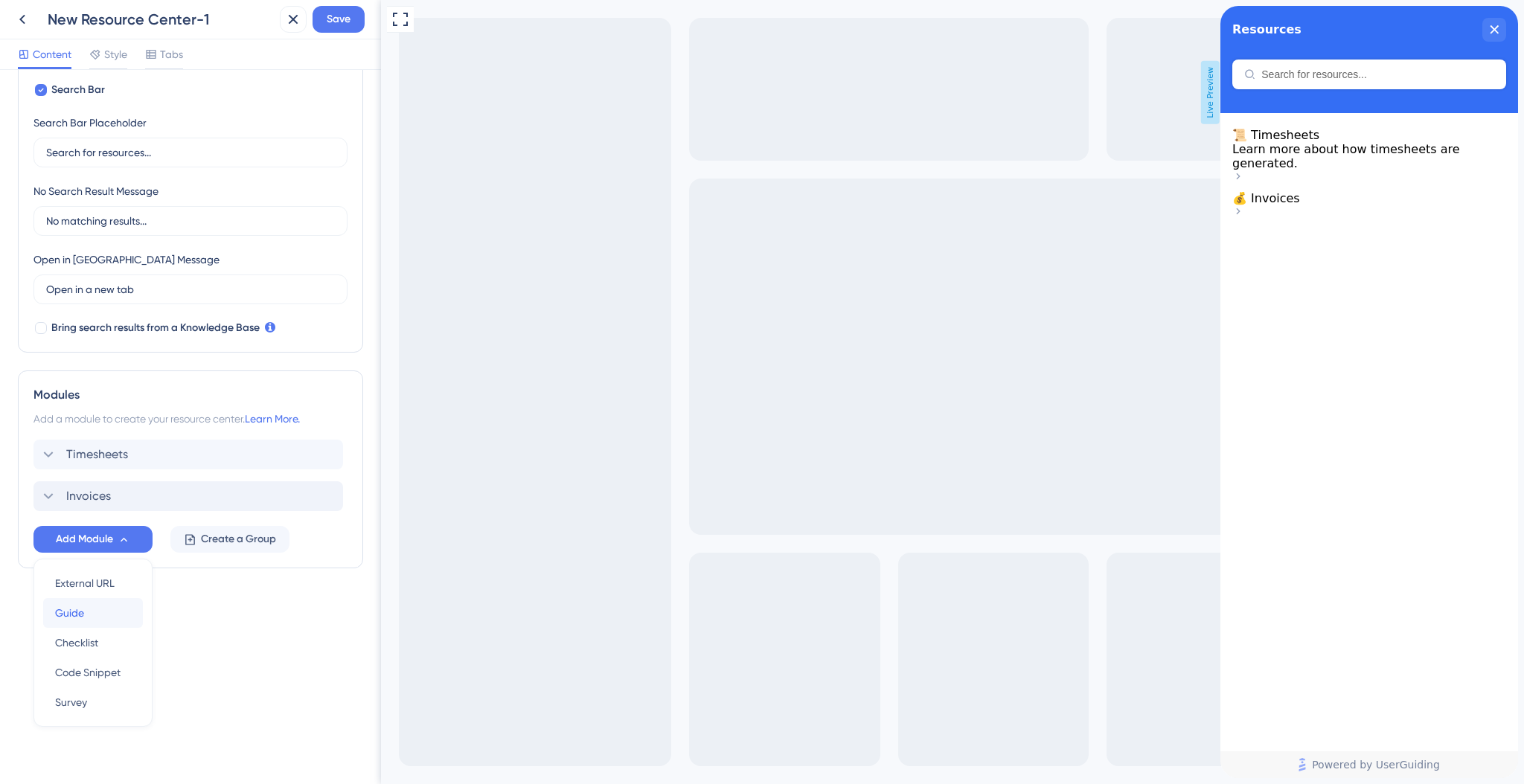
click at [110, 614] on div "Guide Guide" at bounding box center [93, 612] width 76 height 30
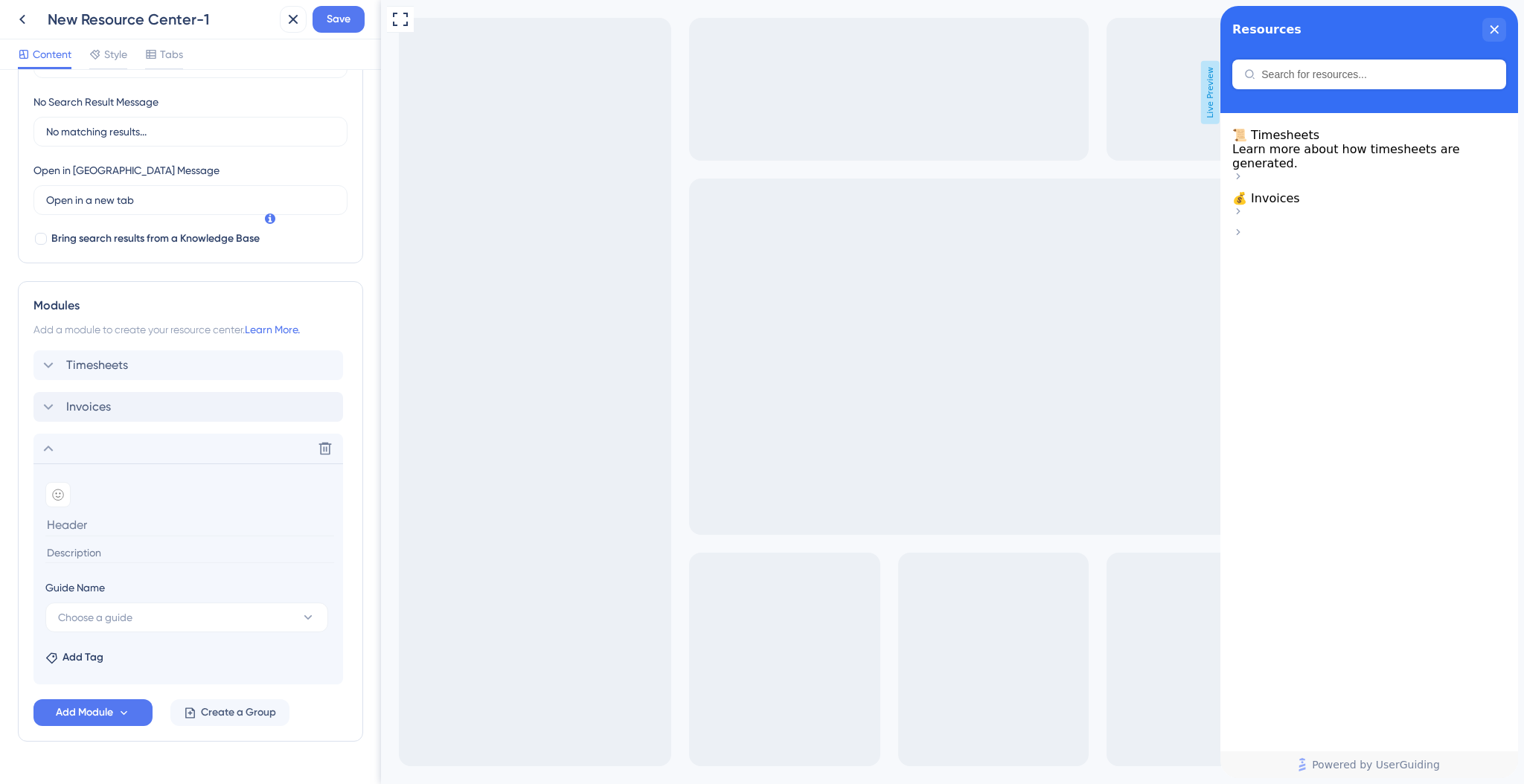
scroll to position [375, 0]
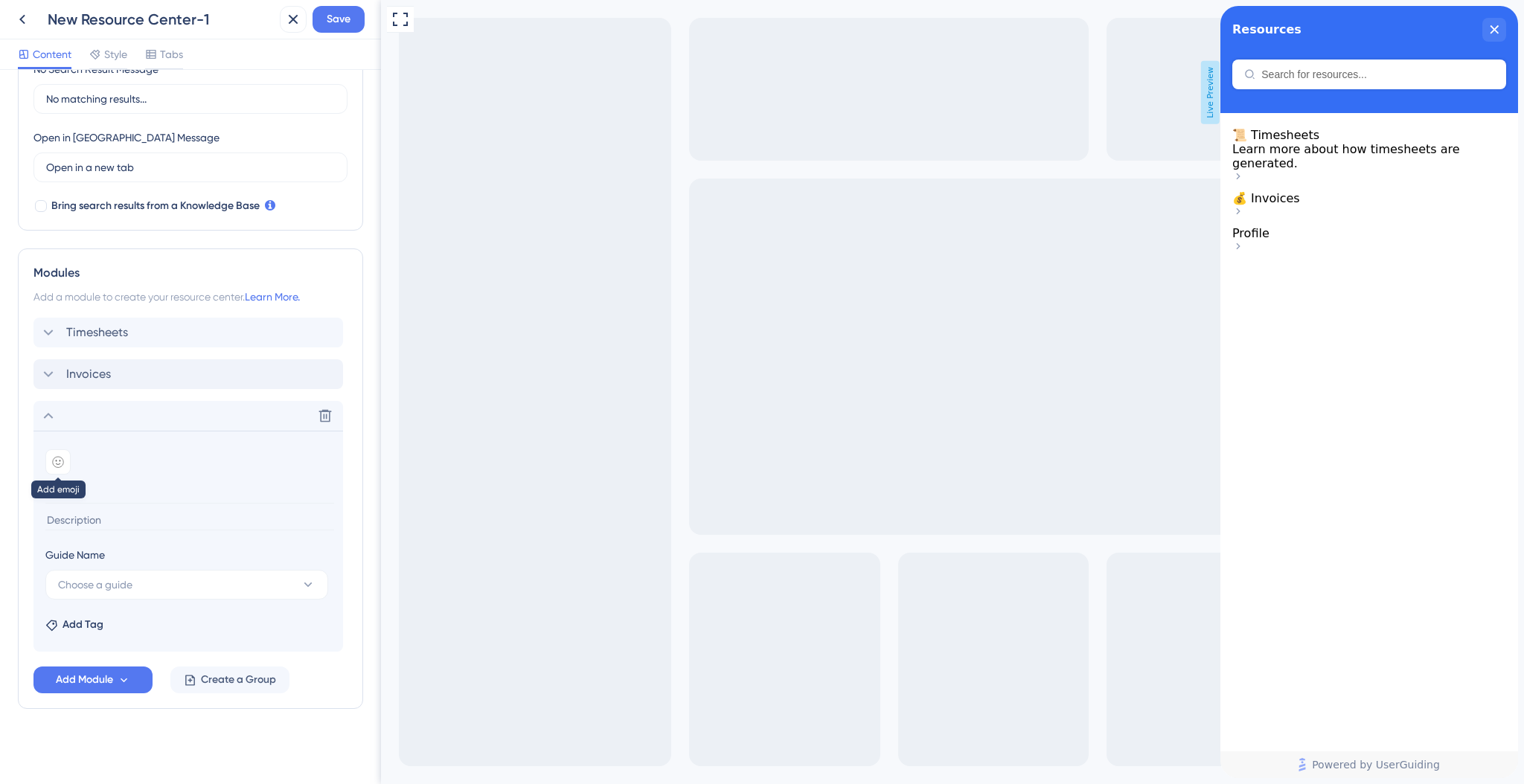
type input "Profile"
click at [65, 459] on div at bounding box center [58, 462] width 26 height 26
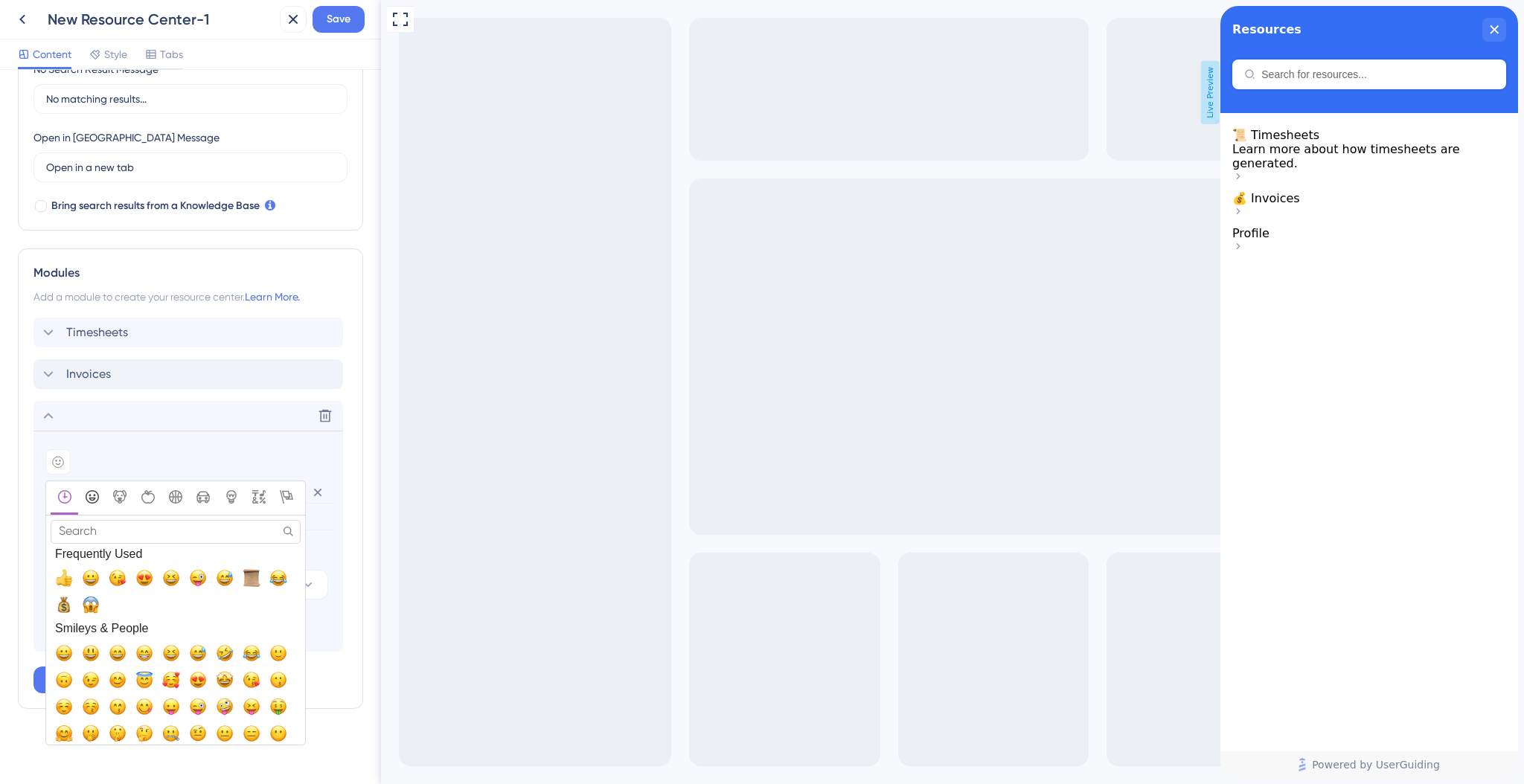
click at [94, 506] on button "Smileys & People" at bounding box center [92, 498] width 27 height 34
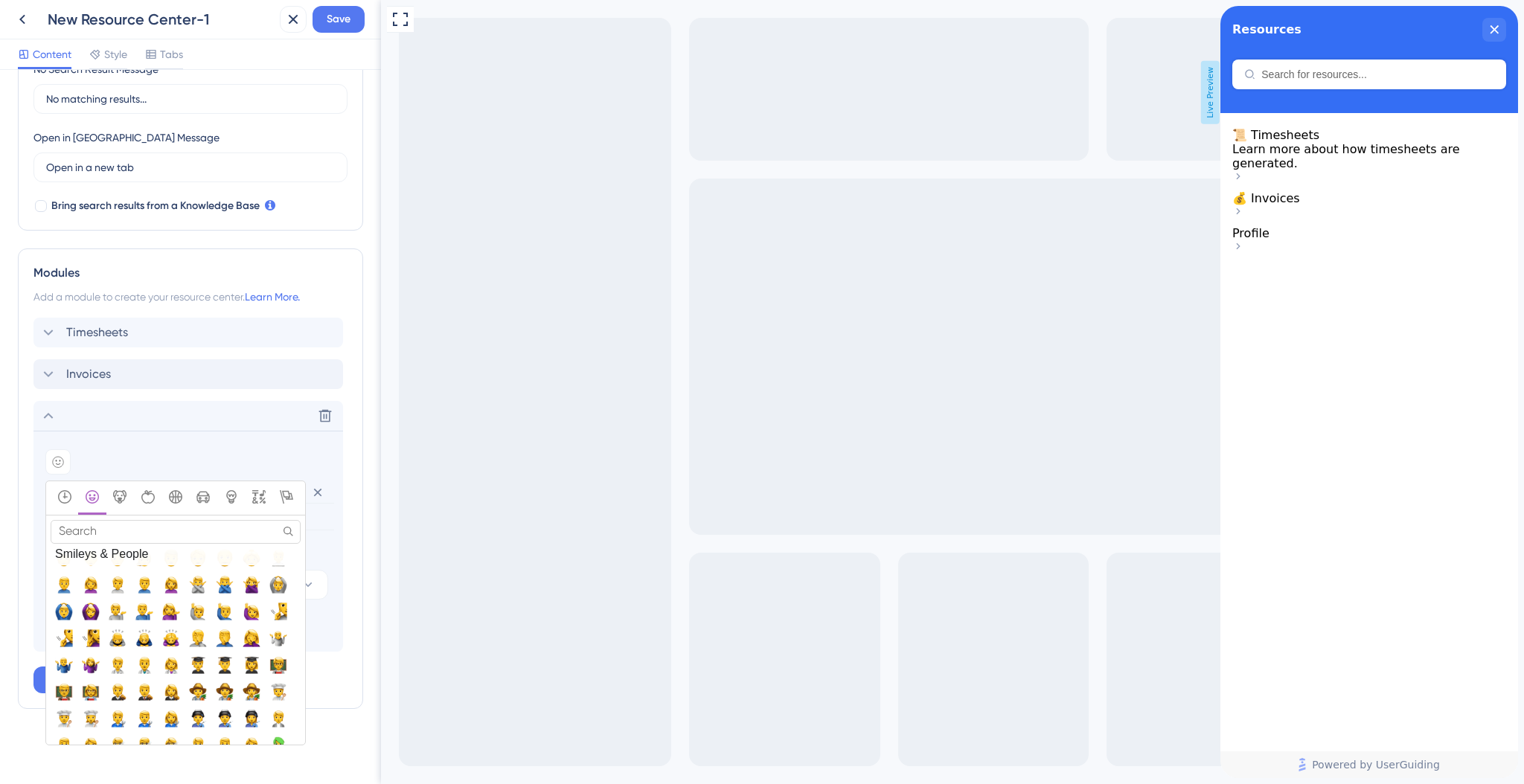
scroll to position [590, 0]
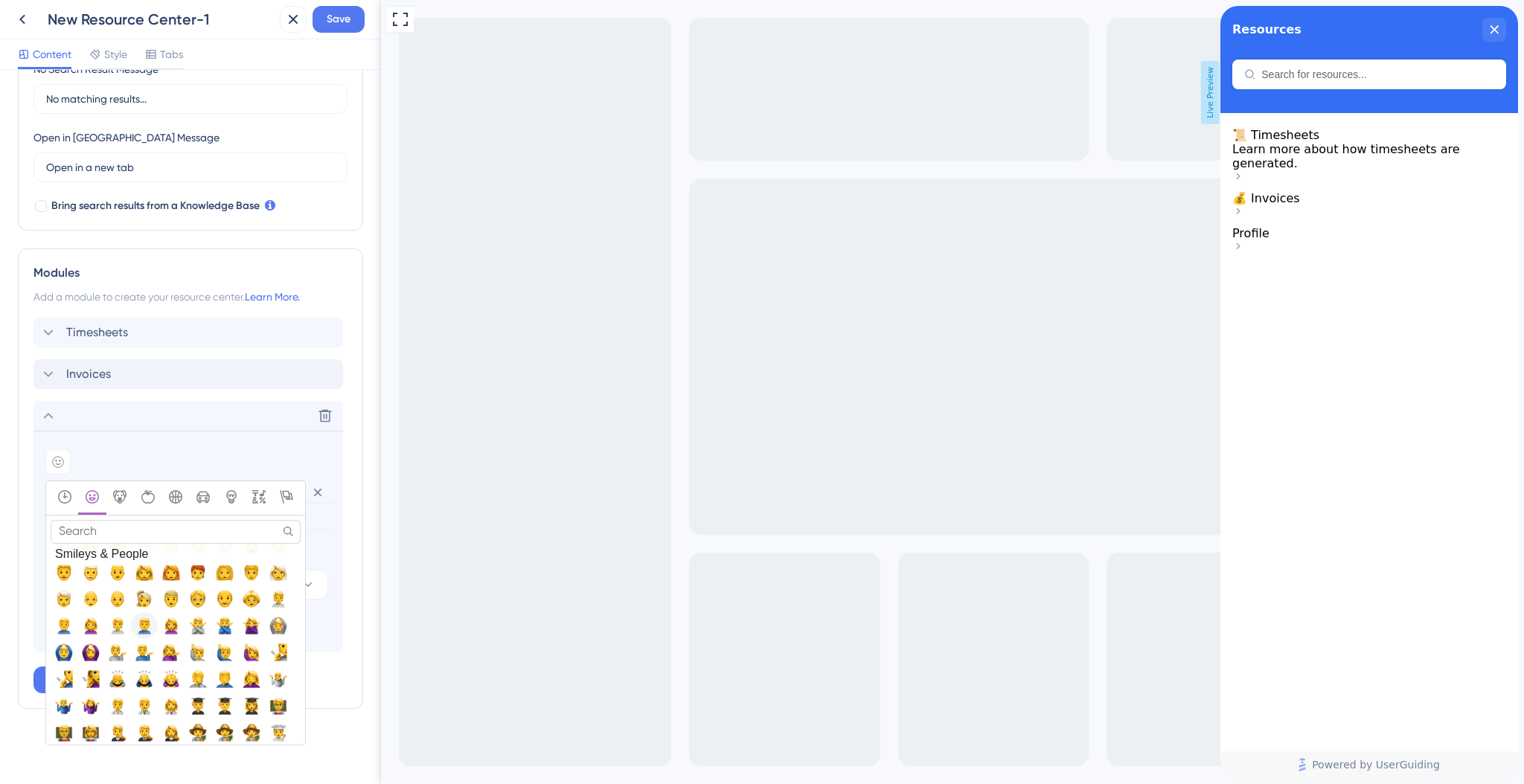
click at [144, 626] on span "🙎‍♂️, man-pouting" at bounding box center [144, 625] width 18 height 18
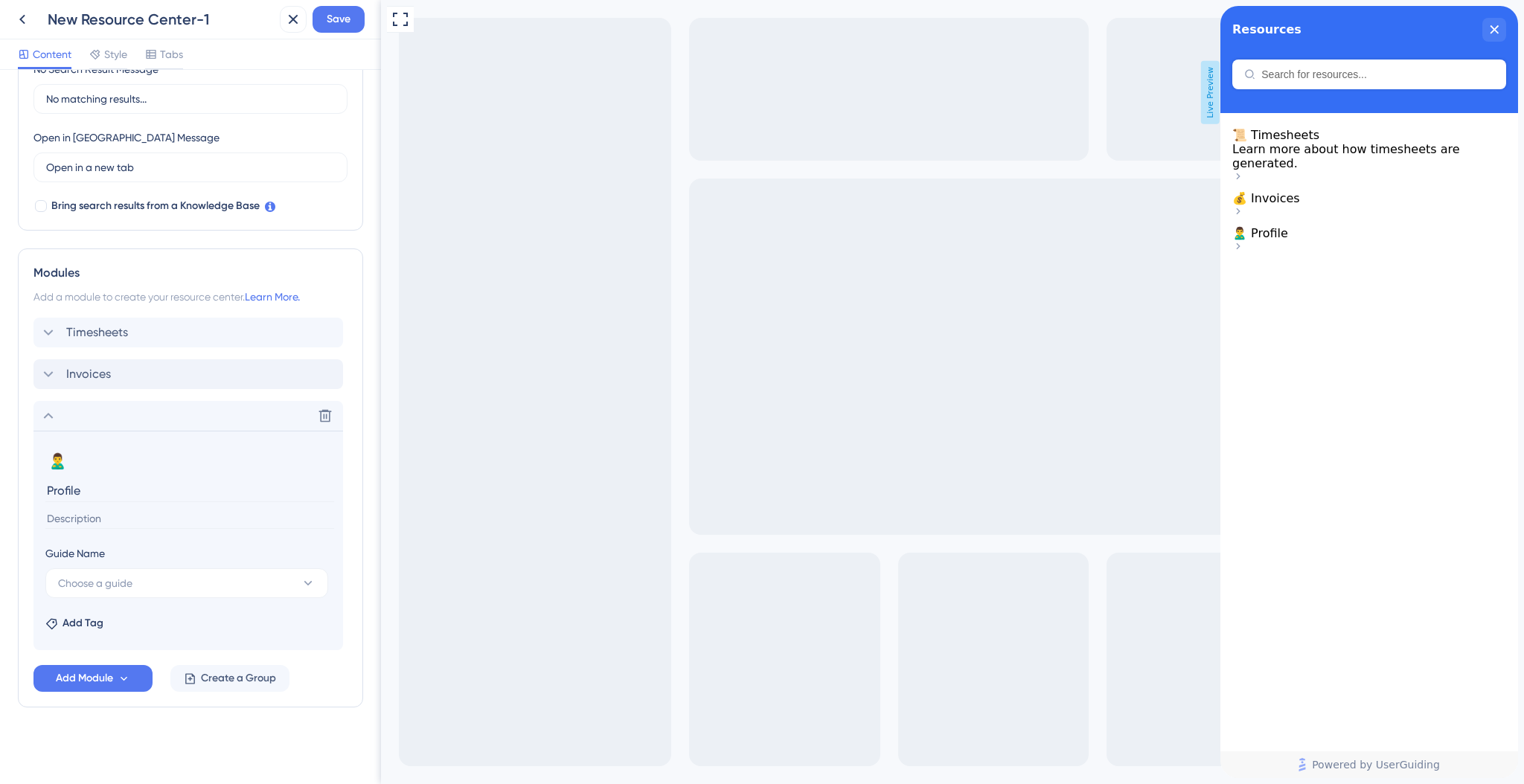
scroll to position [374, 0]
click at [120, 510] on input at bounding box center [190, 519] width 289 height 20
click at [114, 377] on div "Invoices Delete" at bounding box center [188, 374] width 309 height 30
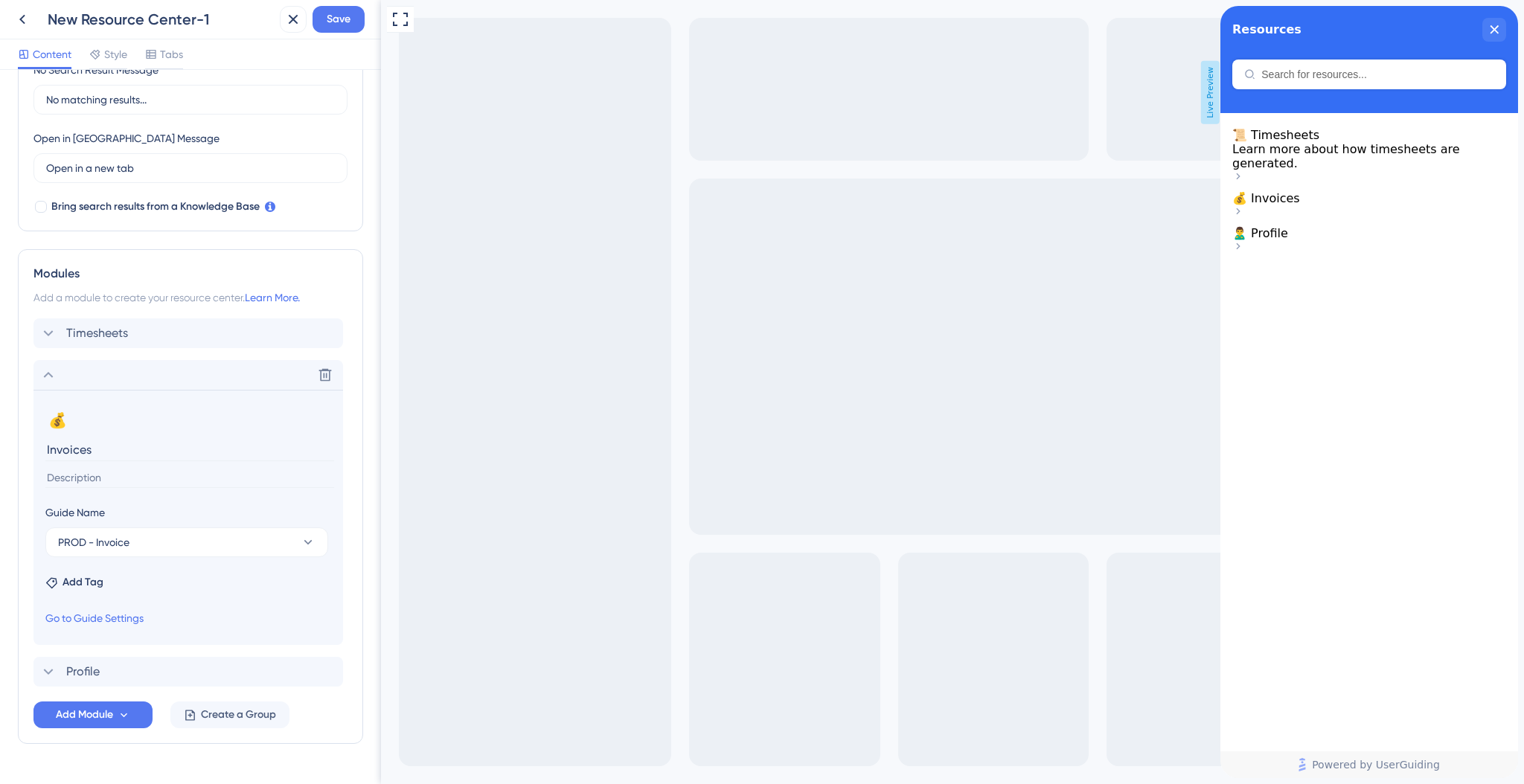
click at [123, 477] on input at bounding box center [190, 477] width 289 height 20
type input "Explore how invoices are"
click at [241, 481] on input "Explore how invoices are" at bounding box center [190, 477] width 289 height 20
drag, startPoint x: 169, startPoint y: 476, endPoint x: -6, endPoint y: 470, distance: 175.1
click at [0, 0] on html "New Resource Center-1 Save Content Style Tabs Resource Center Header Title Reso…" at bounding box center [762, 0] width 1524 height 0
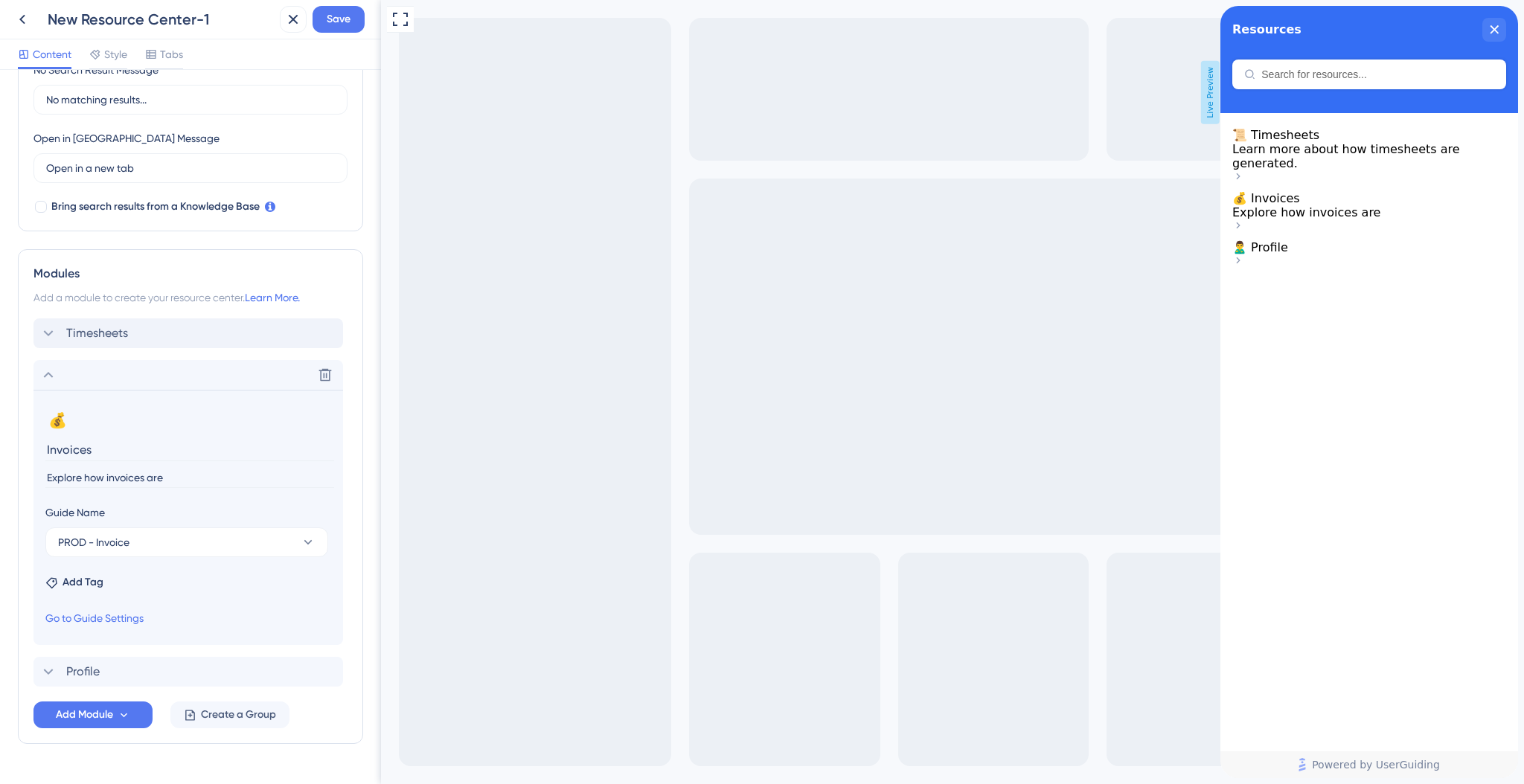
click at [206, 337] on div "Timesheets" at bounding box center [188, 332] width 309 height 30
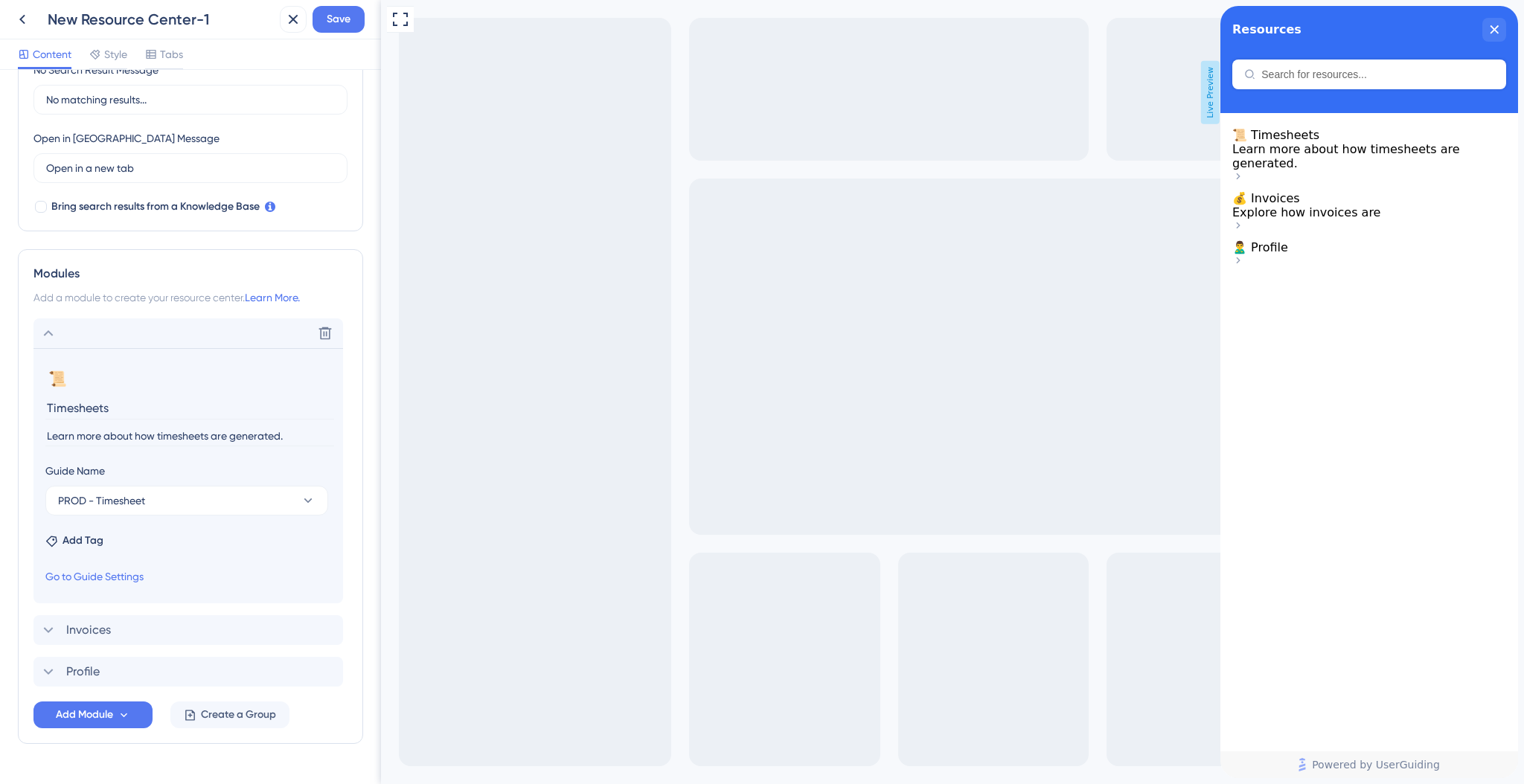
drag, startPoint x: 48, startPoint y: 436, endPoint x: 101, endPoint y: 443, distance: 53.5
click at [101, 443] on input "Learn more about how timesheets are generated." at bounding box center [190, 436] width 289 height 20
click at [125, 437] on input "Learn more about how timesheets are generated." at bounding box center [190, 436] width 289 height 20
click at [134, 625] on div "Invoices Delete" at bounding box center [188, 628] width 309 height 30
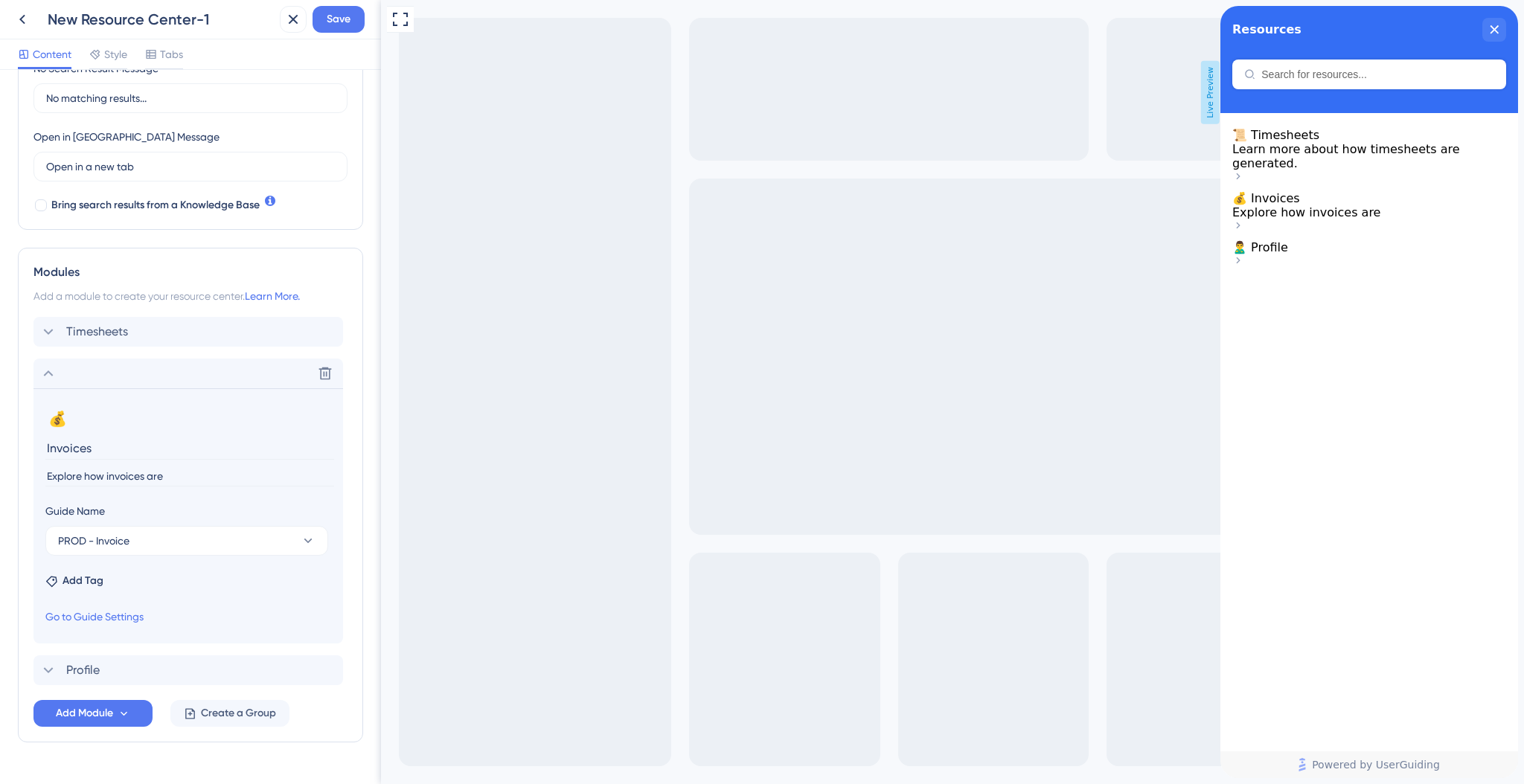
scroll to position [410, 0]
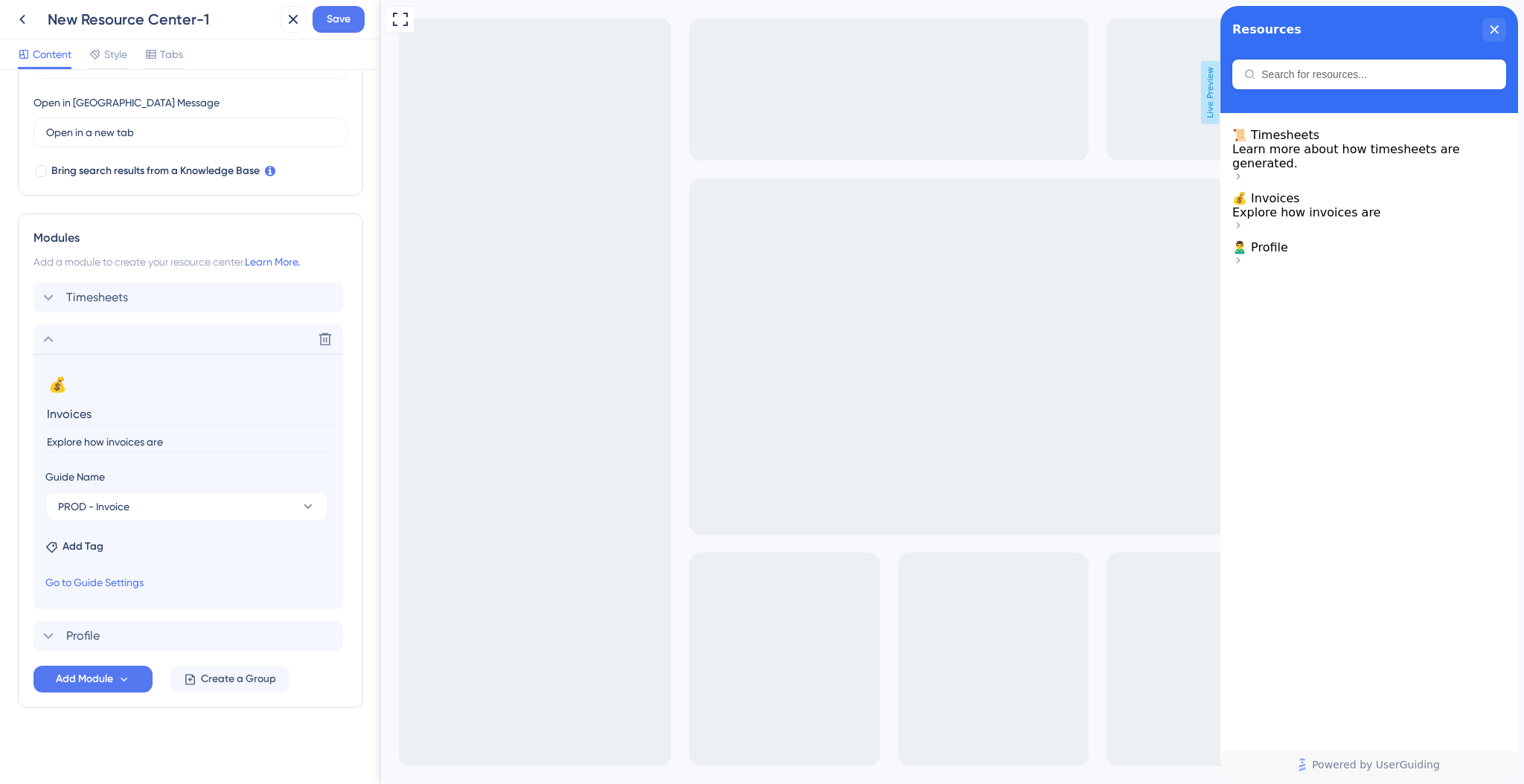
click at [123, 442] on input "Explore how invoices are" at bounding box center [190, 442] width 289 height 20
drag, startPoint x: 161, startPoint y: 444, endPoint x: 86, endPoint y: 445, distance: 75.0
click at [86, 445] on input "Explore how invoices are" at bounding box center [190, 442] width 289 height 20
type input "Explore about invoices"
click at [129, 634] on div "Profile Delete" at bounding box center [188, 635] width 309 height 30
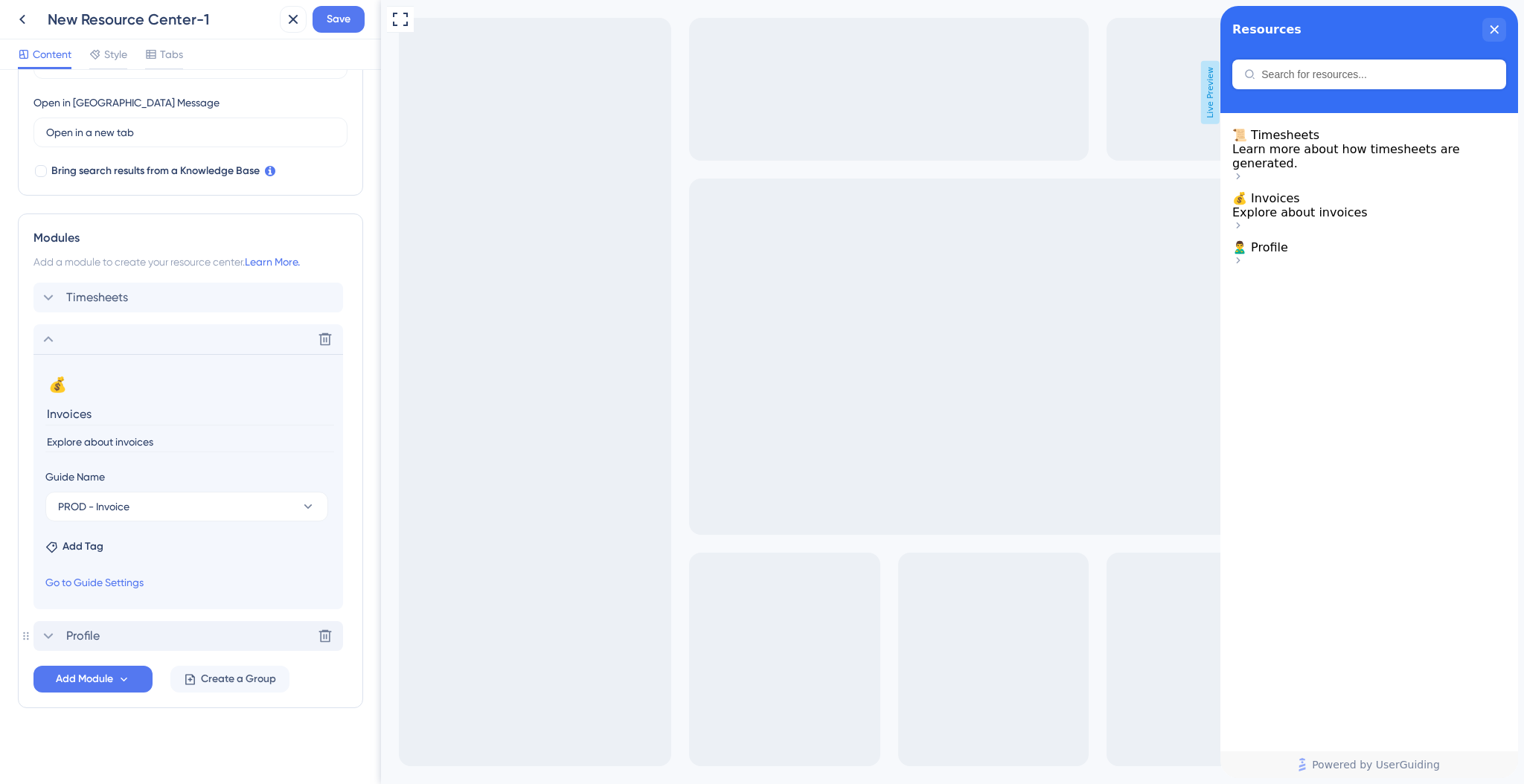
scroll to position [374, 0]
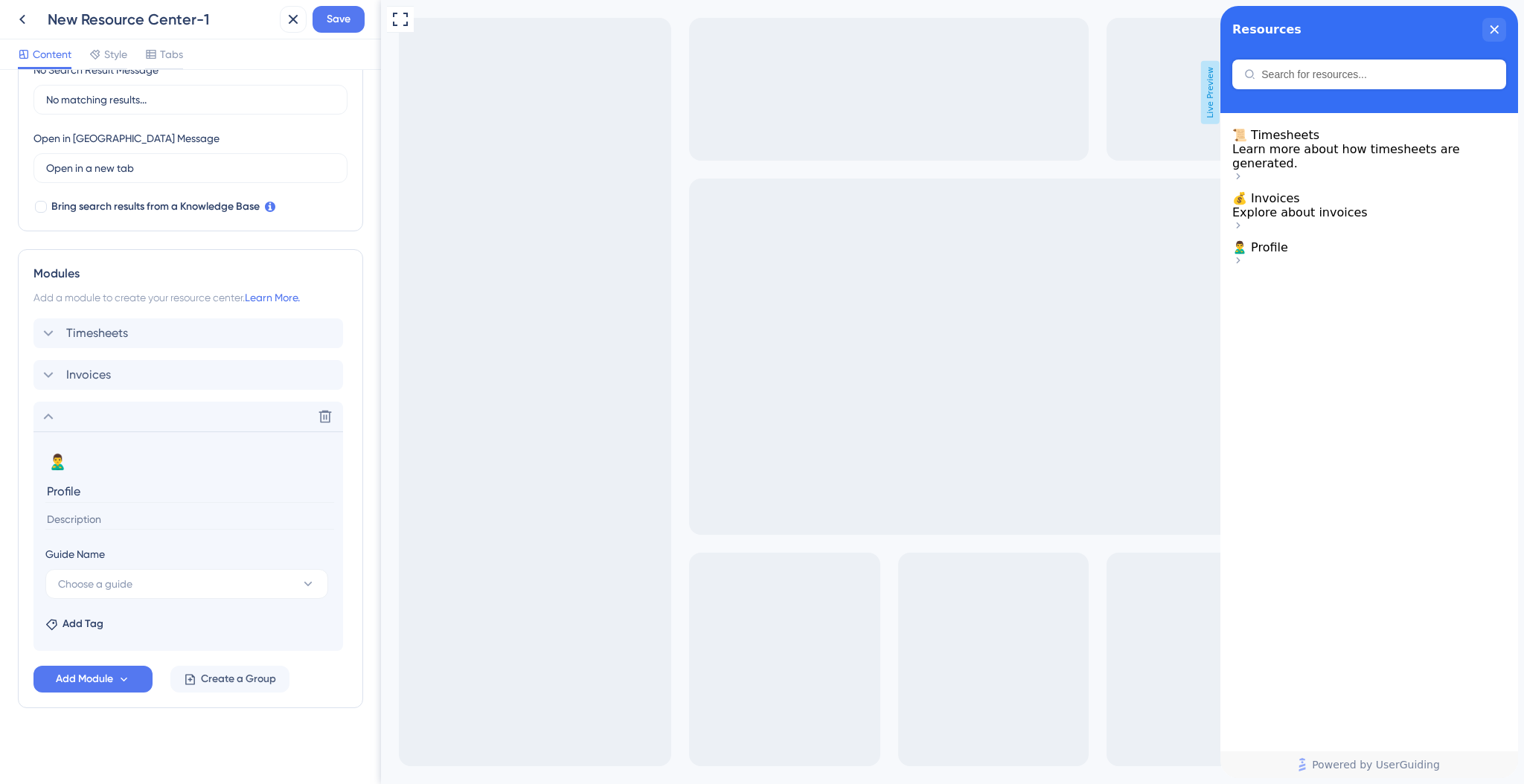
click at [171, 521] on input at bounding box center [190, 519] width 289 height 20
type input "Know more about updating your profile"
click at [137, 591] on button "Choose a guide" at bounding box center [187, 583] width 283 height 30
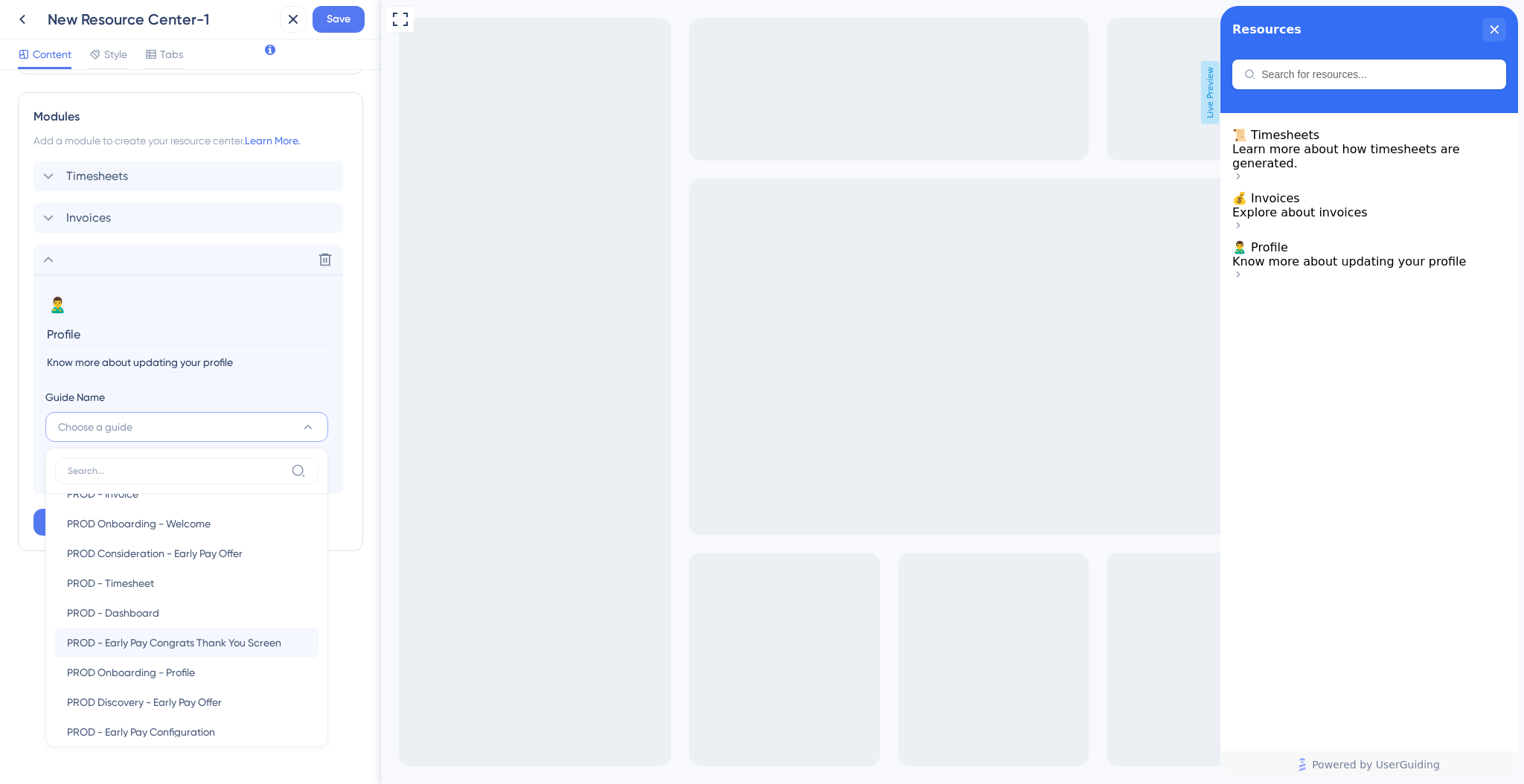
scroll to position [62, 0]
click at [166, 658] on span "PROD Onboarding - Profile" at bounding box center [131, 663] width 128 height 18
type input "PROD Onboarding - Profile"
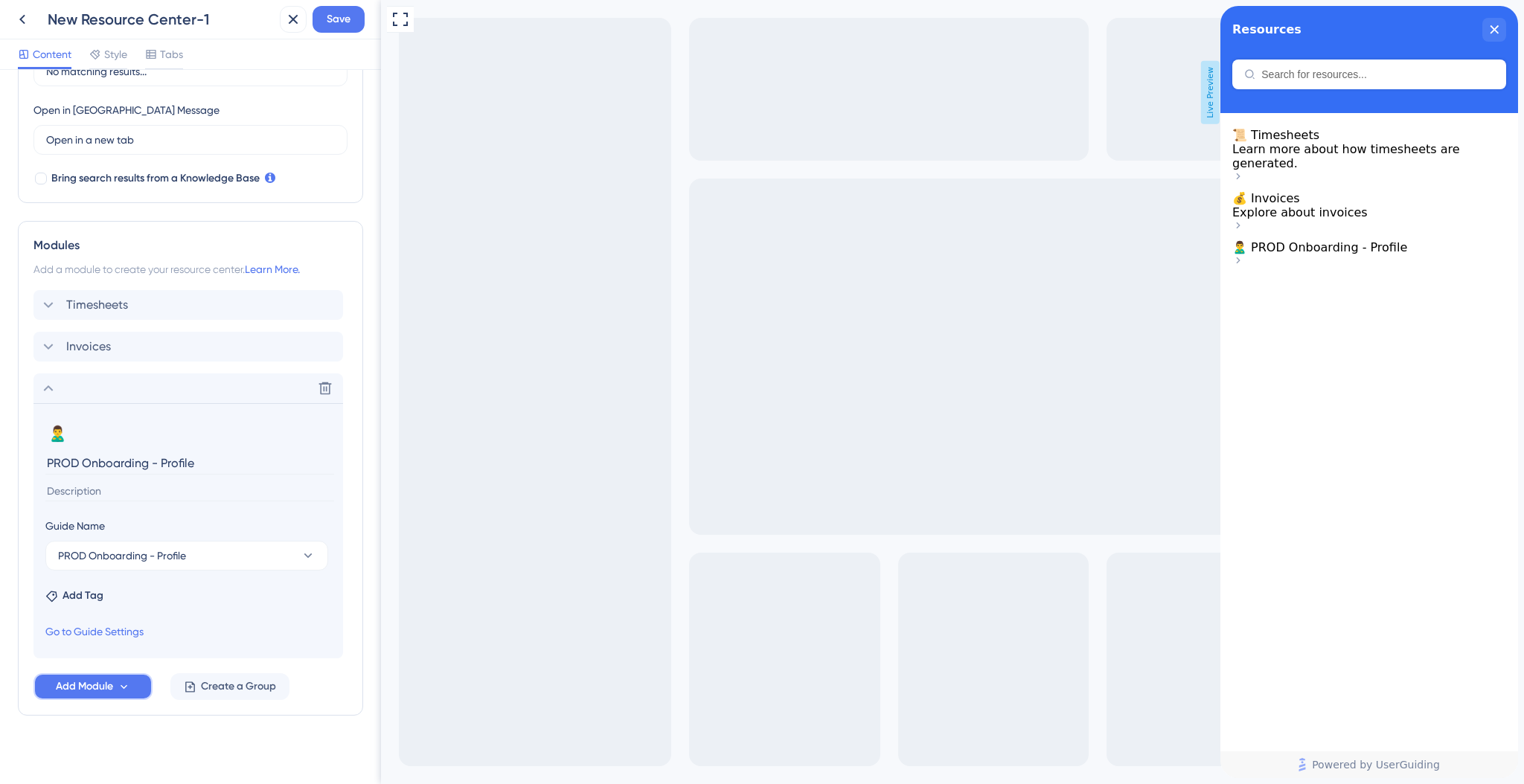
click at [101, 686] on span "Add Module" at bounding box center [85, 686] width 58 height 18
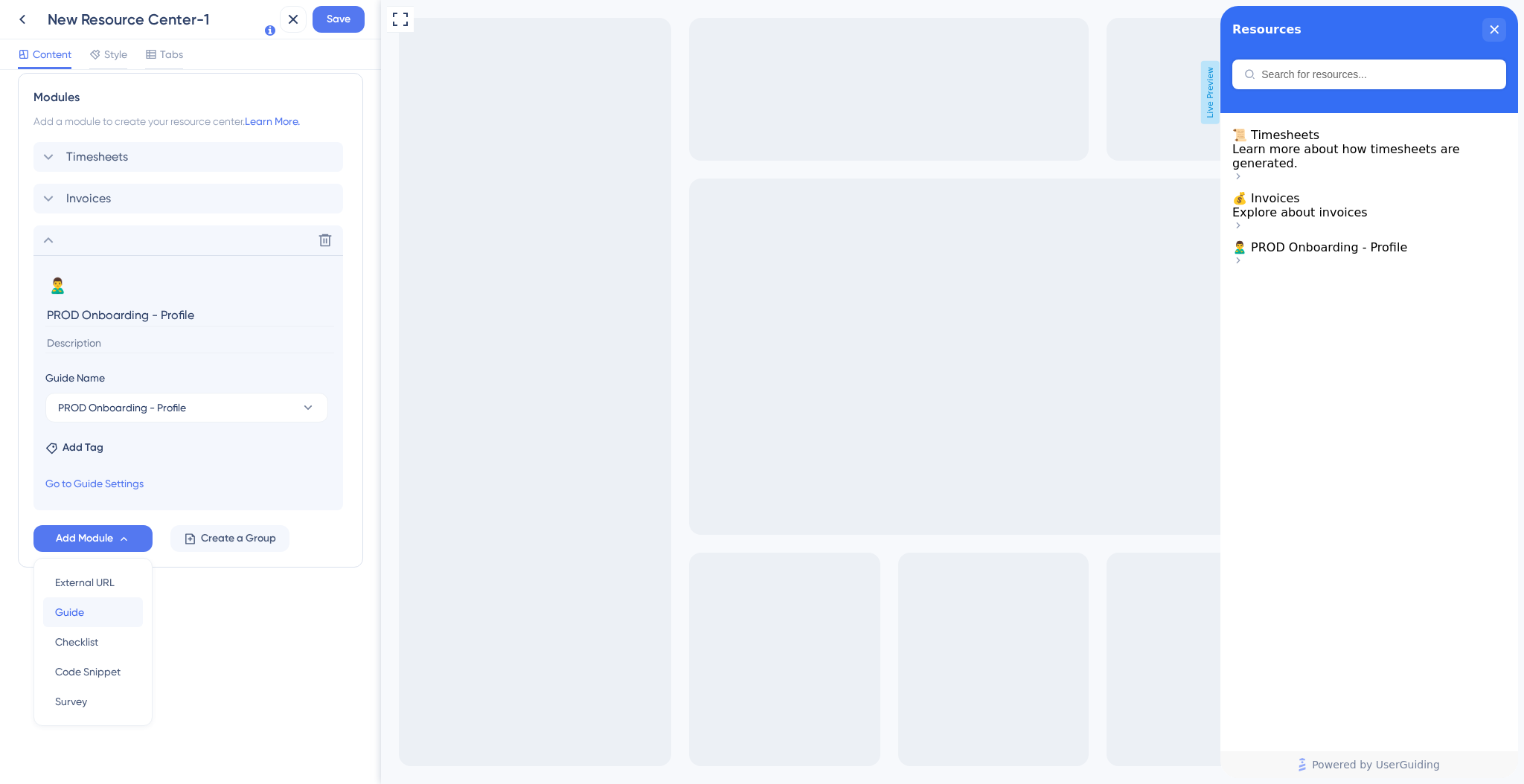
click at [100, 612] on div "Guide Guide" at bounding box center [93, 611] width 76 height 30
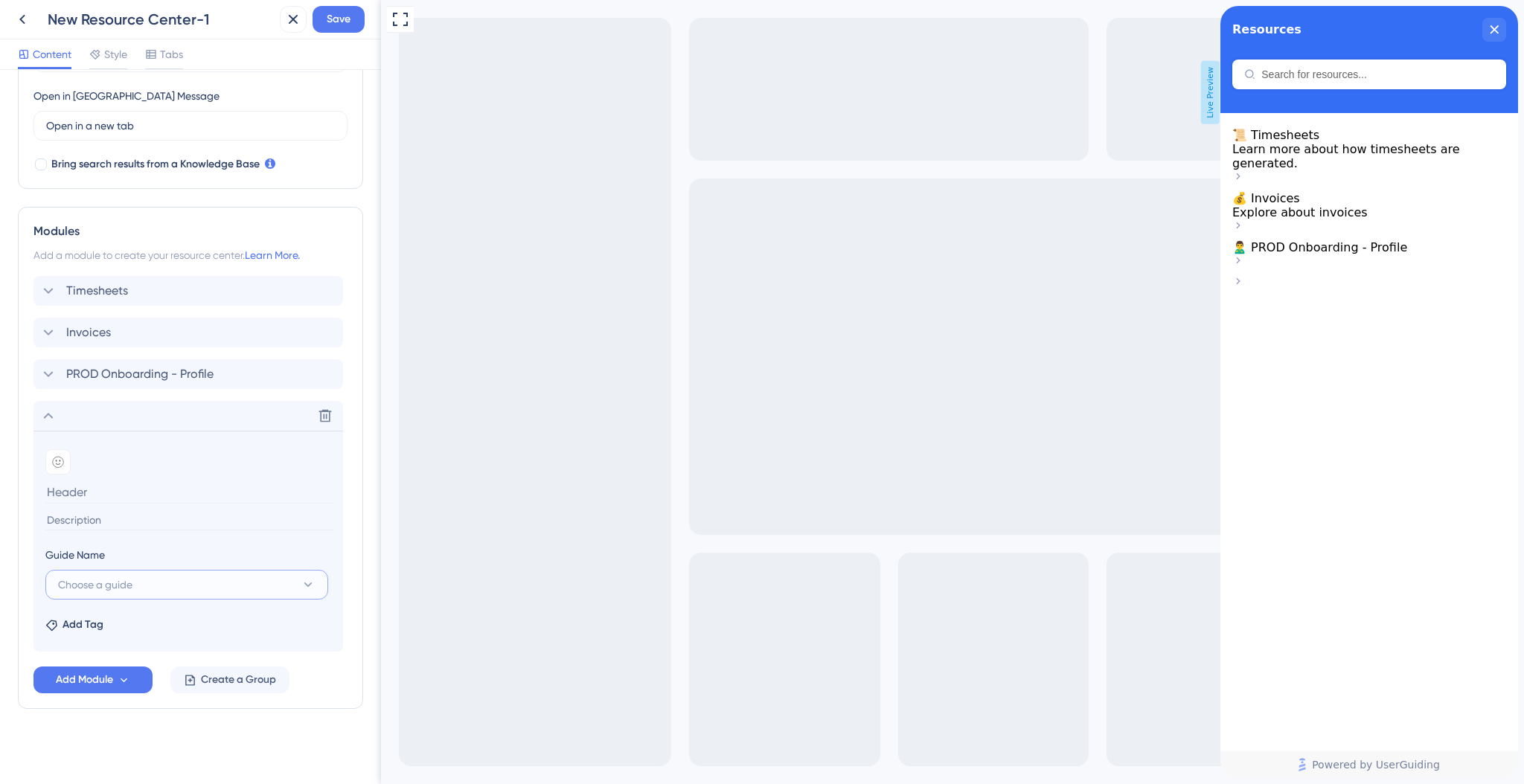
click at [130, 581] on span "Choose a guide" at bounding box center [95, 584] width 74 height 18
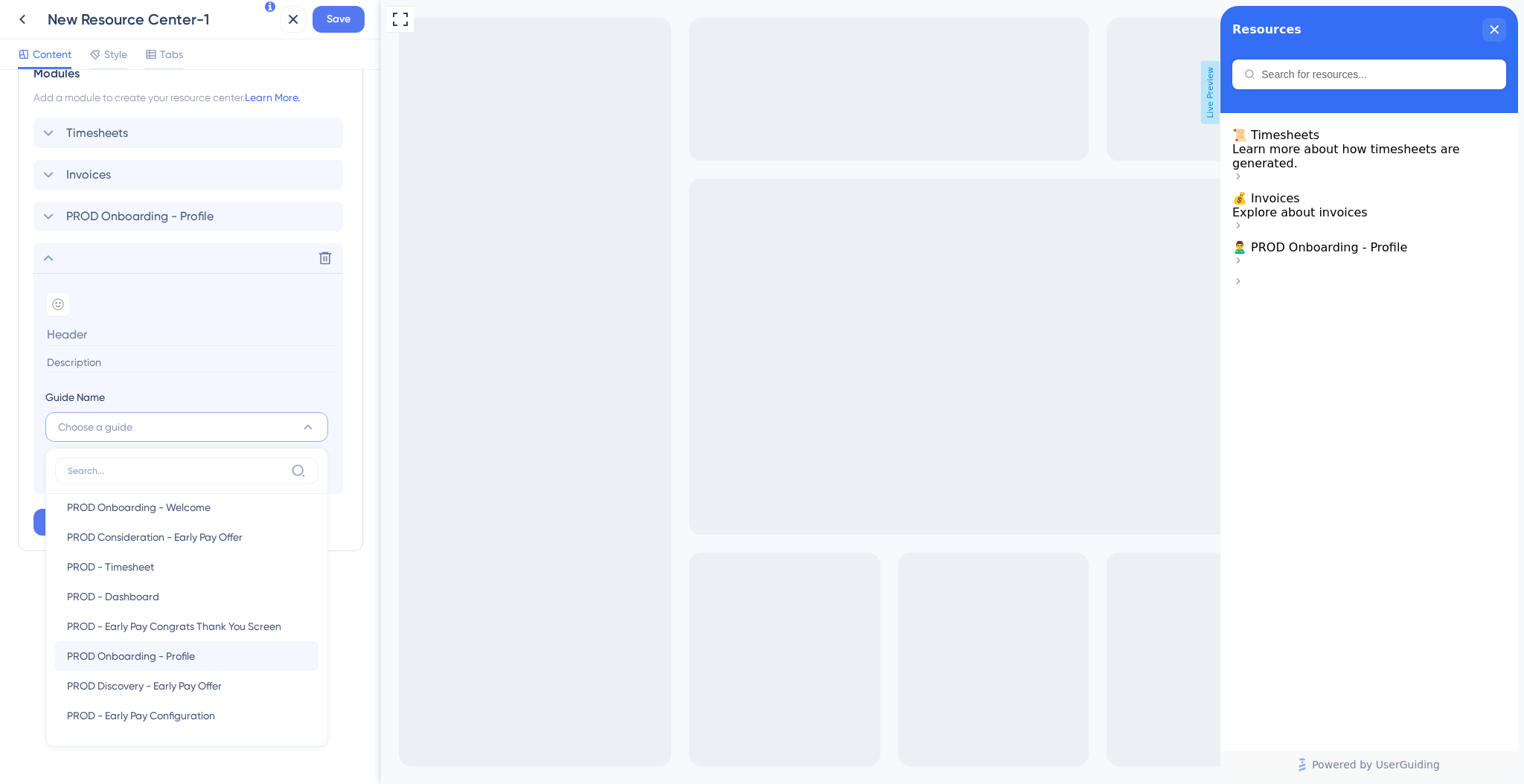
scroll to position [71, 0]
click at [179, 686] on span "PROD Discovery - Early Pay Offer" at bounding box center [145, 684] width 155 height 18
type input "PROD Discovery - Early Pay Offer"
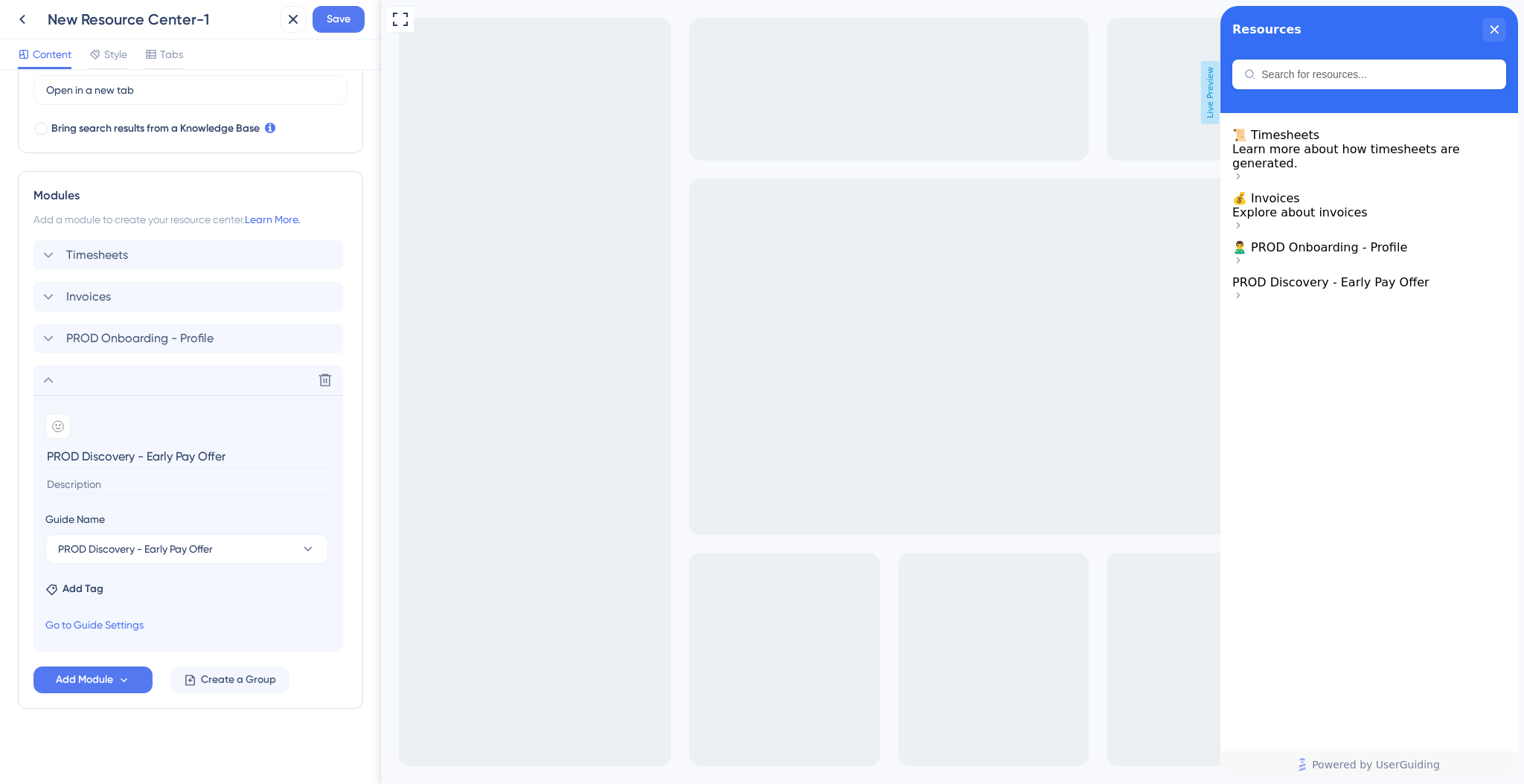
click at [151, 485] on input at bounding box center [190, 484] width 289 height 20
click at [58, 424] on icon at bounding box center [58, 426] width 12 height 12
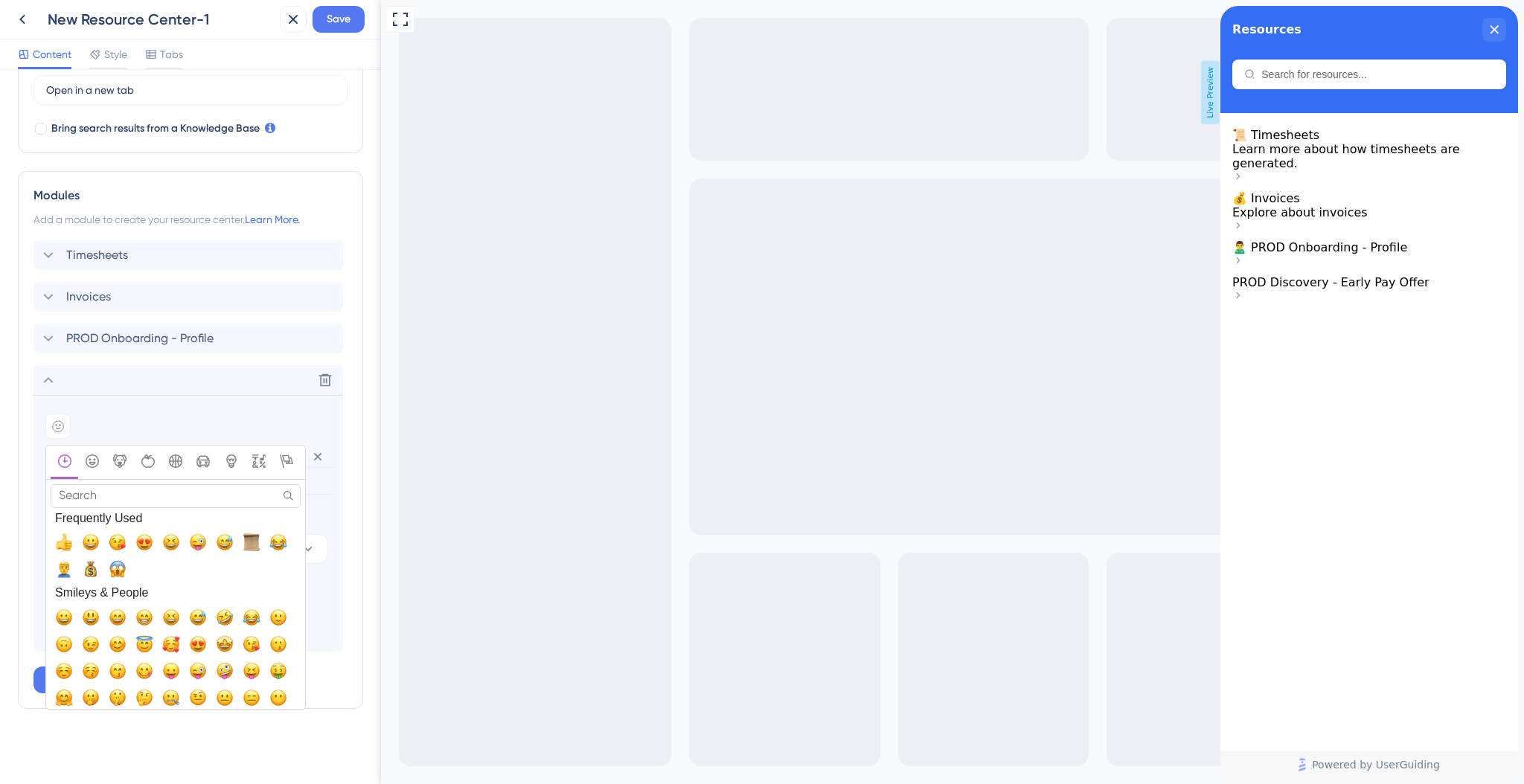
click at [122, 498] on input "Search" at bounding box center [175, 495] width 250 height 23
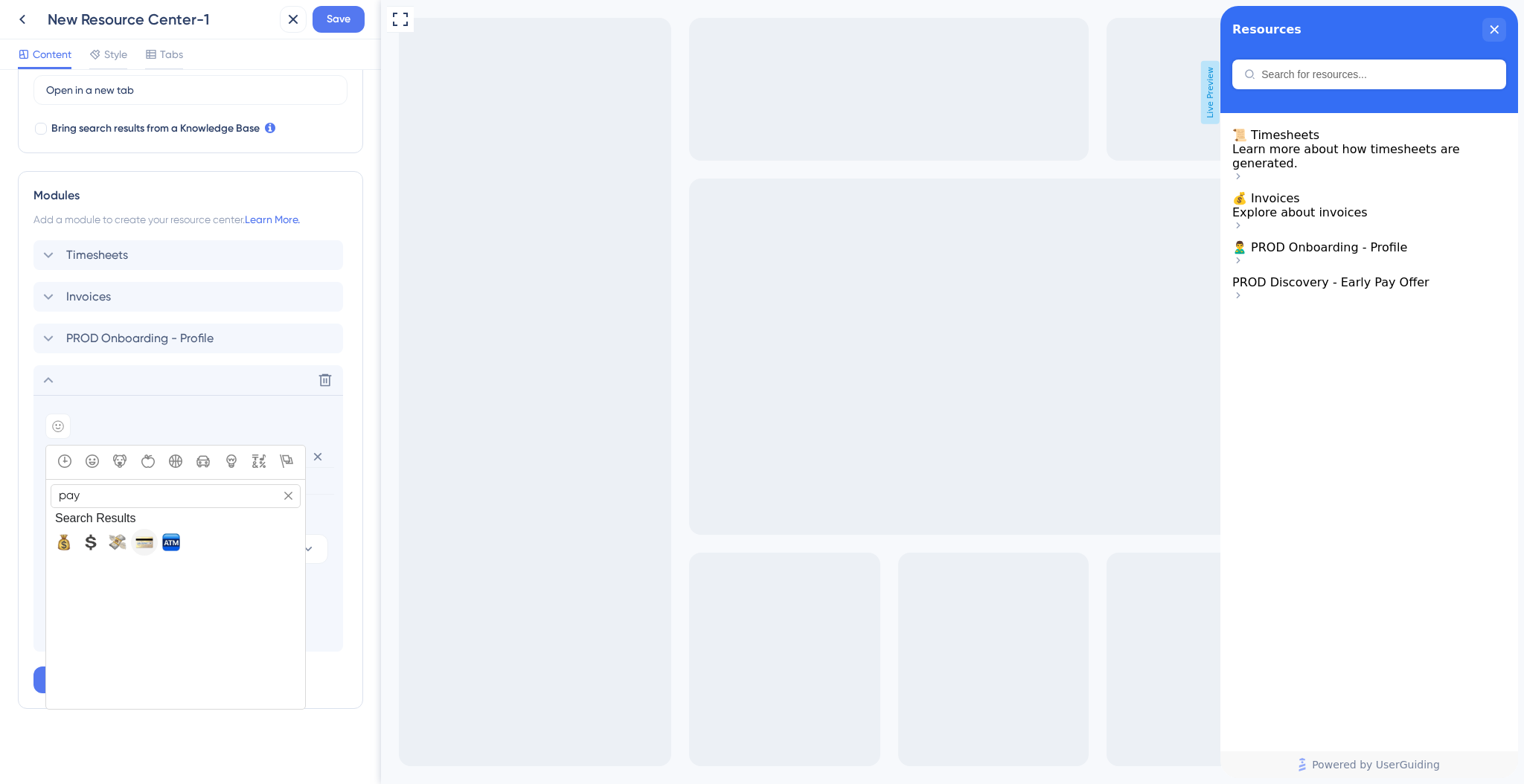
type input "pay"
click at [145, 546] on span "💳, credit_card" at bounding box center [144, 542] width 18 height 18
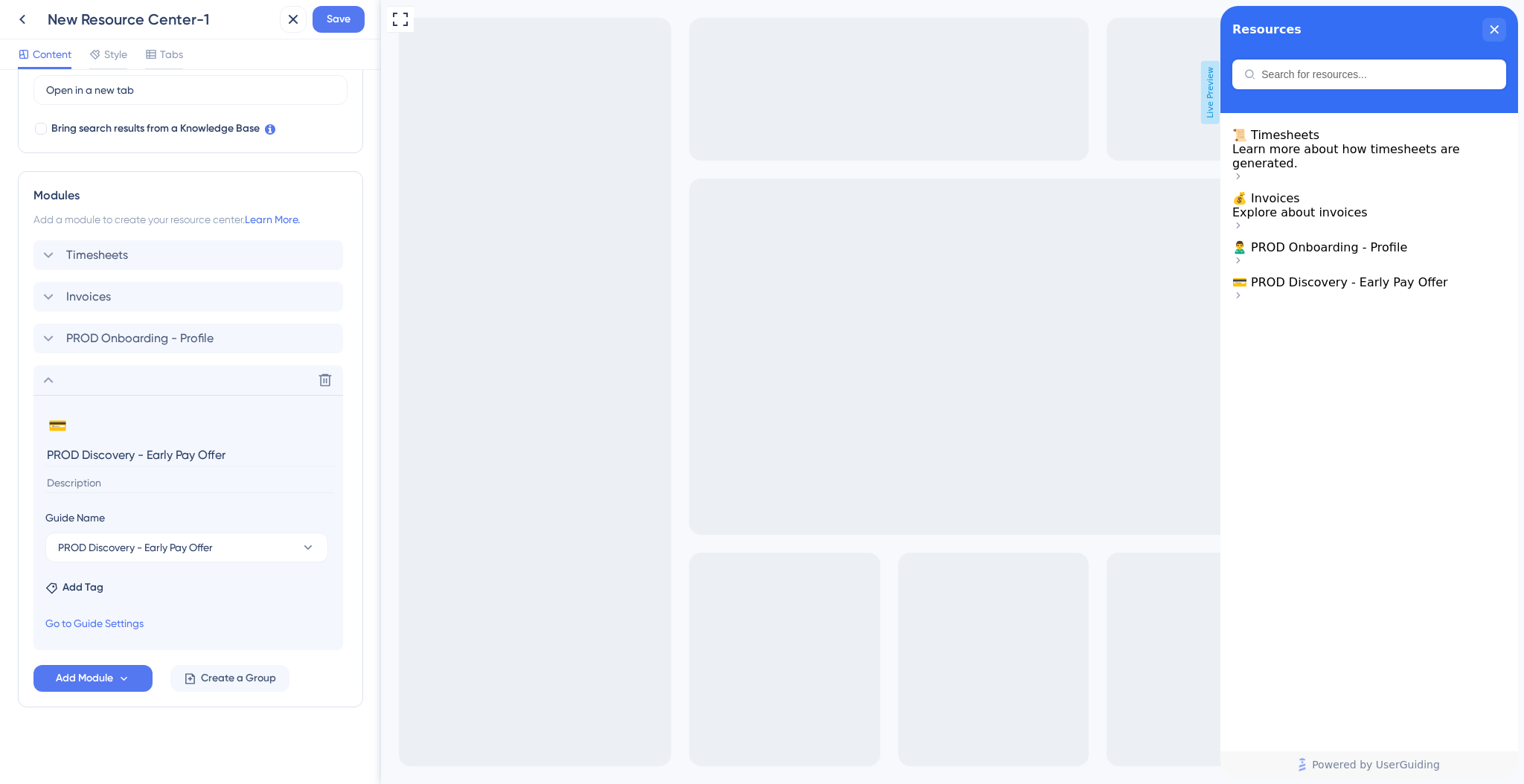
scroll to position [452, 0]
click at [102, 490] on input at bounding box center [190, 484] width 289 height 20
type input "L"
type input "Interested in availing your pay next day post"
click at [134, 343] on span "PROD Onboarding - Profile" at bounding box center [140, 339] width 147 height 18
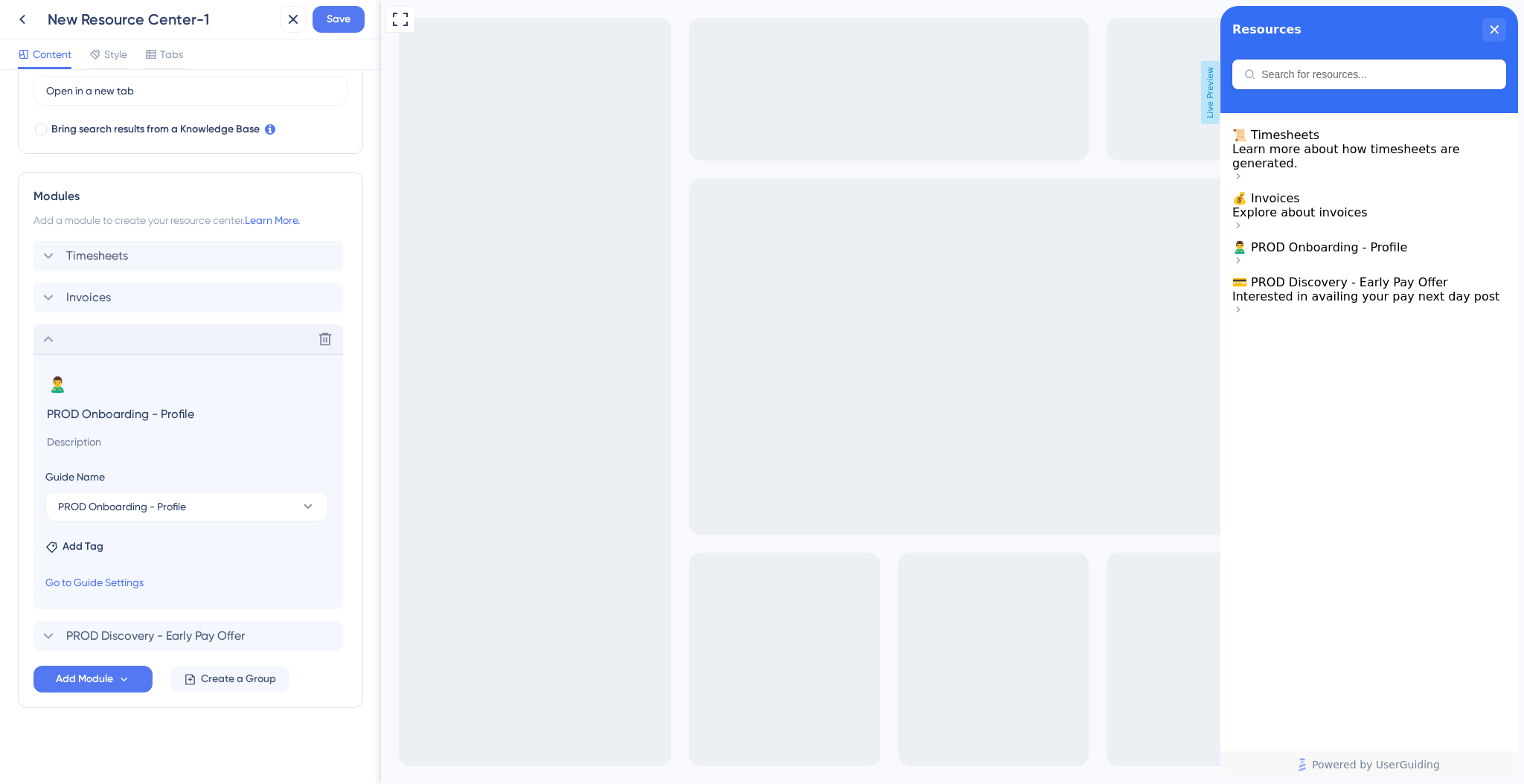
drag, startPoint x: 206, startPoint y: 424, endPoint x: 2, endPoint y: 401, distance: 205.3
click at [2, 401] on div "Resource Center Header Title Resources 19 Resources Subtitle Search Function Se…" at bounding box center [190, 426] width 381 height 714
type input "Profile"
click at [58, 440] on input at bounding box center [190, 442] width 289 height 20
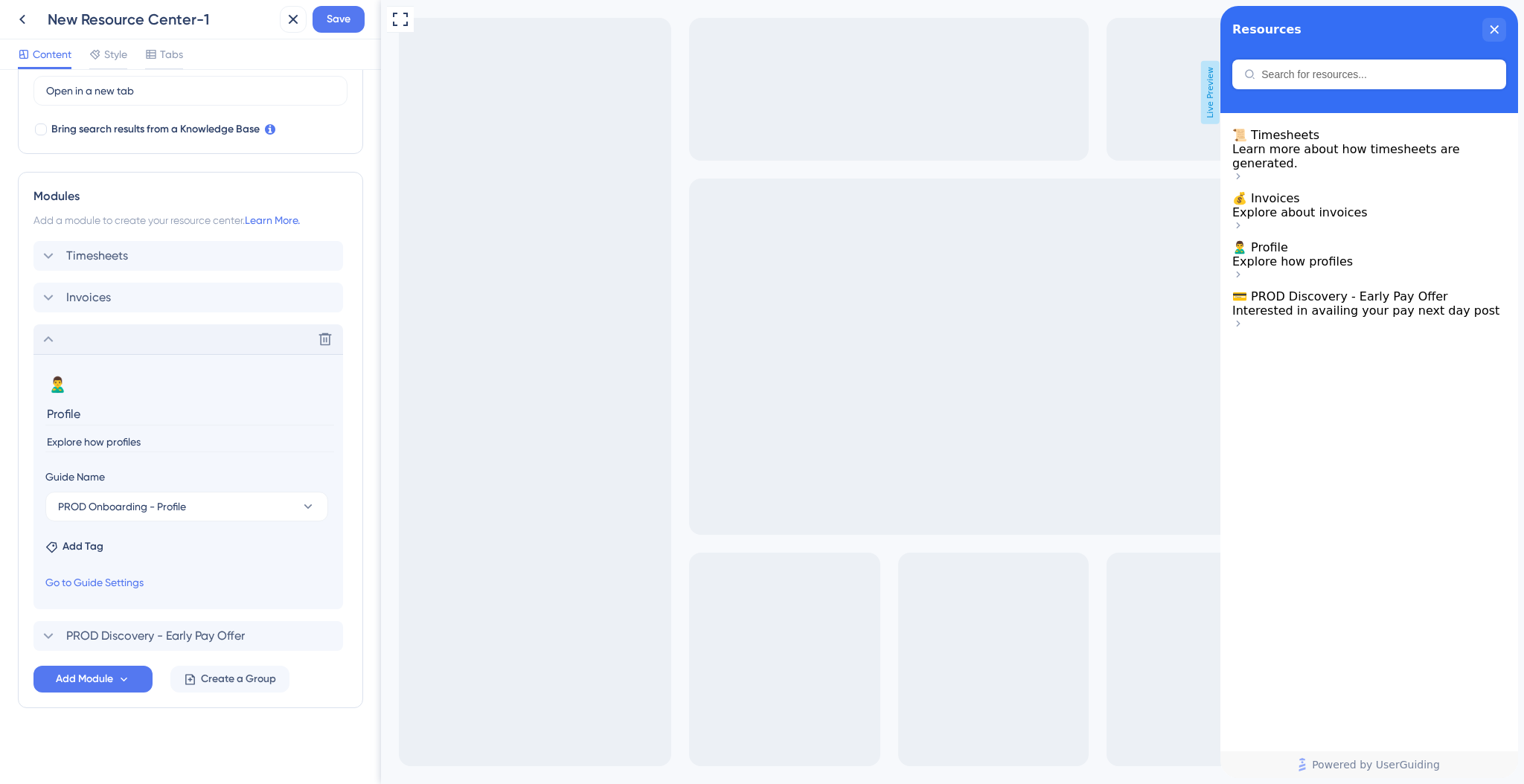
type input "Explore how profile"
type input "Know more about completing your profile"
click at [140, 624] on div "PROD Discovery - Early Pay Offer" at bounding box center [188, 635] width 309 height 30
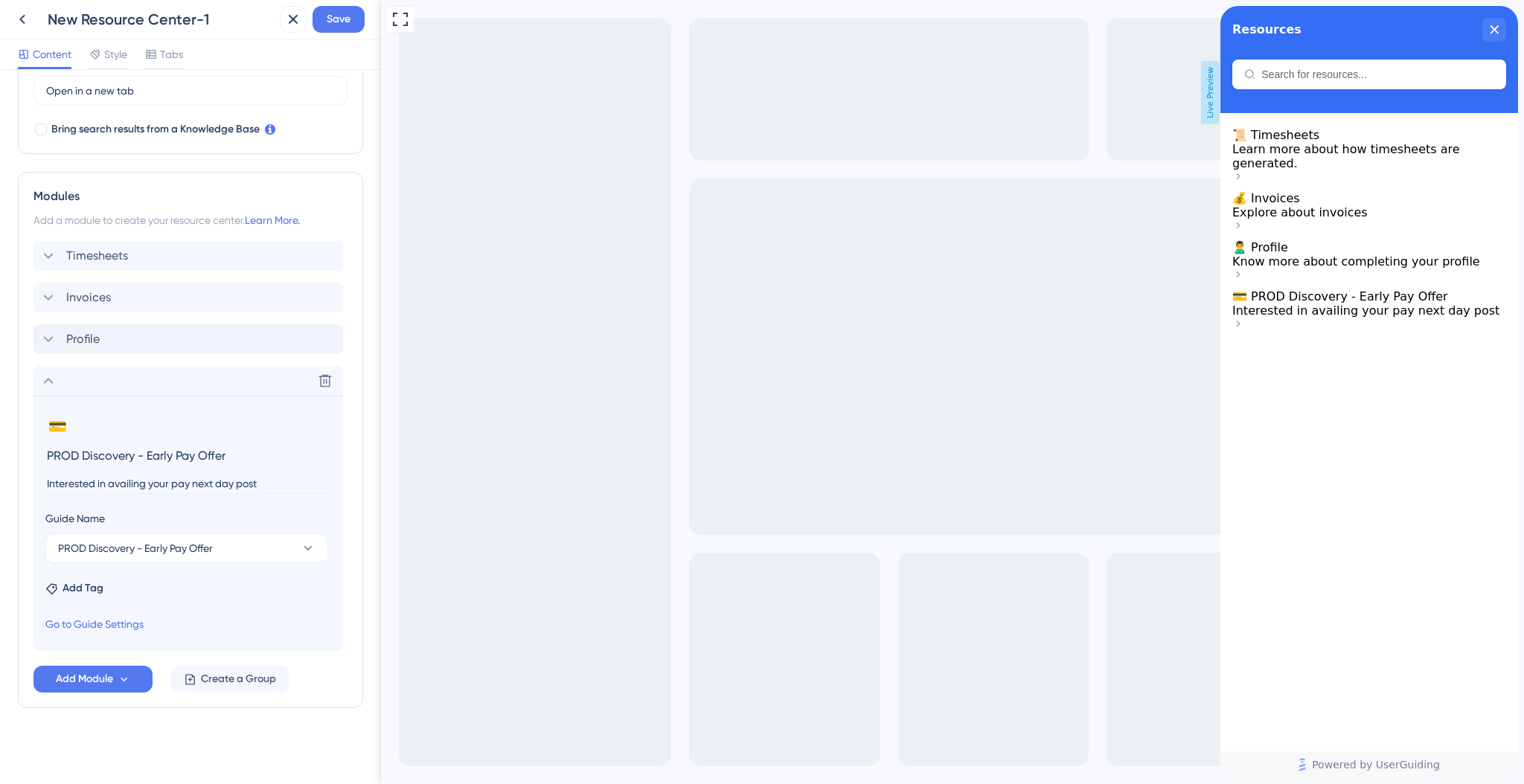
click at [190, 463] on input "PROD Discovery - Early Pay Offer" at bounding box center [190, 456] width 289 height 23
type input "EarlyPay"
drag, startPoint x: 257, startPoint y: 483, endPoint x: 240, endPoint y: 486, distance: 17.3
click at [240, 486] on input "Interested in availing your pay next day post" at bounding box center [190, 484] width 289 height 20
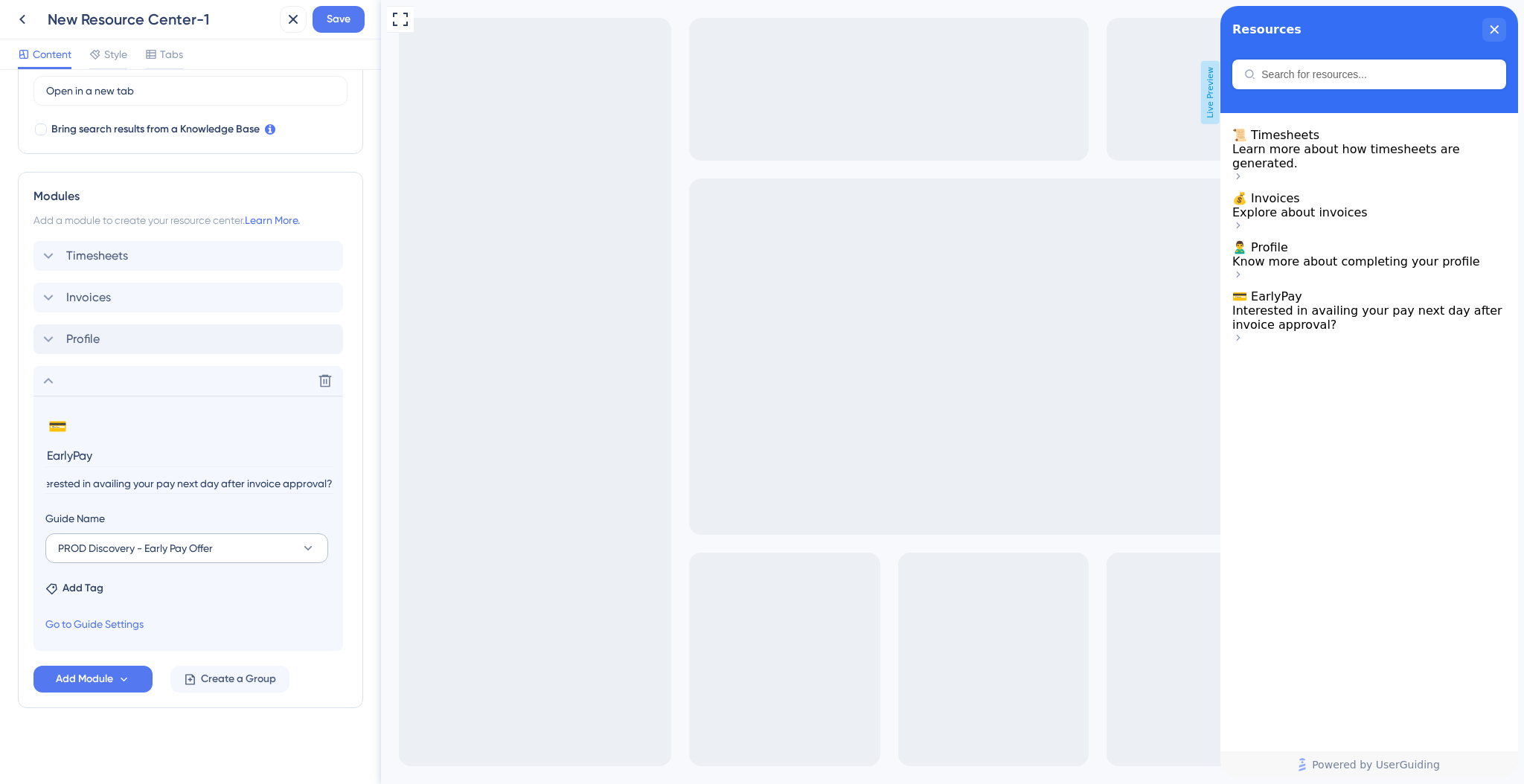
type input "Interested in availing your pay next day after invoice approval?"
click at [146, 547] on span "PROD Discovery - Early Pay Offer" at bounding box center [136, 548] width 155 height 18
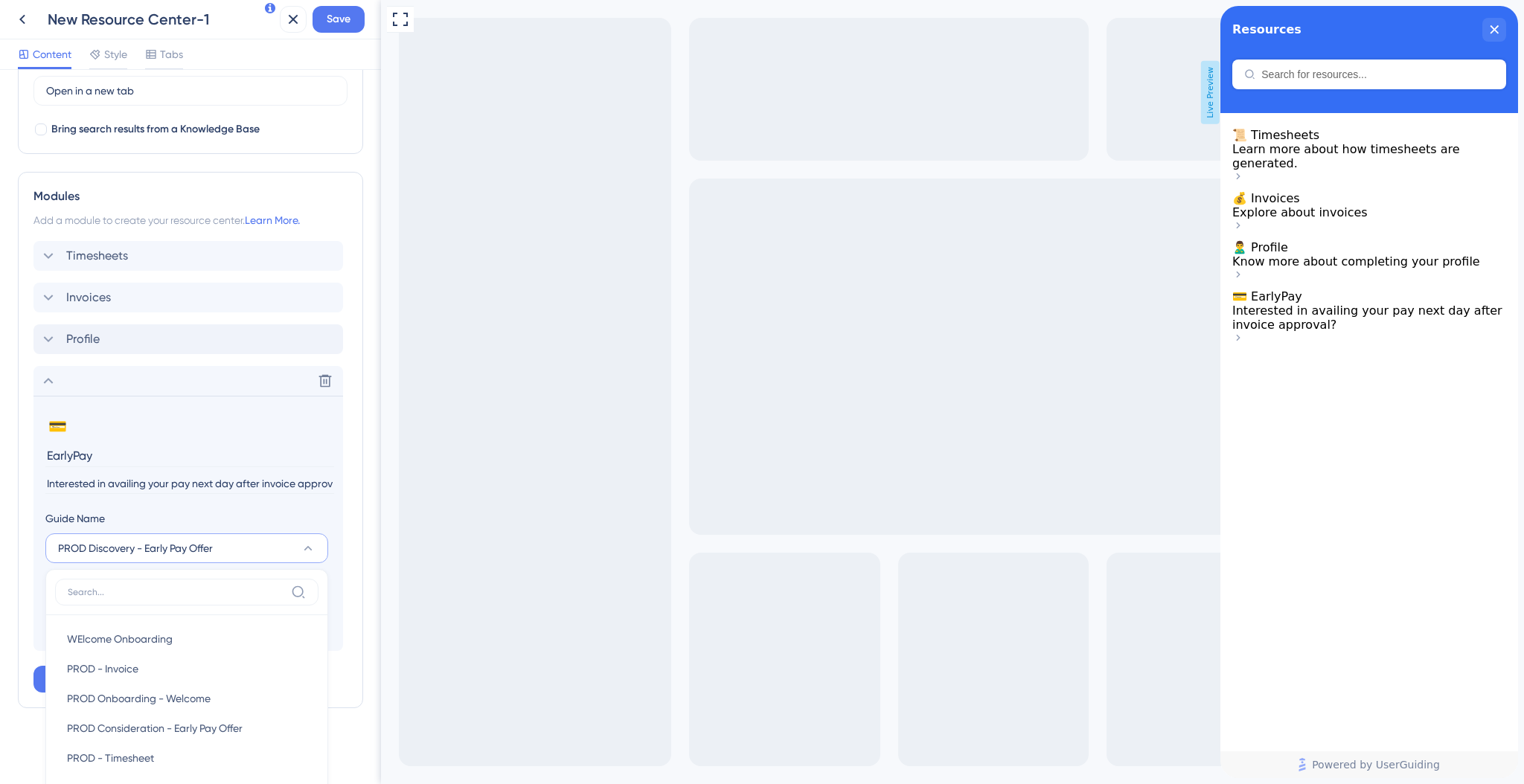
scroll to position [573, 0]
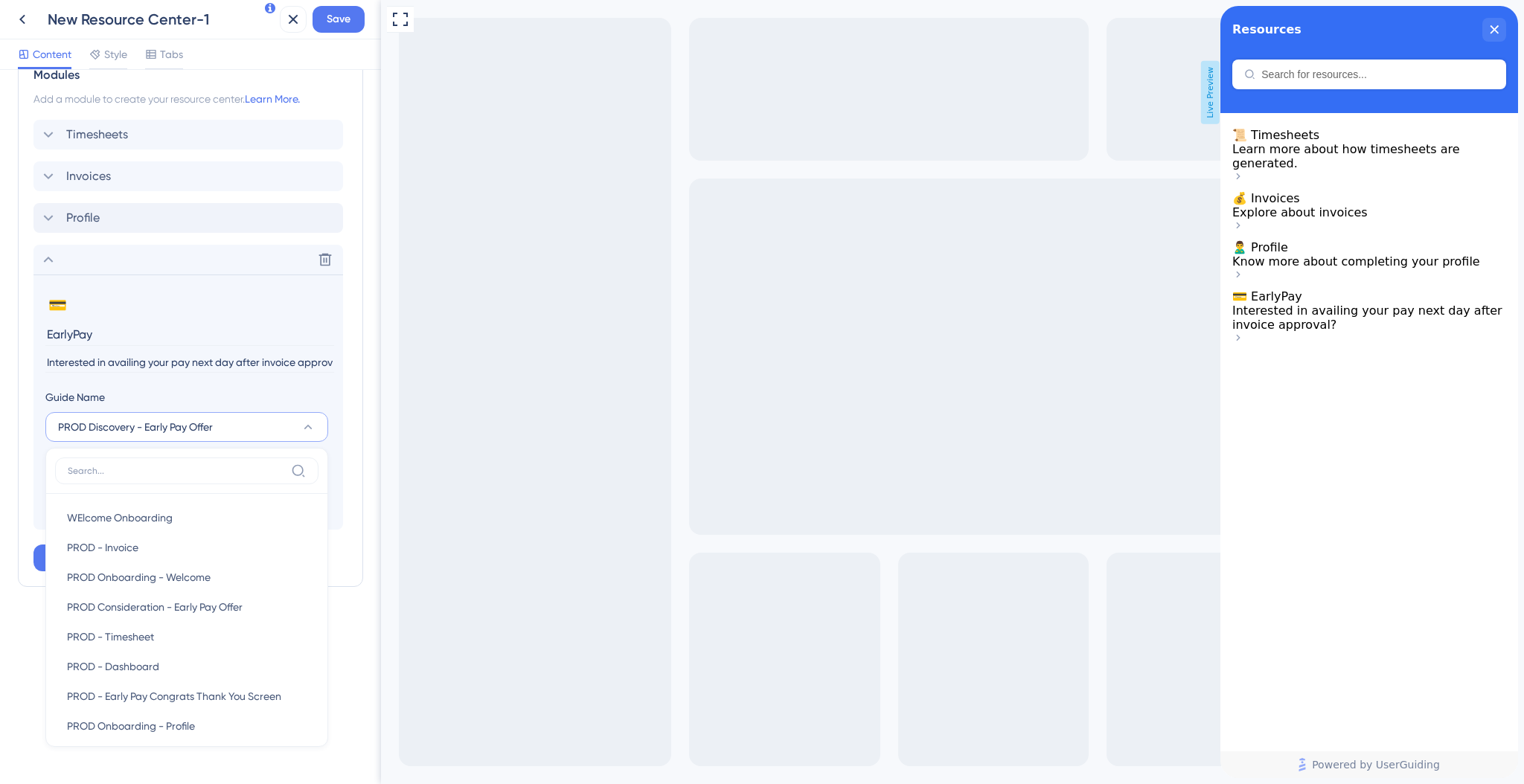
click at [355, 368] on div "Resource Center Header Title Resources 19 Resources Subtitle Search Function Se…" at bounding box center [190, 426] width 381 height 714
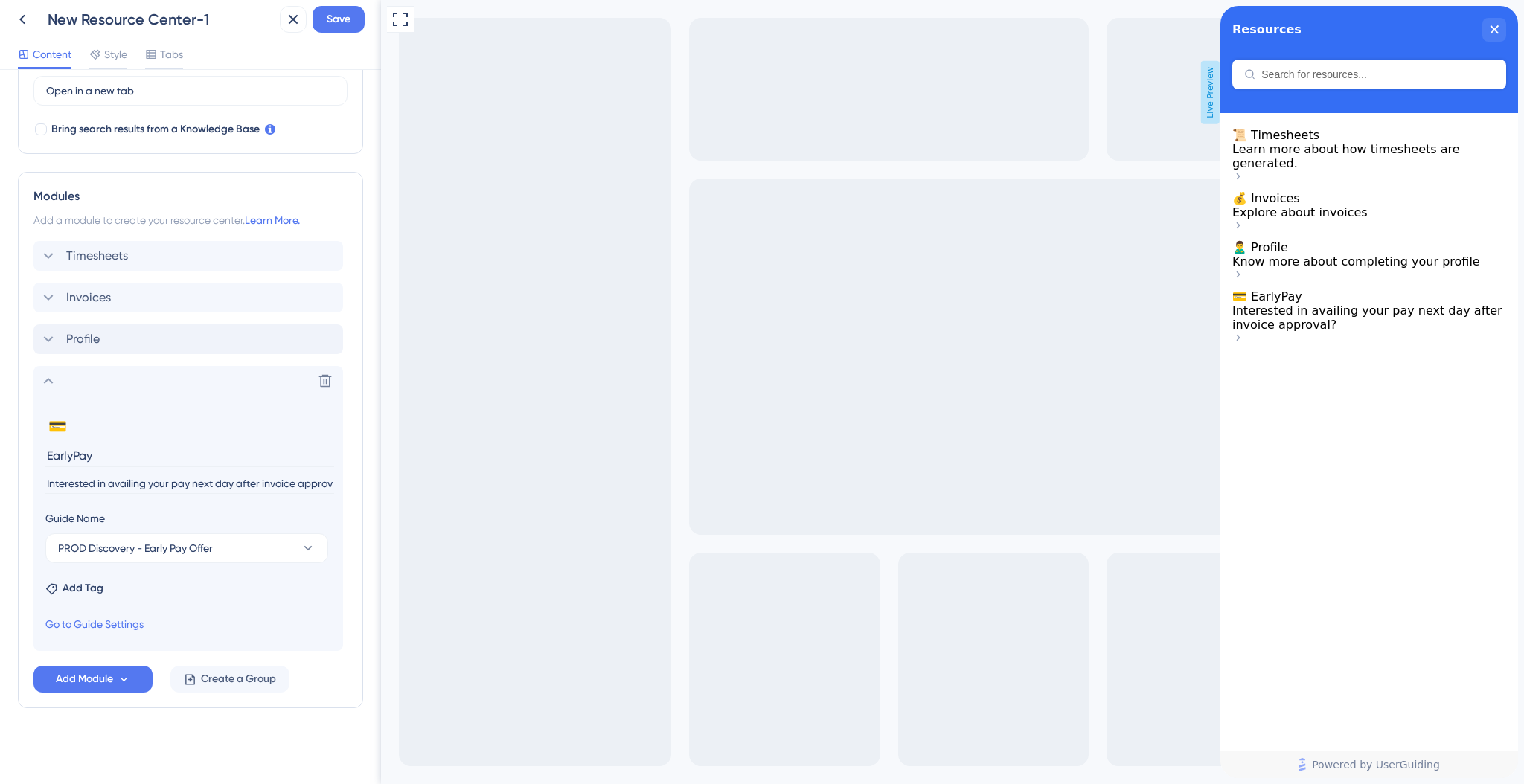
click at [1338, 161] on span "Learn more about how timesheets are generated." at bounding box center [1346, 156] width 228 height 28
click at [1329, 220] on div "💰 Invoices Explore about invoices" at bounding box center [1369, 205] width 273 height 28
click at [1311, 269] on span "Know more about completing your profile" at bounding box center [1356, 261] width 248 height 14
click at [1305, 332] on span "Interested in availing your pay next day after invoice approval?" at bounding box center [1367, 317] width 270 height 28
click at [346, 29] on button "Save" at bounding box center [338, 19] width 52 height 27
